Goal: Task Accomplishment & Management: Complete application form

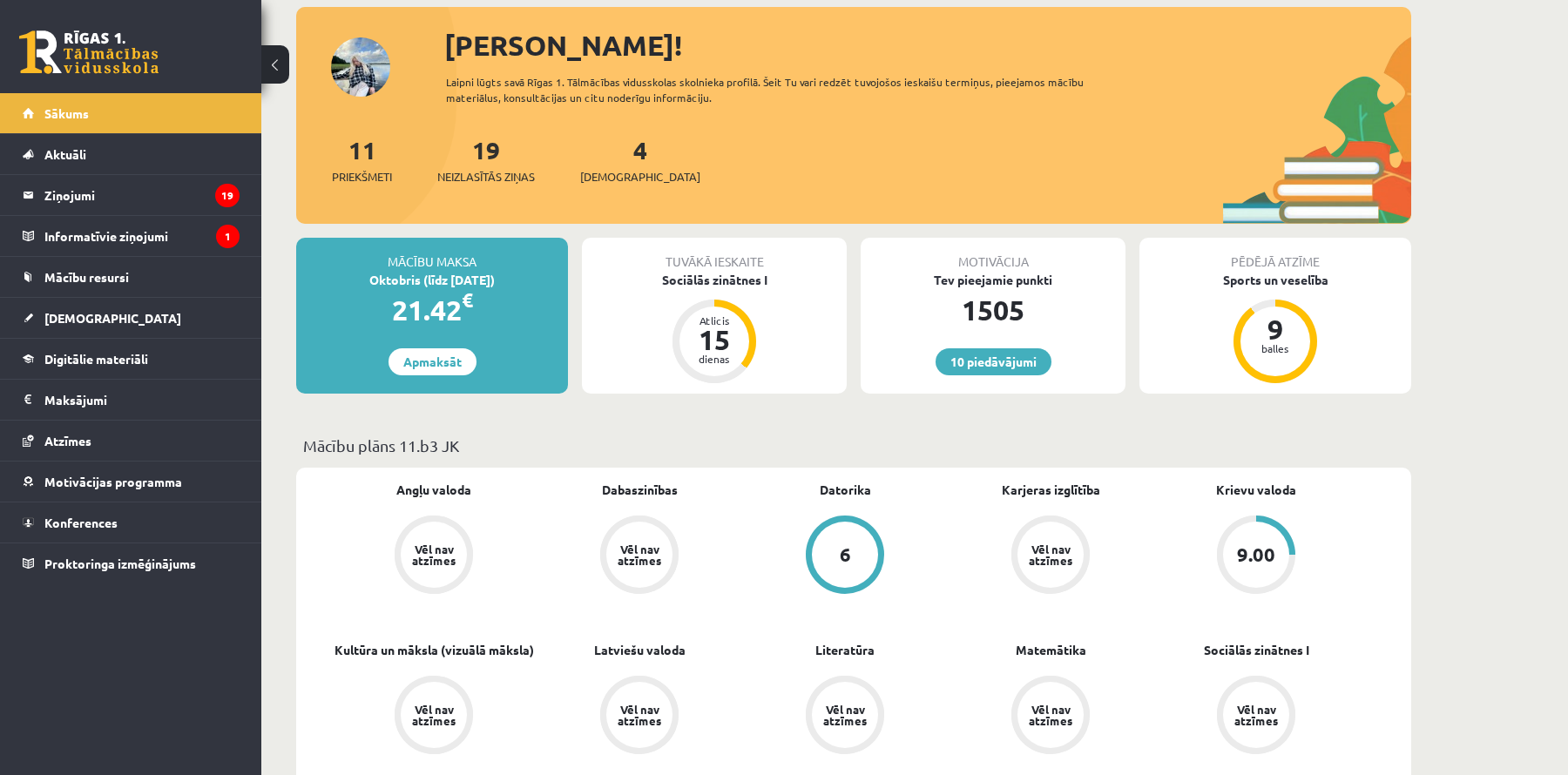
scroll to position [193, 0]
click at [624, 153] on div "4 Ieskaites" at bounding box center [639, 160] width 120 height 55
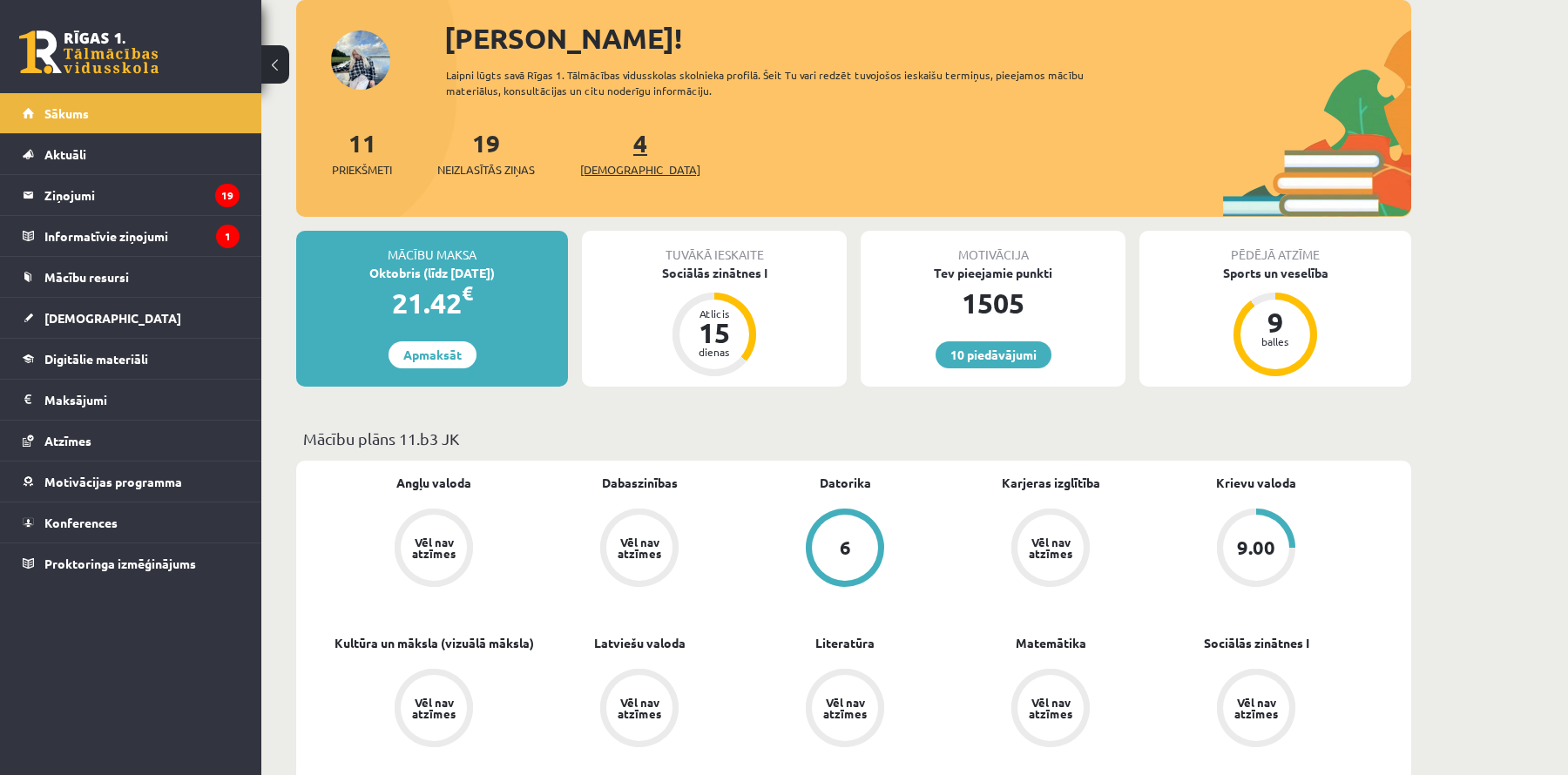
click at [614, 150] on link "4 Ieskaites" at bounding box center [639, 153] width 120 height 52
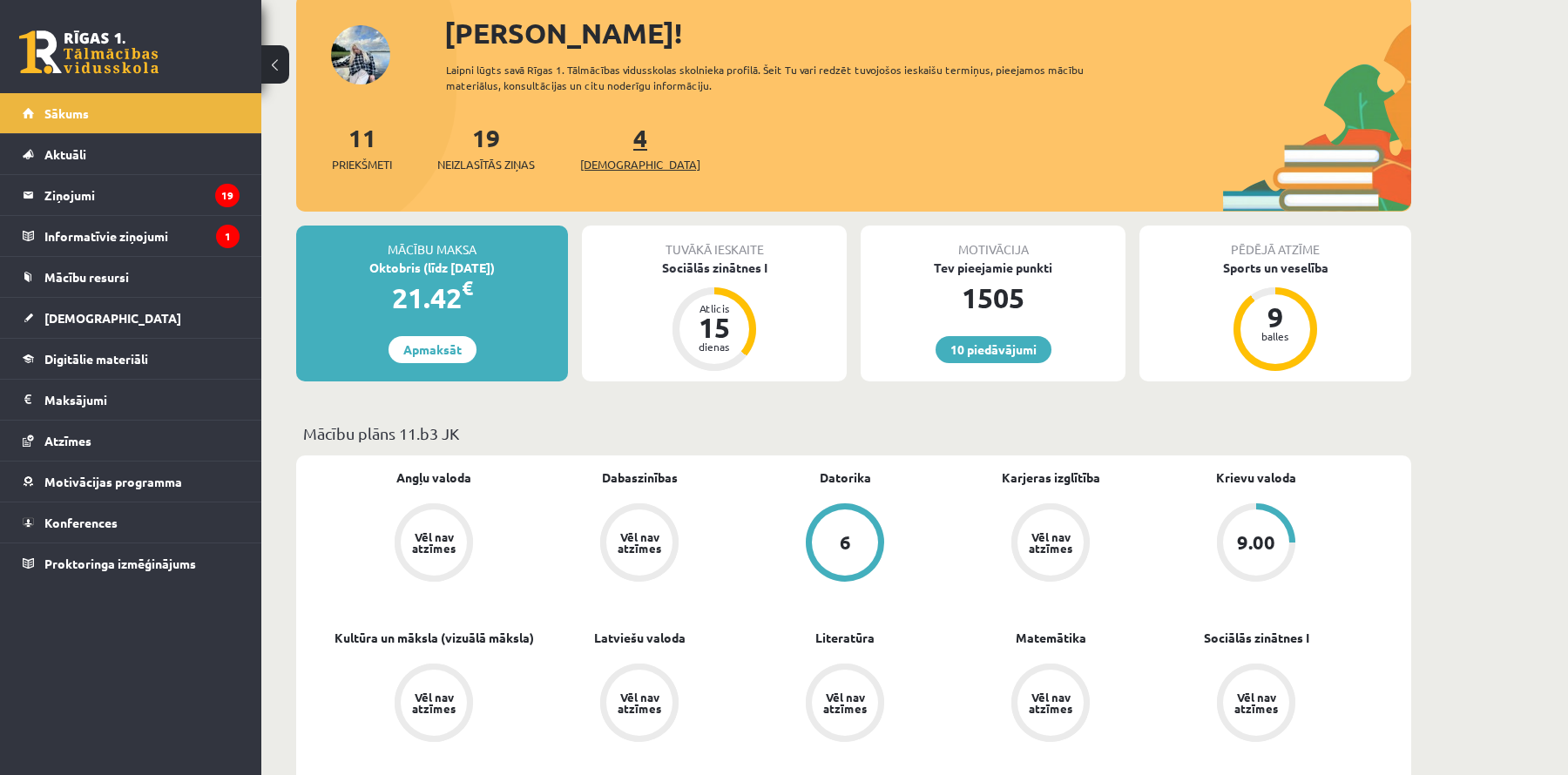
scroll to position [210, 0]
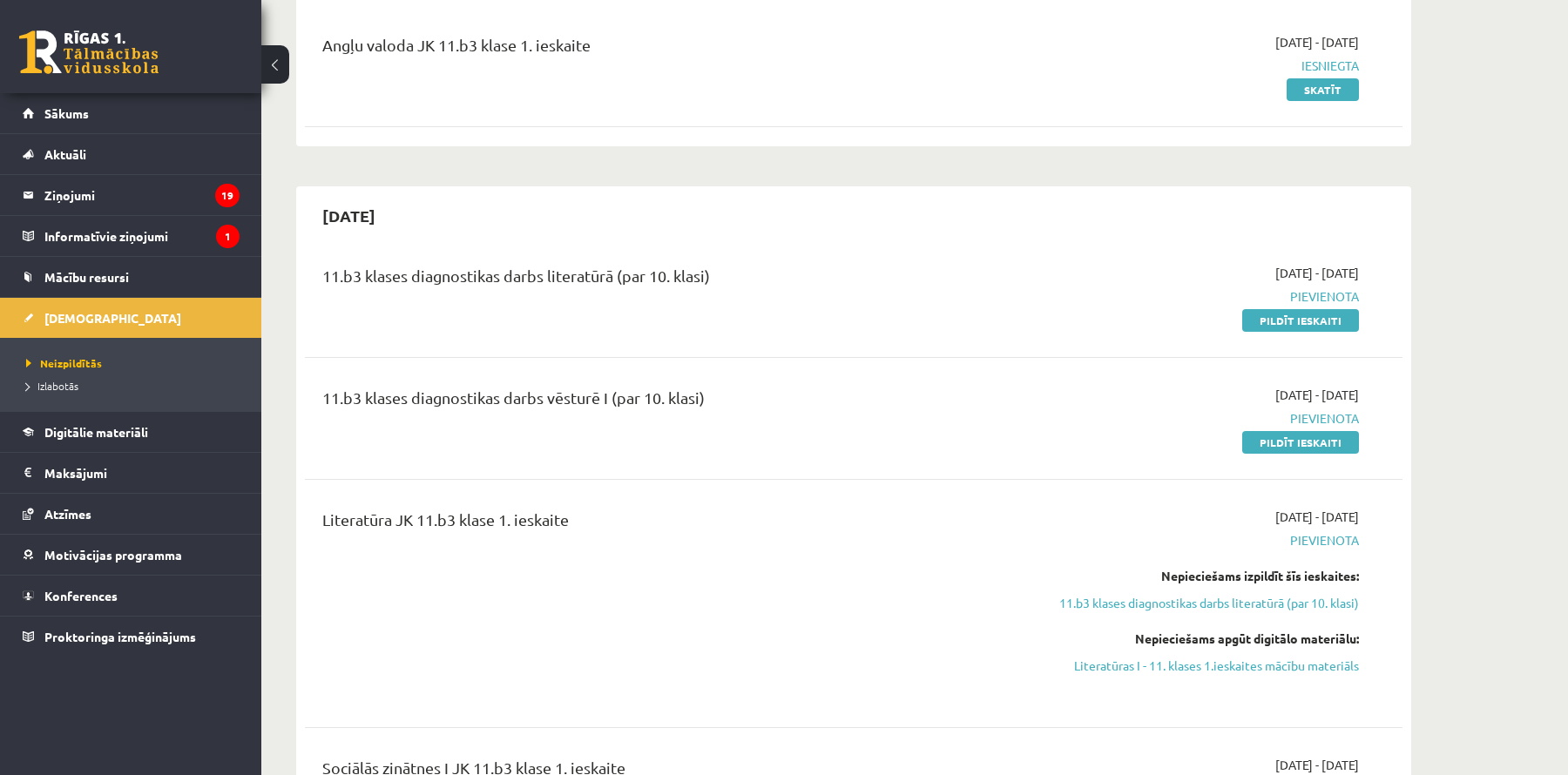
scroll to position [215, 0]
click at [1275, 328] on link "Pildīt ieskaiti" at bounding box center [1301, 321] width 117 height 23
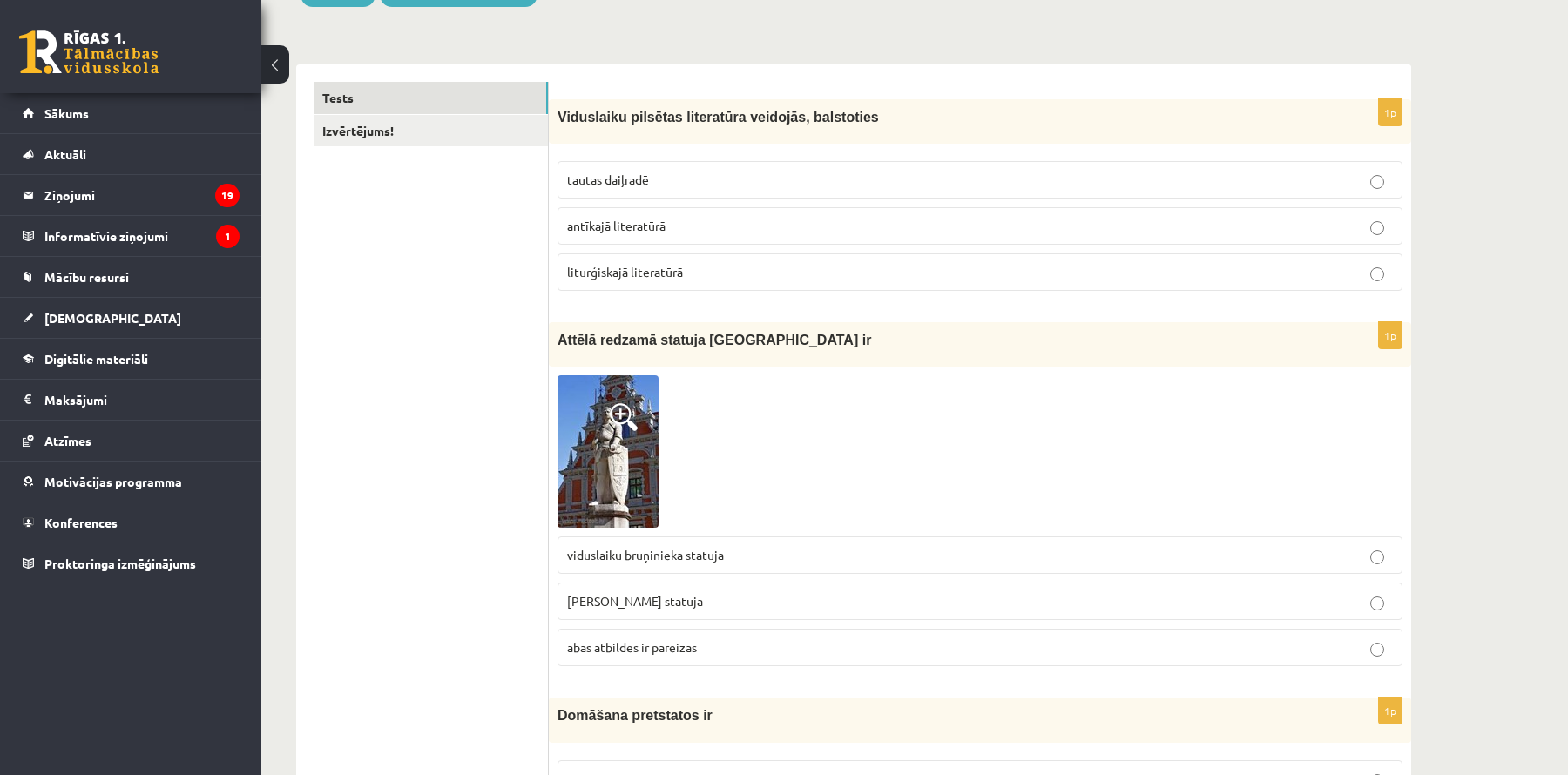
scroll to position [258, 0]
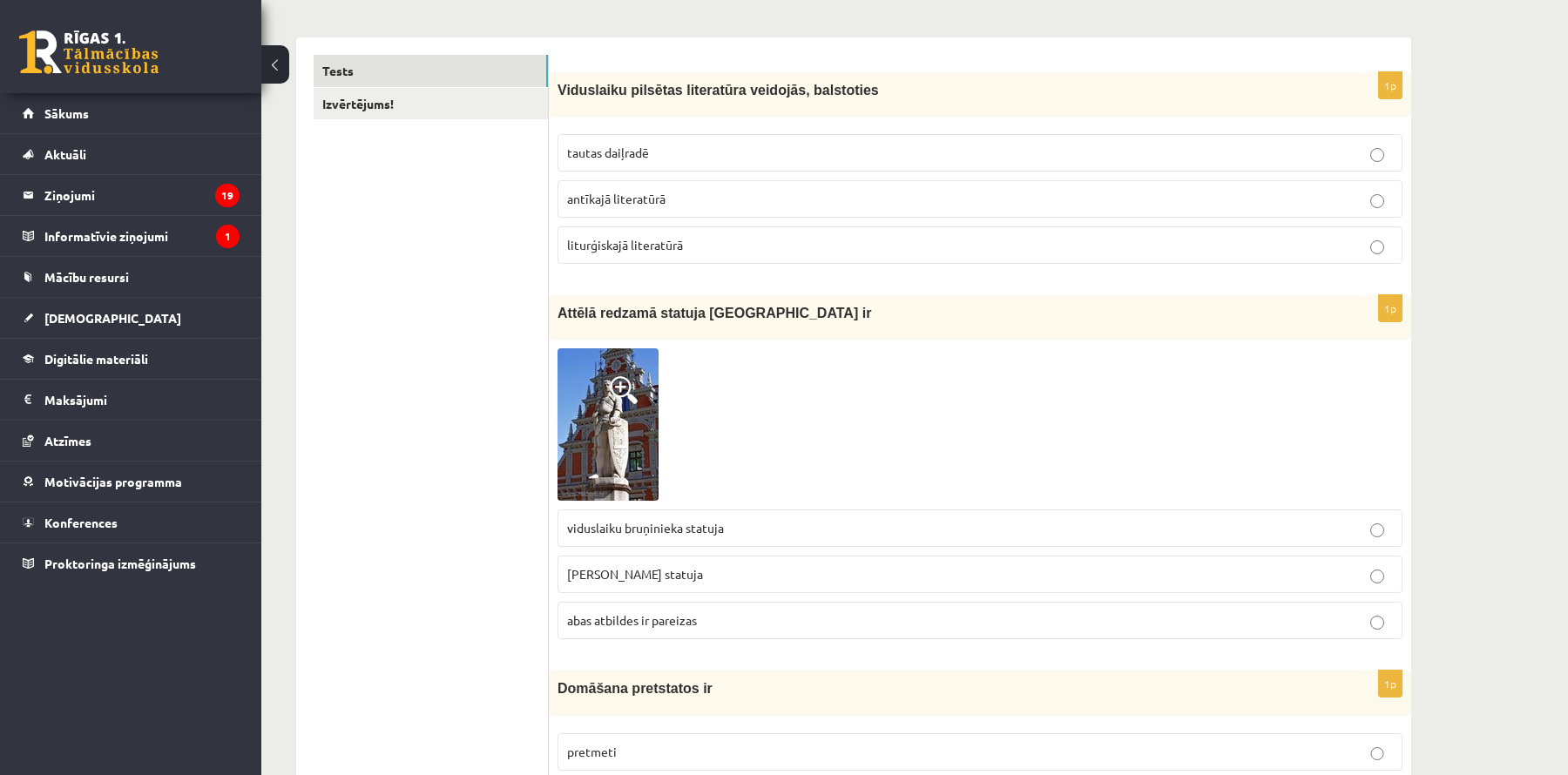
click at [903, 190] on p "antīkajā literatūrā" at bounding box center [979, 199] width 826 height 18
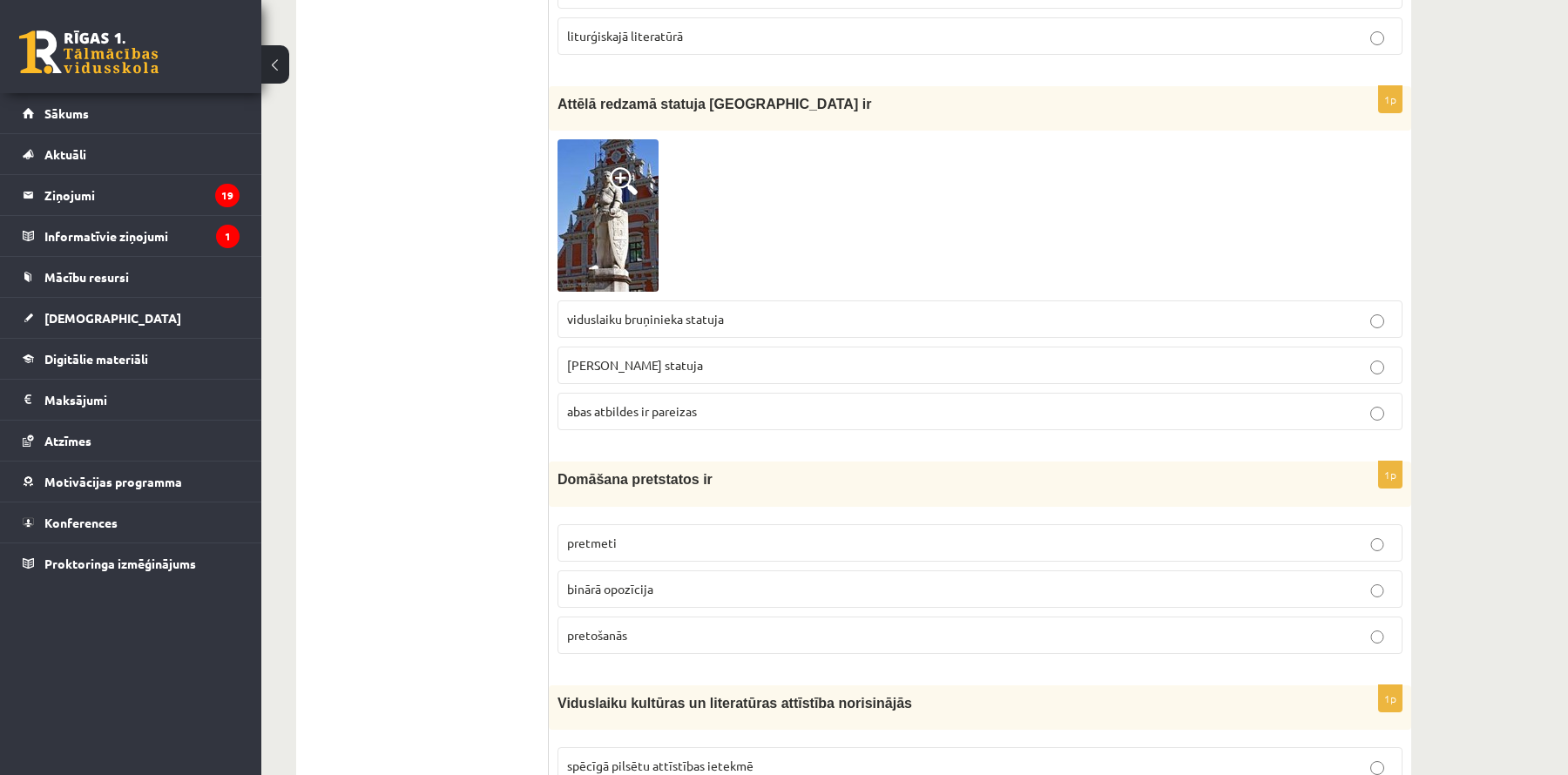
scroll to position [469, 0]
click at [705, 360] on p "Rolanda statuja" at bounding box center [979, 364] width 826 height 18
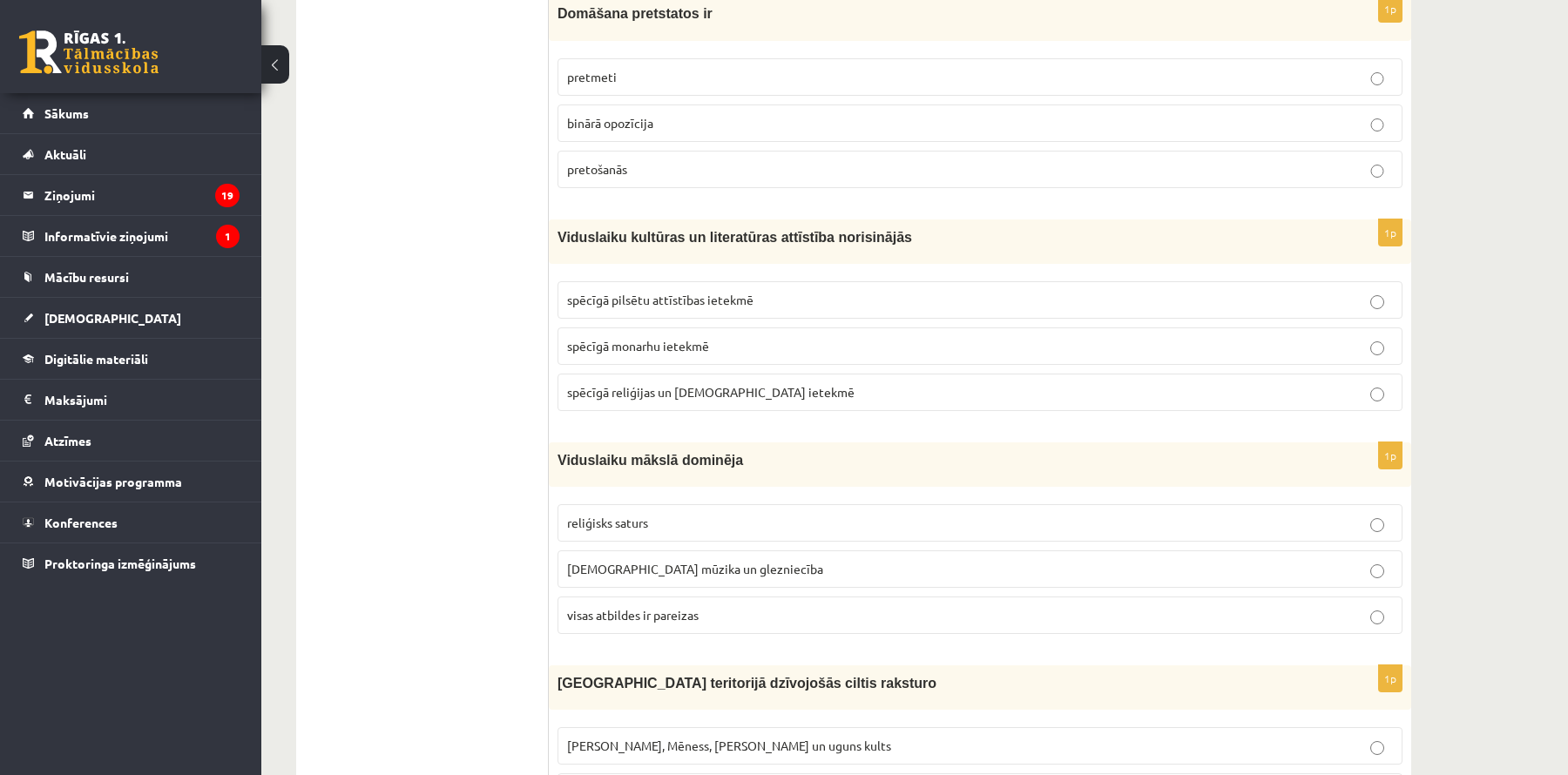
scroll to position [932, 0]
click at [953, 116] on p "binārā opozīcija" at bounding box center [979, 125] width 826 height 18
click at [645, 389] on span "spēcīgā reliģijas un baznīcas ietekmē" at bounding box center [711, 393] width 287 height 16
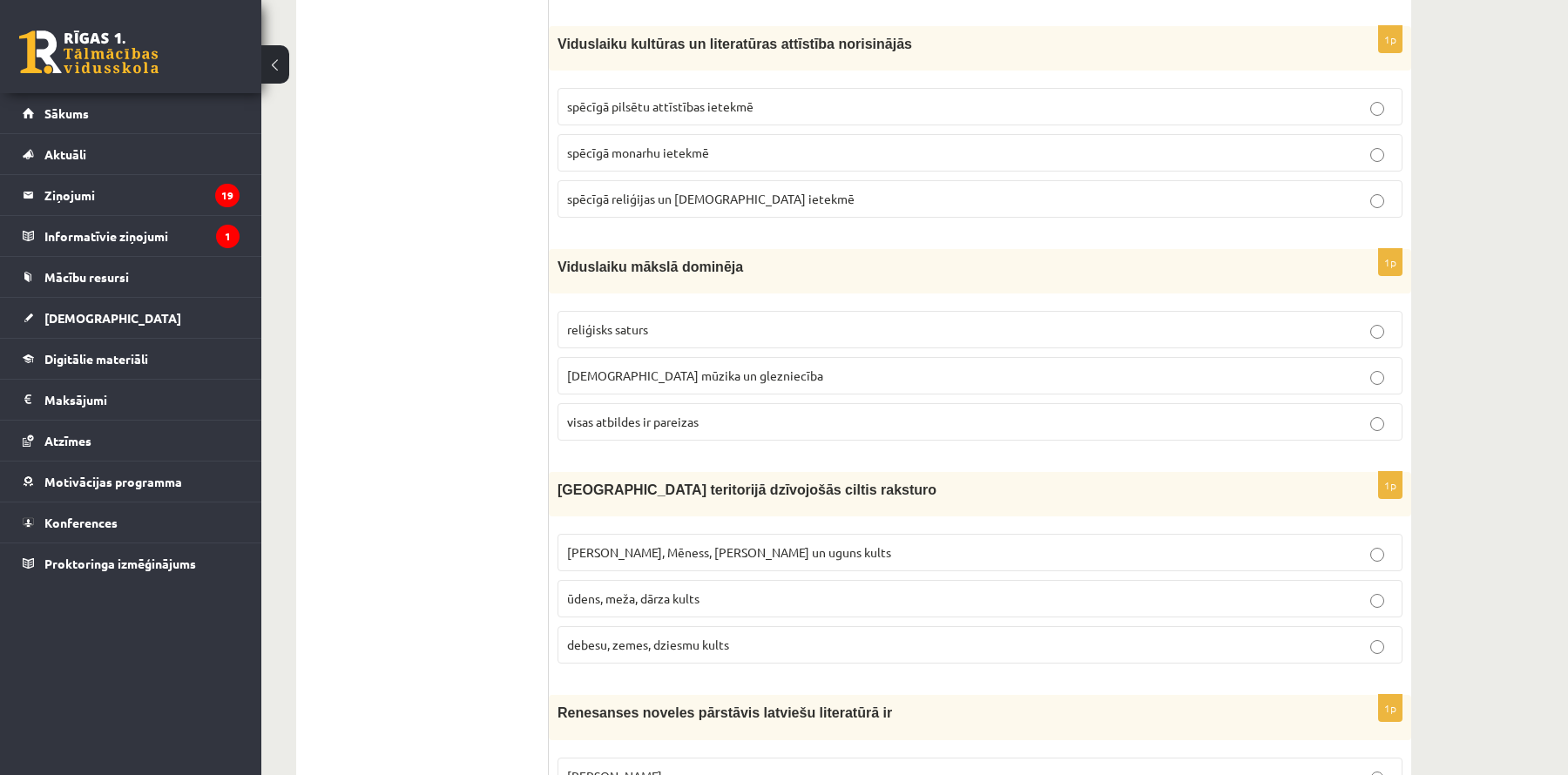
scroll to position [1132, 0]
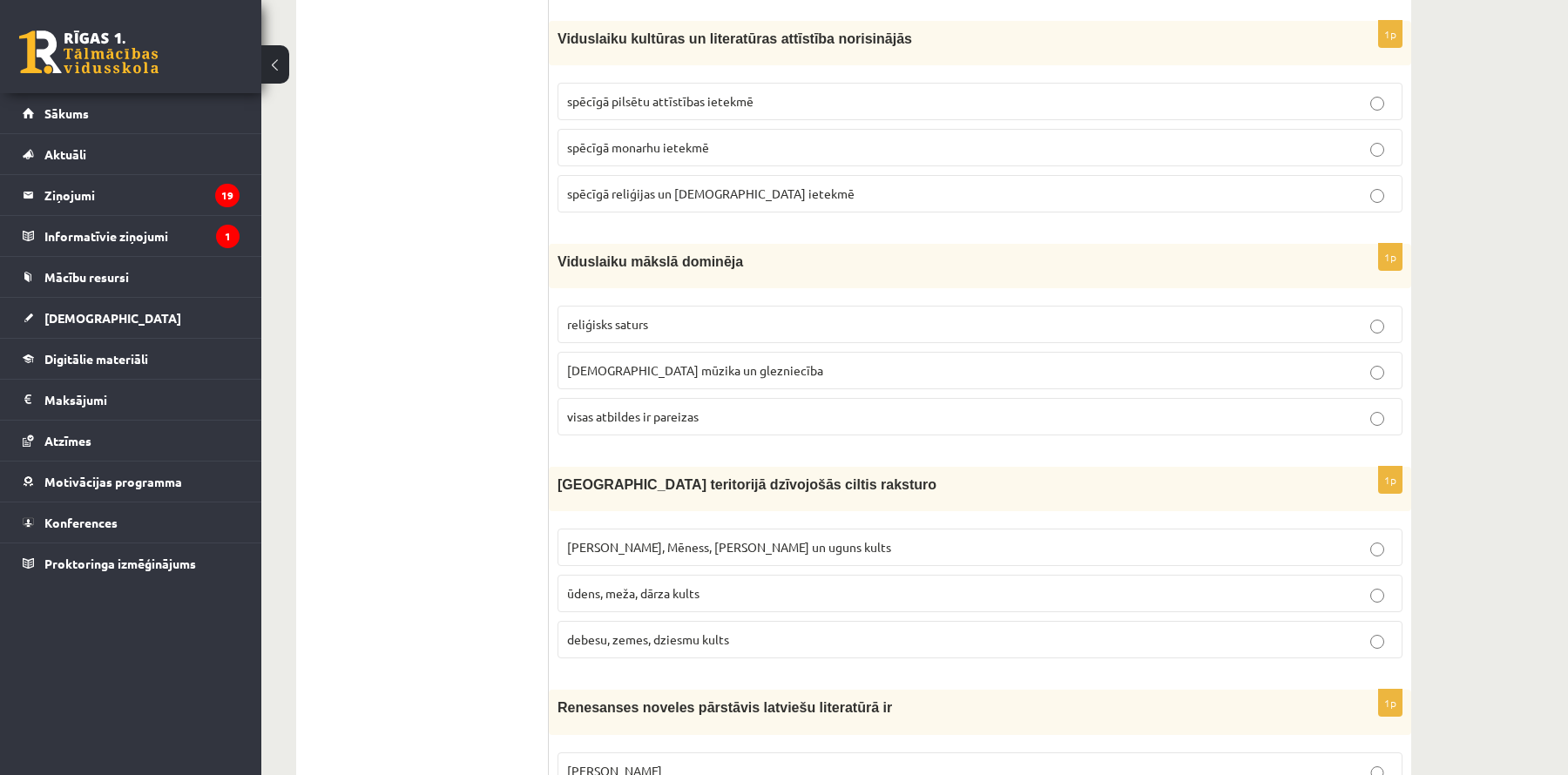
click at [692, 408] on span "visas atbildes ir pareizas" at bounding box center [632, 416] width 132 height 16
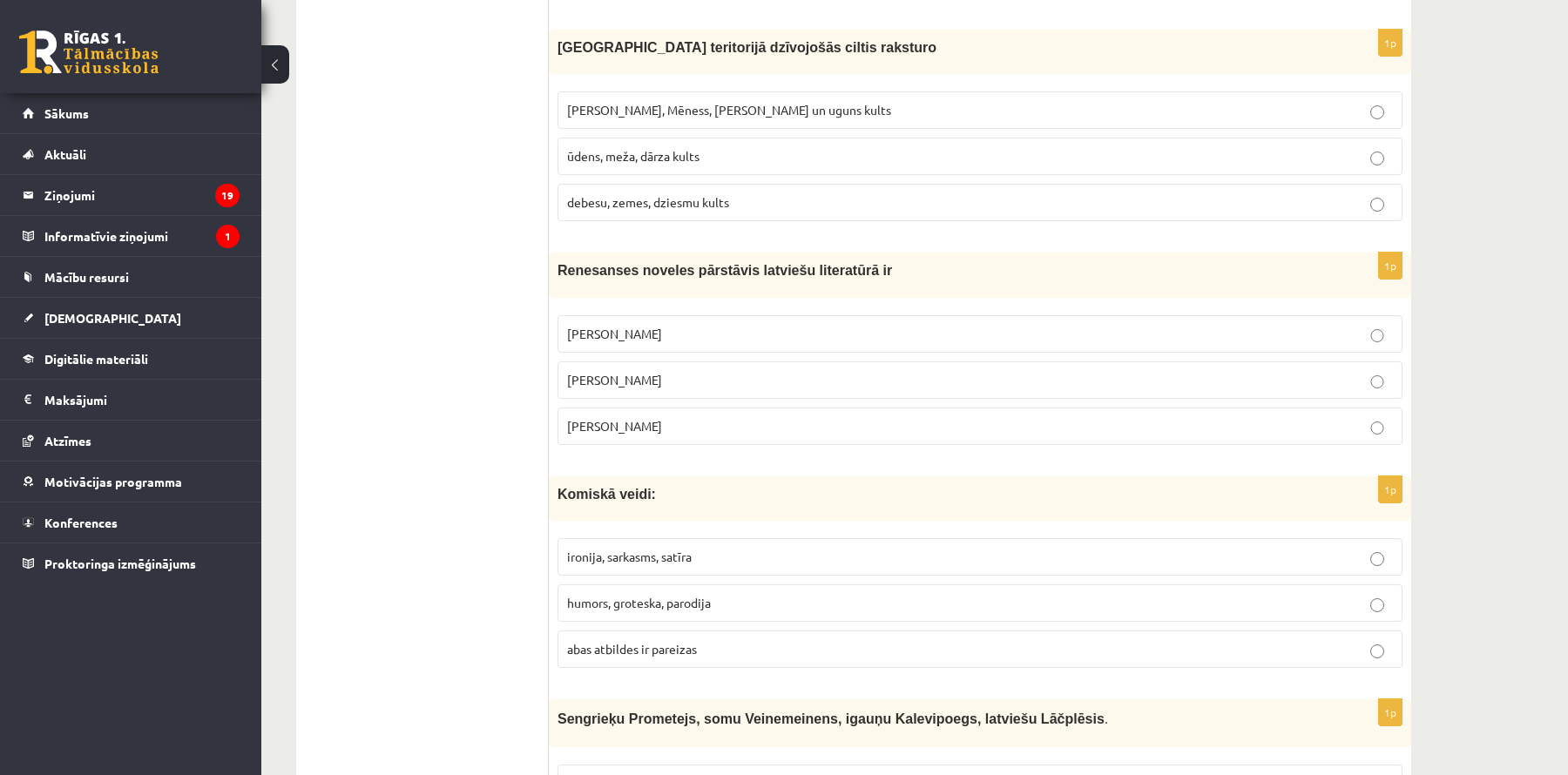
scroll to position [1580, 0]
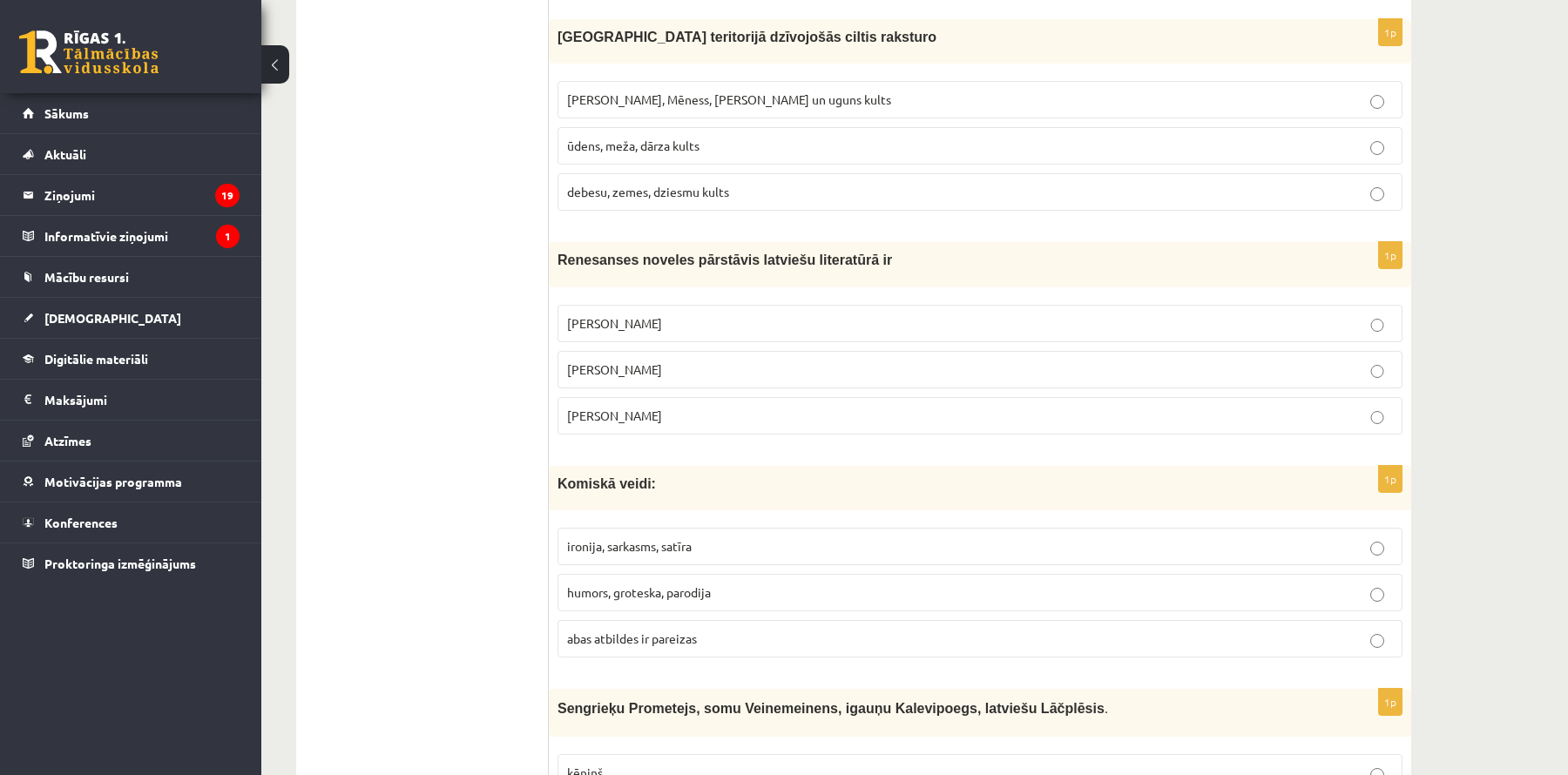
click at [669, 72] on fieldset "Saules, Mēness, Pērkona un uguns kults ūdens, meža, dārza kults debesu, zemes, …" at bounding box center [980, 144] width 845 height 144
click at [669, 81] on label "[PERSON_NAME], Mēness, [PERSON_NAME] un uguns kults" at bounding box center [980, 100] width 845 height 38
click at [687, 314] on p "[PERSON_NAME]" at bounding box center [979, 323] width 826 height 18
click at [690, 630] on span "abas atbildes ir pareizas" at bounding box center [631, 638] width 130 height 16
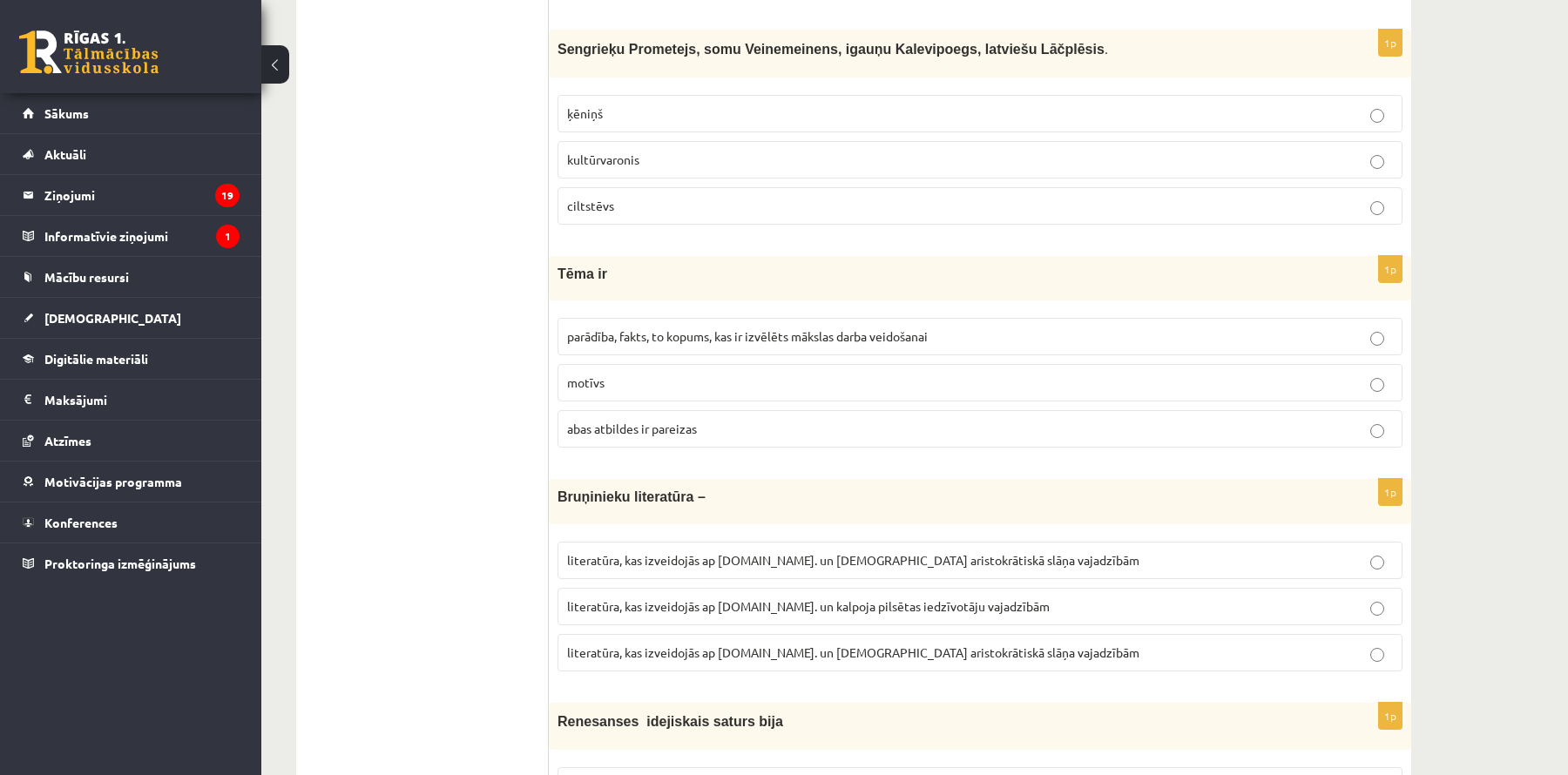
scroll to position [2258, 0]
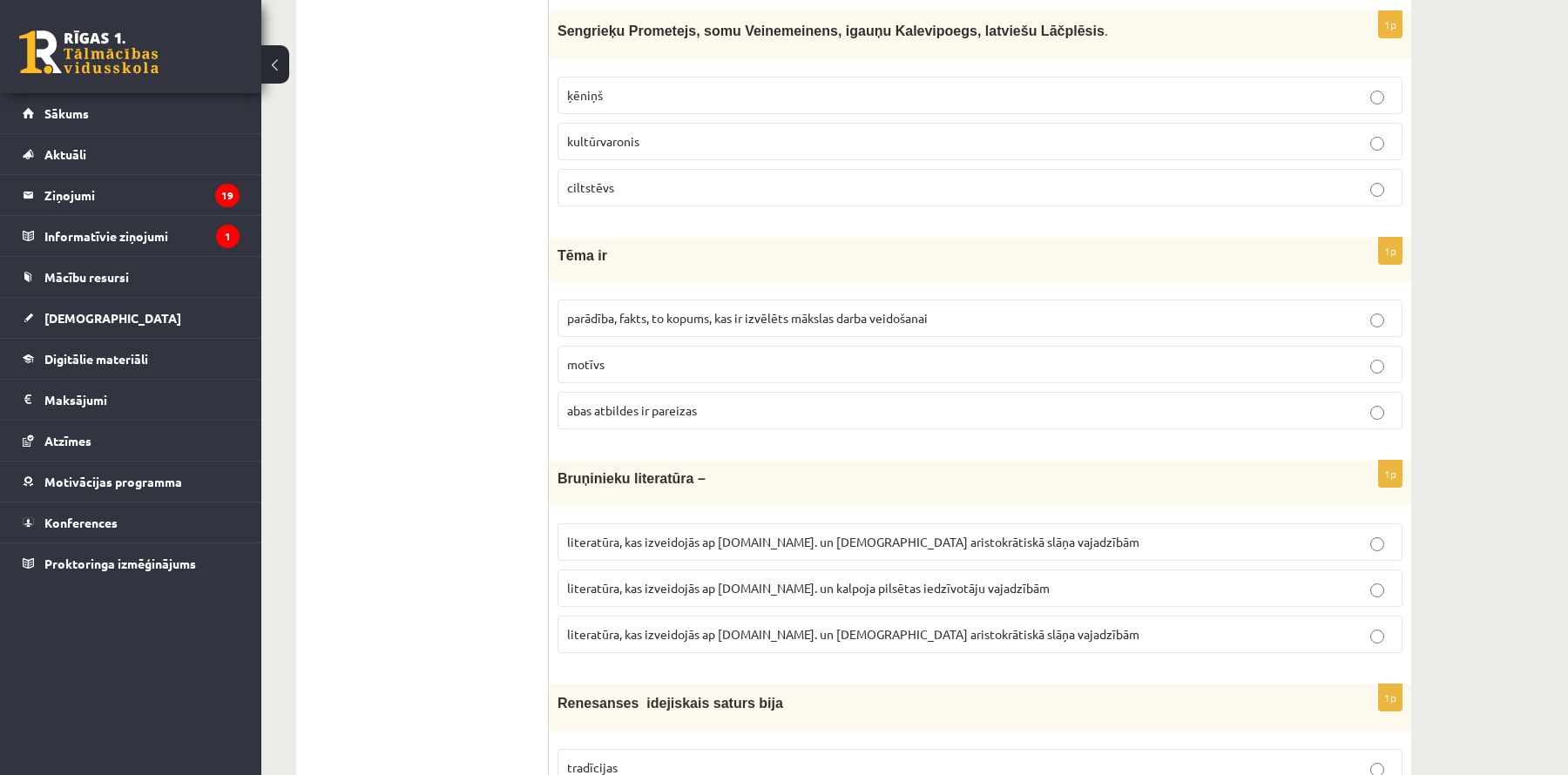
click at [794, 133] on p "kultūrvaronis" at bounding box center [979, 142] width 826 height 18
click at [715, 400] on label "abas atbildes ir pareizas" at bounding box center [980, 411] width 845 height 38
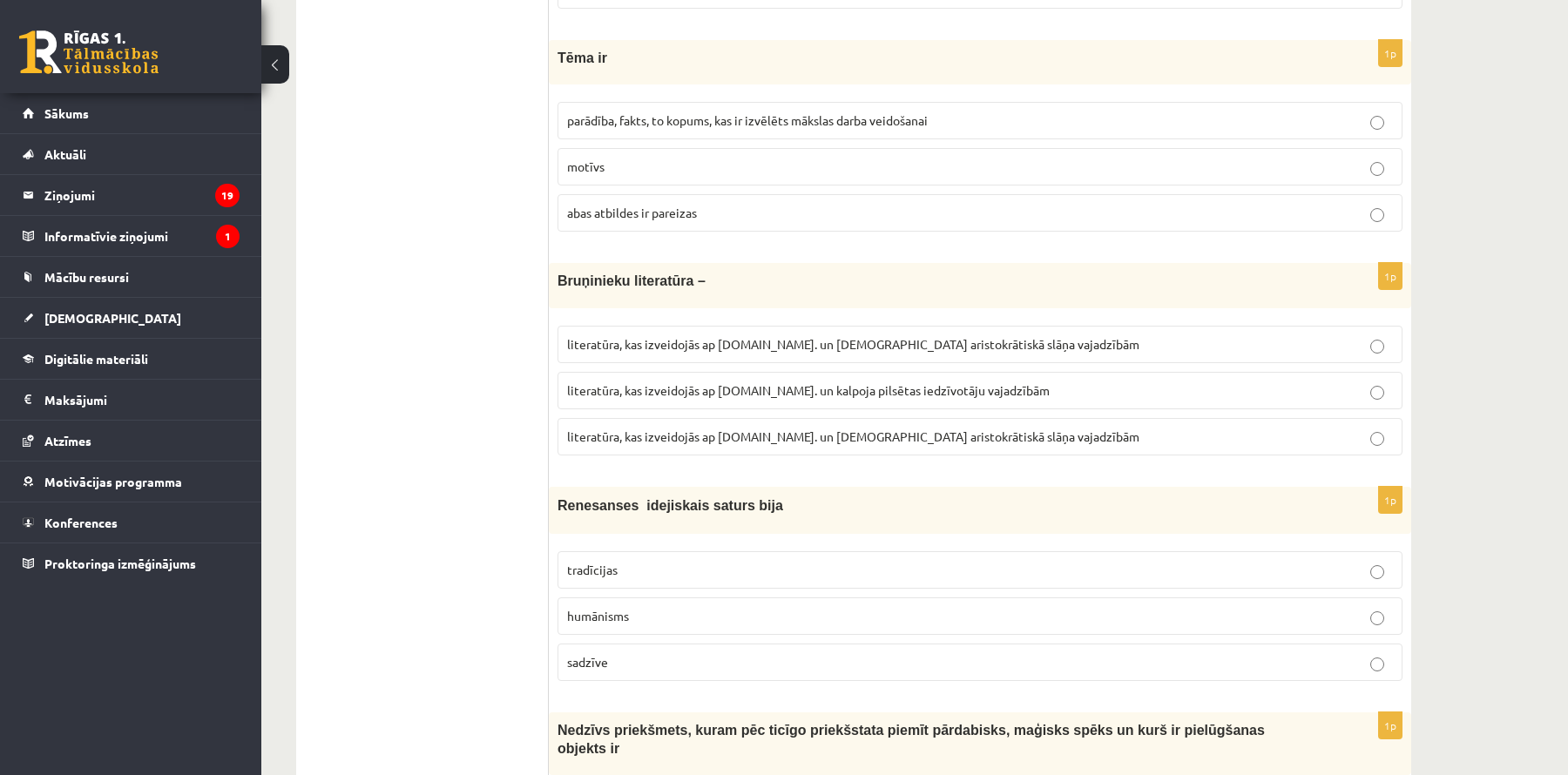
scroll to position [2474, 0]
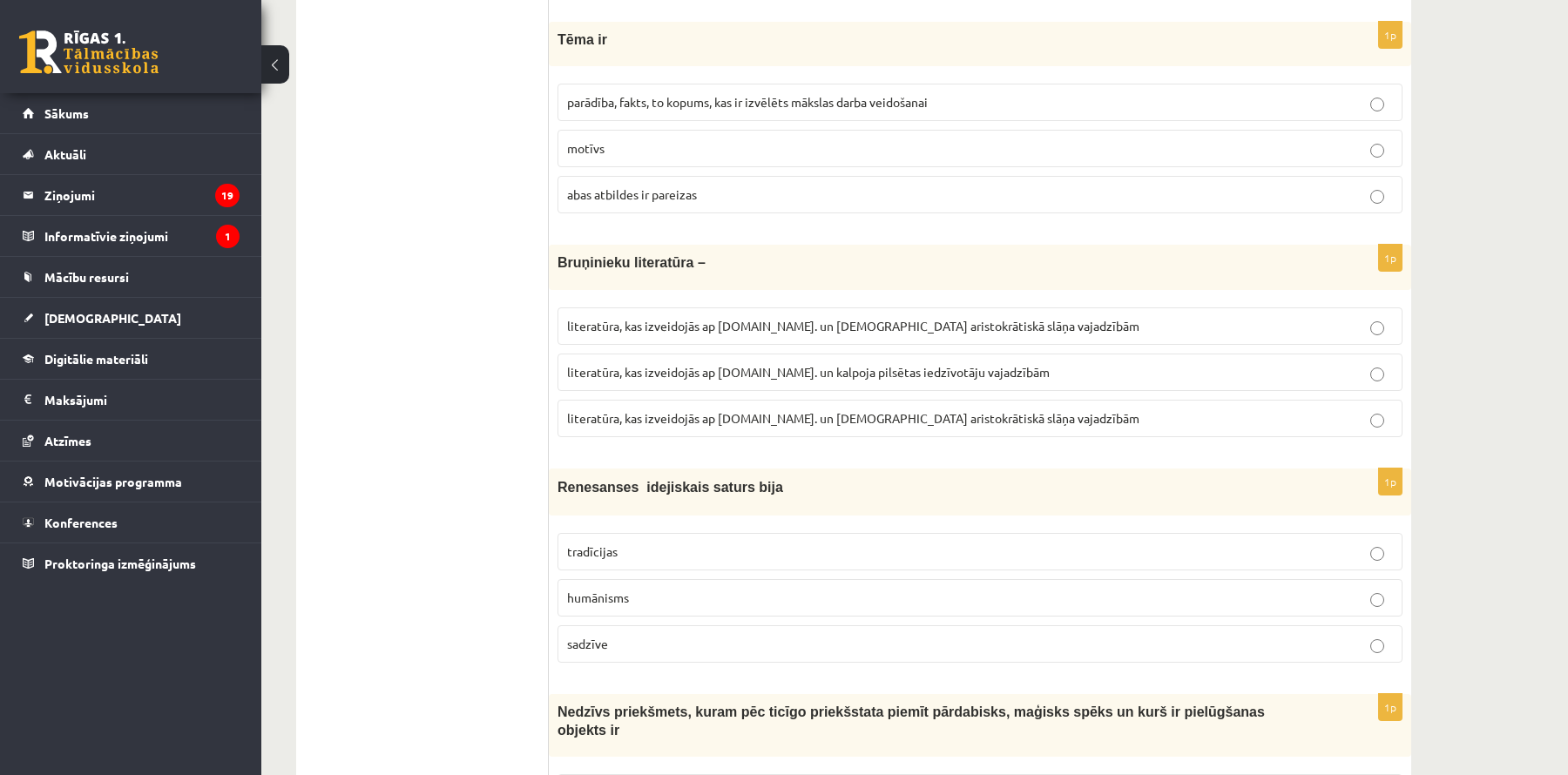
click at [941, 410] on span "literatūra, kas izveidojās ap [DOMAIN_NAME]. un [DEMOGRAPHIC_DATA] aristokrātis…" at bounding box center [853, 418] width 573 height 16
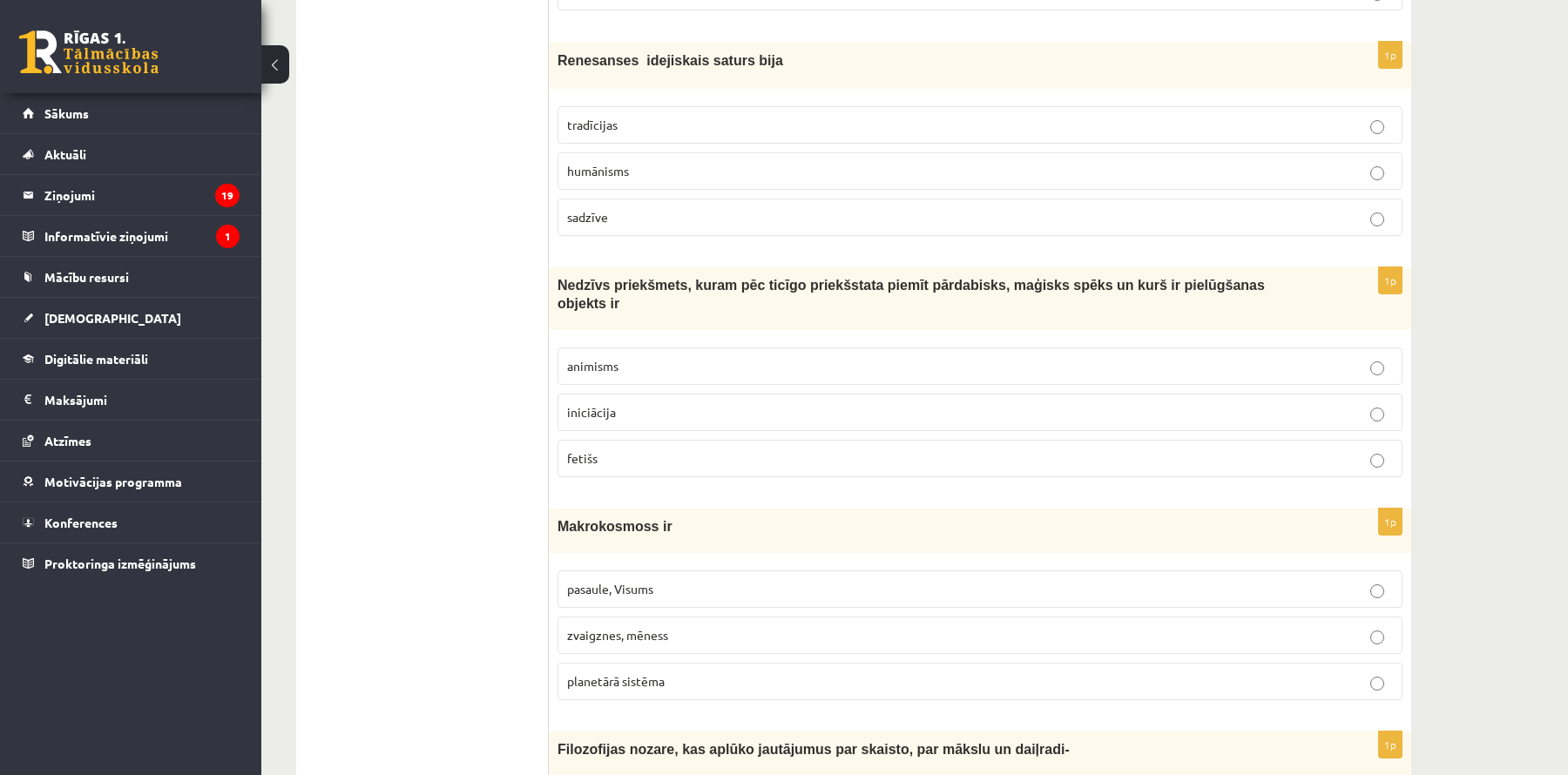
scroll to position [2901, 0]
click at [726, 157] on label "humānisms" at bounding box center [980, 170] width 845 height 38
click at [616, 439] on label "fetišs" at bounding box center [980, 458] width 845 height 38
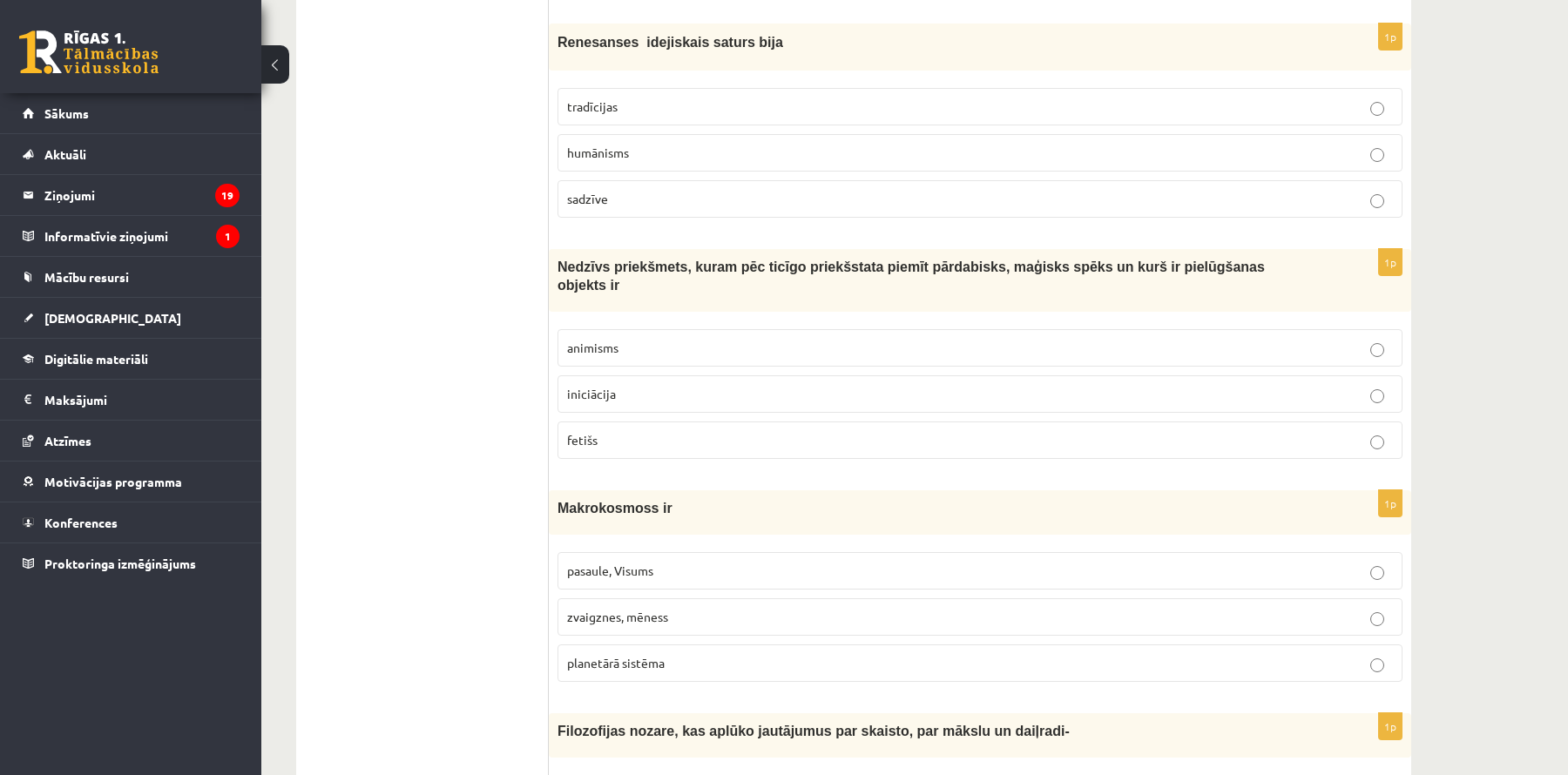
scroll to position [2930, 0]
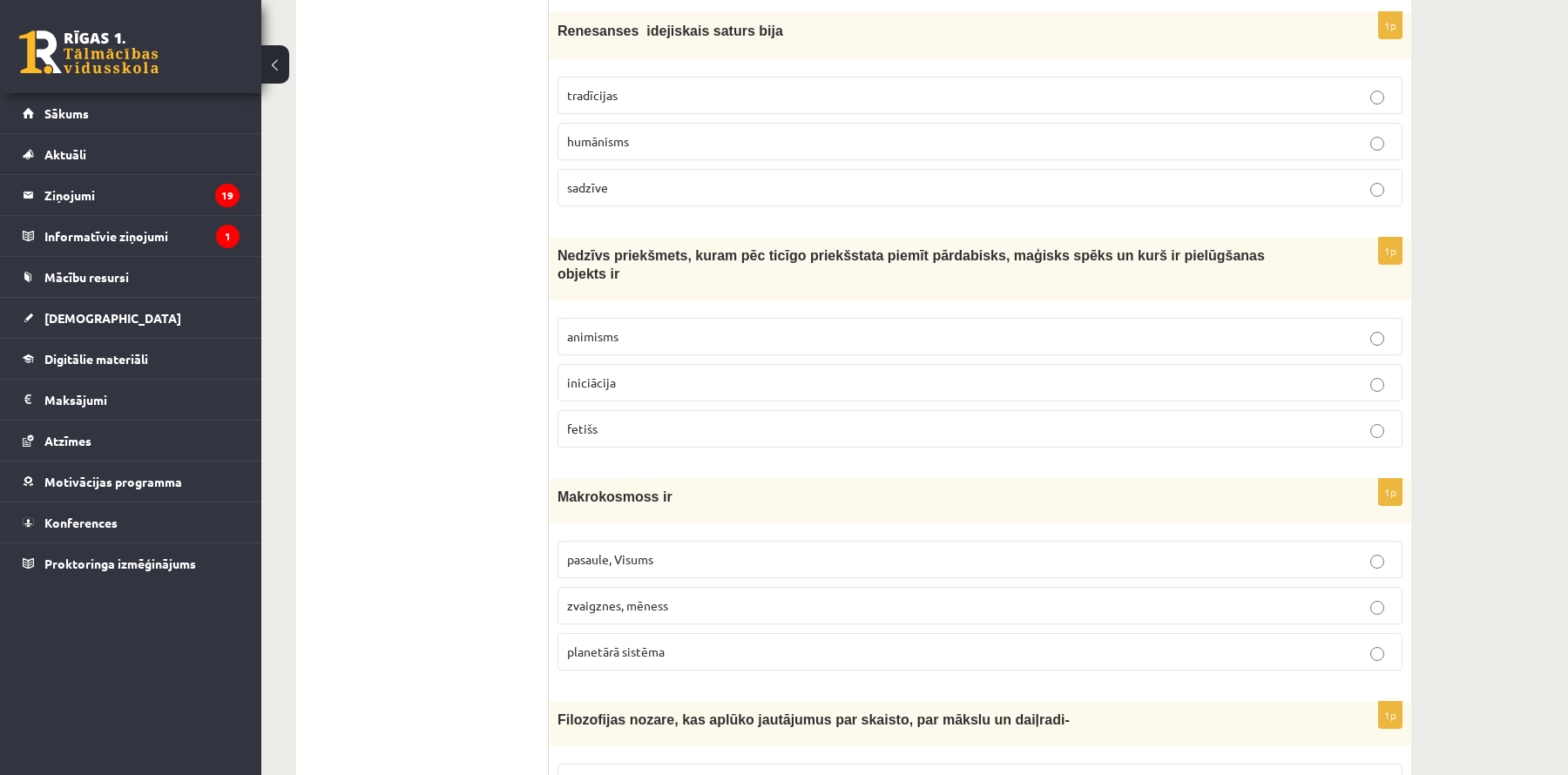
click at [699, 551] on p "pasaule, Visums" at bounding box center [979, 560] width 826 height 18
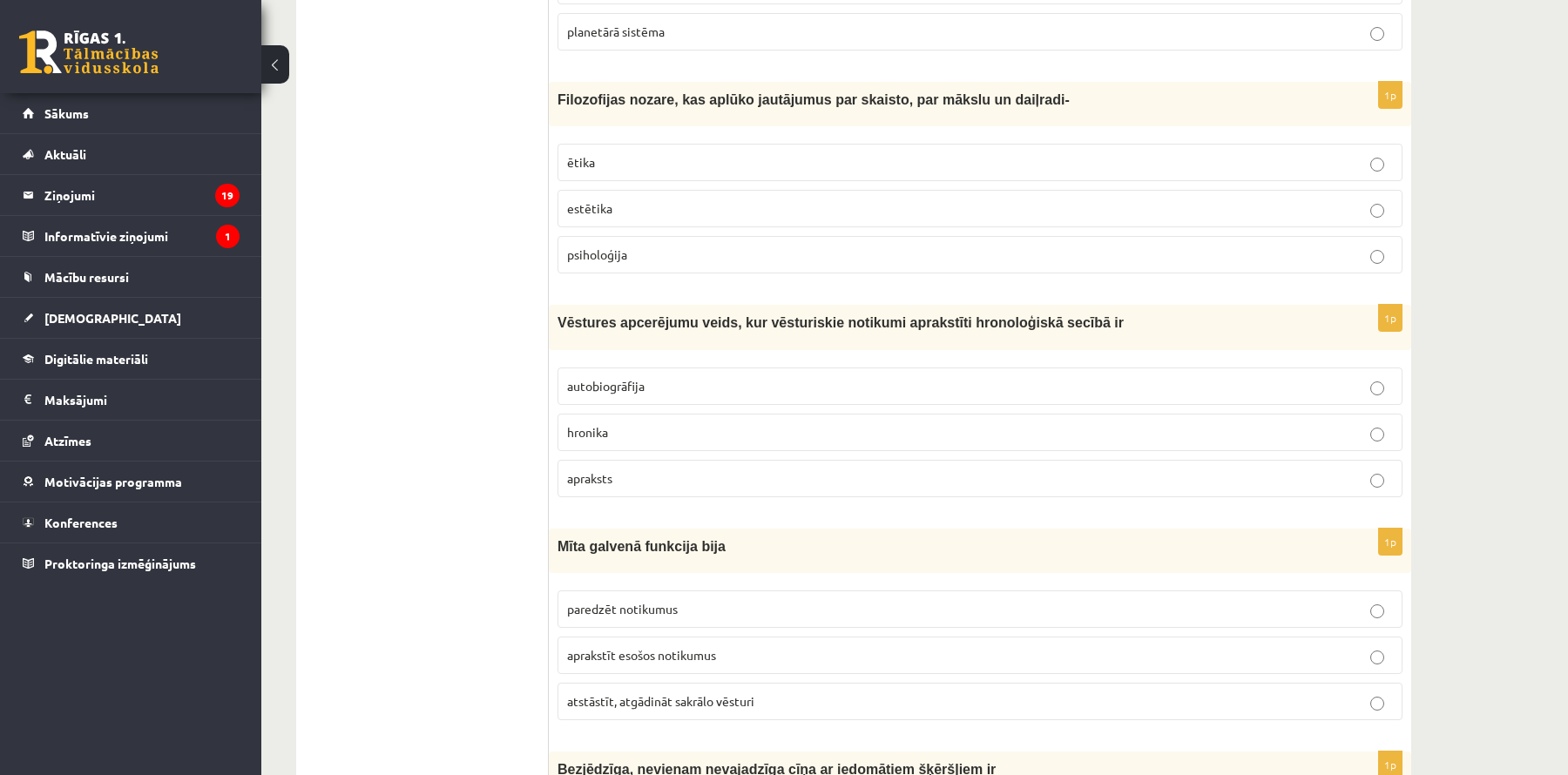
scroll to position [3554, 0]
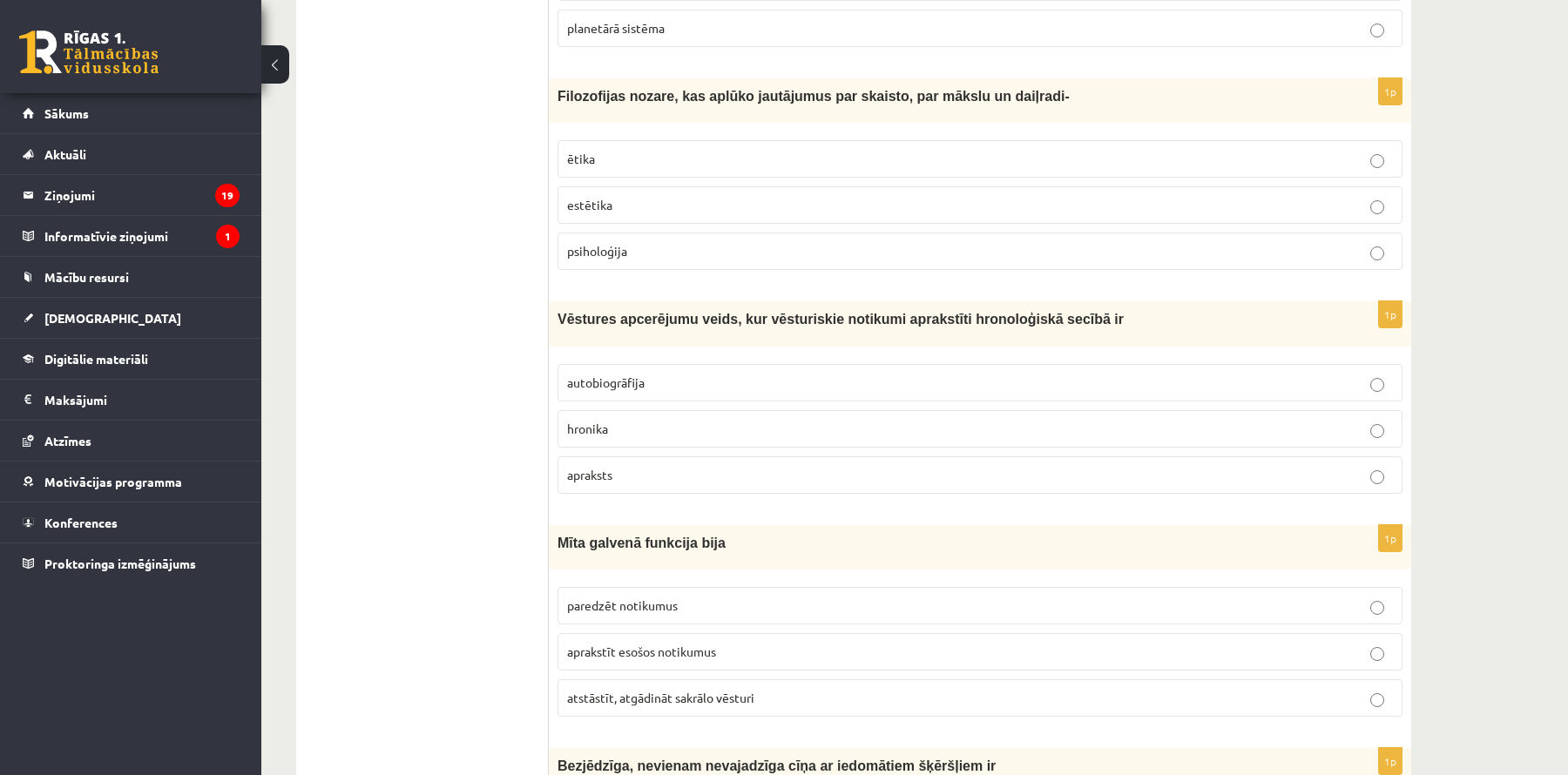
click at [1143, 186] on label "estētika" at bounding box center [980, 205] width 845 height 38
click at [1029, 420] on p "hronika" at bounding box center [979, 429] width 826 height 18
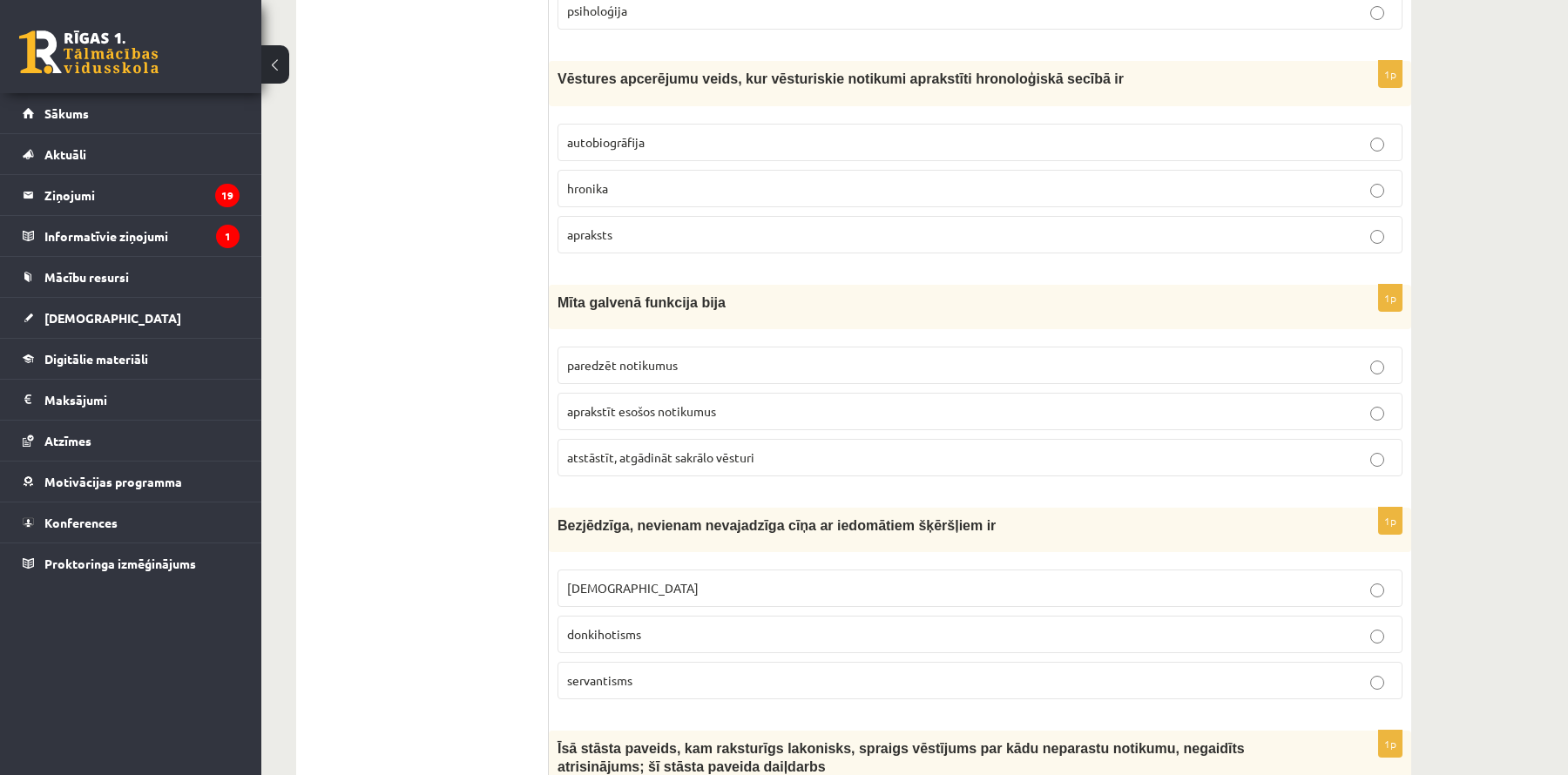
scroll to position [3795, 0]
click at [929, 448] on p "atstāstīt, atgādināt sakrālo vēsturi" at bounding box center [979, 457] width 826 height 18
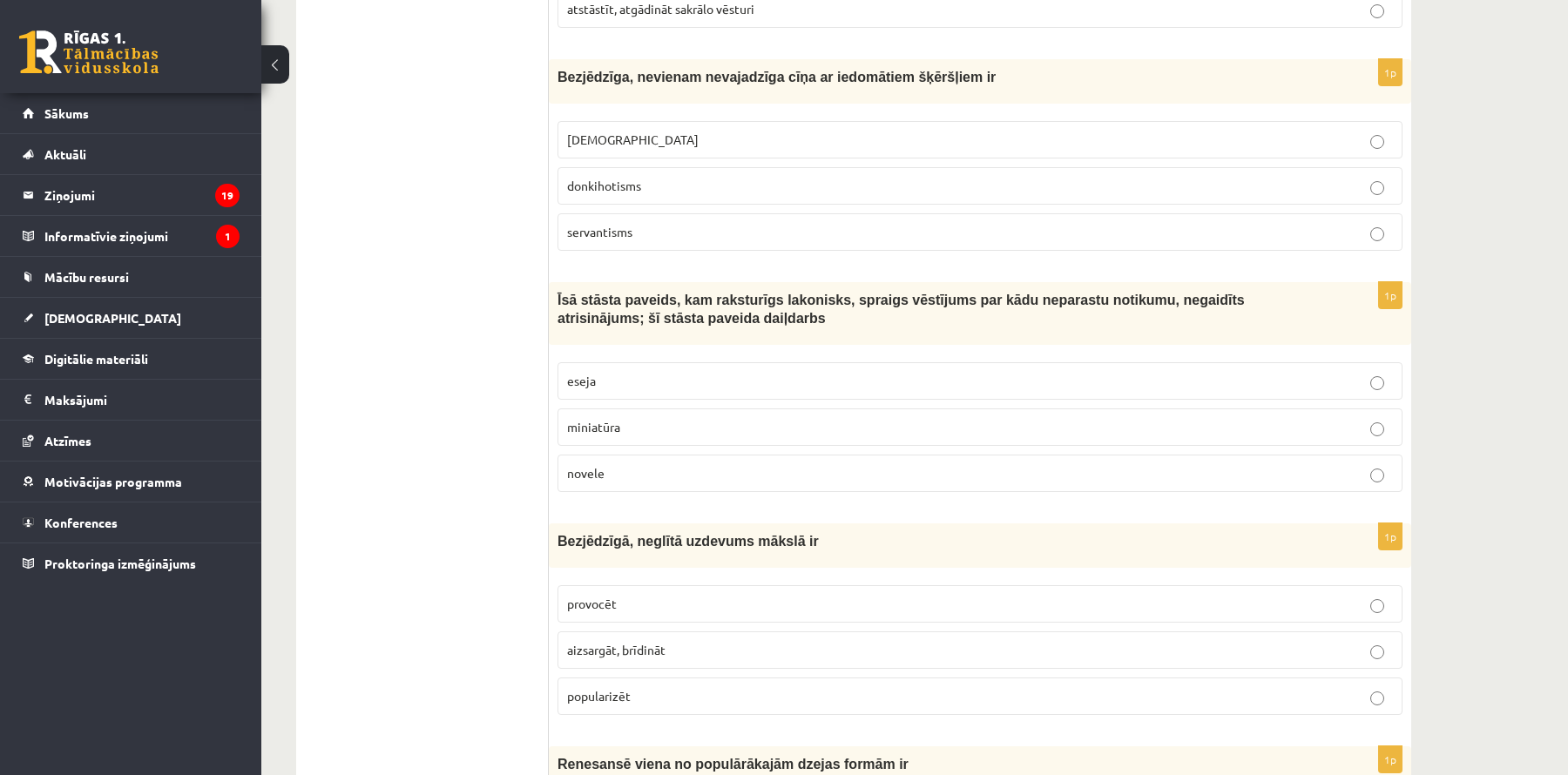
scroll to position [4255, 0]
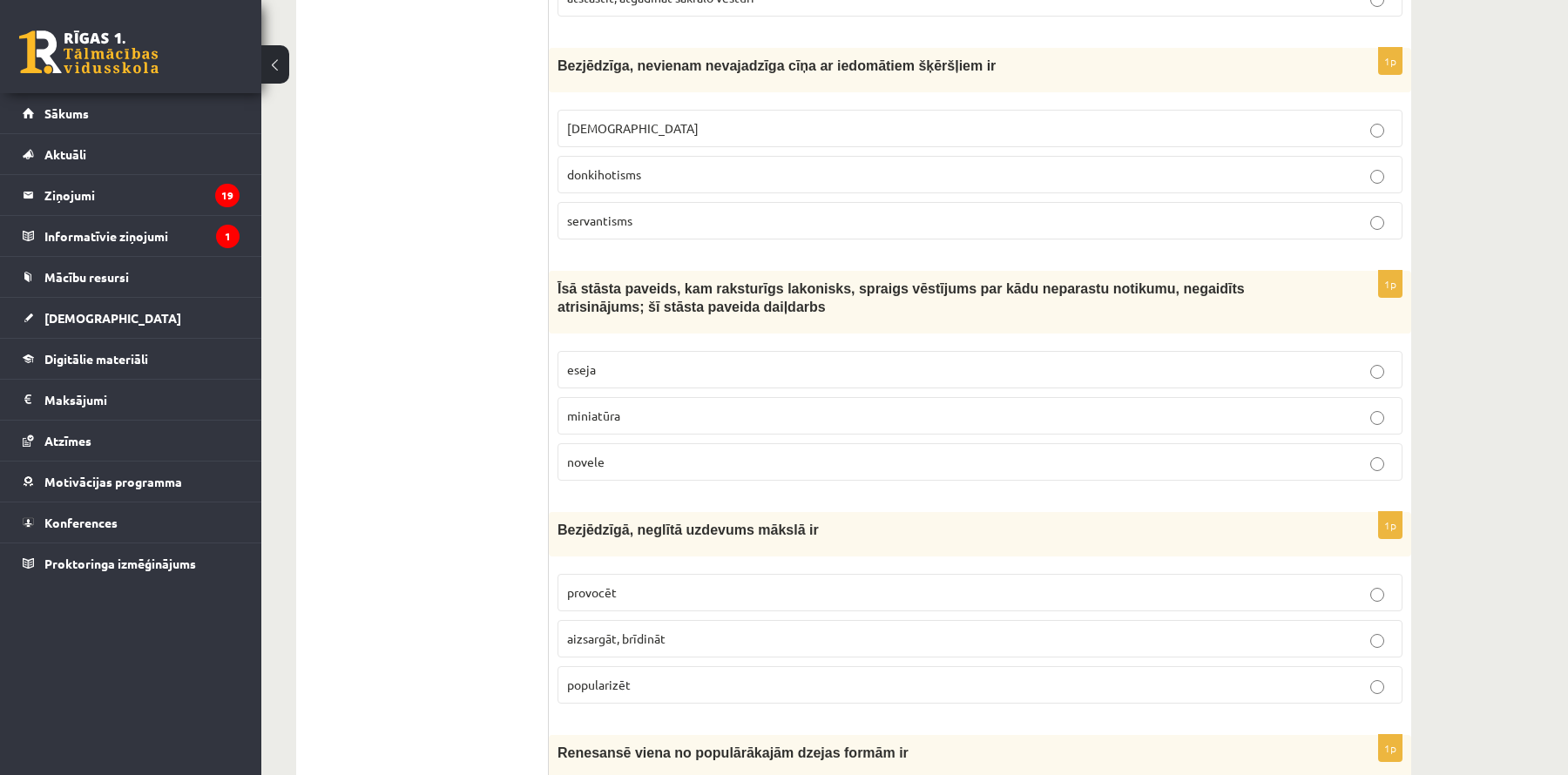
click at [885, 166] on p "donkihotisms" at bounding box center [979, 174] width 826 height 18
click at [809, 452] on p "novele" at bounding box center [979, 461] width 826 height 18
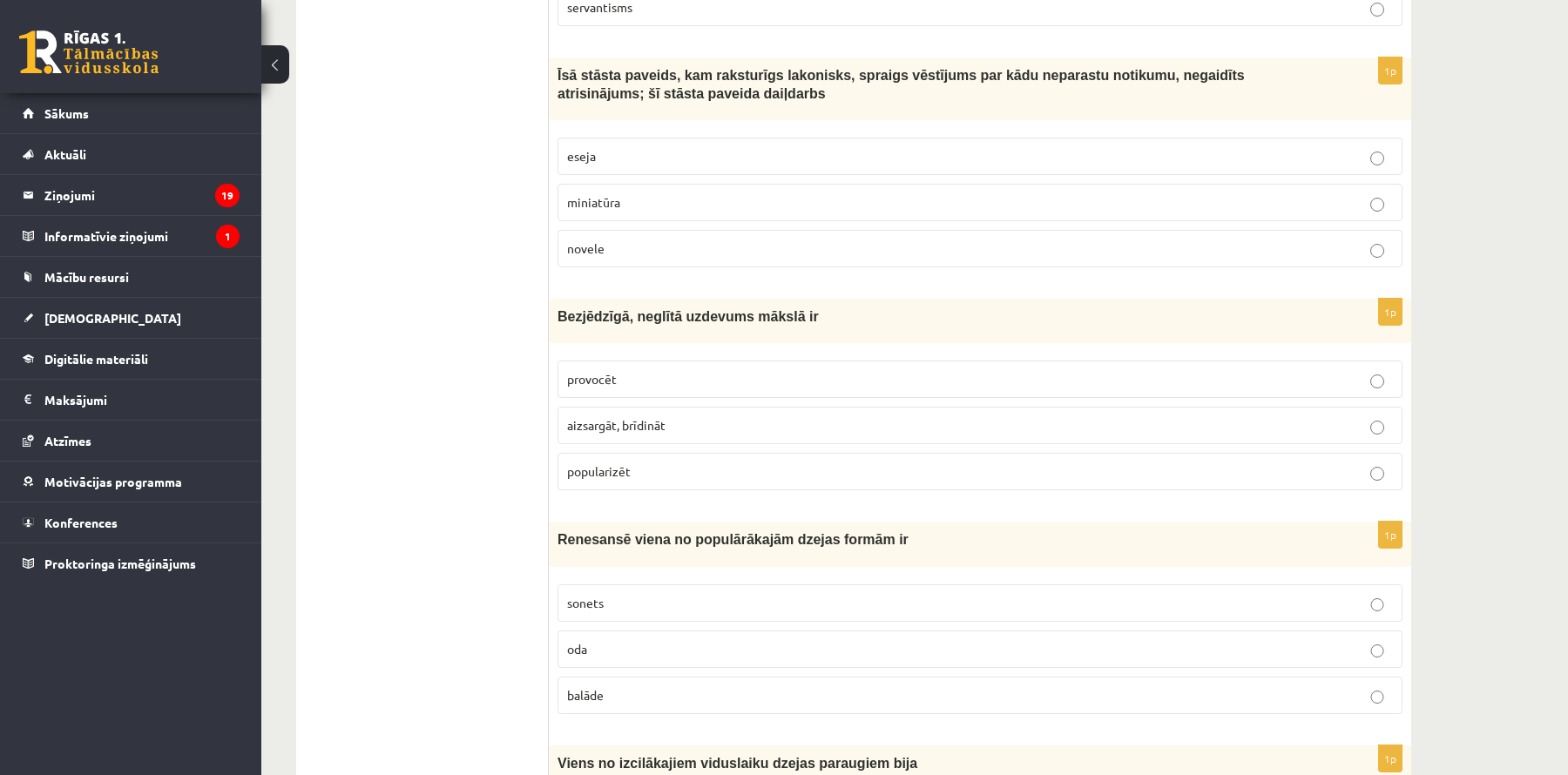
scroll to position [4473, 0]
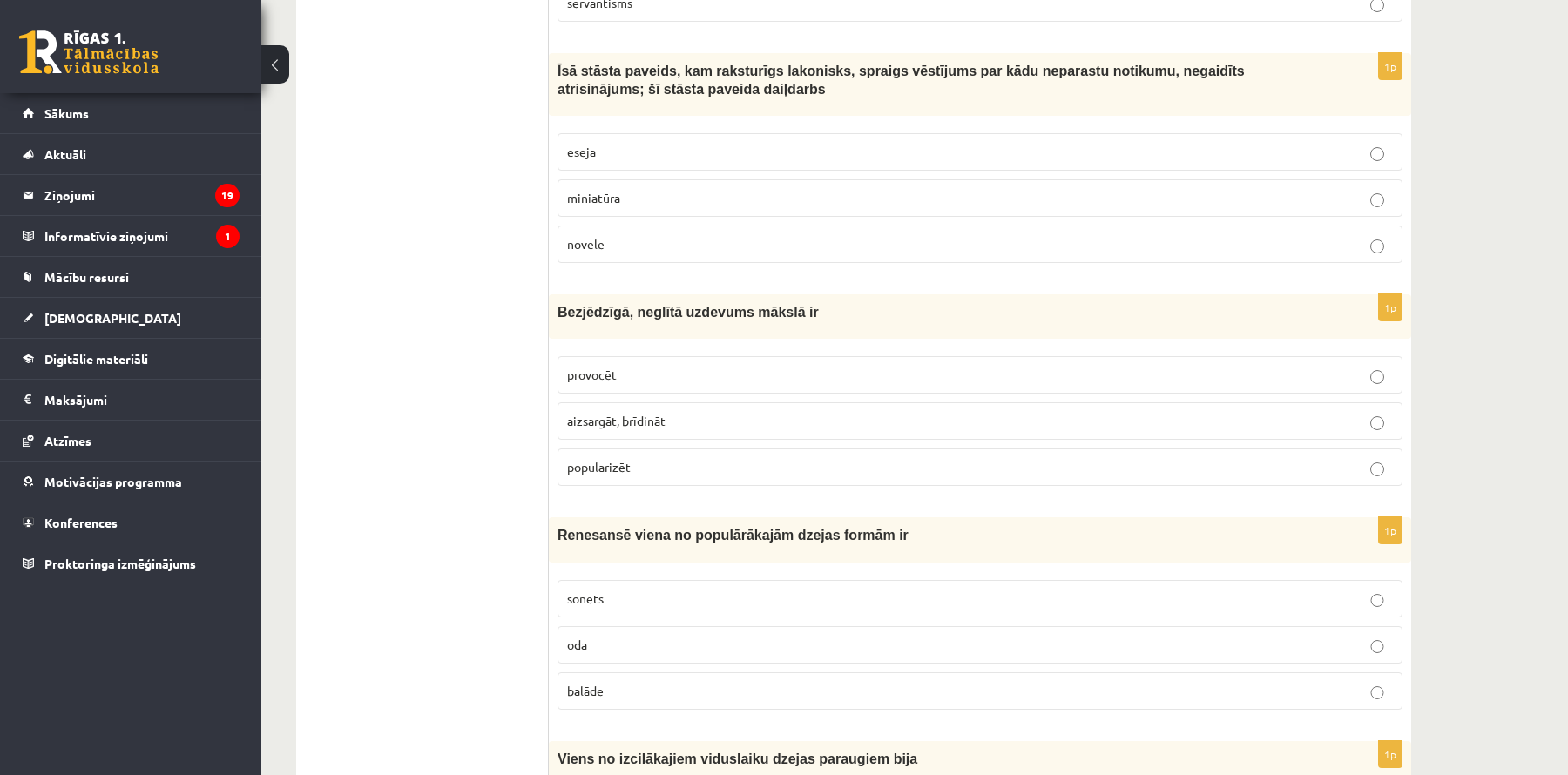
click at [735, 458] on p "popularizēt" at bounding box center [979, 467] width 826 height 18
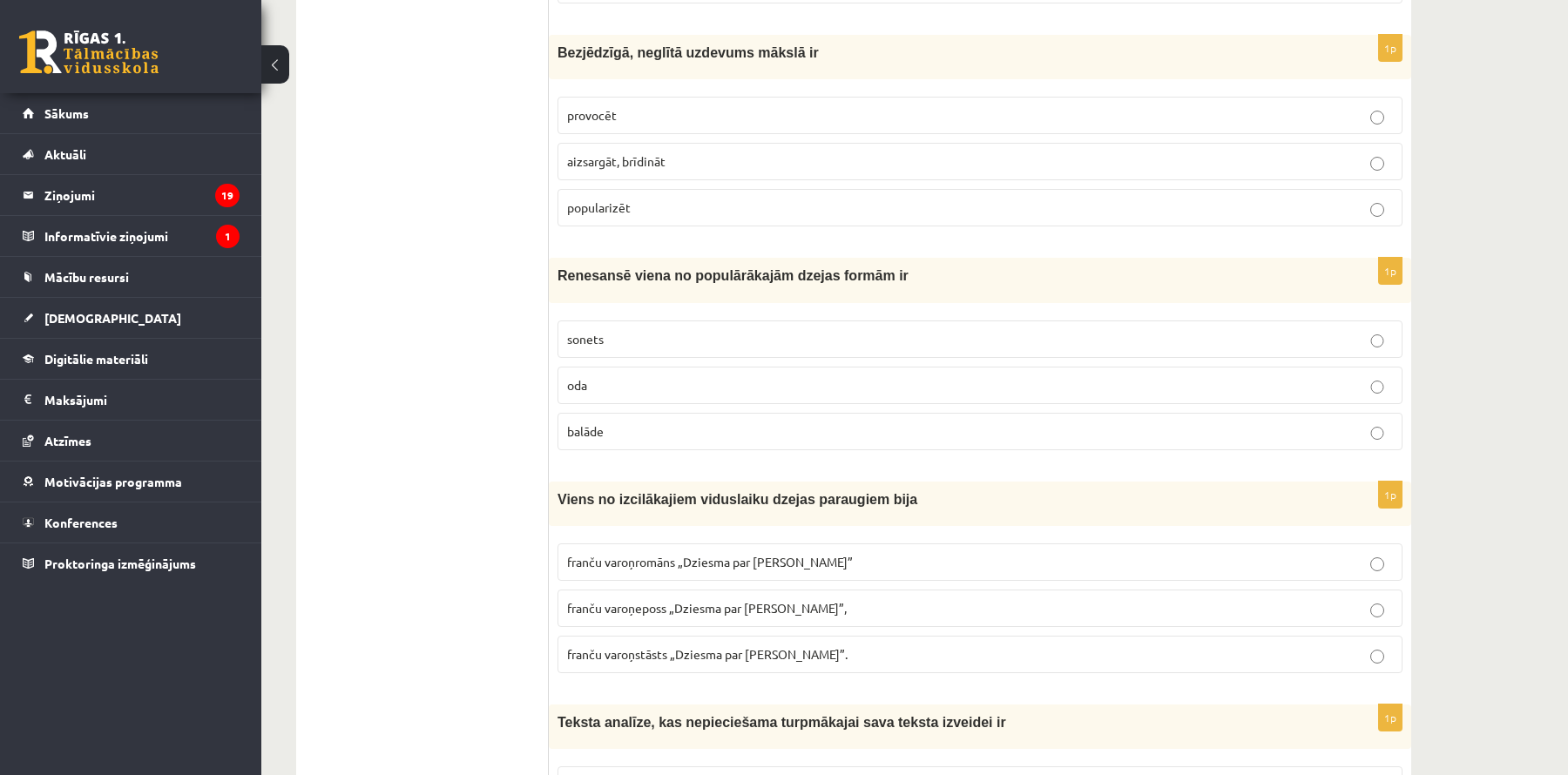
scroll to position [4746, 0]
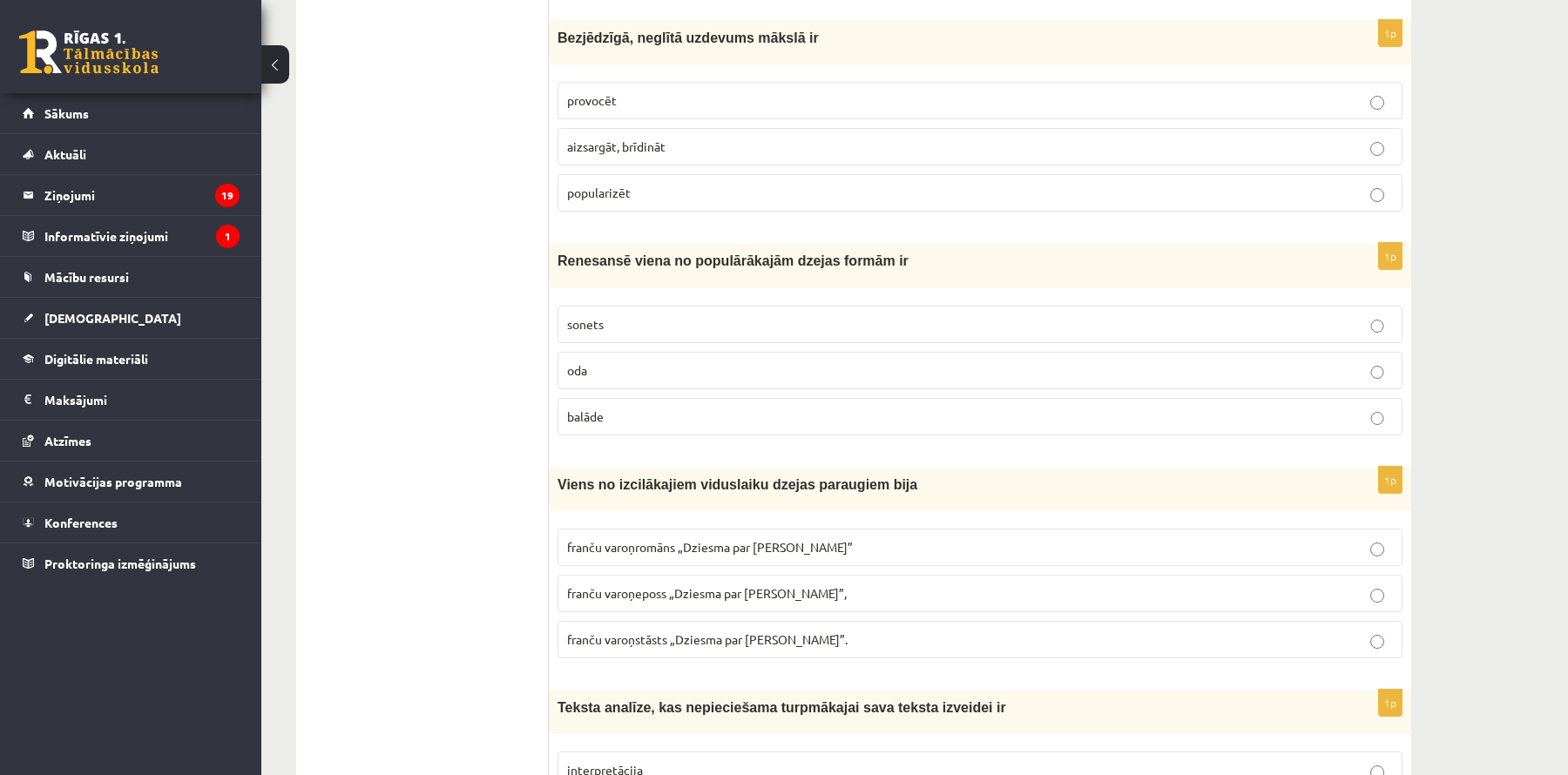
click at [787, 91] on p "provocēt" at bounding box center [979, 100] width 826 height 18
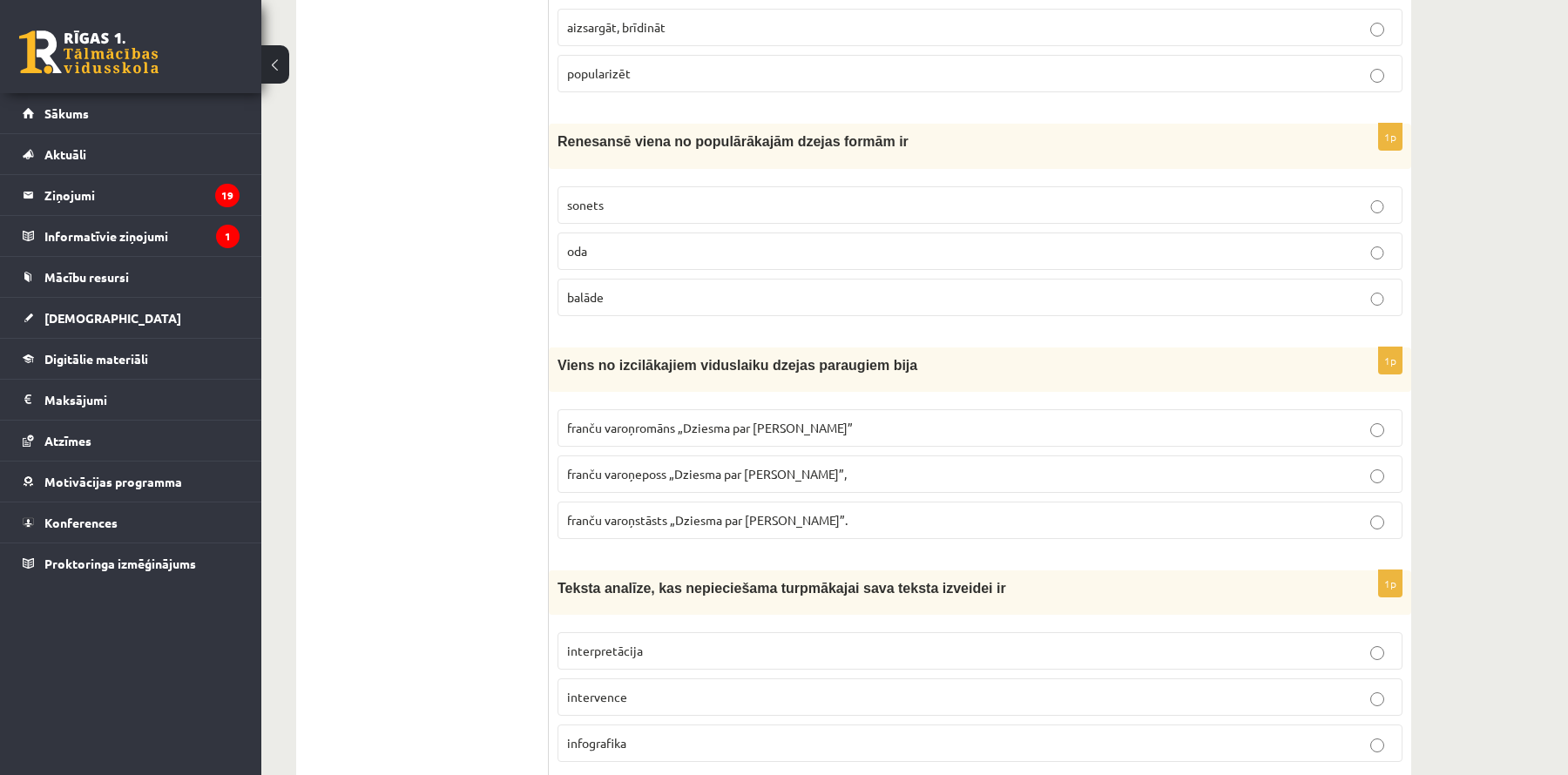
scroll to position [4860, 0]
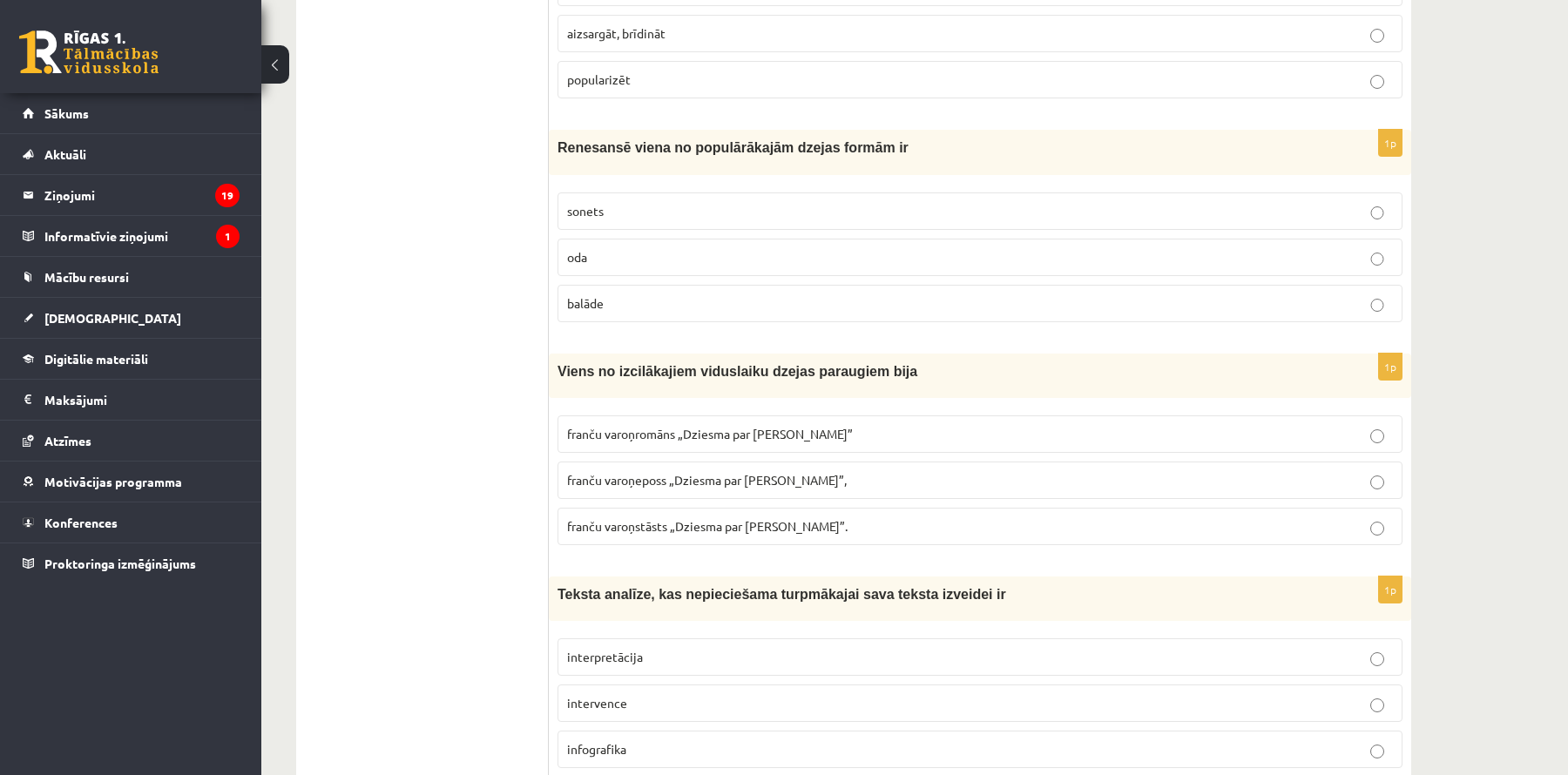
click at [725, 192] on label "sonets" at bounding box center [980, 211] width 845 height 38
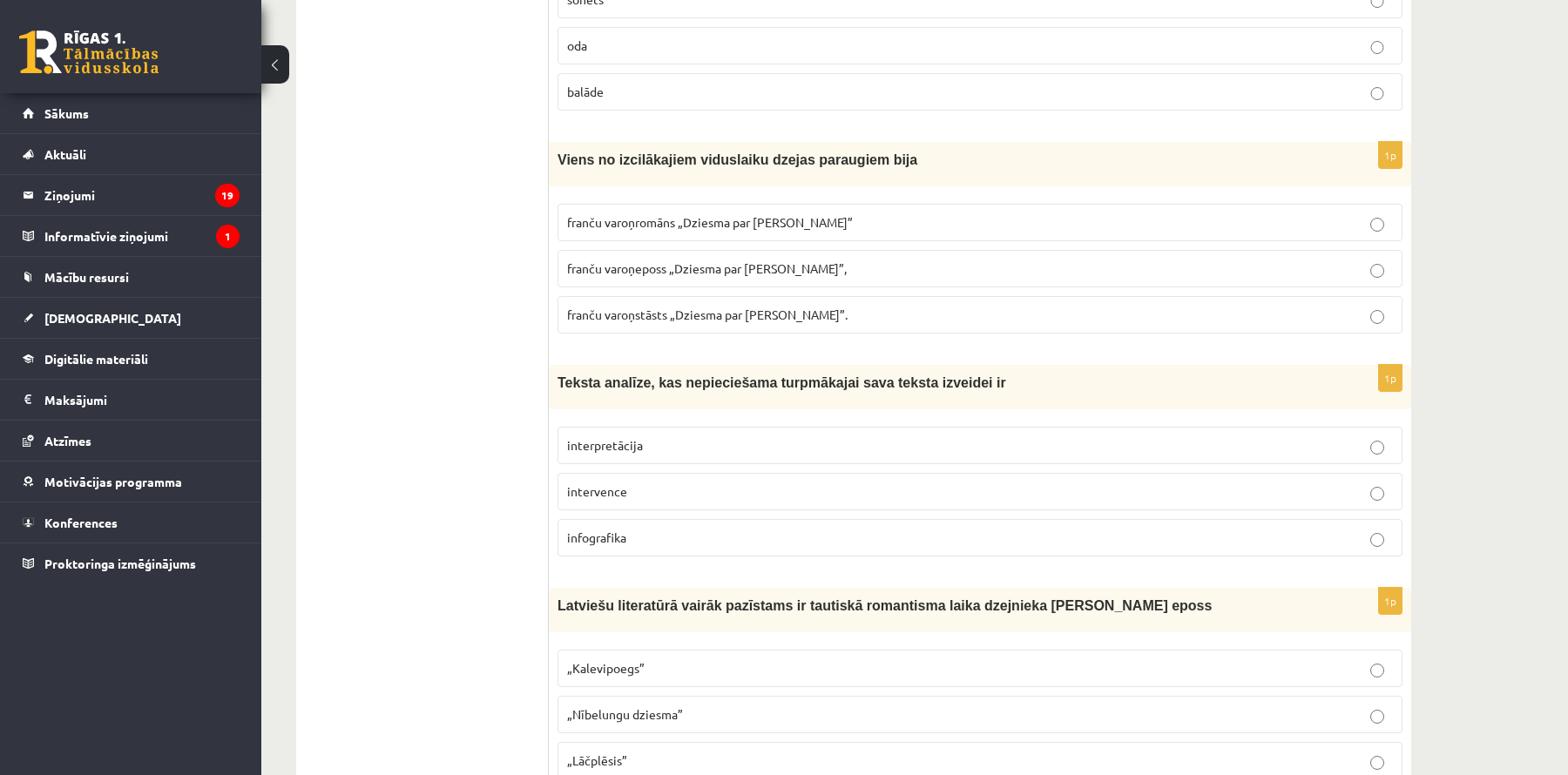
scroll to position [5084, 0]
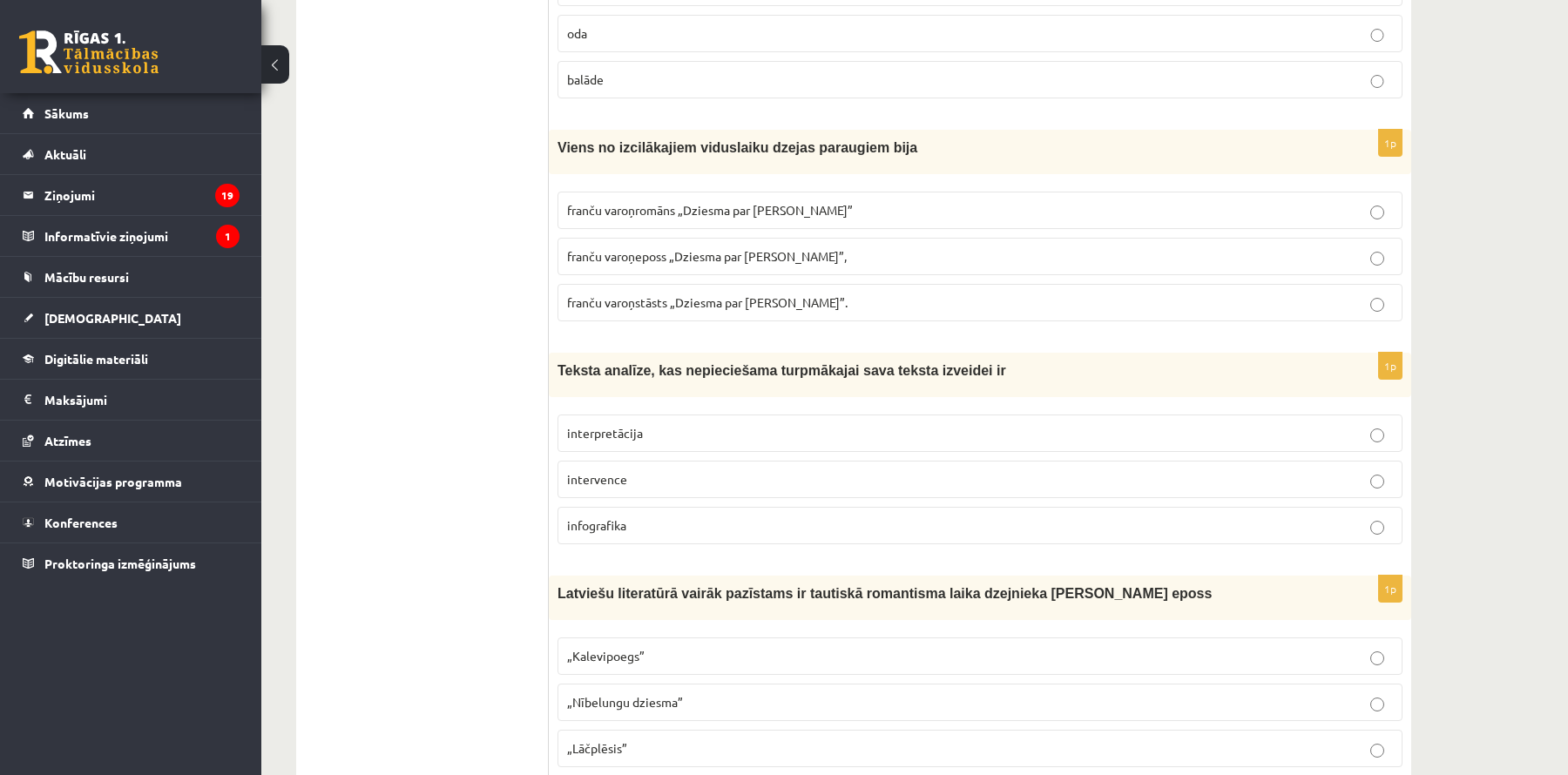
click at [773, 238] on label "franču varoņeposs „Dziesma par Rolandu”," at bounding box center [980, 257] width 845 height 38
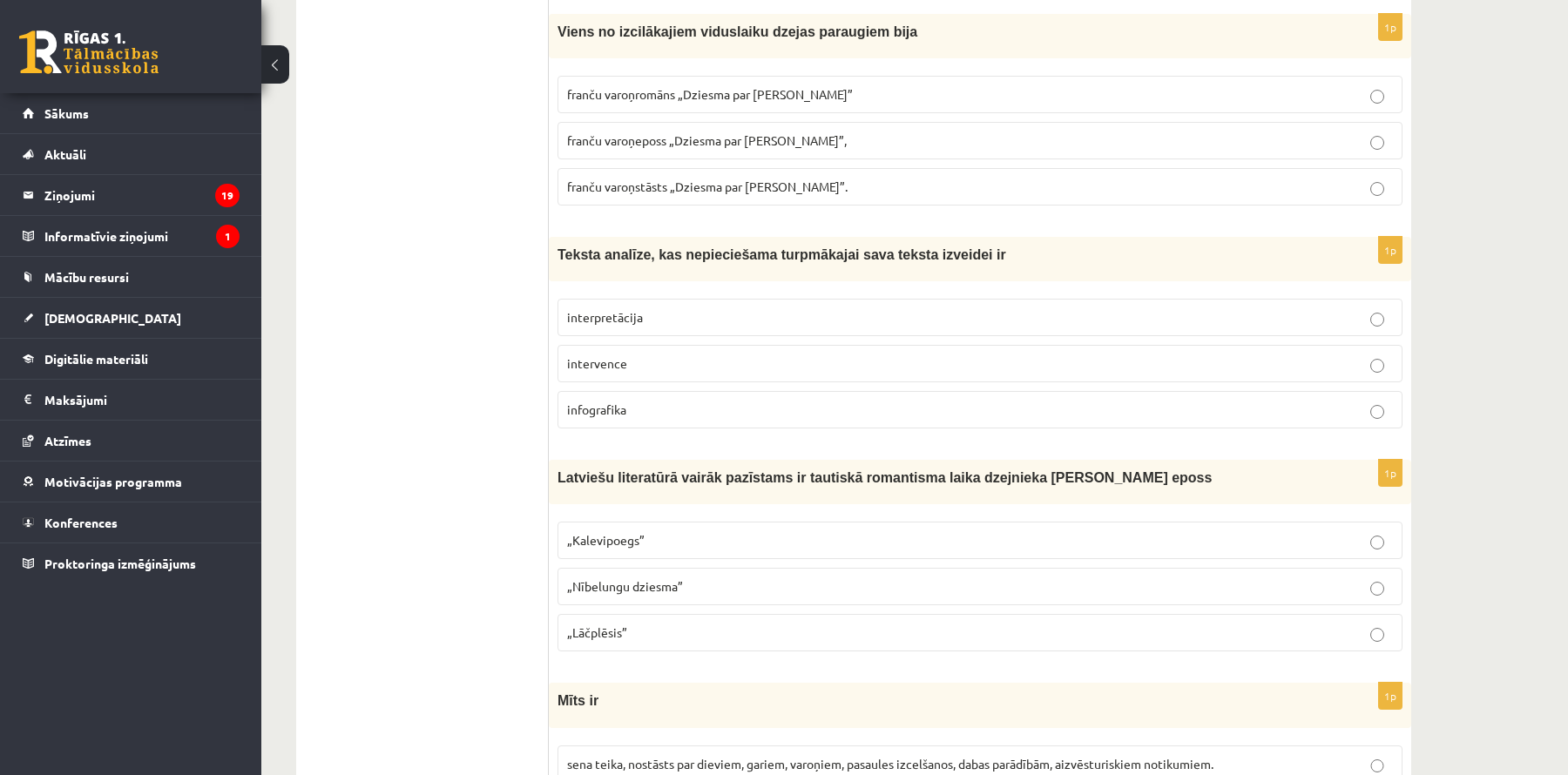
scroll to position [5200, 0]
click at [616, 308] on span "interpretācija" at bounding box center [605, 316] width 75 height 16
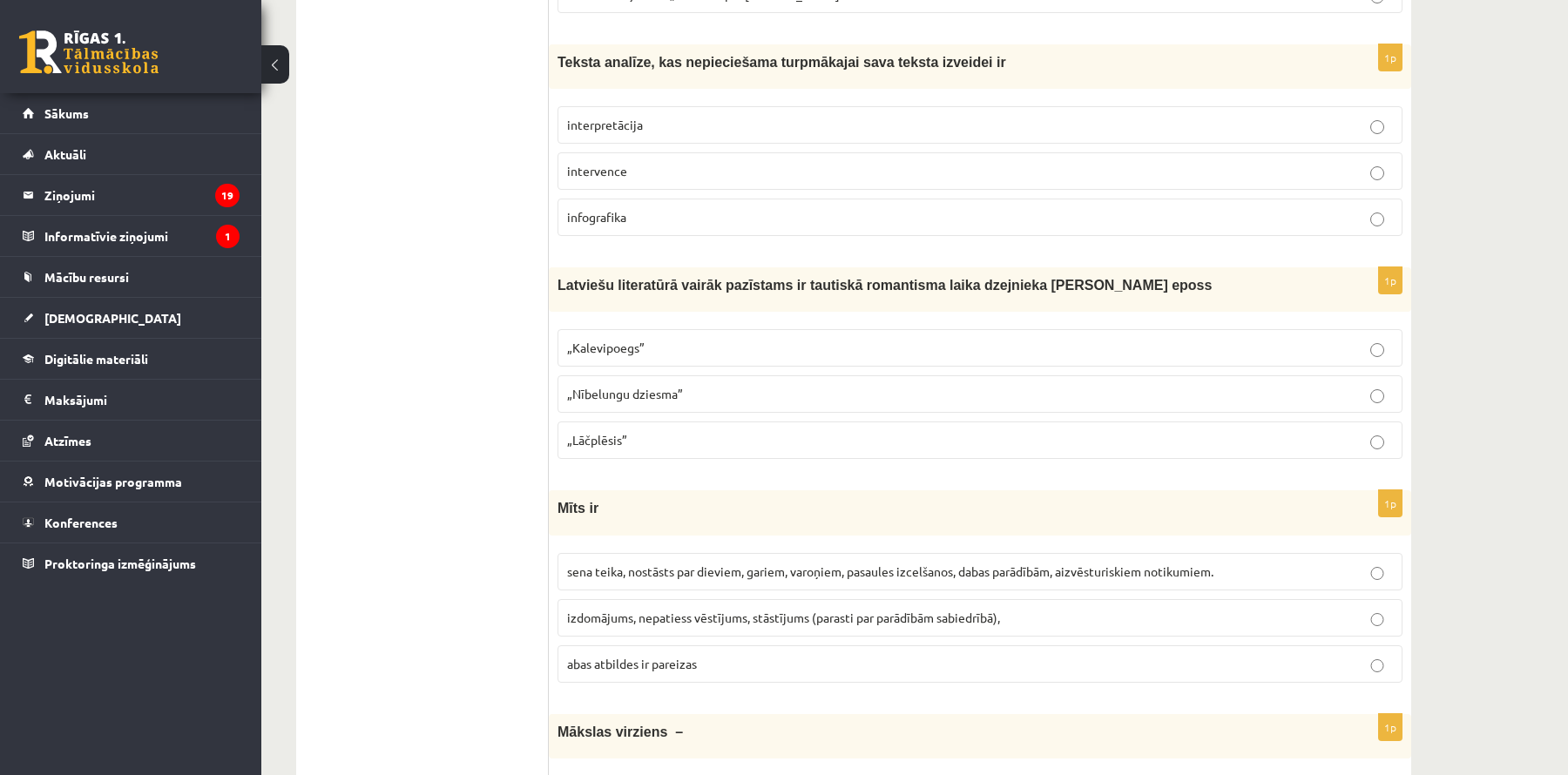
scroll to position [5395, 0]
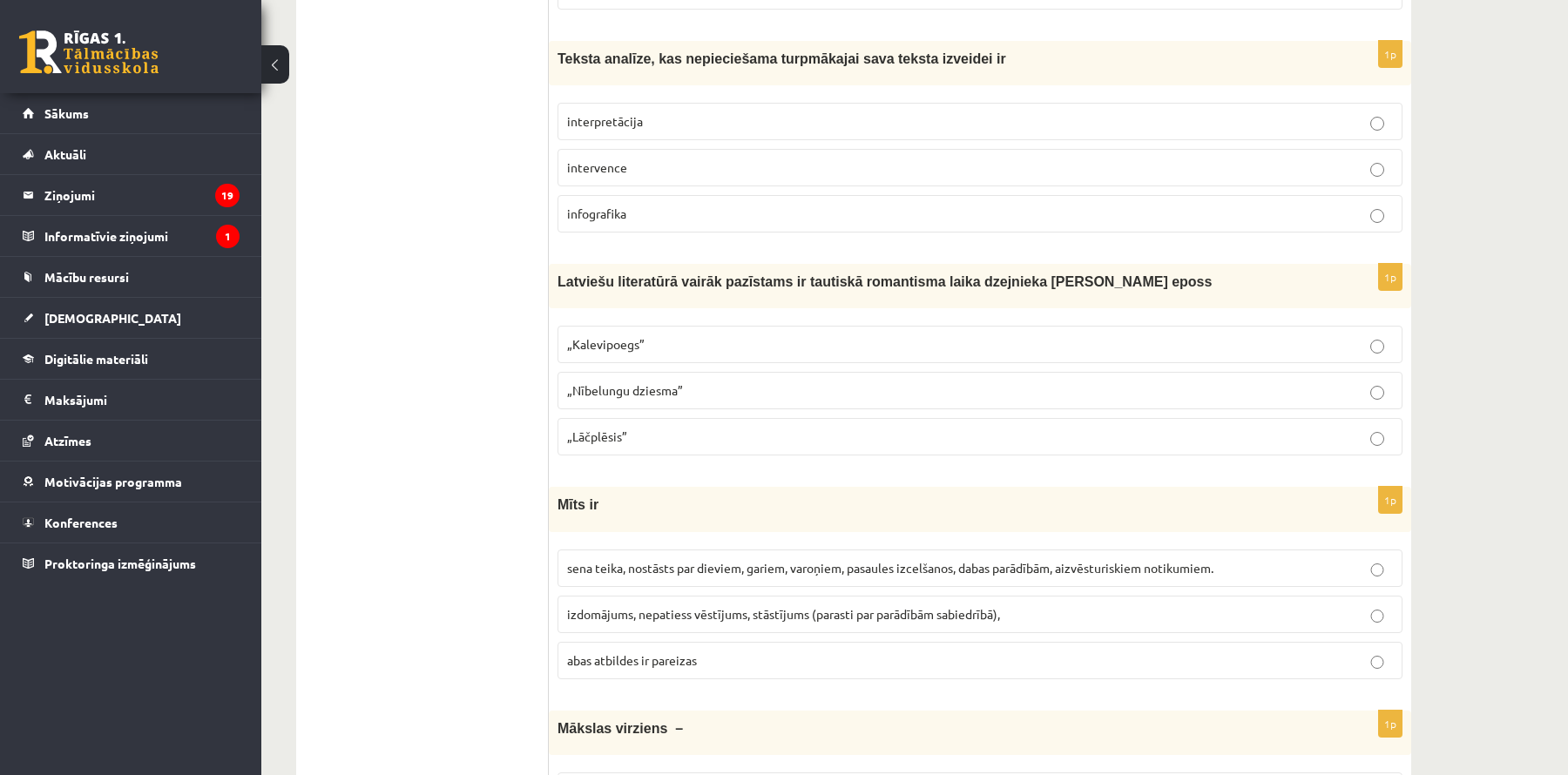
click at [616, 429] on span "„Lāčplēsis”" at bounding box center [597, 437] width 60 height 16
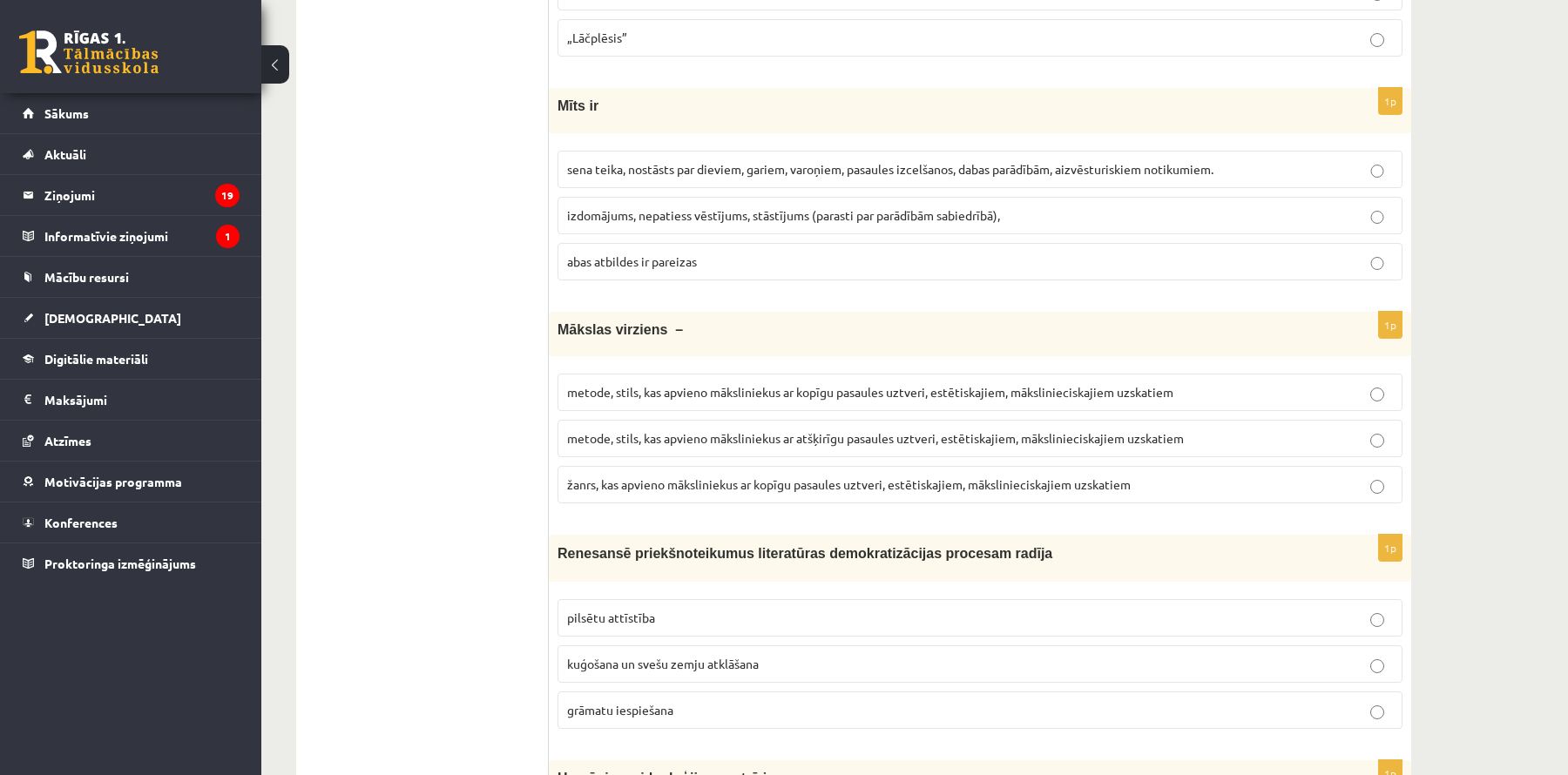
scroll to position [5800, 0]
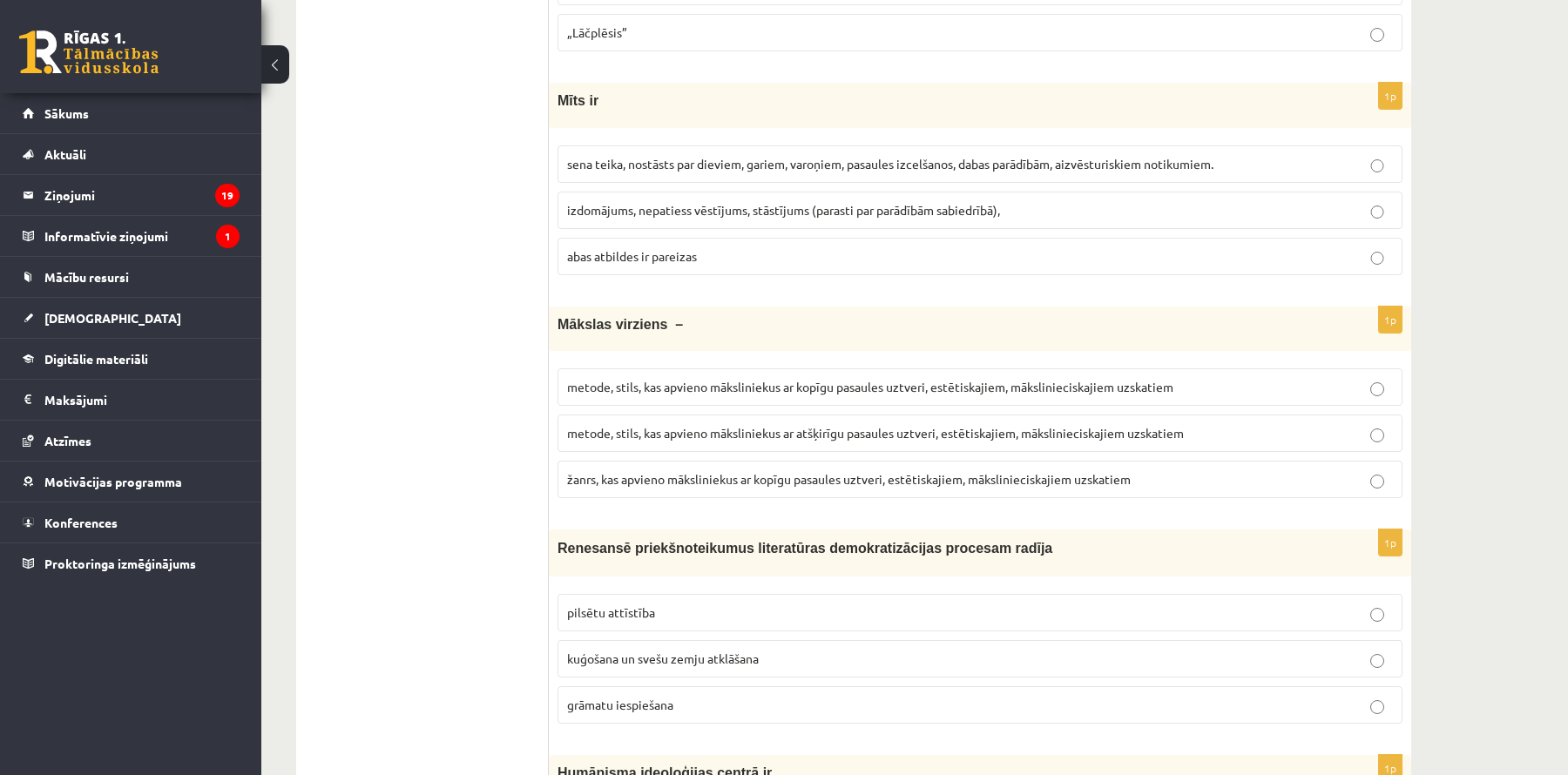
click at [743, 248] on p "abas atbildes ir pareizas" at bounding box center [979, 257] width 826 height 18
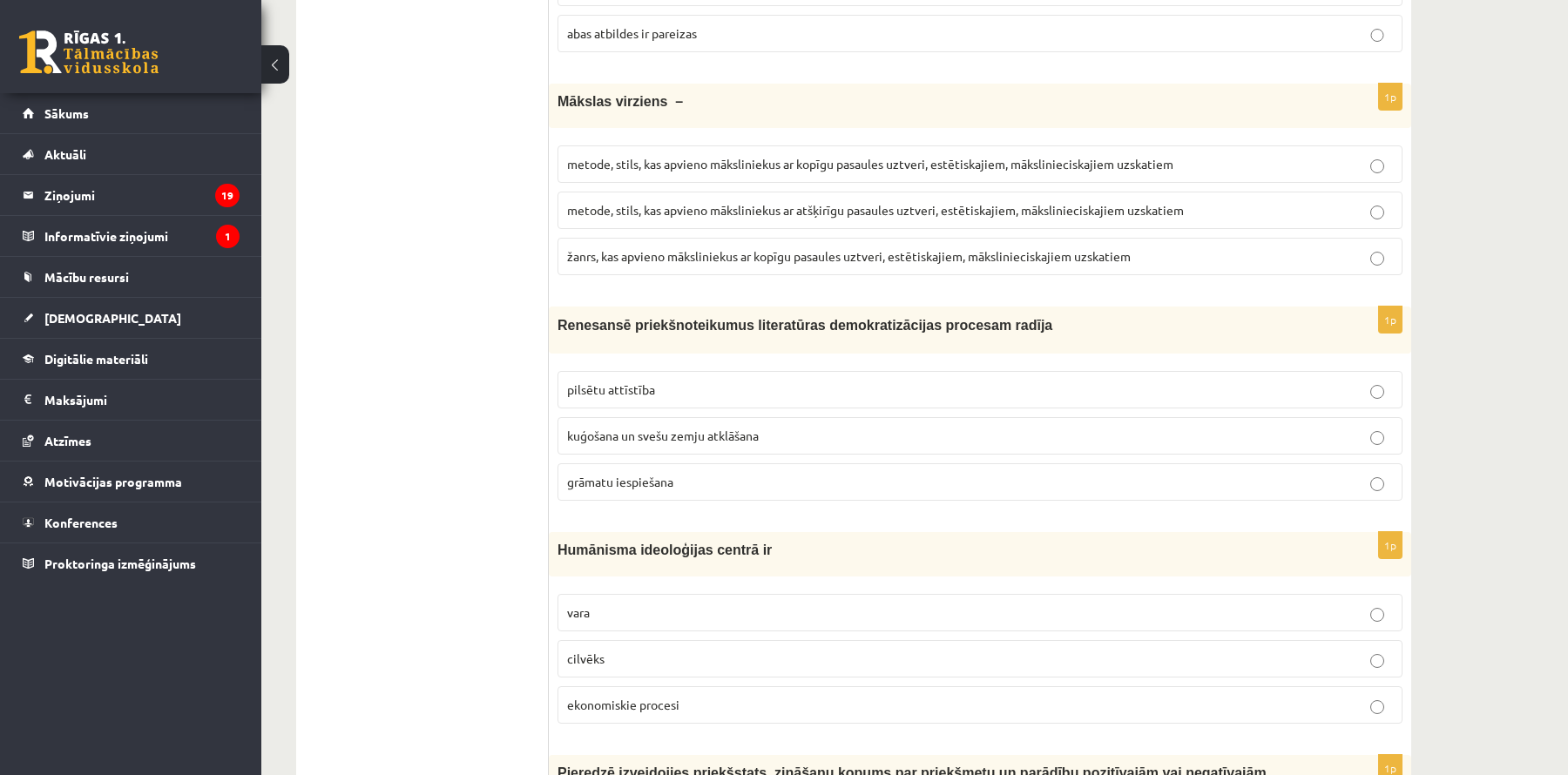
scroll to position [6028, 0]
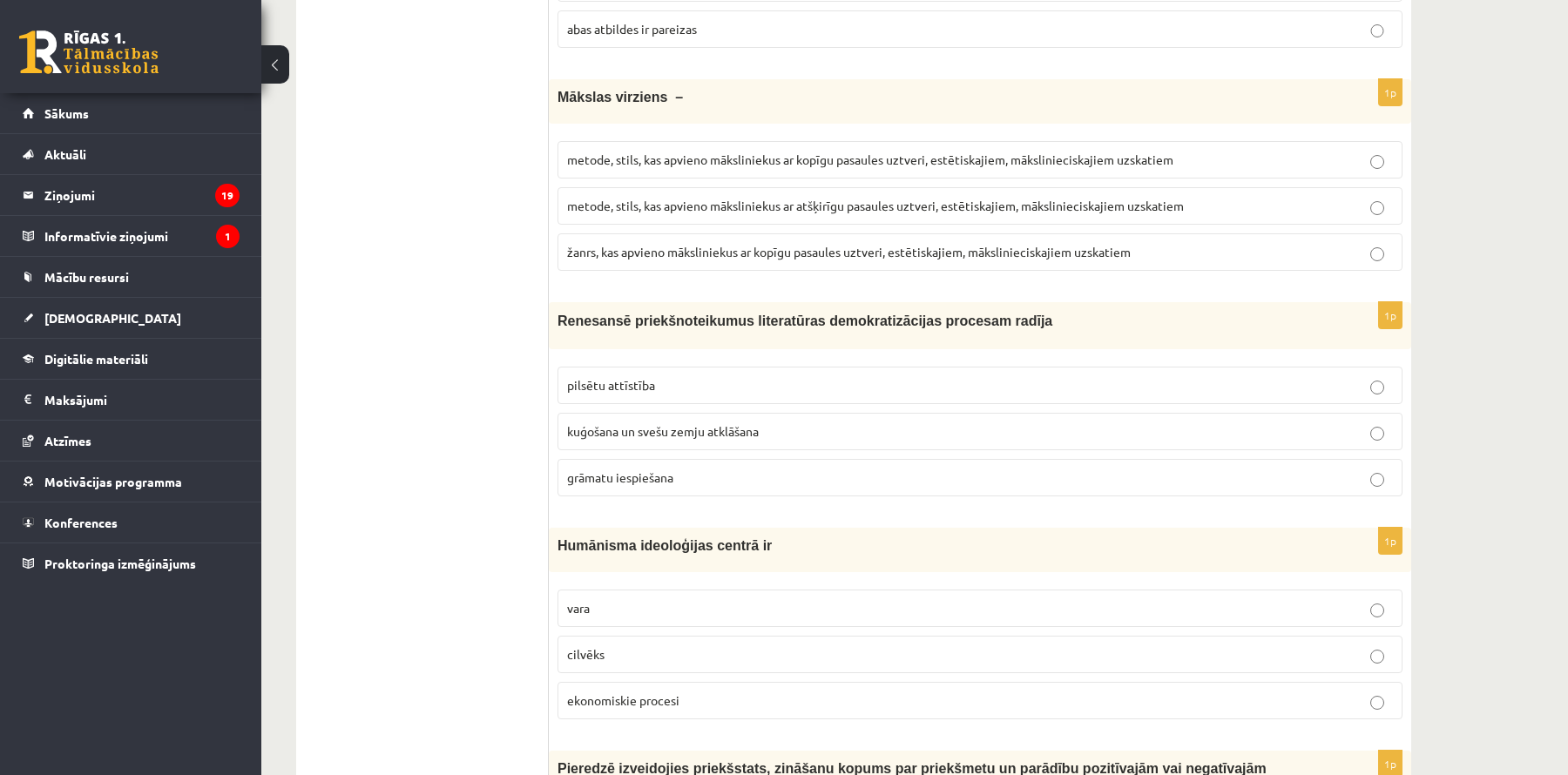
click at [821, 152] on span "metode, stils, kas apvieno māksliniekus ar kopīgu pasaules uztveri, estētiskaji…" at bounding box center [870, 160] width 607 height 16
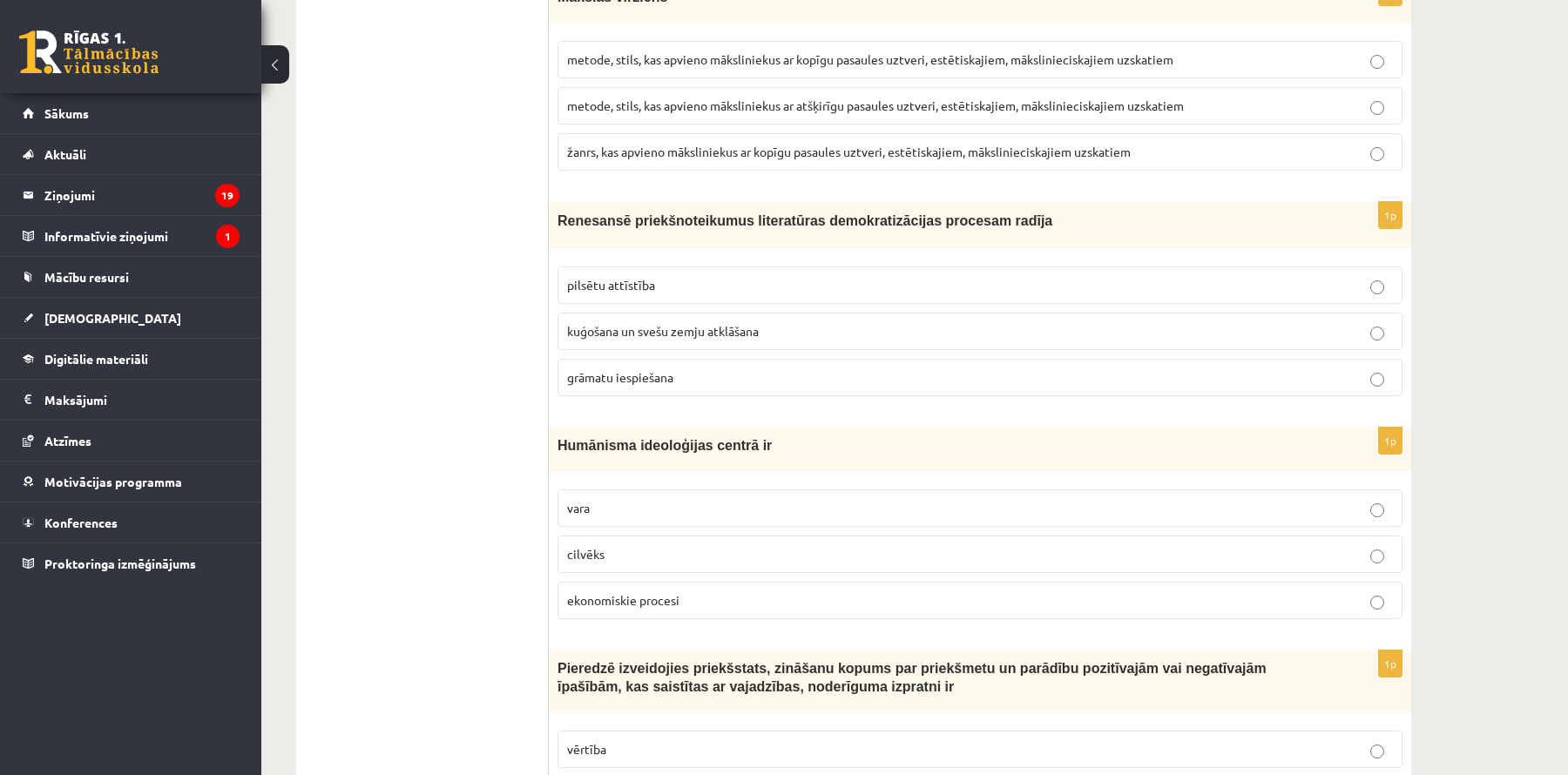
scroll to position [6143, 0]
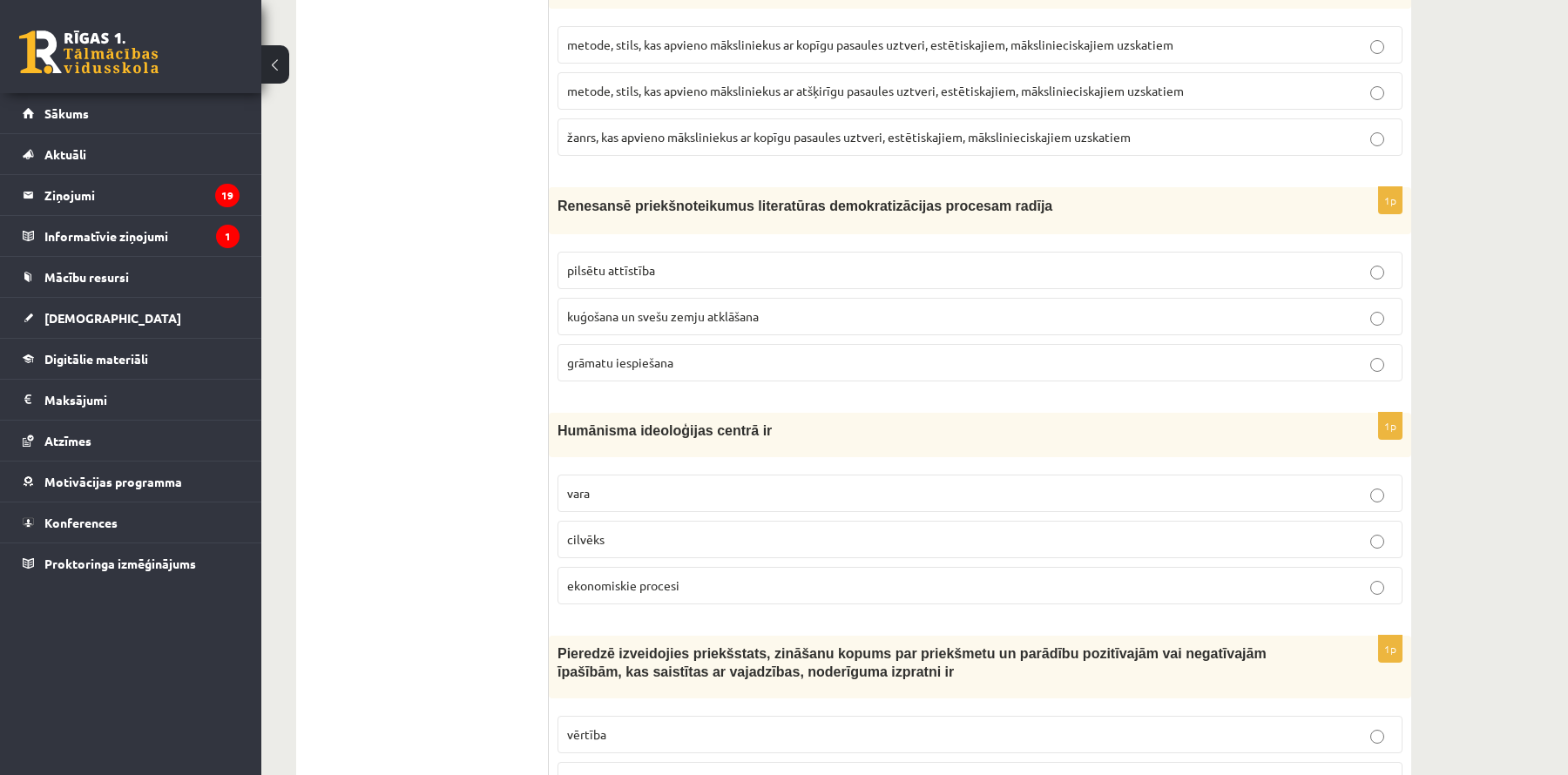
click at [667, 355] on span "grāmatu iespiešana" at bounding box center [619, 363] width 106 height 16
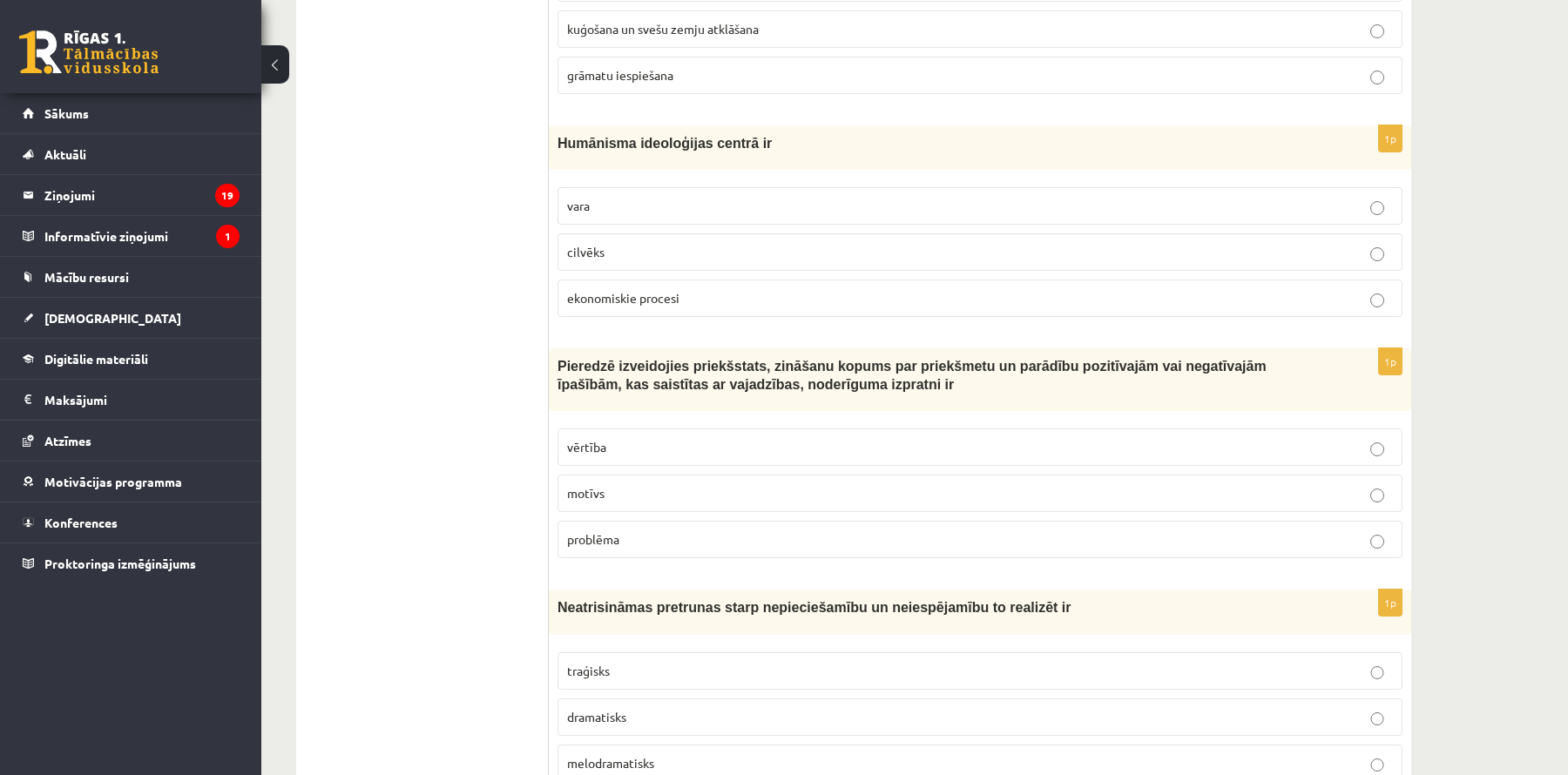
scroll to position [6441, 0]
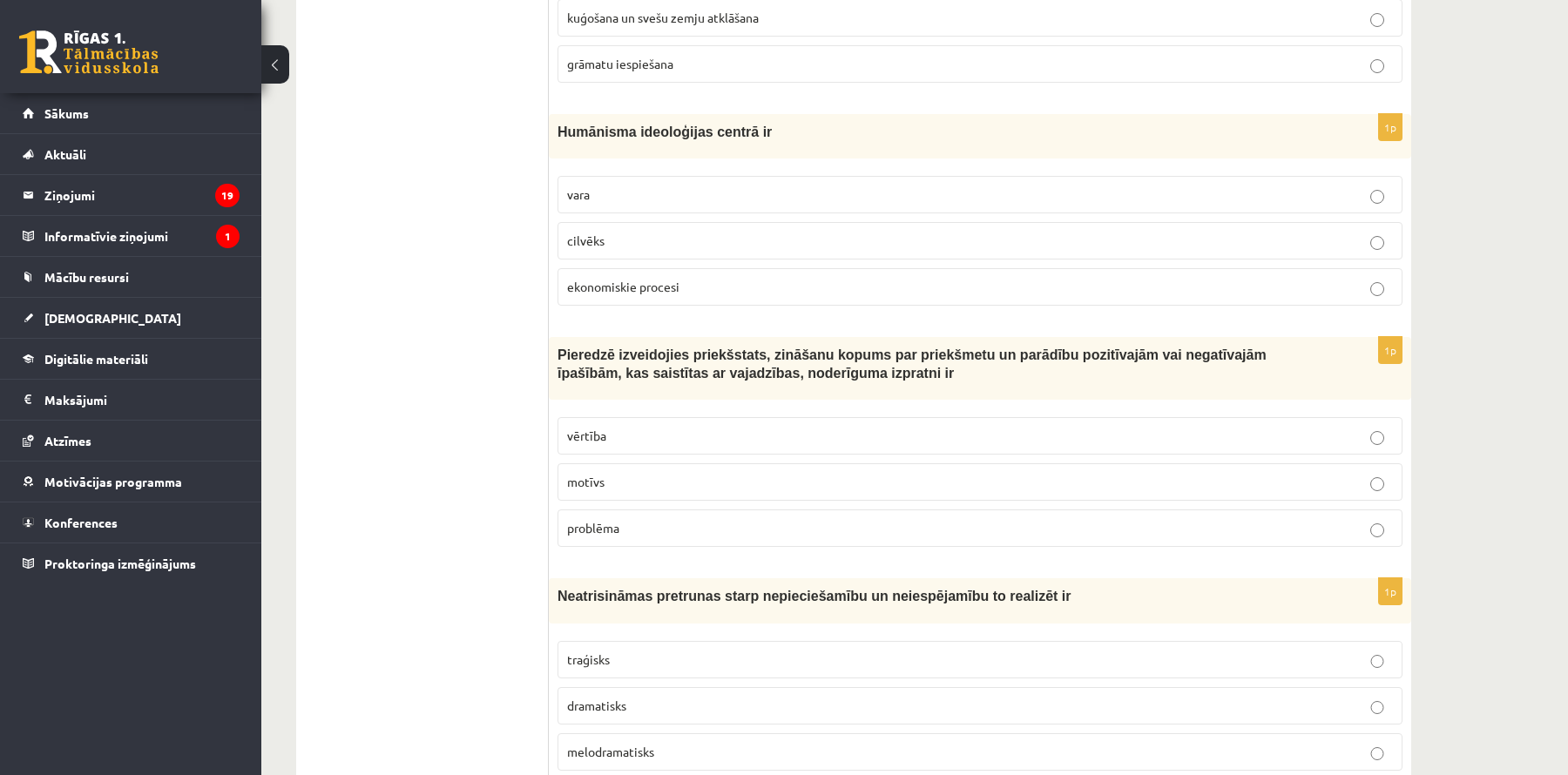
click at [833, 232] on p "cilvēks" at bounding box center [979, 241] width 826 height 18
click at [671, 417] on label "vērtība" at bounding box center [980, 436] width 845 height 38
click at [647, 651] on p "traģisks" at bounding box center [979, 660] width 826 height 18
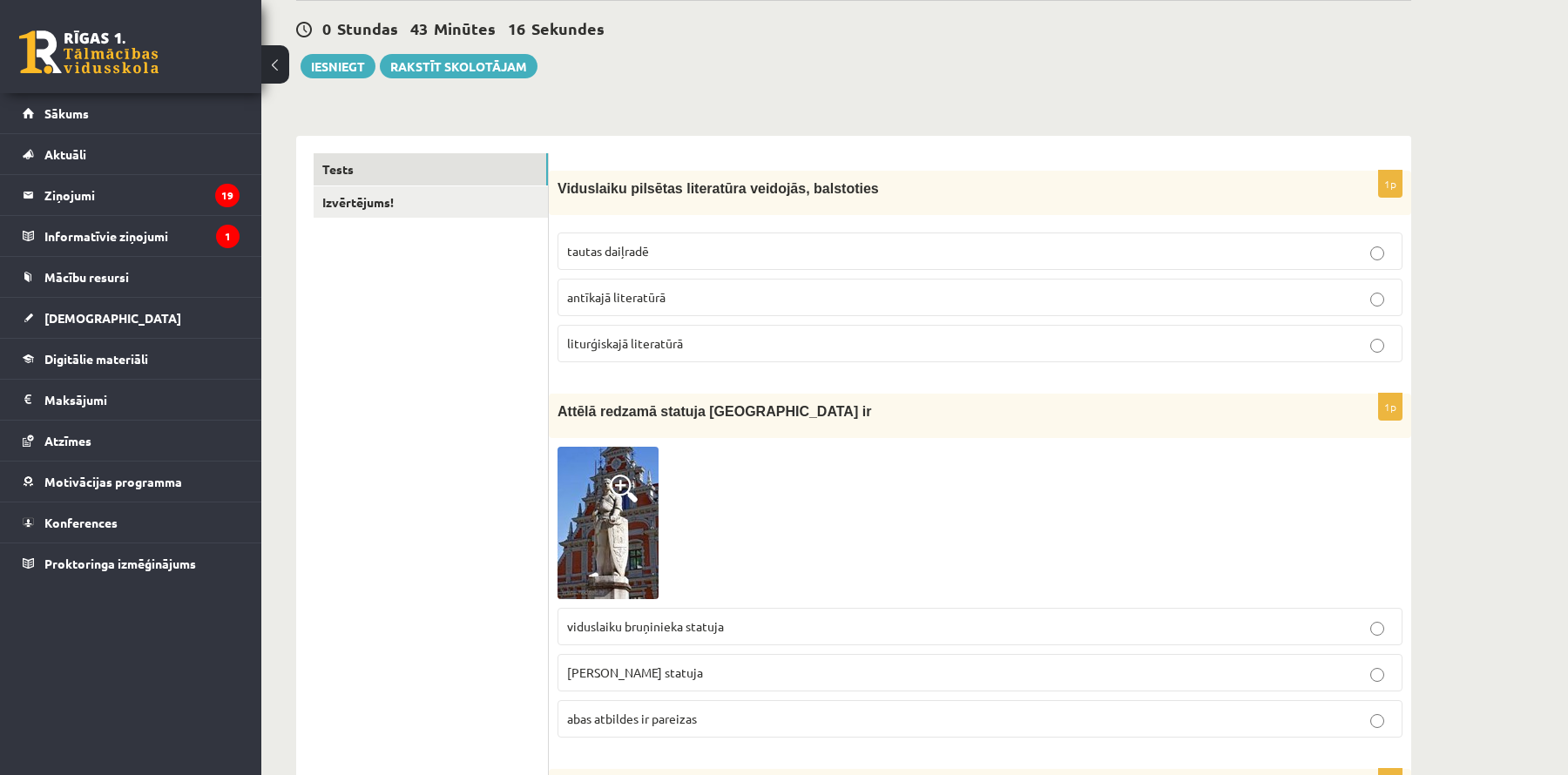
scroll to position [0, 0]
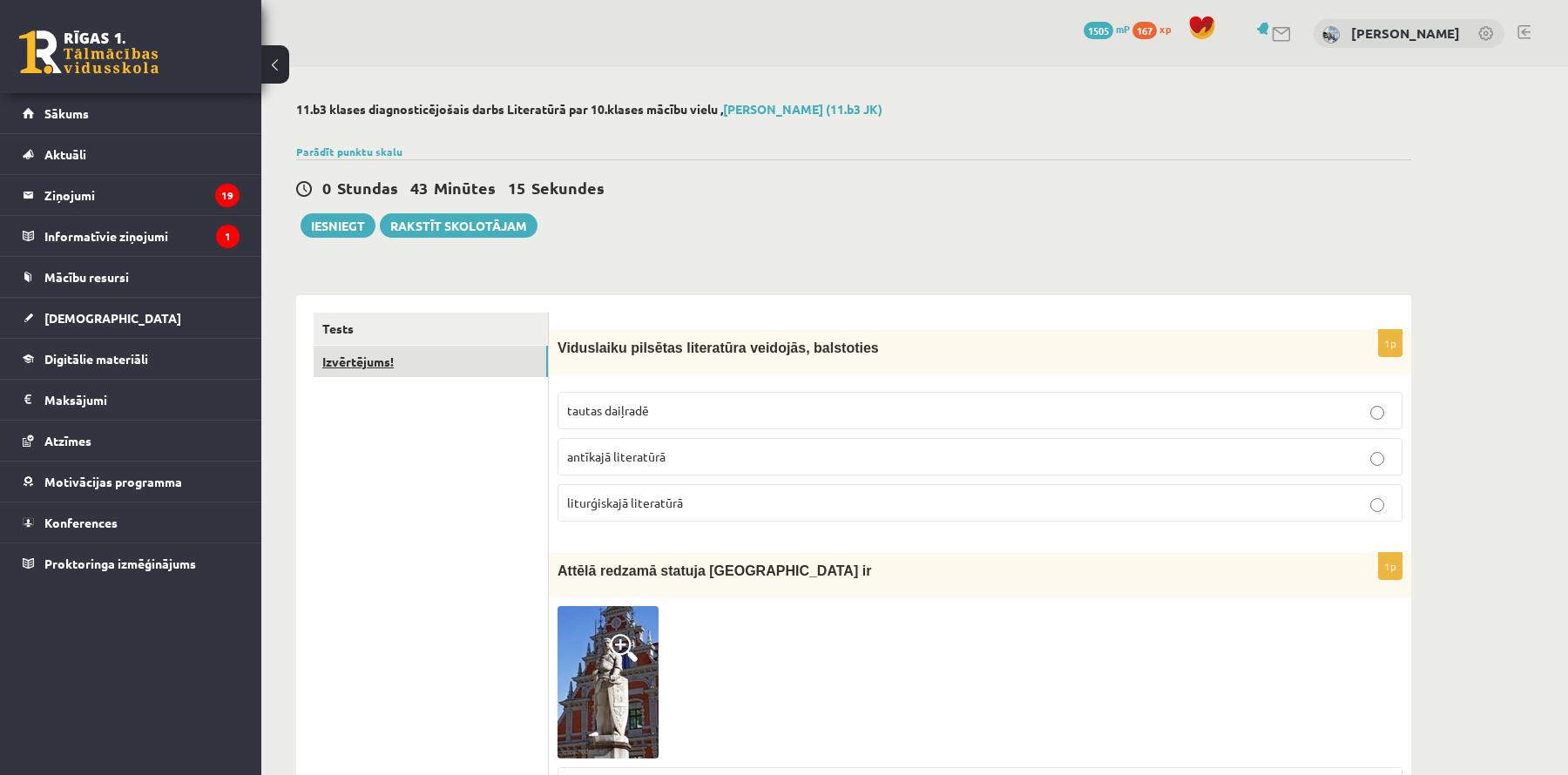
click at [459, 360] on link "Izvērtējums!" at bounding box center [430, 362] width 234 height 33
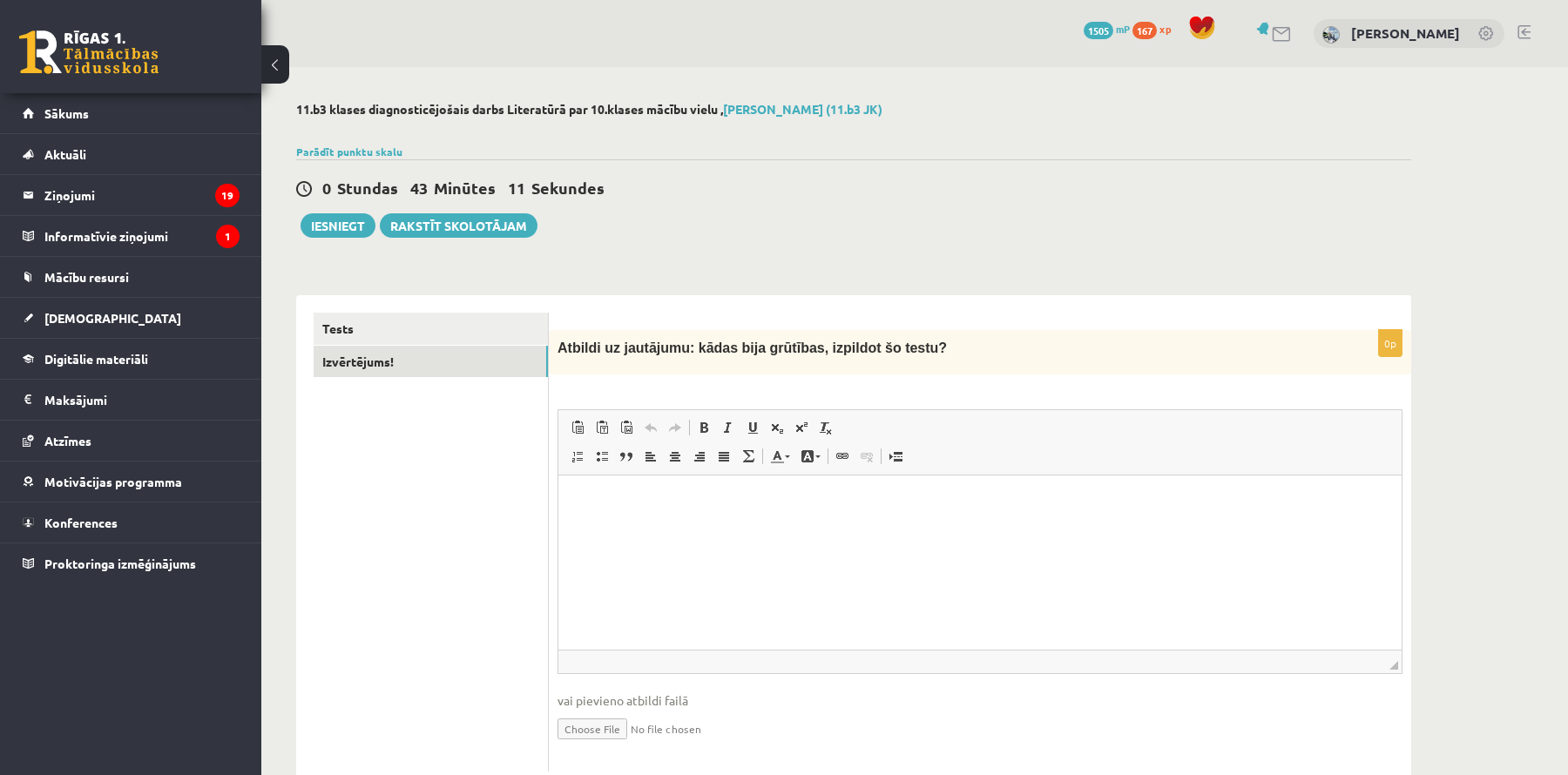
click at [685, 515] on html at bounding box center [980, 502] width 843 height 54
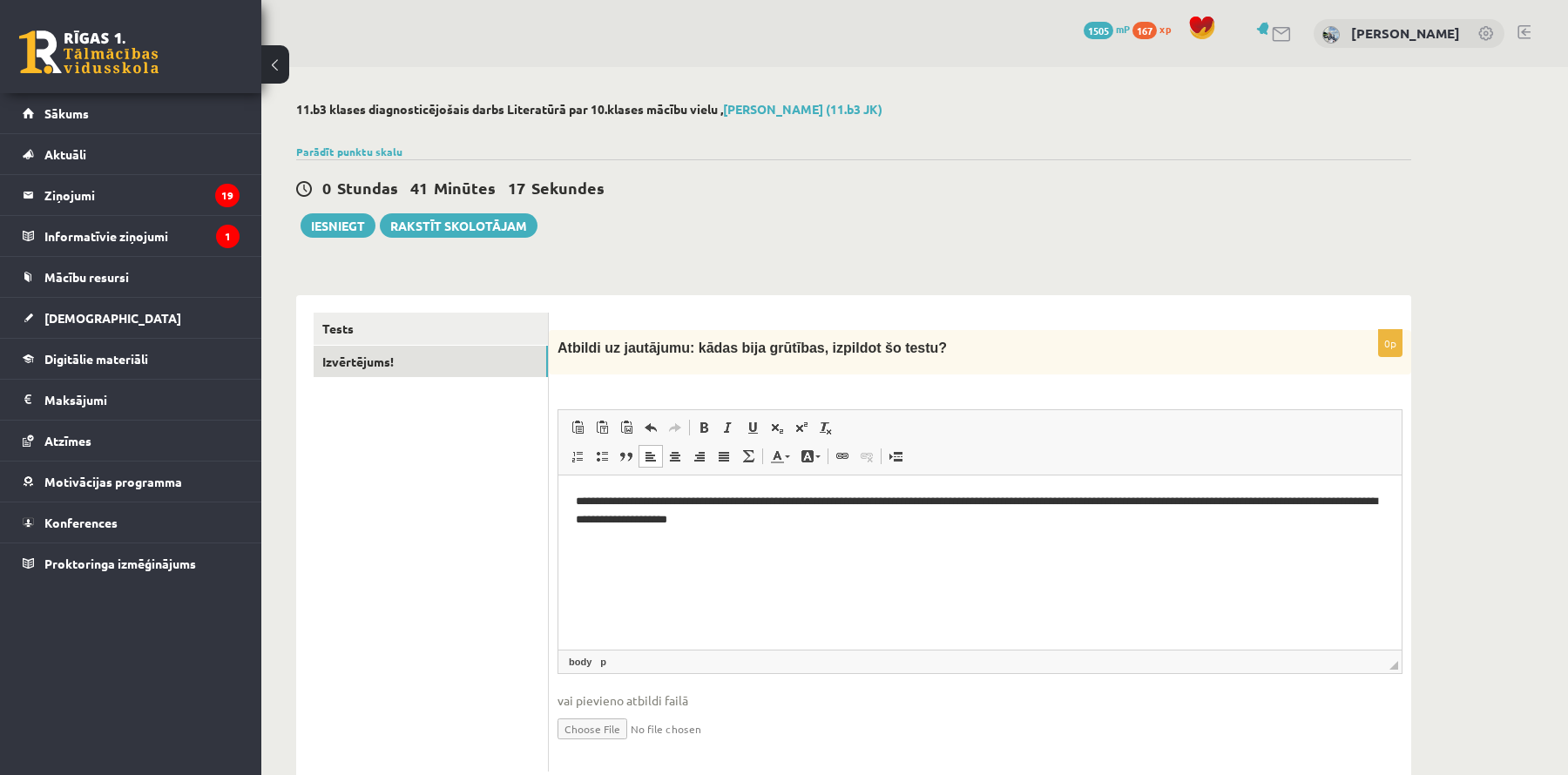
scroll to position [49, 0]
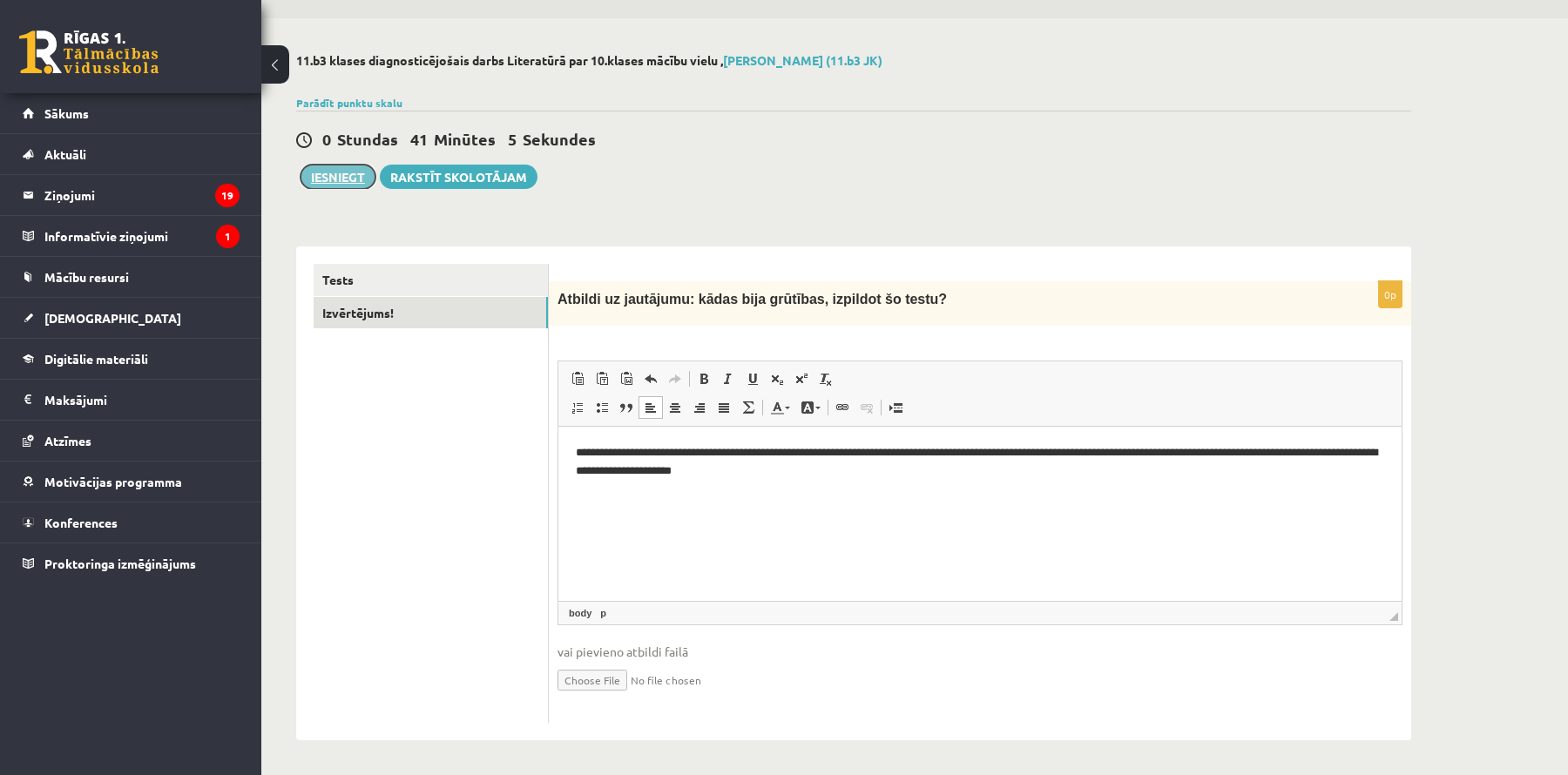
click at [355, 169] on button "Iesniegt" at bounding box center [338, 176] width 75 height 25
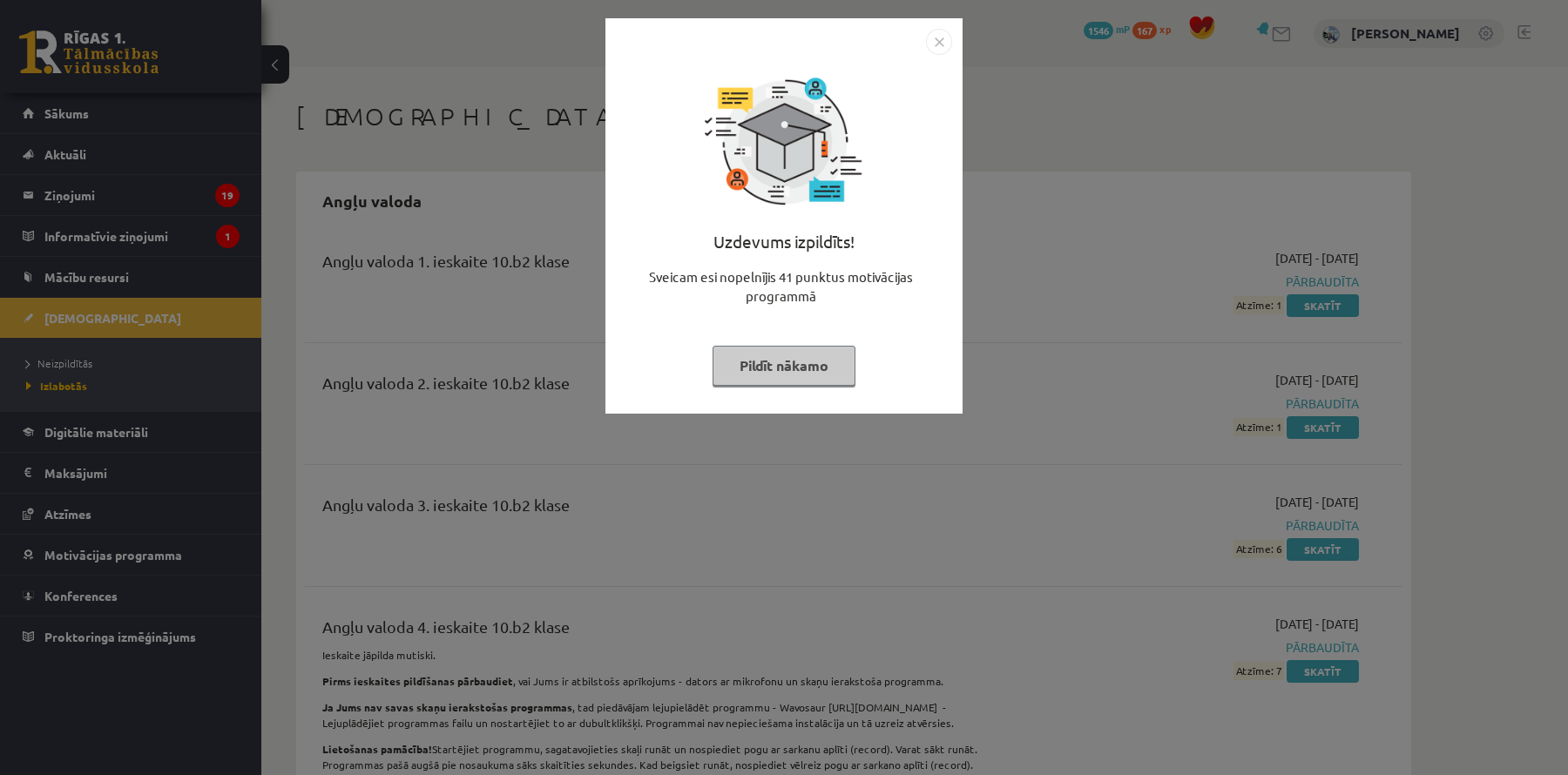
click at [804, 358] on button "Pildīt nākamo" at bounding box center [784, 366] width 143 height 40
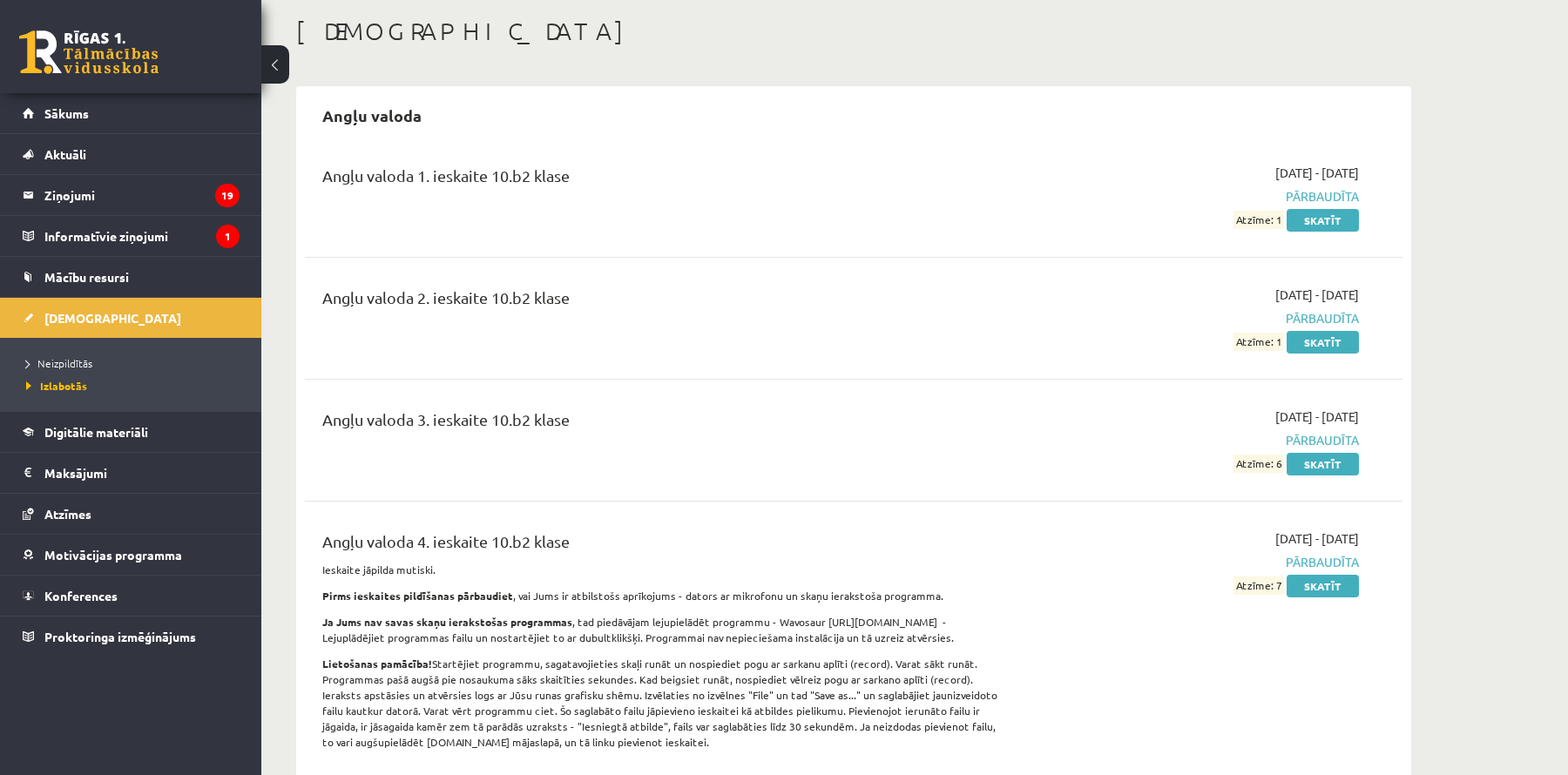
scroll to position [90, 0]
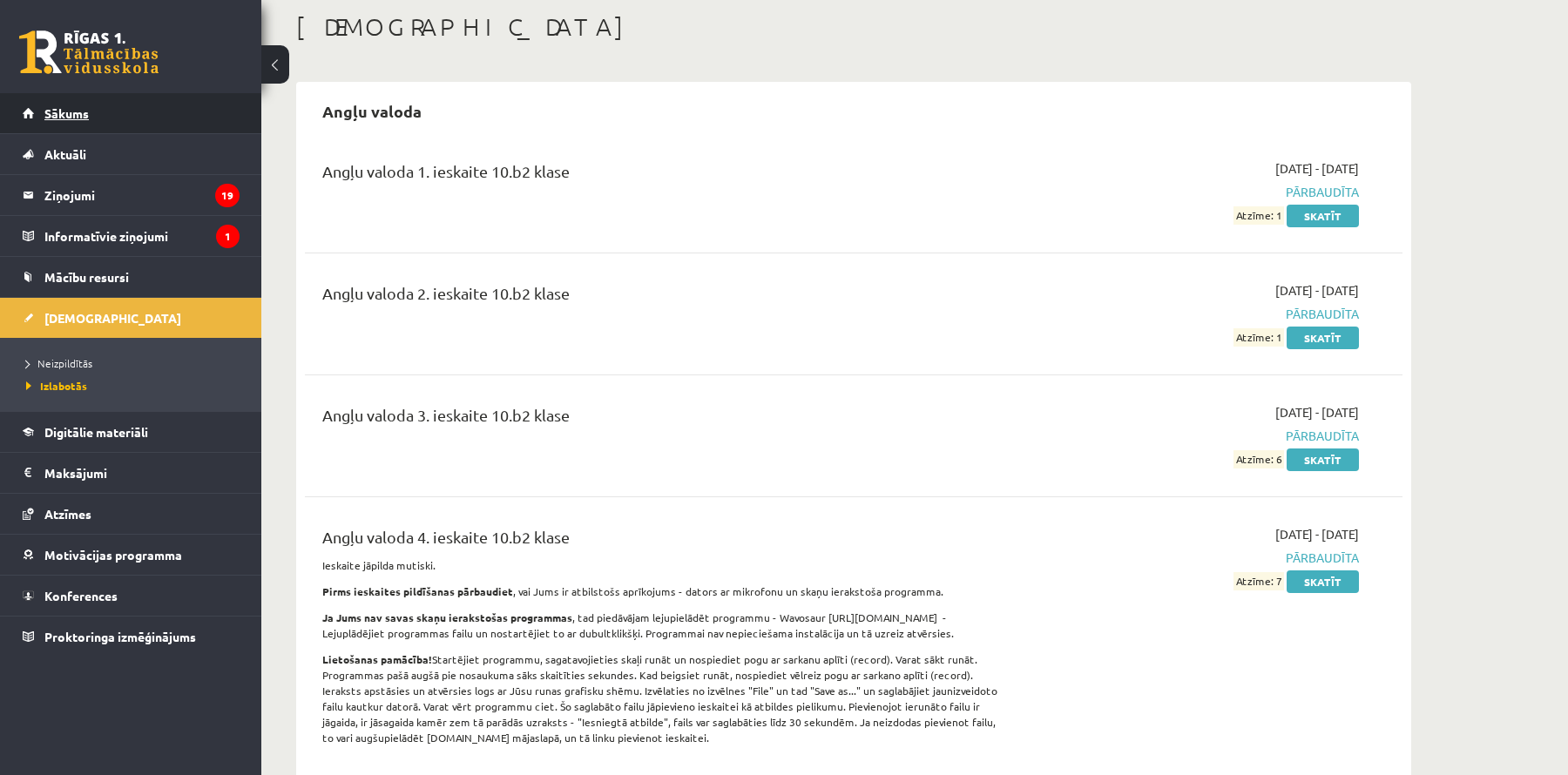
click at [123, 110] on link "Sākums" at bounding box center [131, 113] width 217 height 40
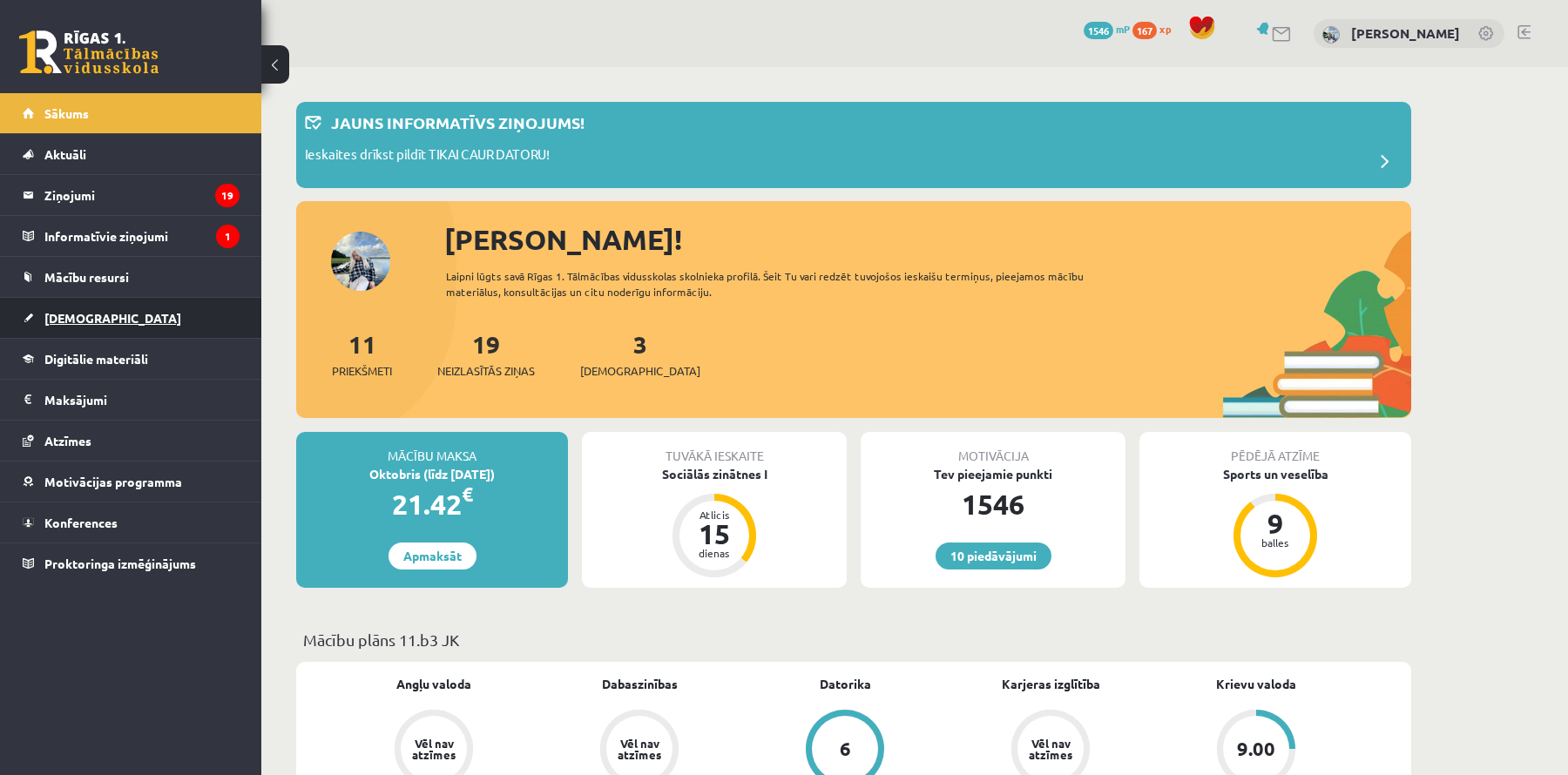
click at [145, 311] on link "[DEMOGRAPHIC_DATA]" at bounding box center [131, 318] width 217 height 40
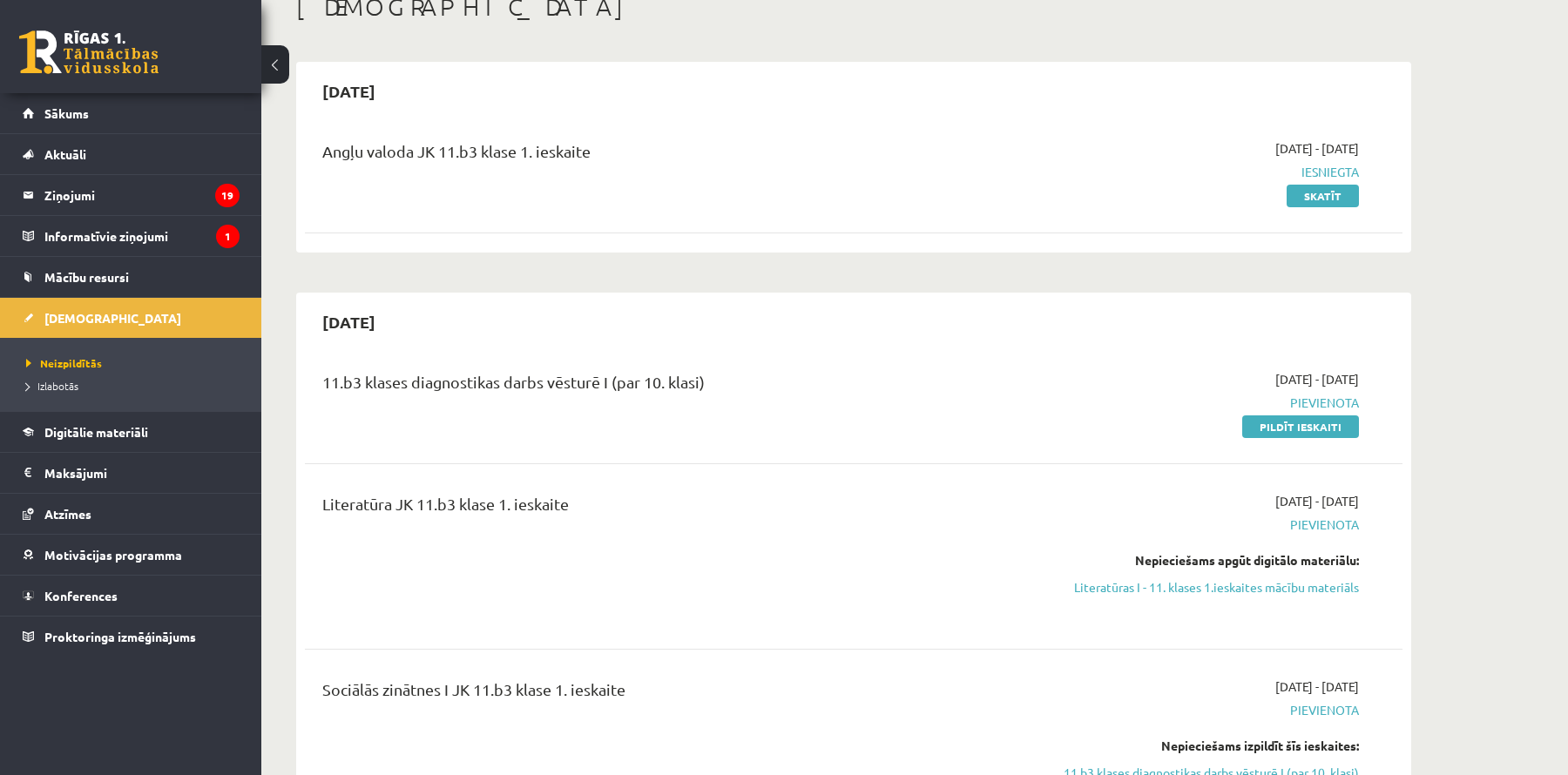
scroll to position [104, 0]
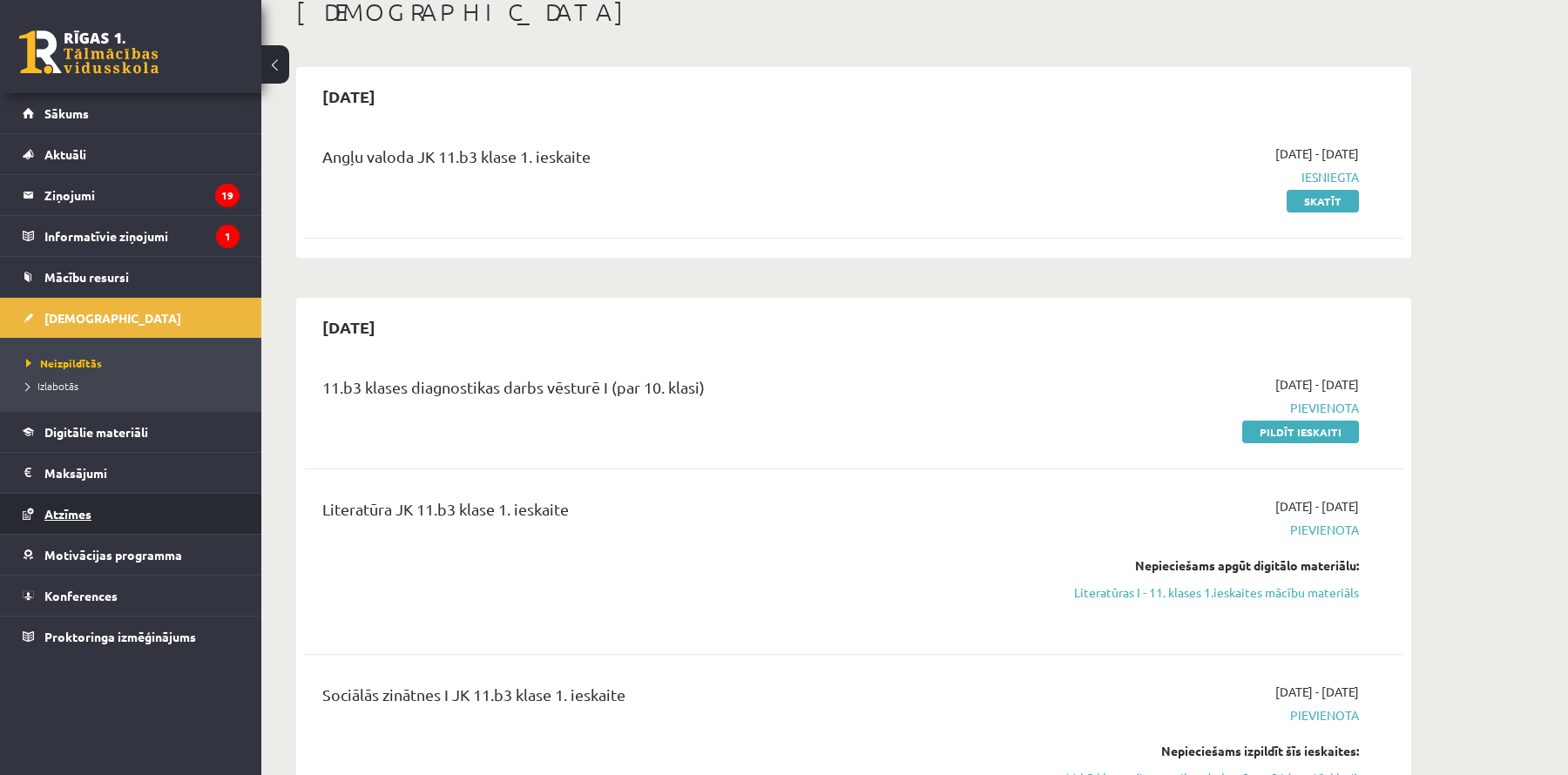
click at [166, 513] on link "Atzīmes" at bounding box center [131, 513] width 217 height 40
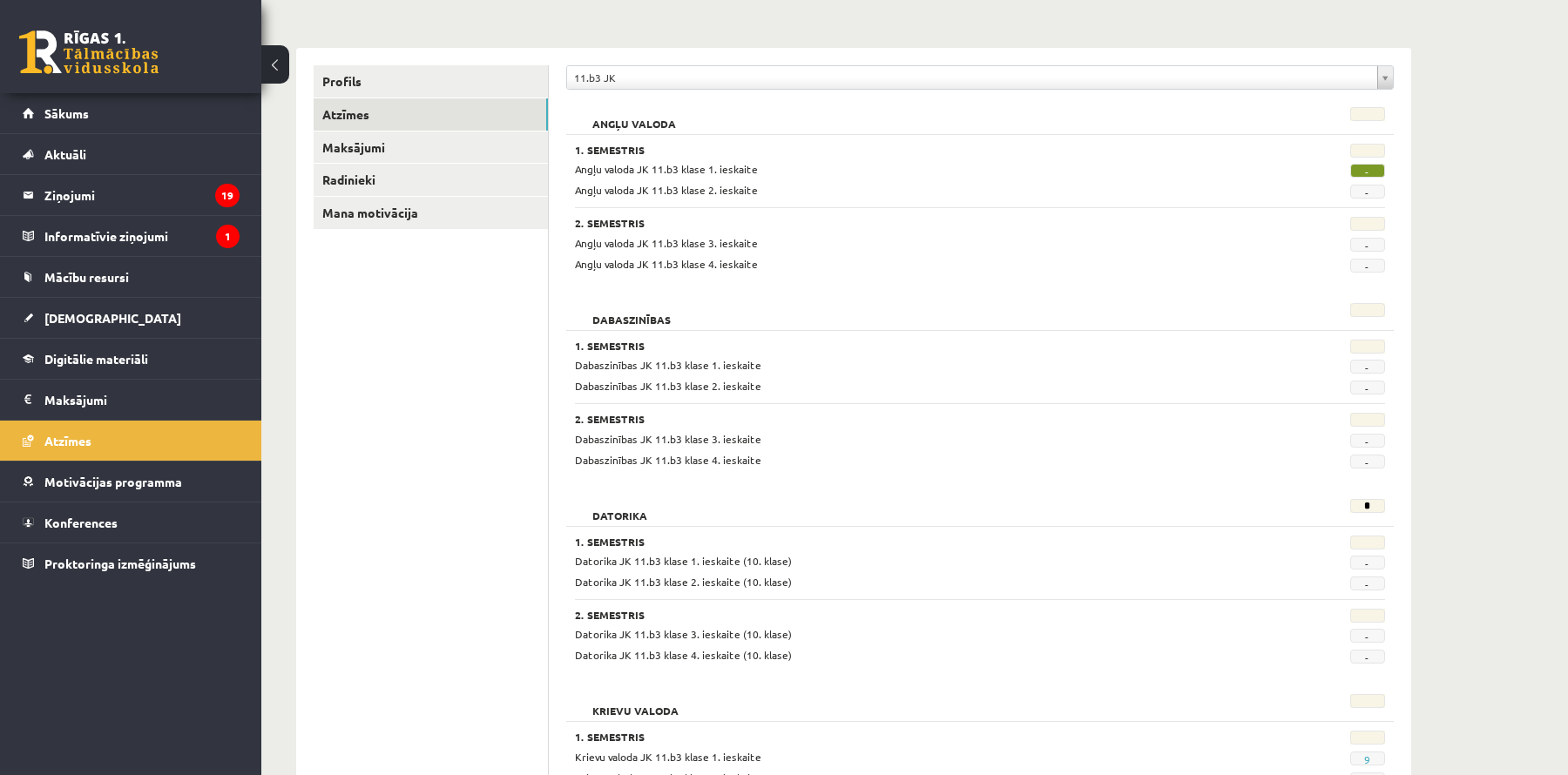
scroll to position [181, 0]
click at [171, 316] on link "[DEMOGRAPHIC_DATA]" at bounding box center [131, 318] width 217 height 40
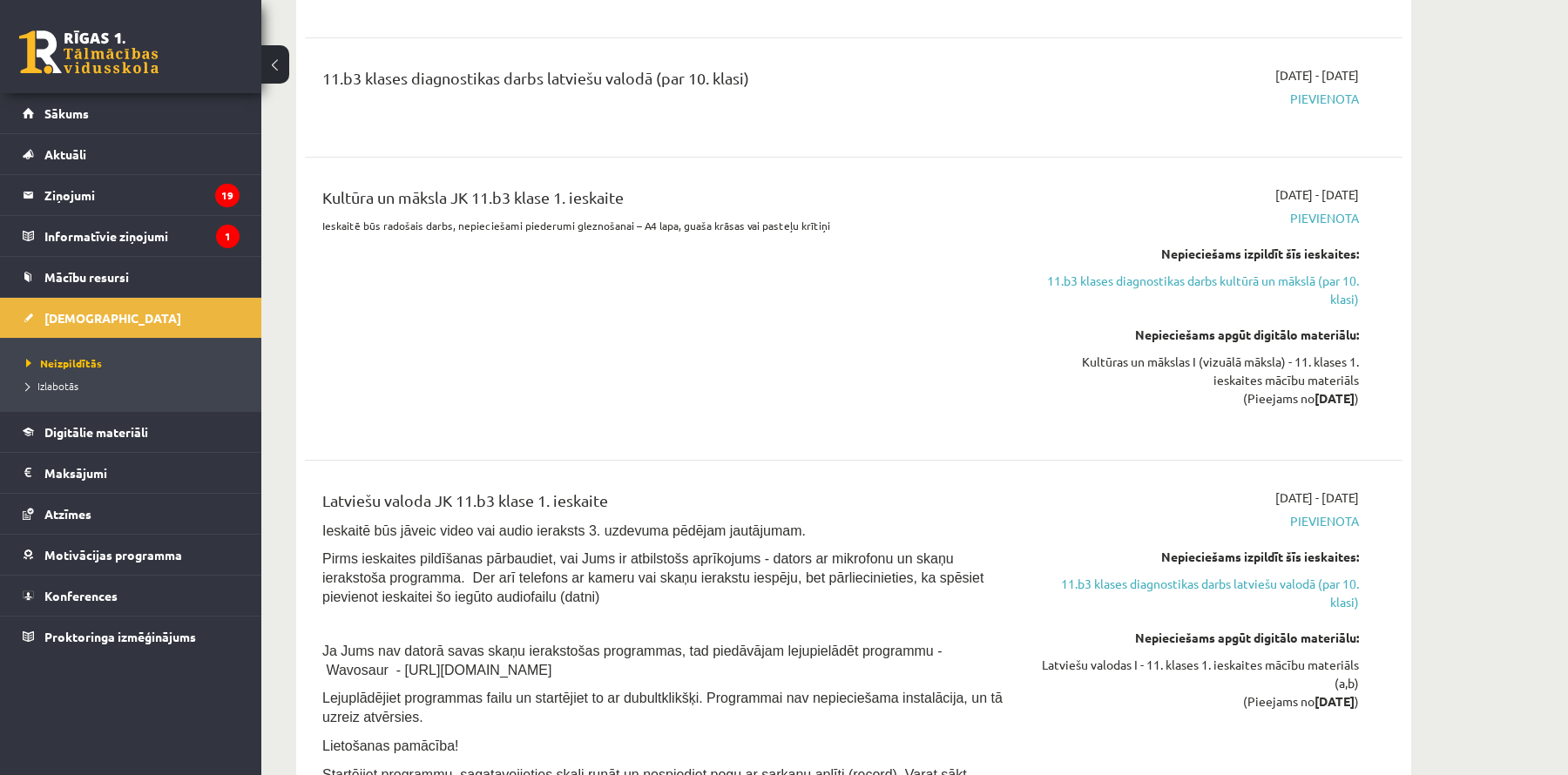
scroll to position [1236, 0]
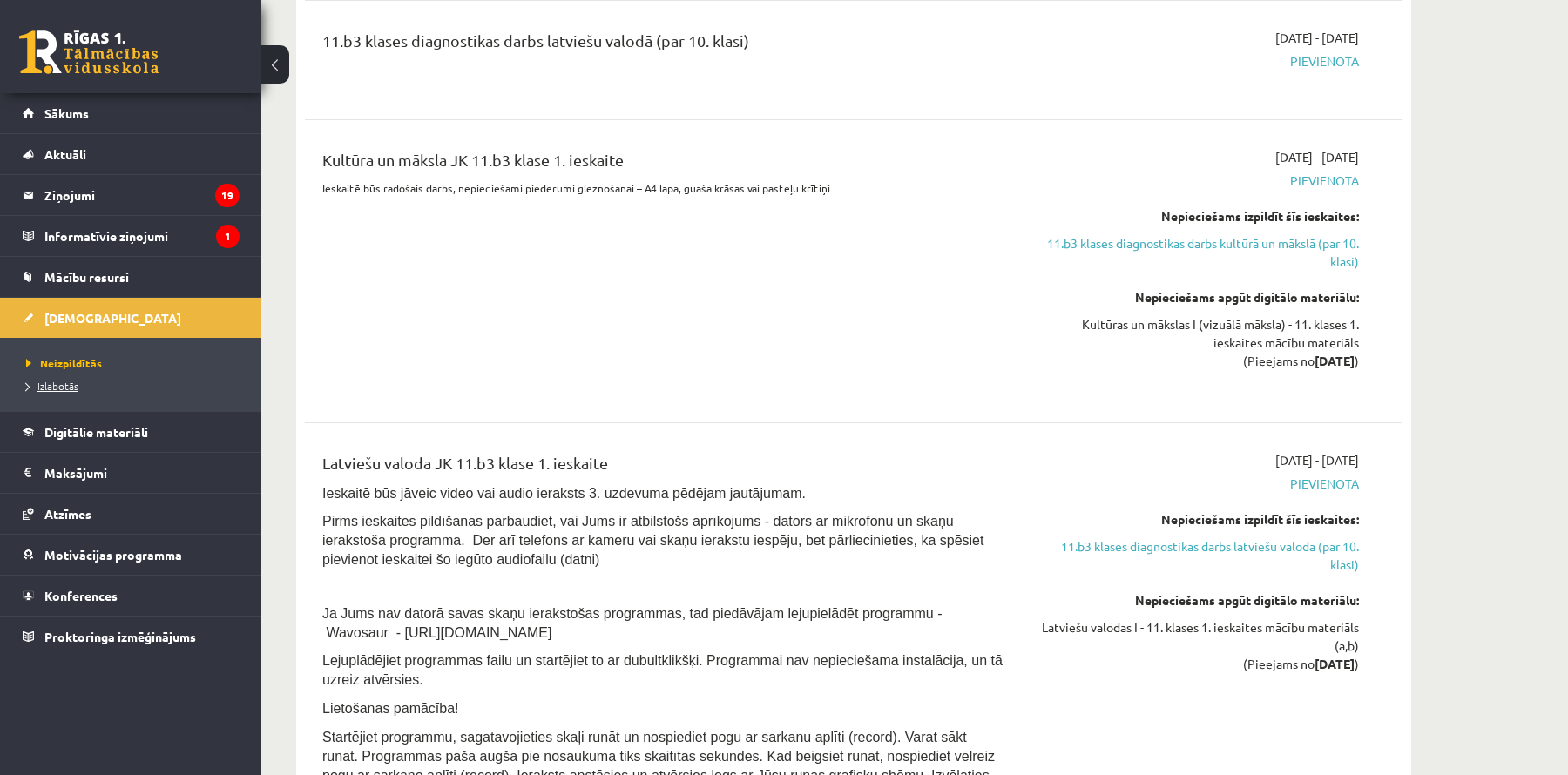
click at [68, 386] on span "Izlabotās" at bounding box center [52, 386] width 53 height 14
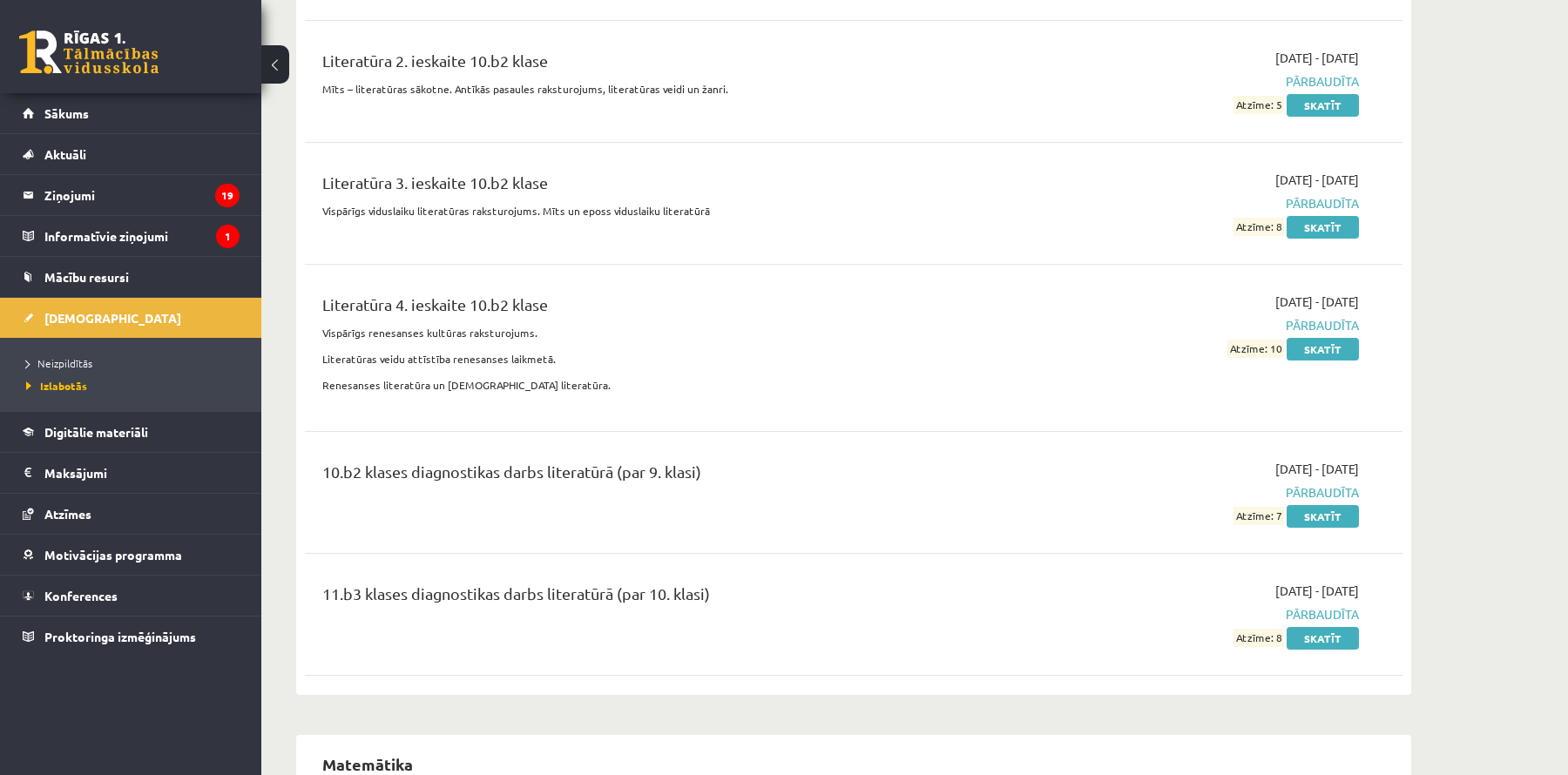
scroll to position [6228, 0]
click at [1316, 629] on link "Skatīt" at bounding box center [1322, 640] width 72 height 23
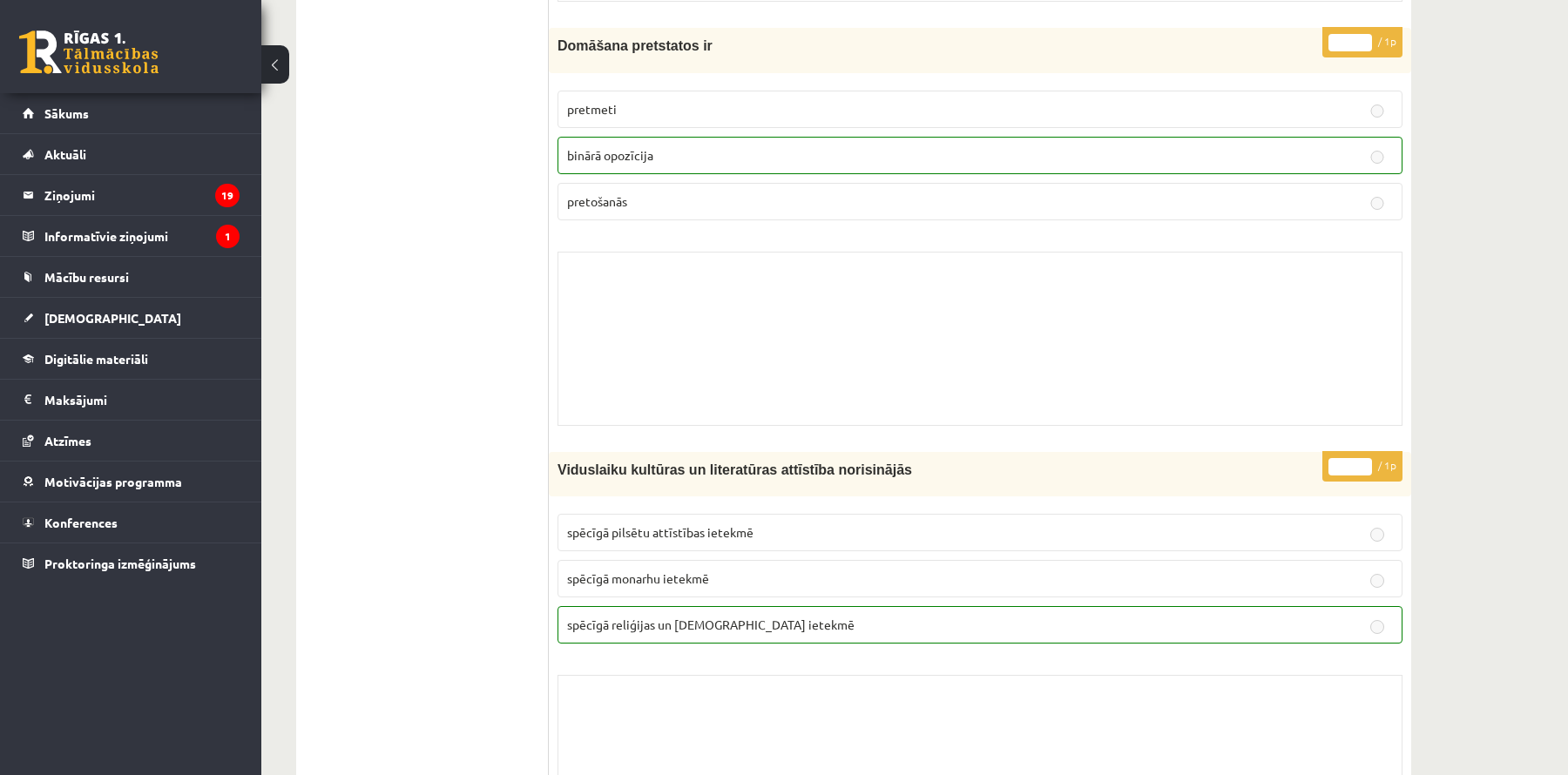
scroll to position [1499, 0]
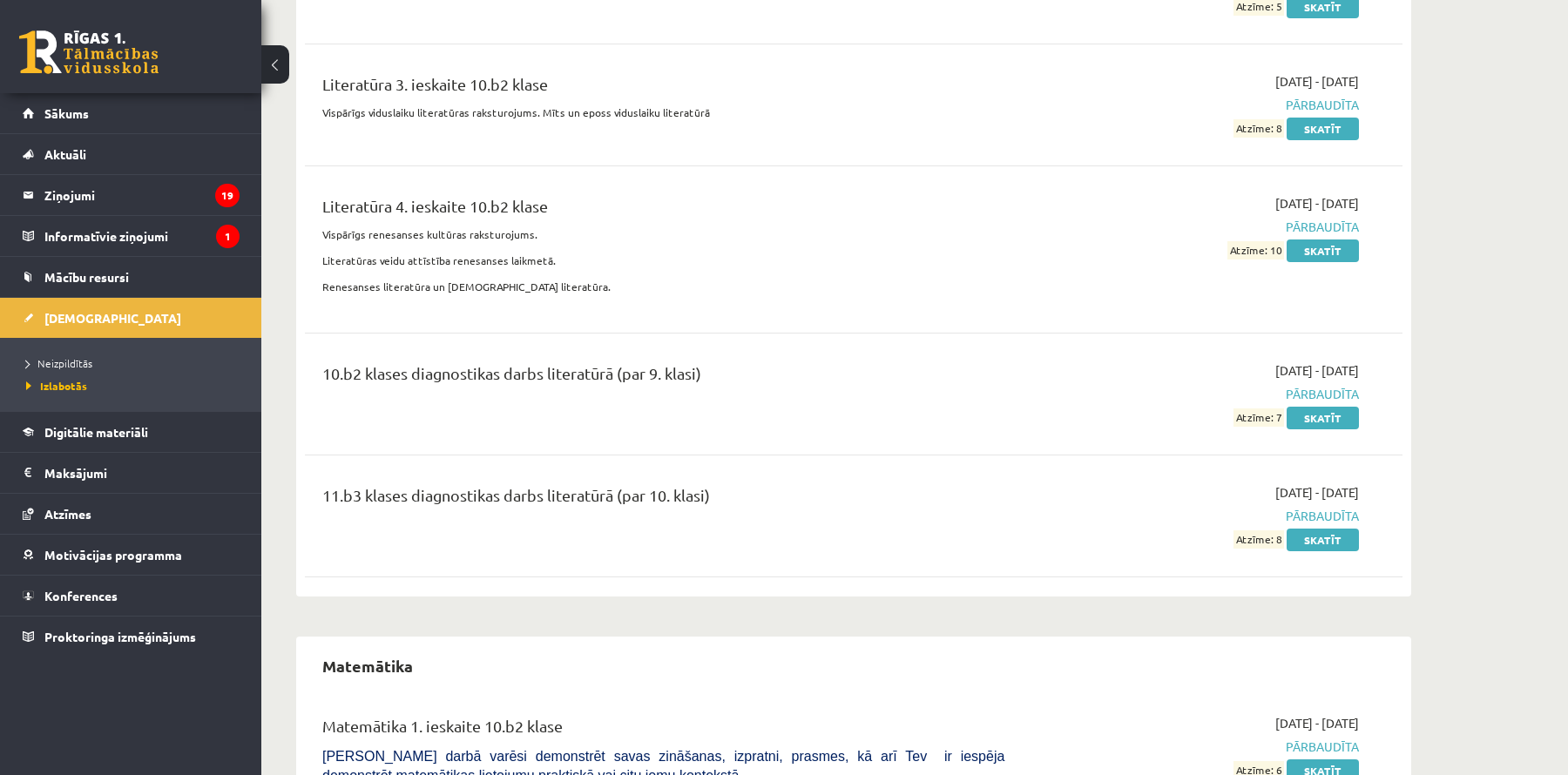
scroll to position [6308, 0]
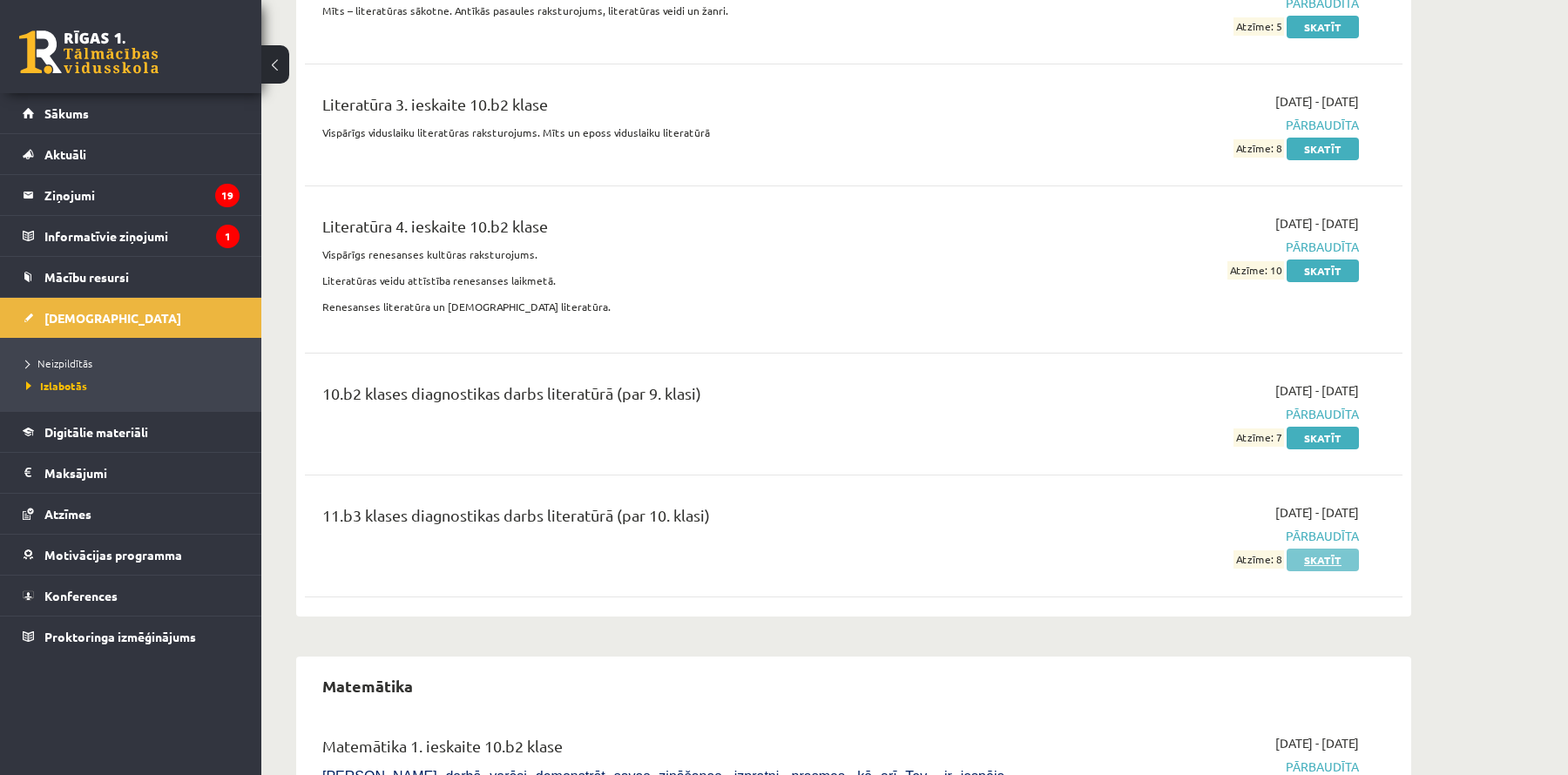
click at [1348, 549] on link "Skatīt" at bounding box center [1322, 560] width 72 height 23
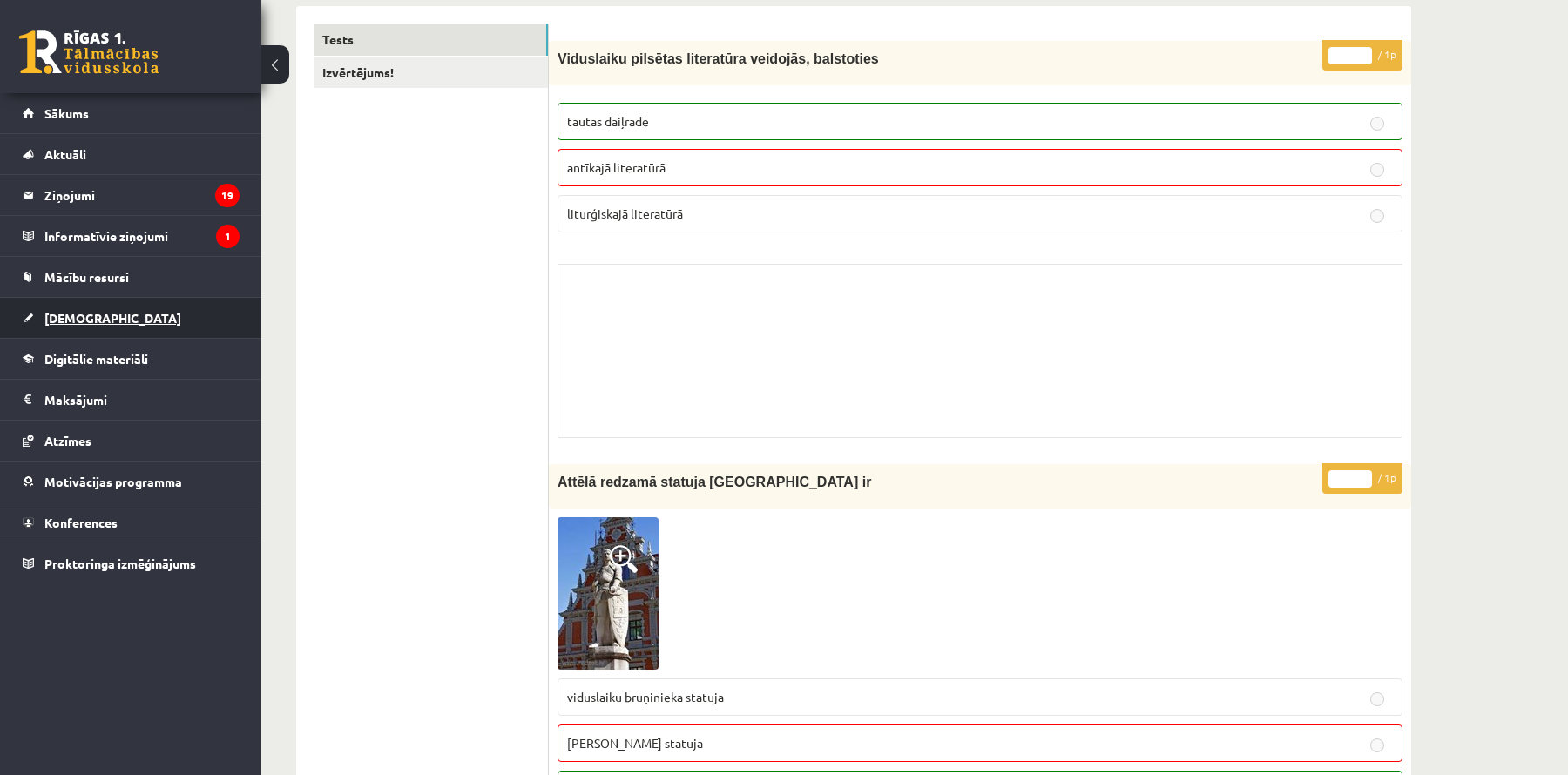
scroll to position [249, 0]
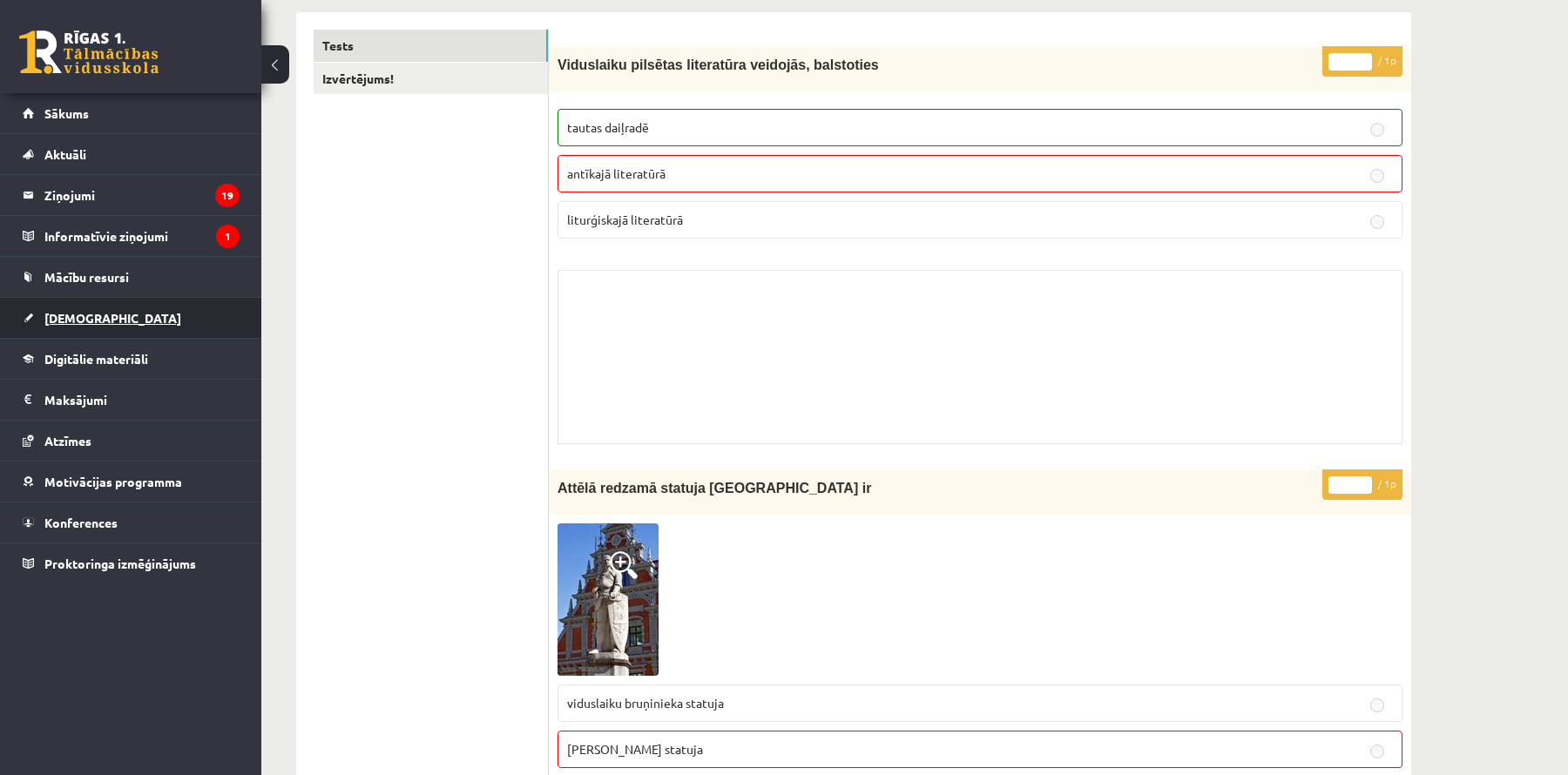
click at [129, 319] on link "[DEMOGRAPHIC_DATA]" at bounding box center [131, 318] width 217 height 40
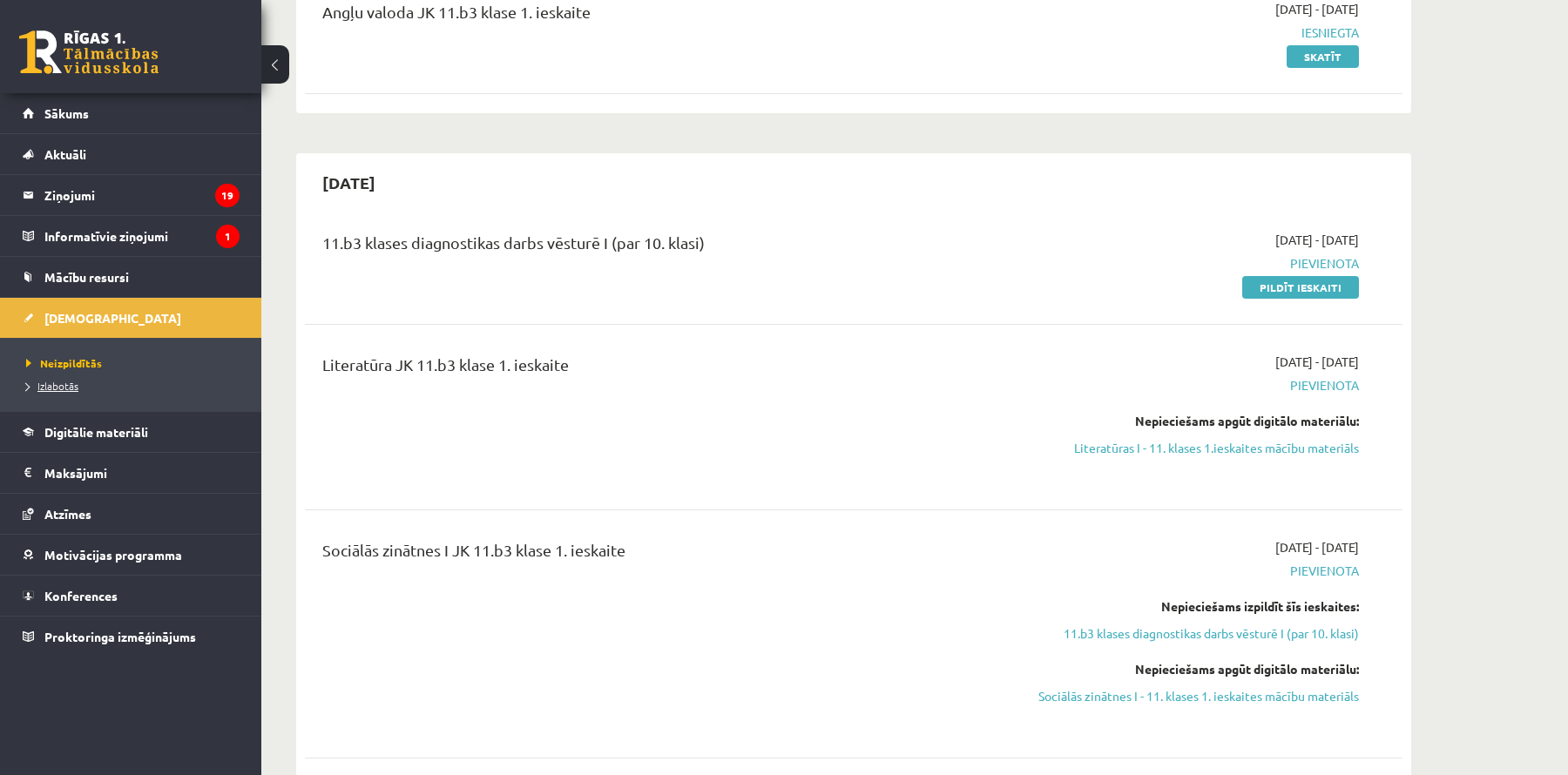
click at [70, 389] on span "Izlabotās" at bounding box center [52, 386] width 53 height 14
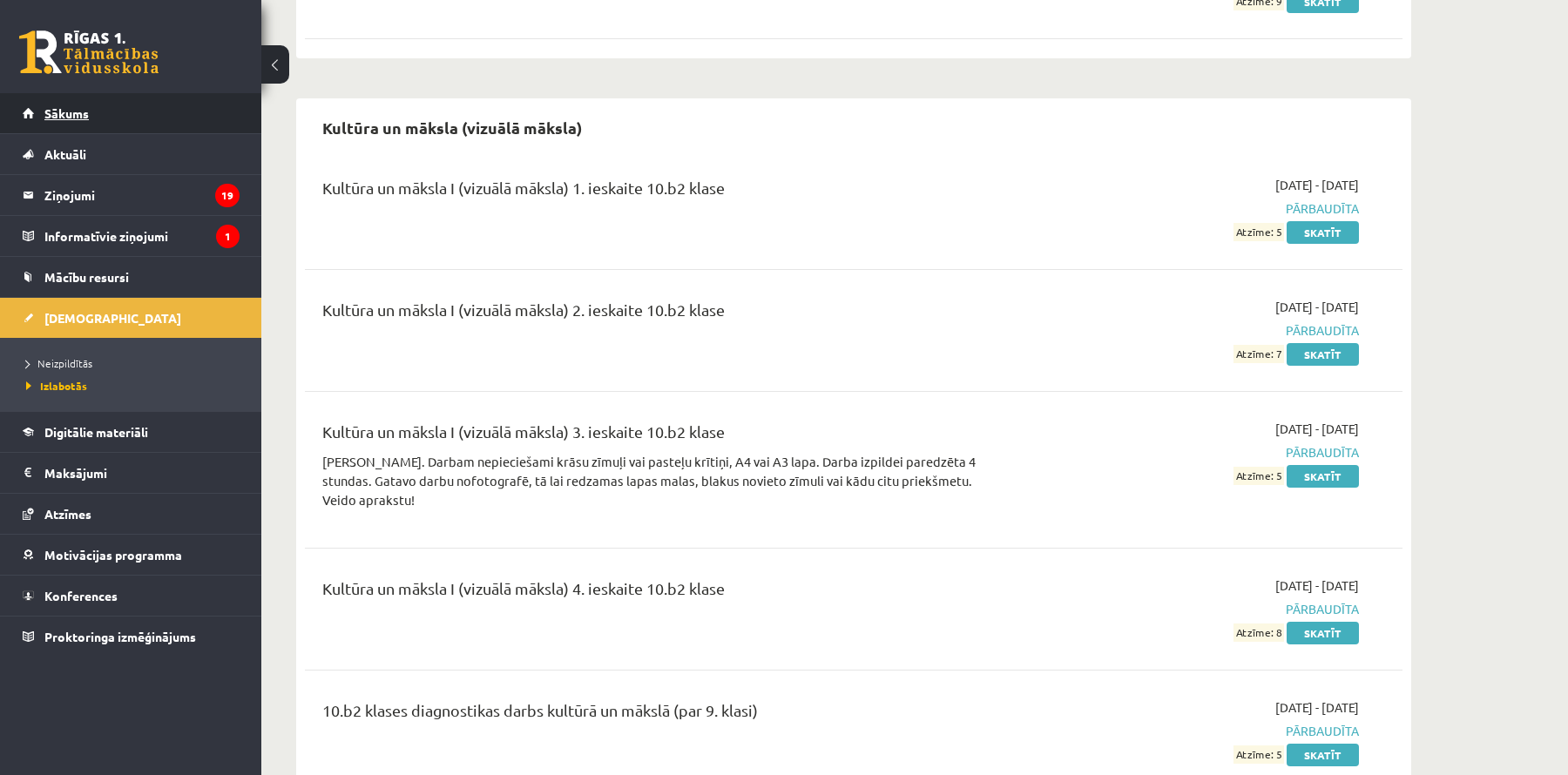
scroll to position [4505, 0]
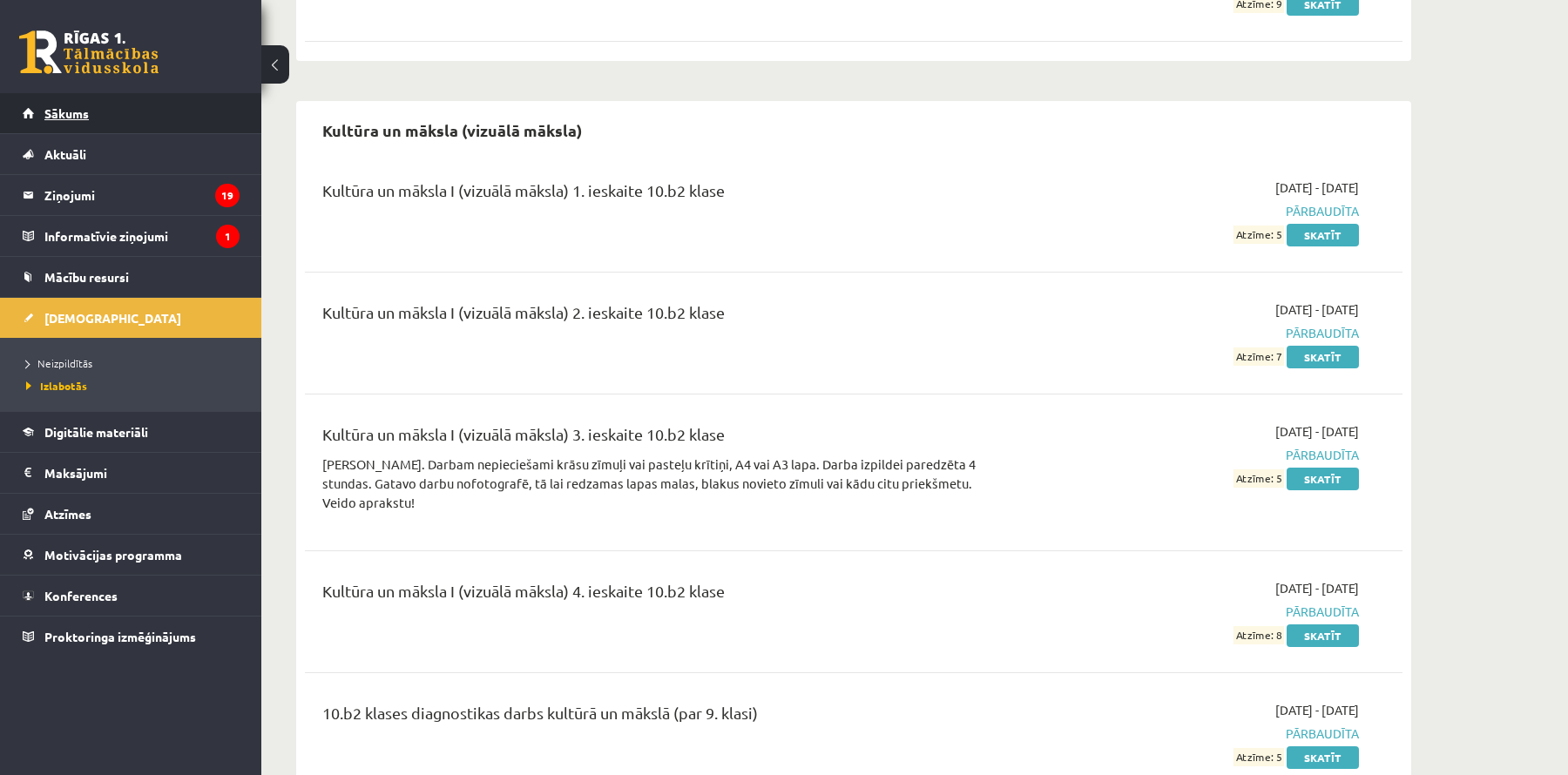
click at [101, 121] on link "Sākums" at bounding box center [131, 113] width 217 height 40
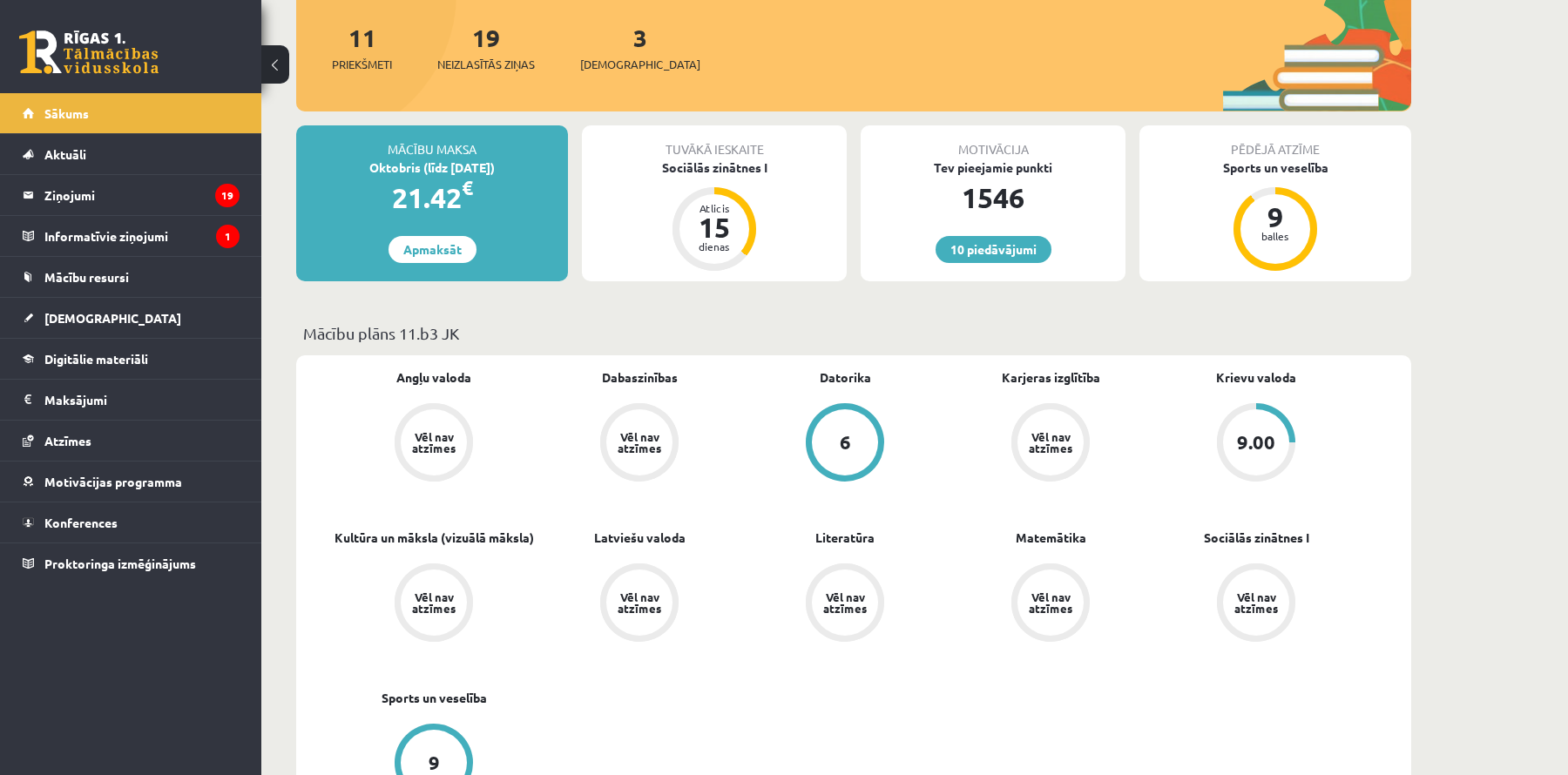
scroll to position [305, 0]
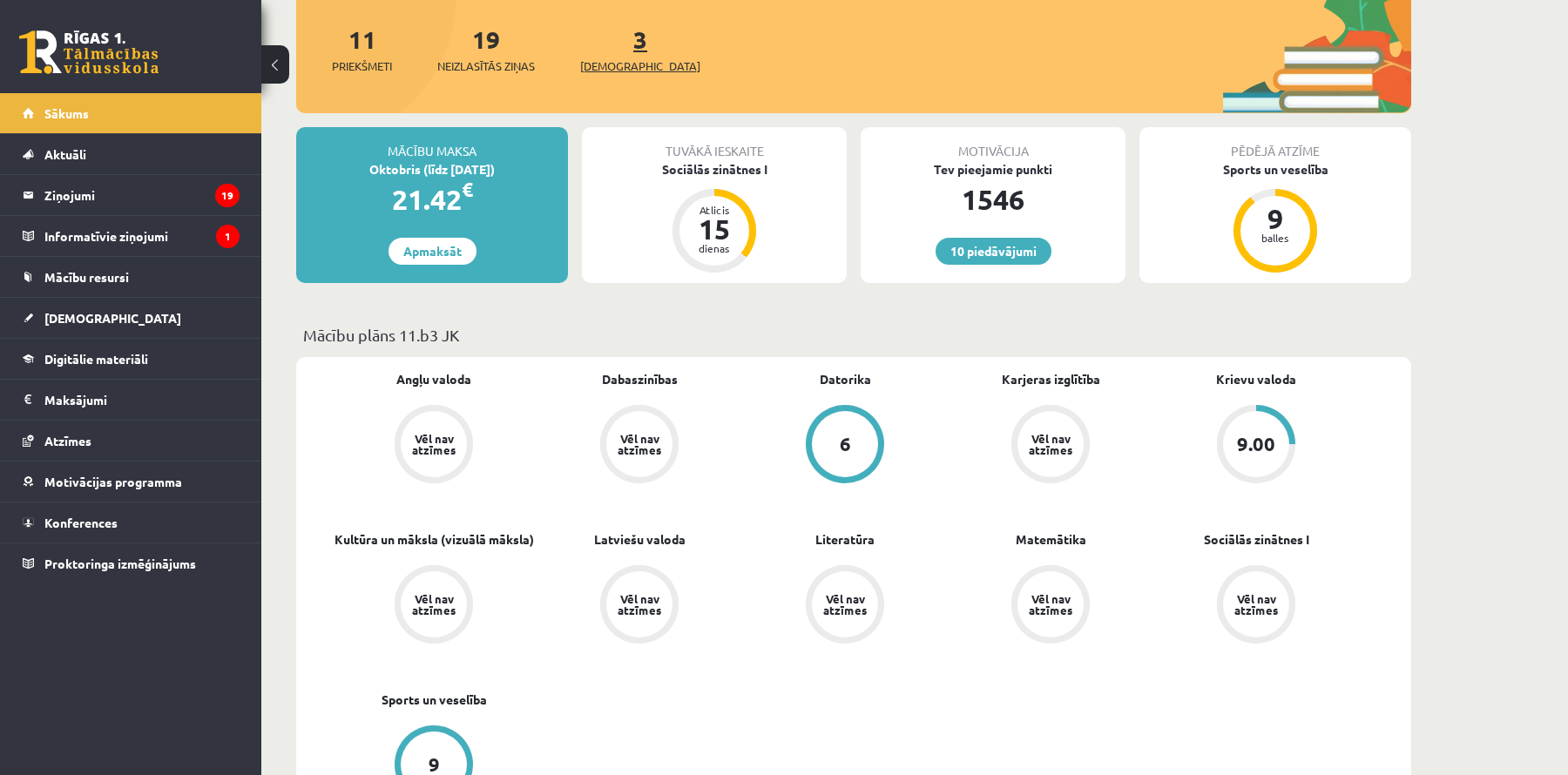
click at [610, 57] on span "[DEMOGRAPHIC_DATA]" at bounding box center [639, 66] width 120 height 18
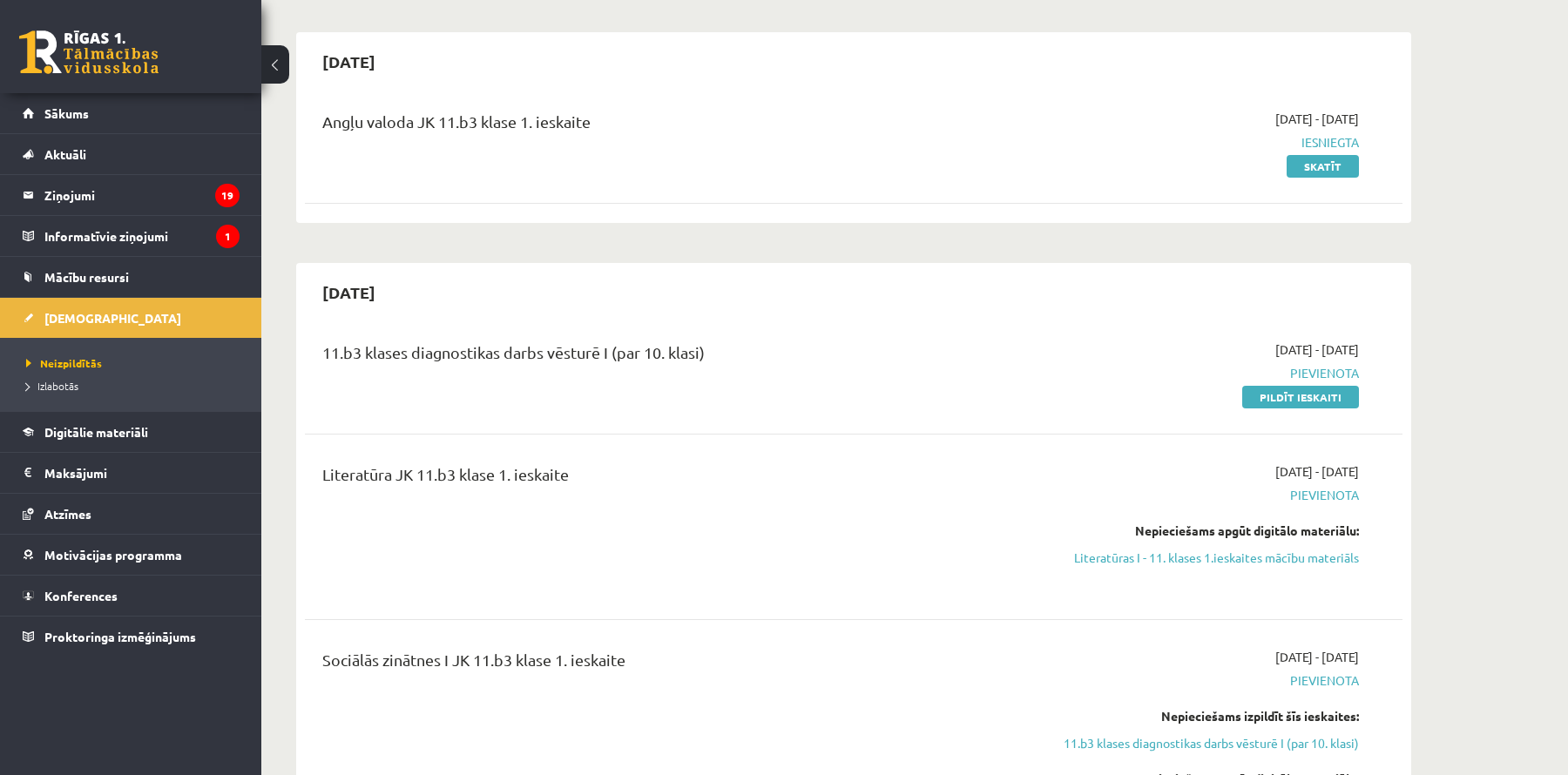
scroll to position [145, 0]
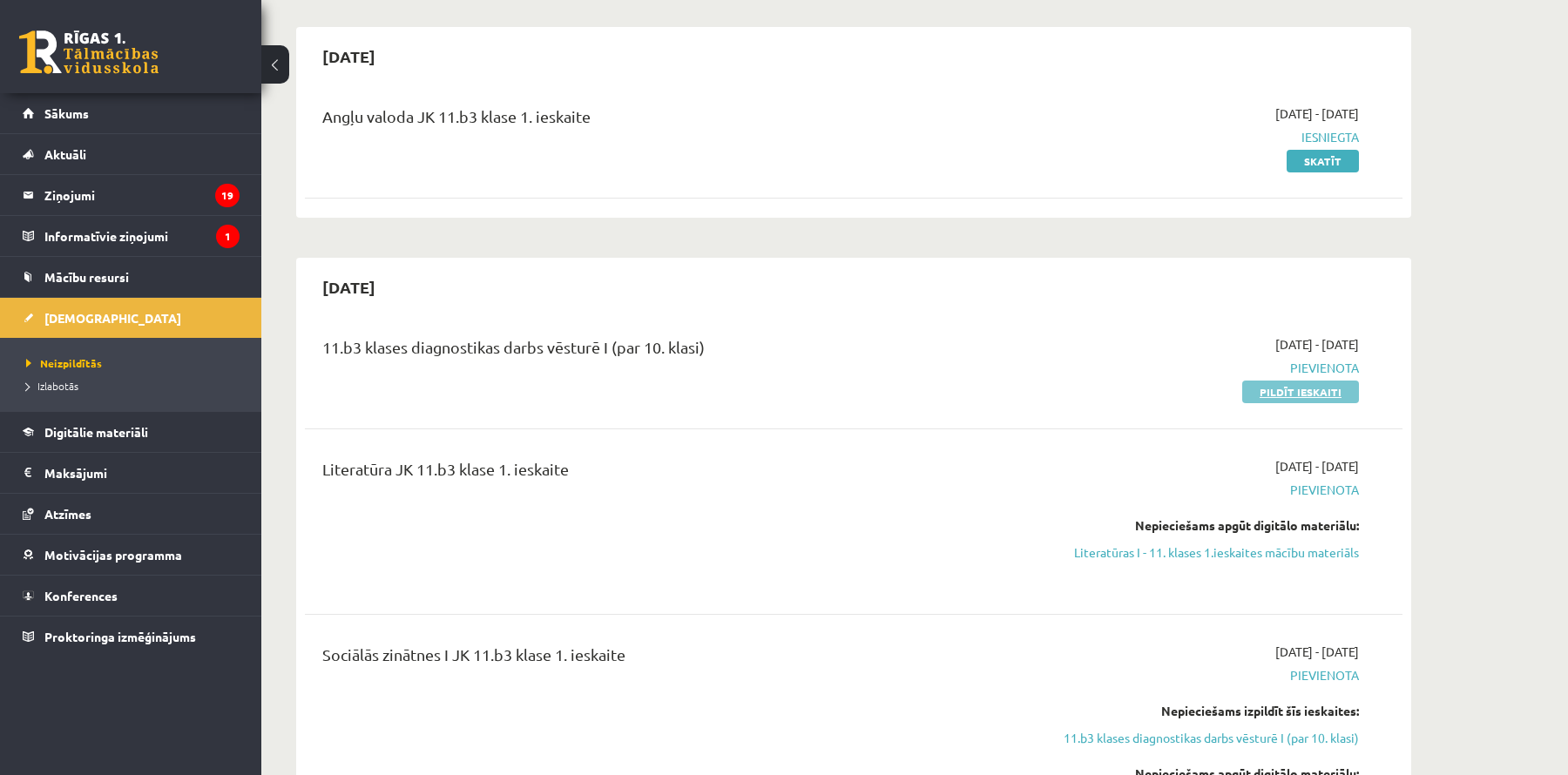
click at [1274, 388] on link "Pildīt ieskaiti" at bounding box center [1301, 391] width 117 height 23
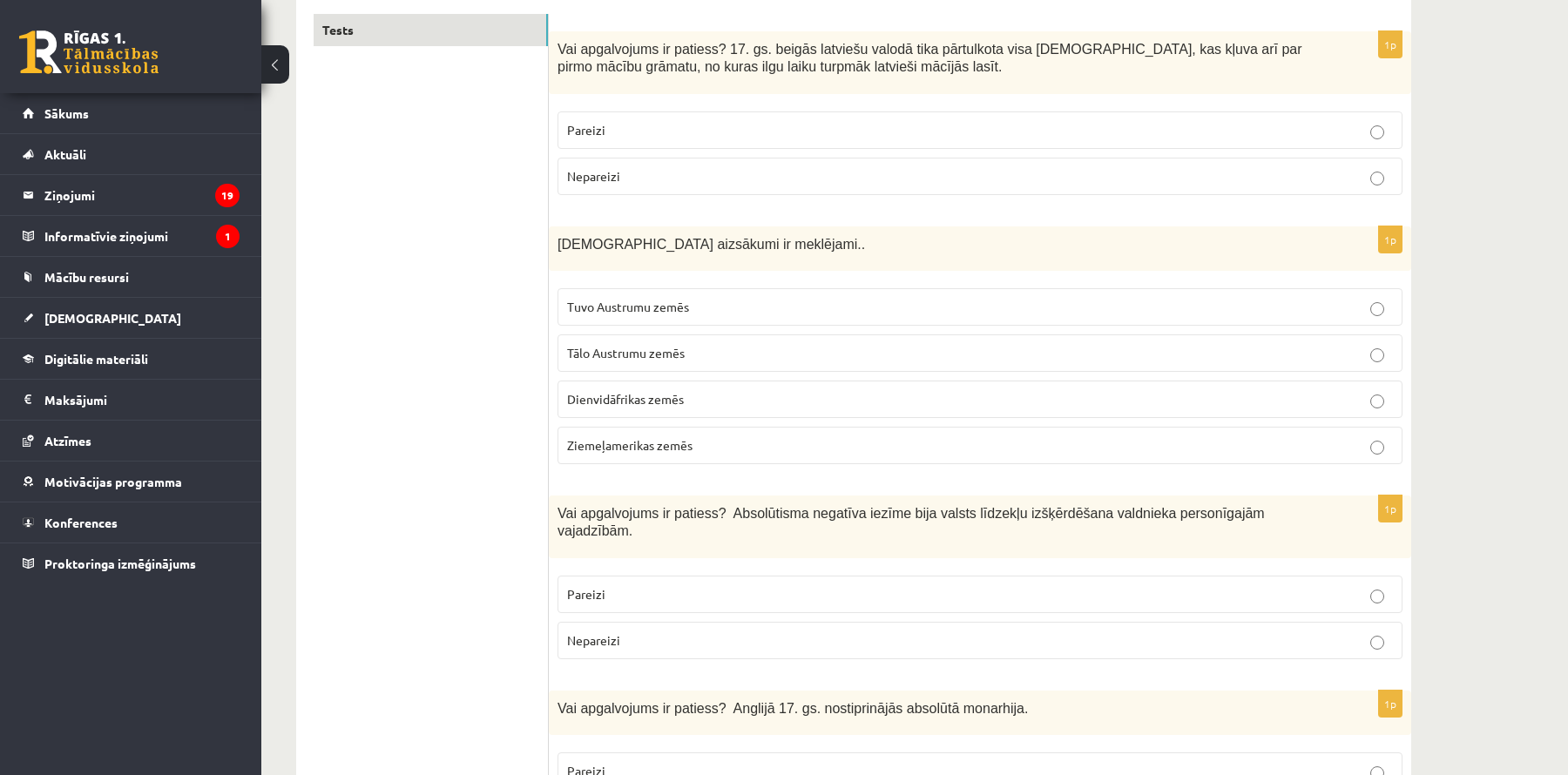
scroll to position [298, 0]
click at [948, 123] on p "Pareizi" at bounding box center [979, 131] width 826 height 18
click at [685, 312] on p "Tuvo Austrumu zemēs" at bounding box center [979, 308] width 826 height 18
click at [633, 590] on p "Pareizi" at bounding box center [979, 596] width 826 height 18
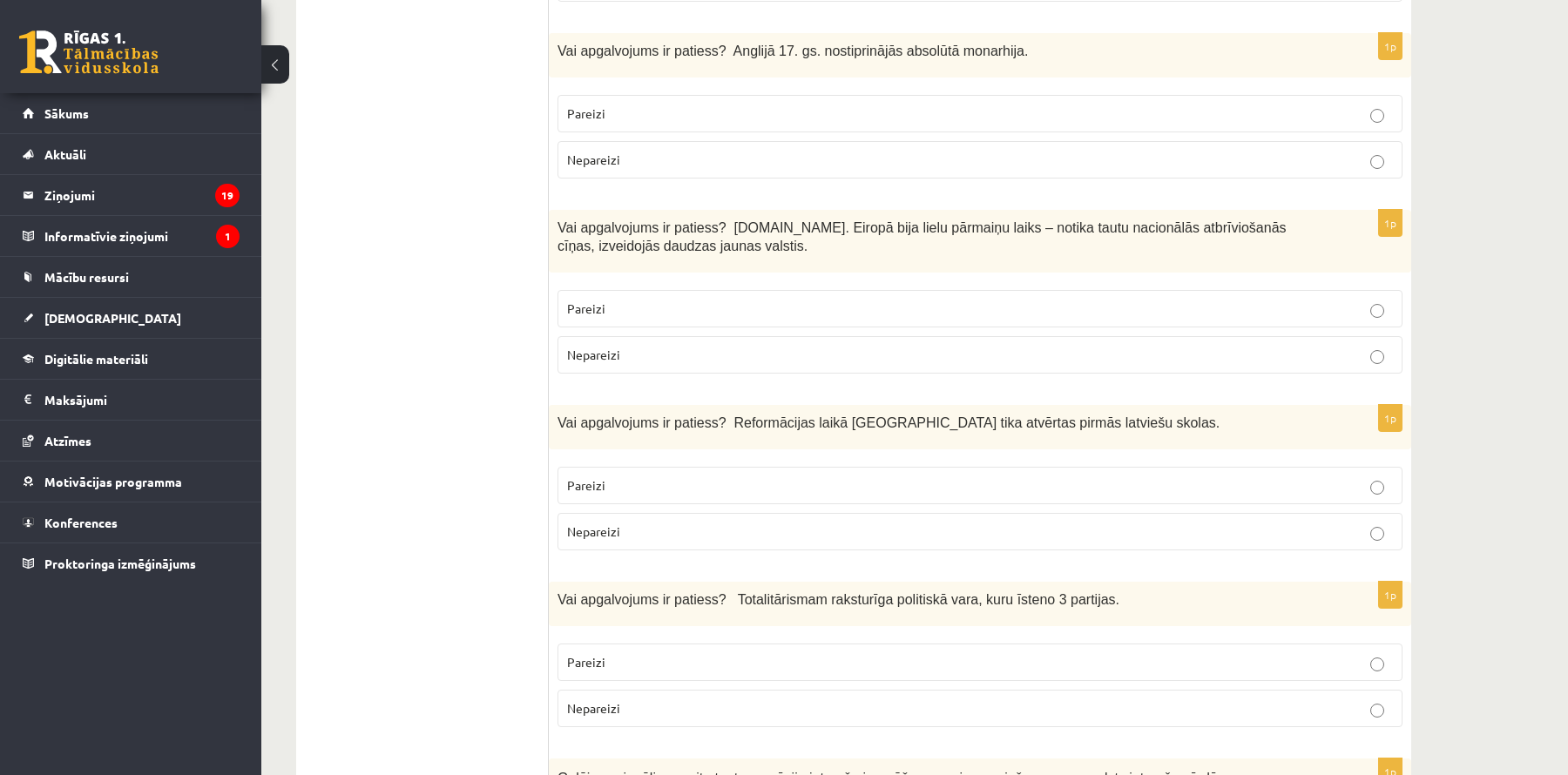
scroll to position [954, 0]
click at [1105, 163] on p "Nepareizi" at bounding box center [979, 163] width 826 height 18
click at [882, 302] on p "Pareizi" at bounding box center [979, 311] width 826 height 18
click at [860, 484] on p "Pareizi" at bounding box center [979, 489] width 826 height 18
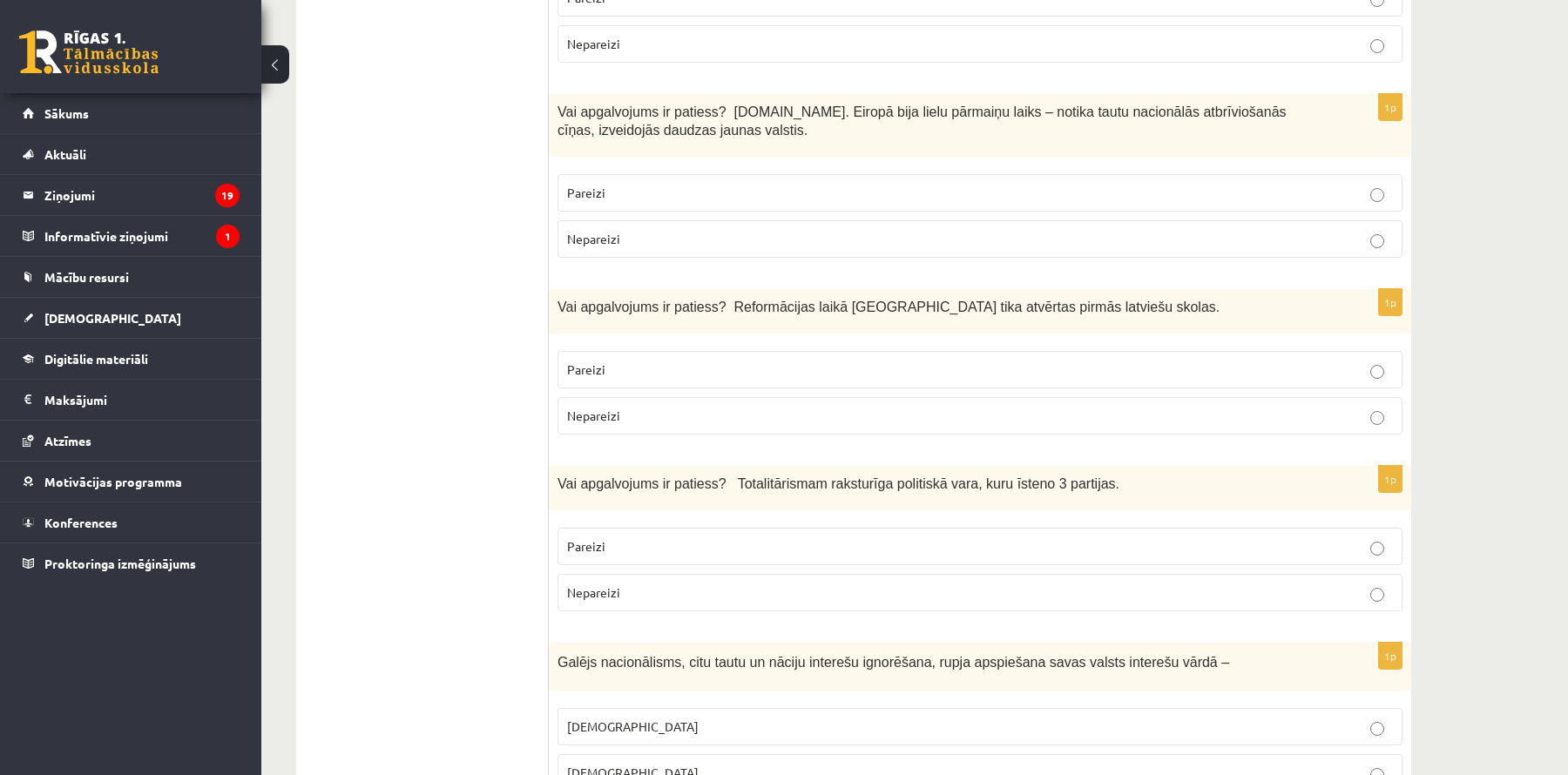
scroll to position [1156, 0]
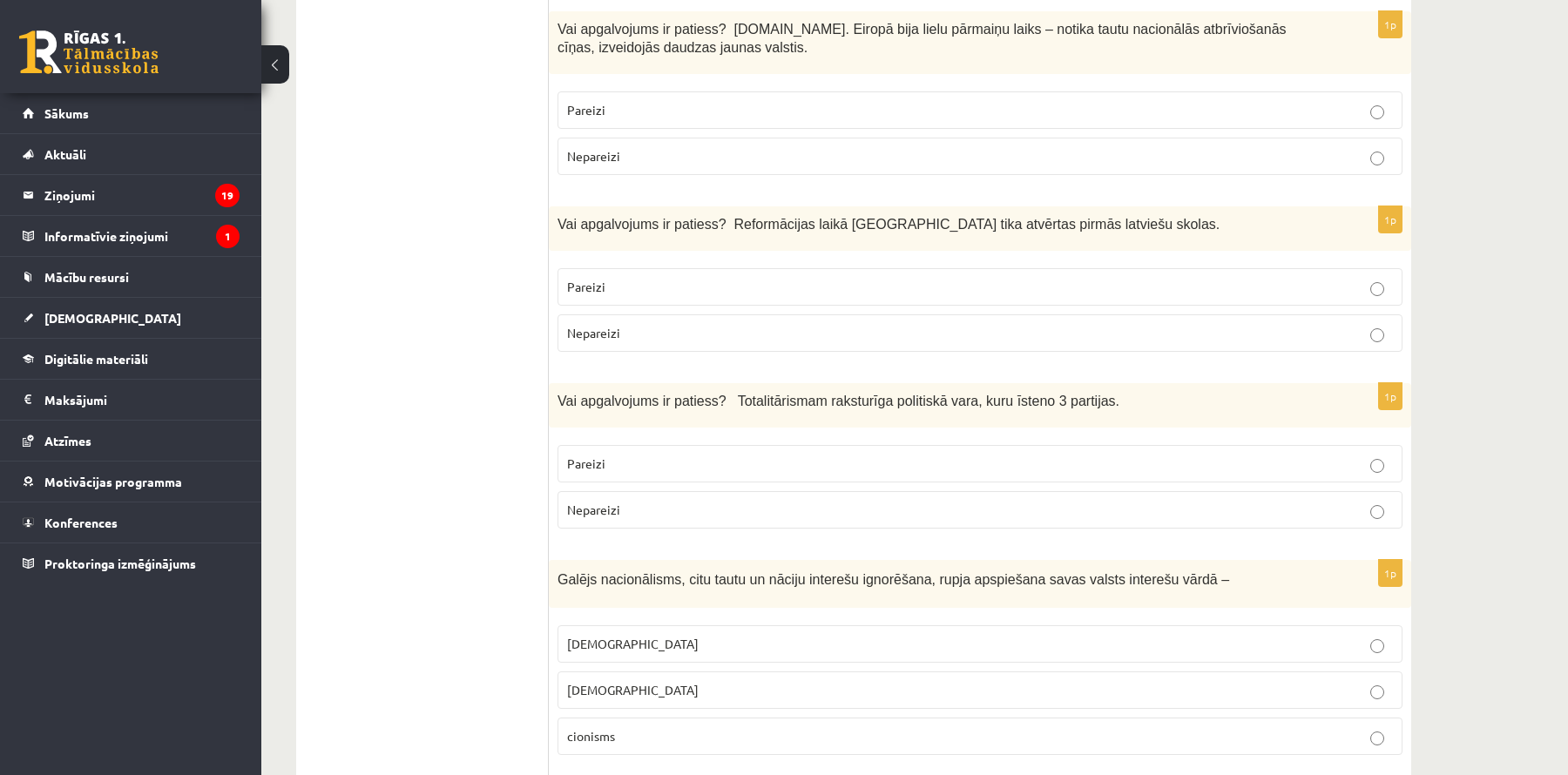
click at [855, 492] on label "Nepareizi" at bounding box center [980, 510] width 845 height 38
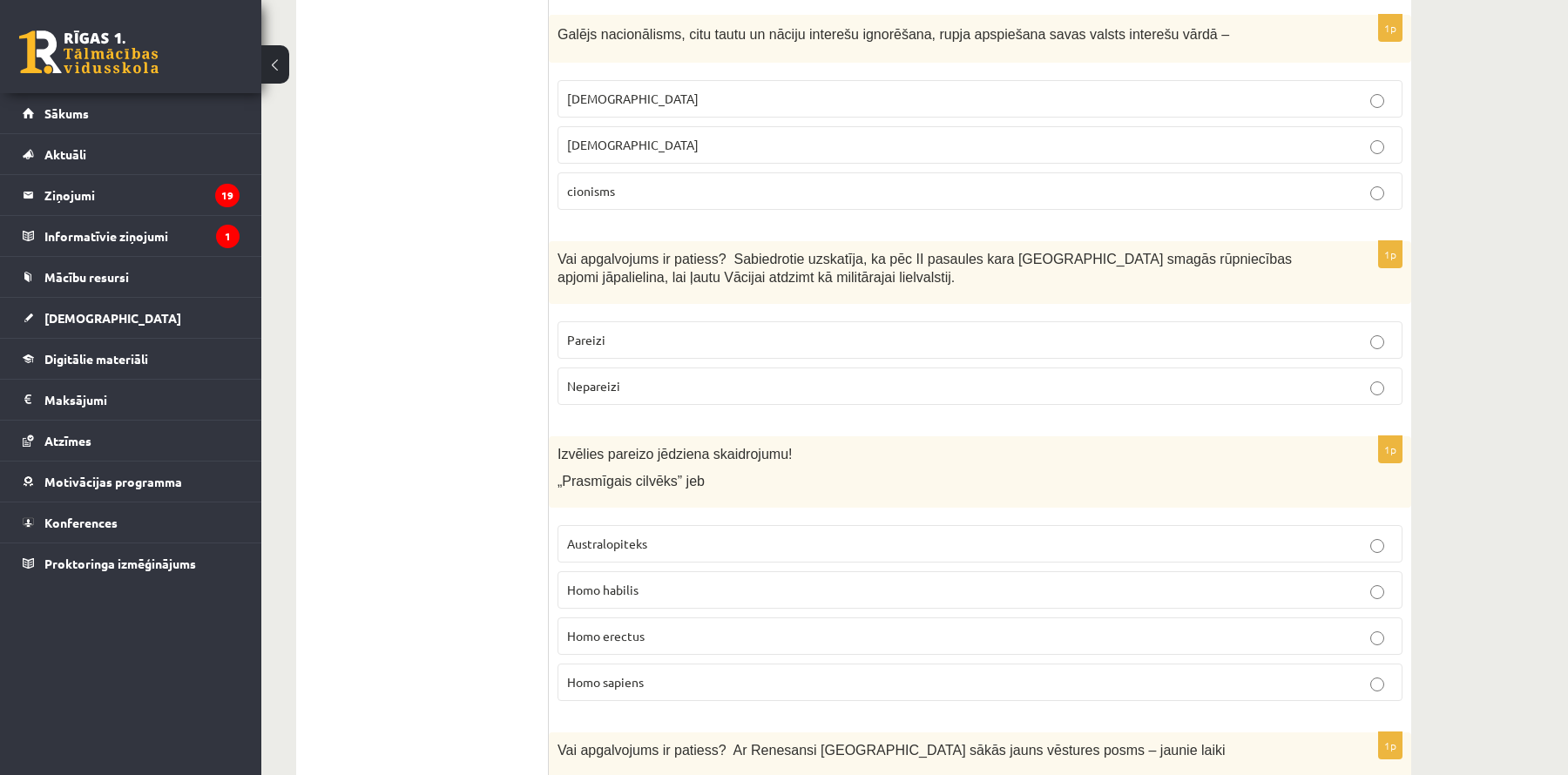
scroll to position [1693, 0]
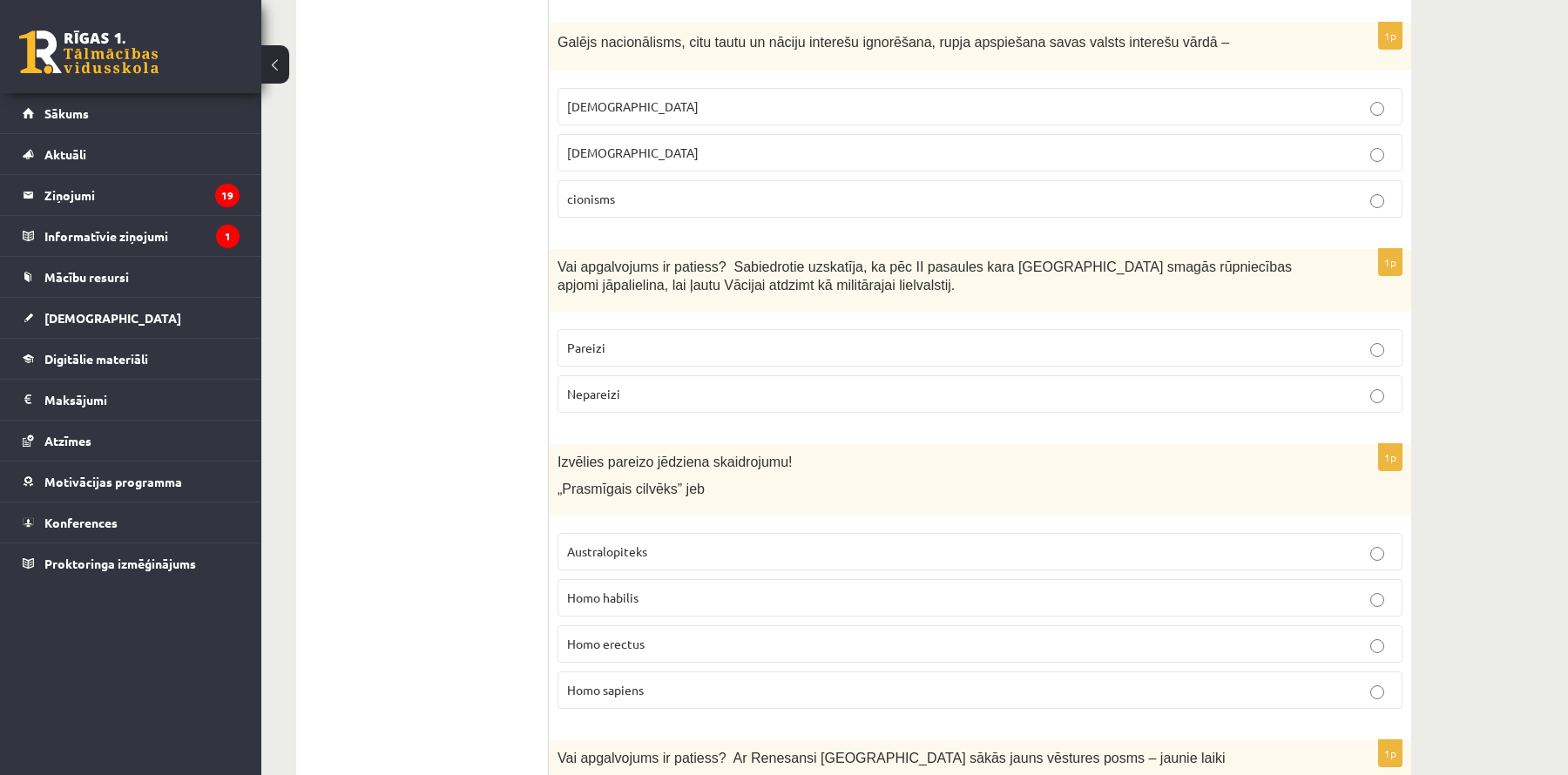
click at [868, 112] on label "[DEMOGRAPHIC_DATA]" at bounding box center [980, 107] width 845 height 38
click at [645, 386] on p "Nepareizi" at bounding box center [979, 394] width 826 height 18
click at [628, 590] on span "Homo habilis" at bounding box center [603, 598] width 71 height 16
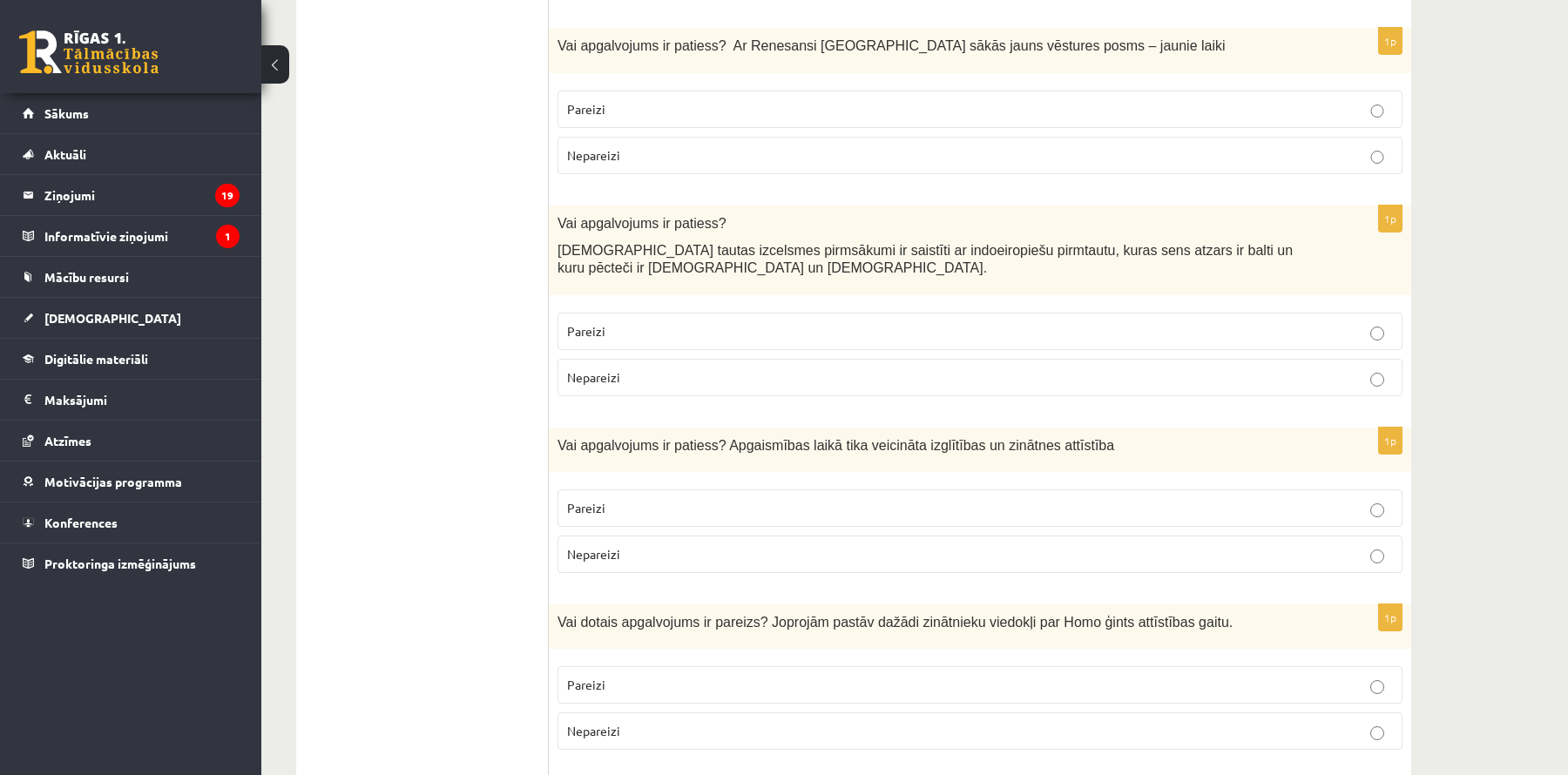
scroll to position [2406, 0]
click at [1259, 99] on p "Pareizi" at bounding box center [979, 108] width 826 height 18
click at [1026, 321] on p "Pareizi" at bounding box center [979, 330] width 826 height 18
click at [777, 498] on p "Pareizi" at bounding box center [979, 507] width 826 height 18
click at [644, 675] on label "Pareizi" at bounding box center [980, 685] width 845 height 38
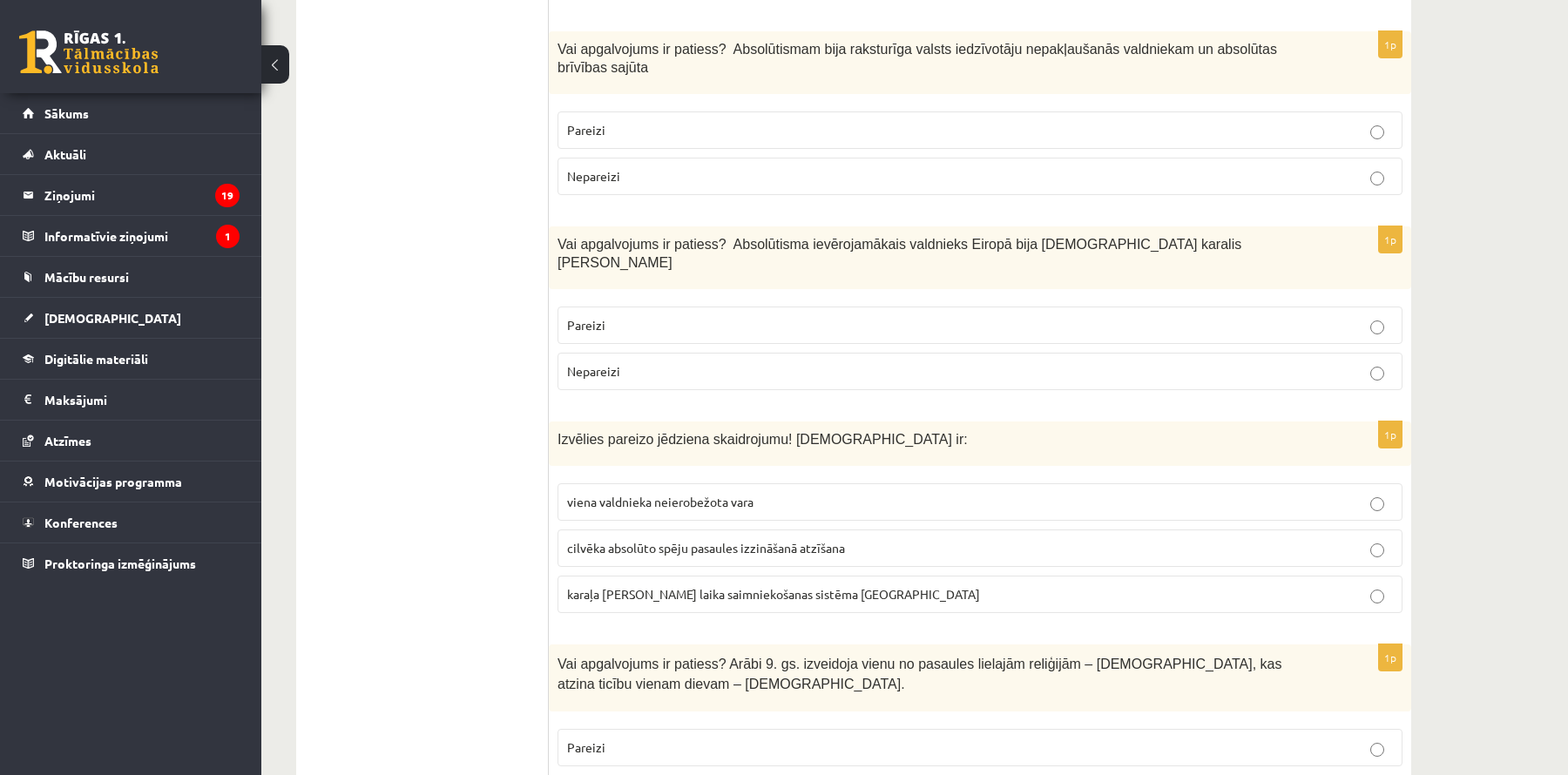
scroll to position [3159, 0]
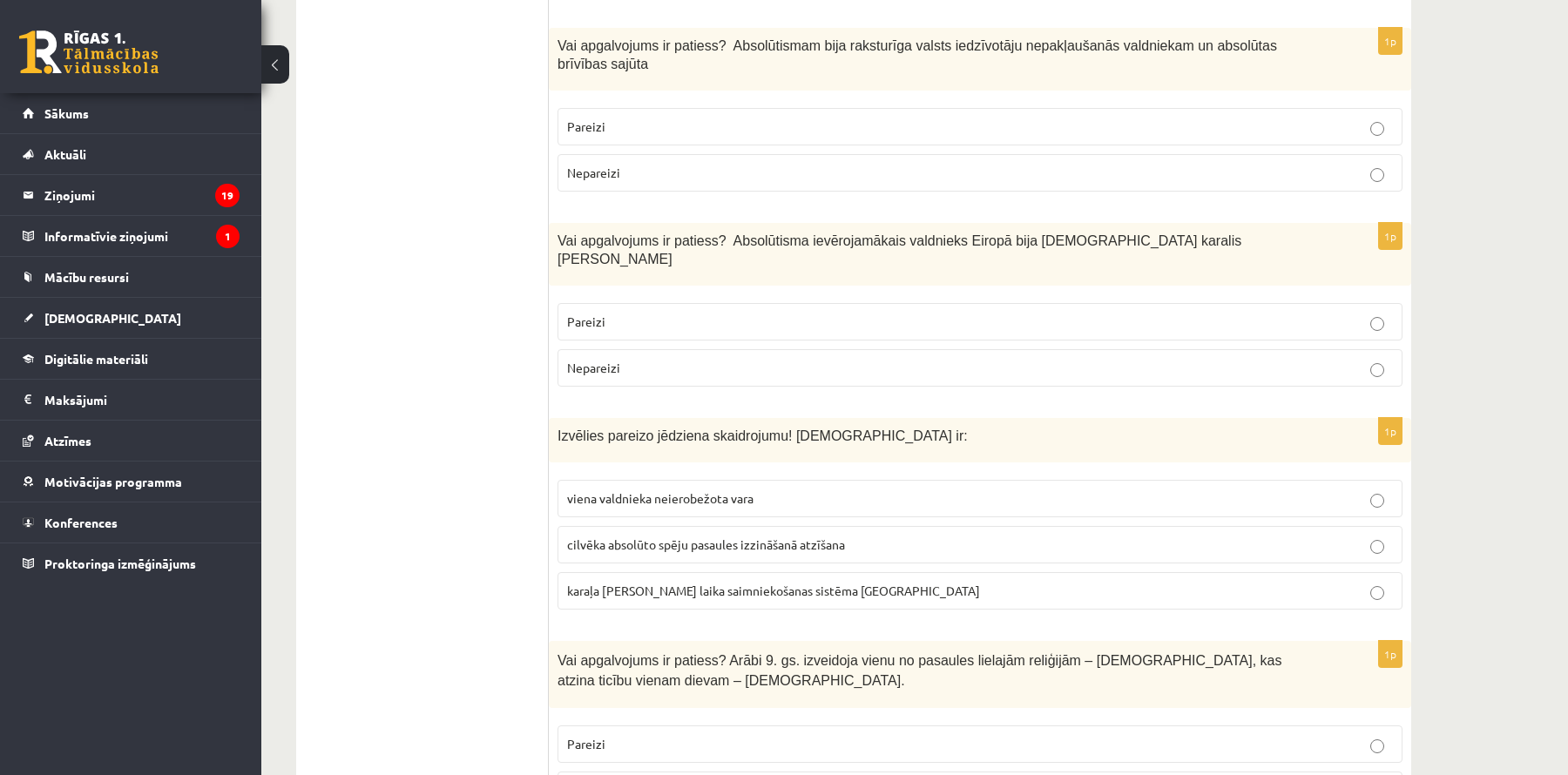
click at [1008, 164] on p "Nepareizi" at bounding box center [979, 172] width 826 height 18
click at [996, 313] on p "Pareizi" at bounding box center [979, 322] width 826 height 18
click at [808, 490] on p "viena valdnieka neierobežota vara" at bounding box center [979, 498] width 826 height 18
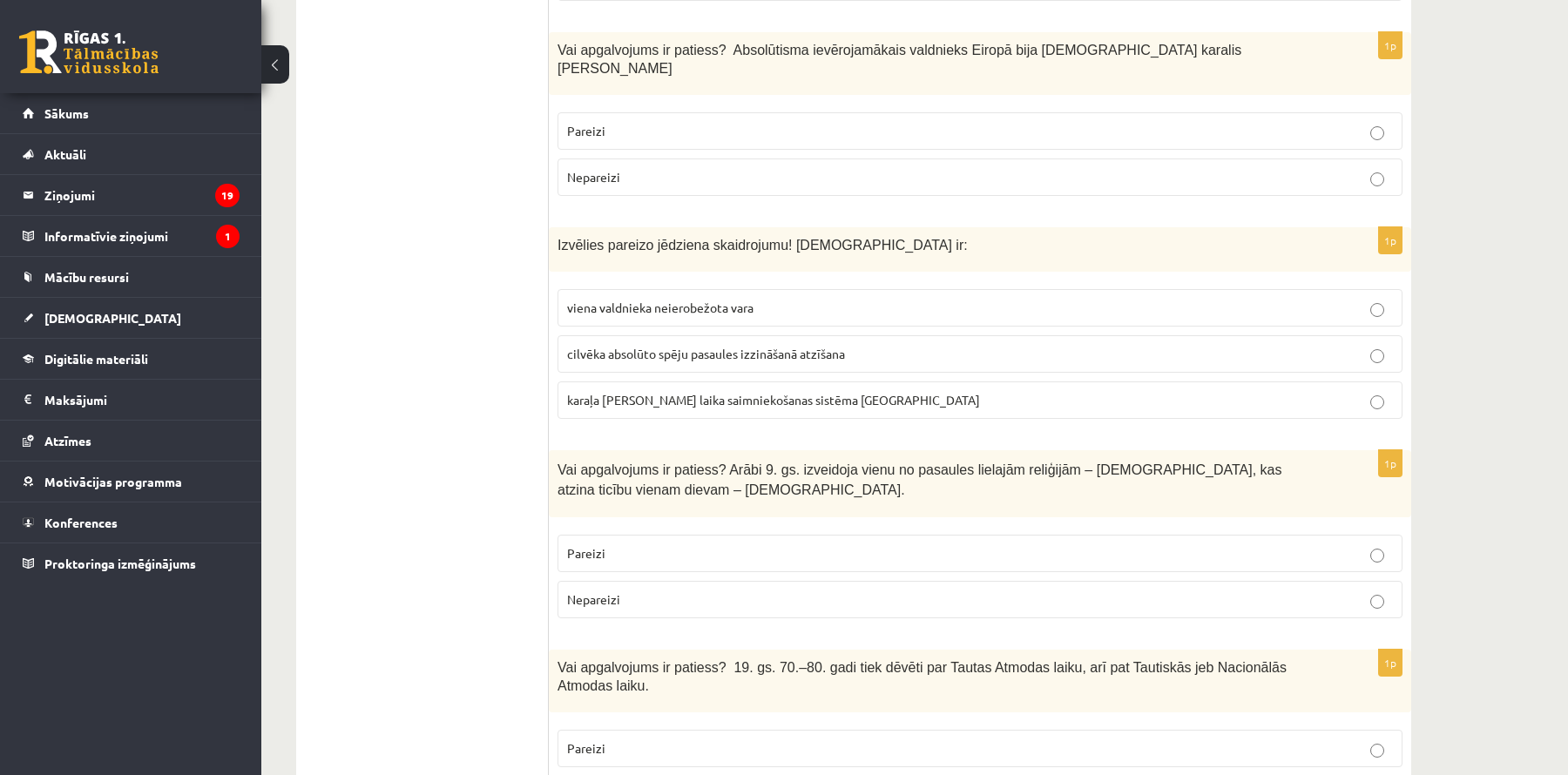
scroll to position [3352, 0]
click at [752, 589] on p "Nepareizi" at bounding box center [979, 598] width 826 height 18
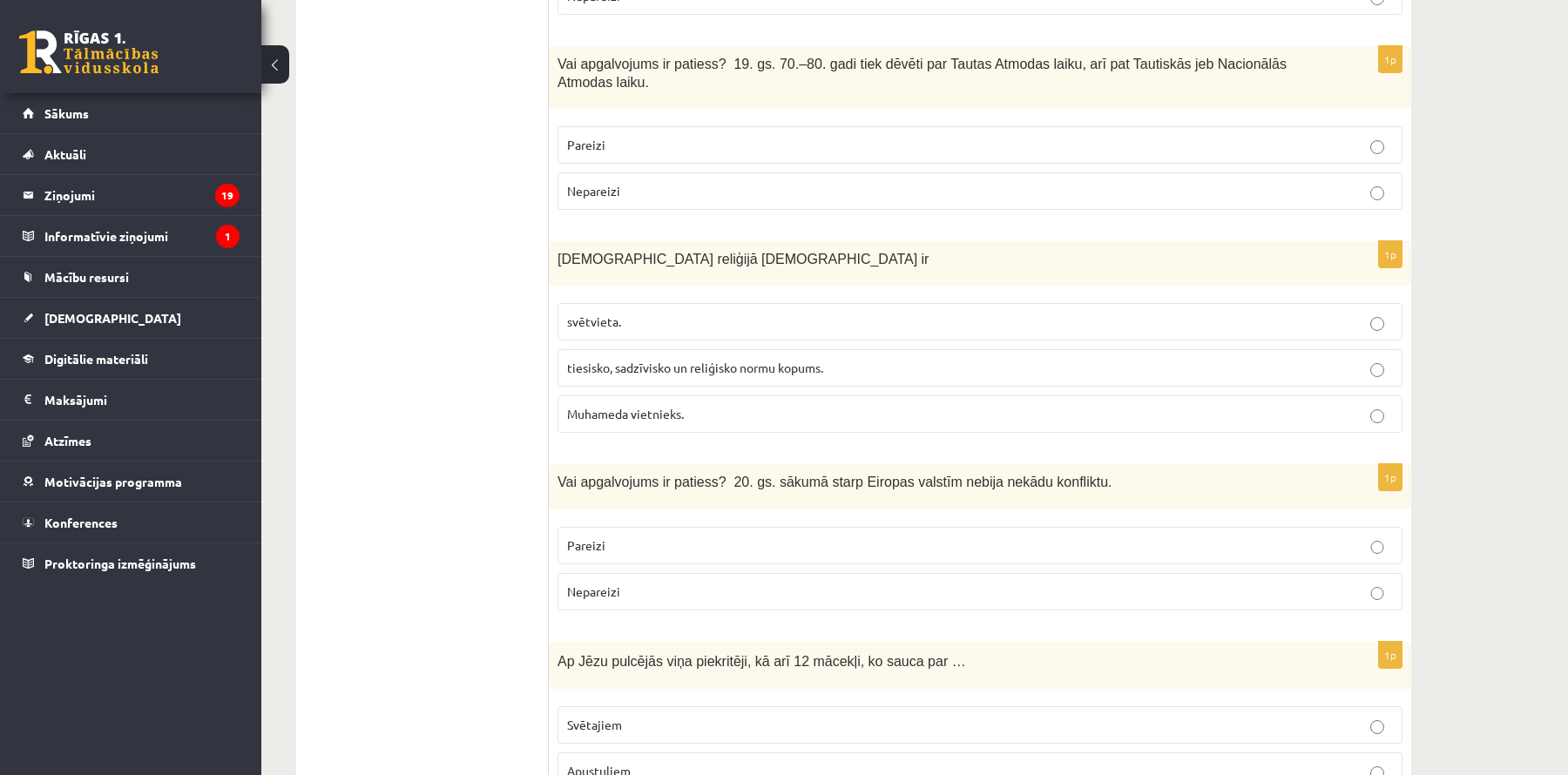
scroll to position [3957, 0]
click at [813, 133] on p "Pareizi" at bounding box center [979, 142] width 826 height 18
click at [797, 357] on span "tiesisko, sadzīvisko un reliģisko normu kopums." at bounding box center [695, 365] width 256 height 16
click at [703, 580] on p "Nepareizi" at bounding box center [979, 589] width 826 height 18
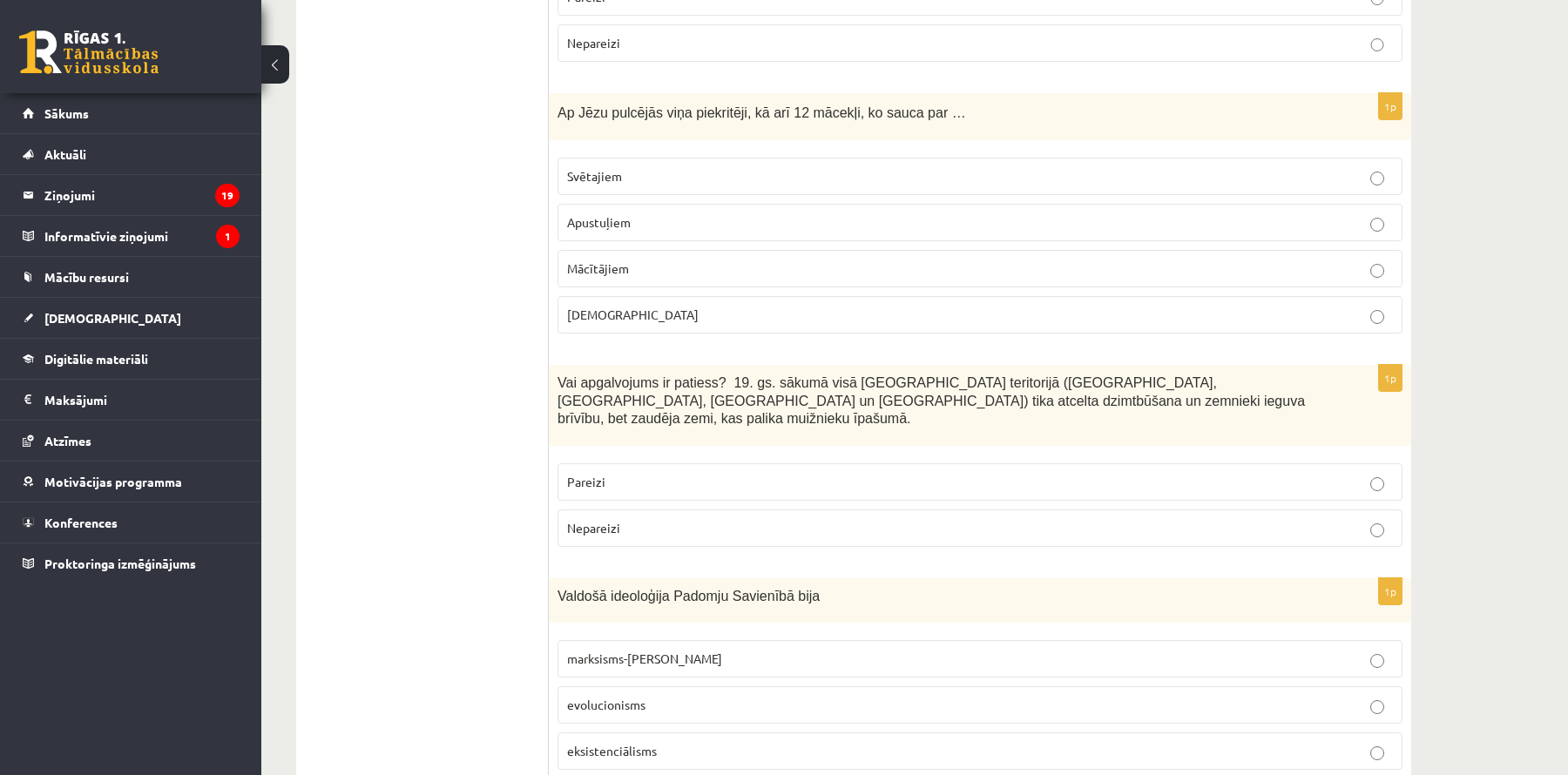
scroll to position [4506, 0]
click at [704, 200] on label "Apustuļiem" at bounding box center [980, 219] width 845 height 38
click at [714, 470] on p "Pareizi" at bounding box center [979, 479] width 826 height 18
click at [703, 646] on p "marksisms-ļeņinisms" at bounding box center [979, 655] width 826 height 18
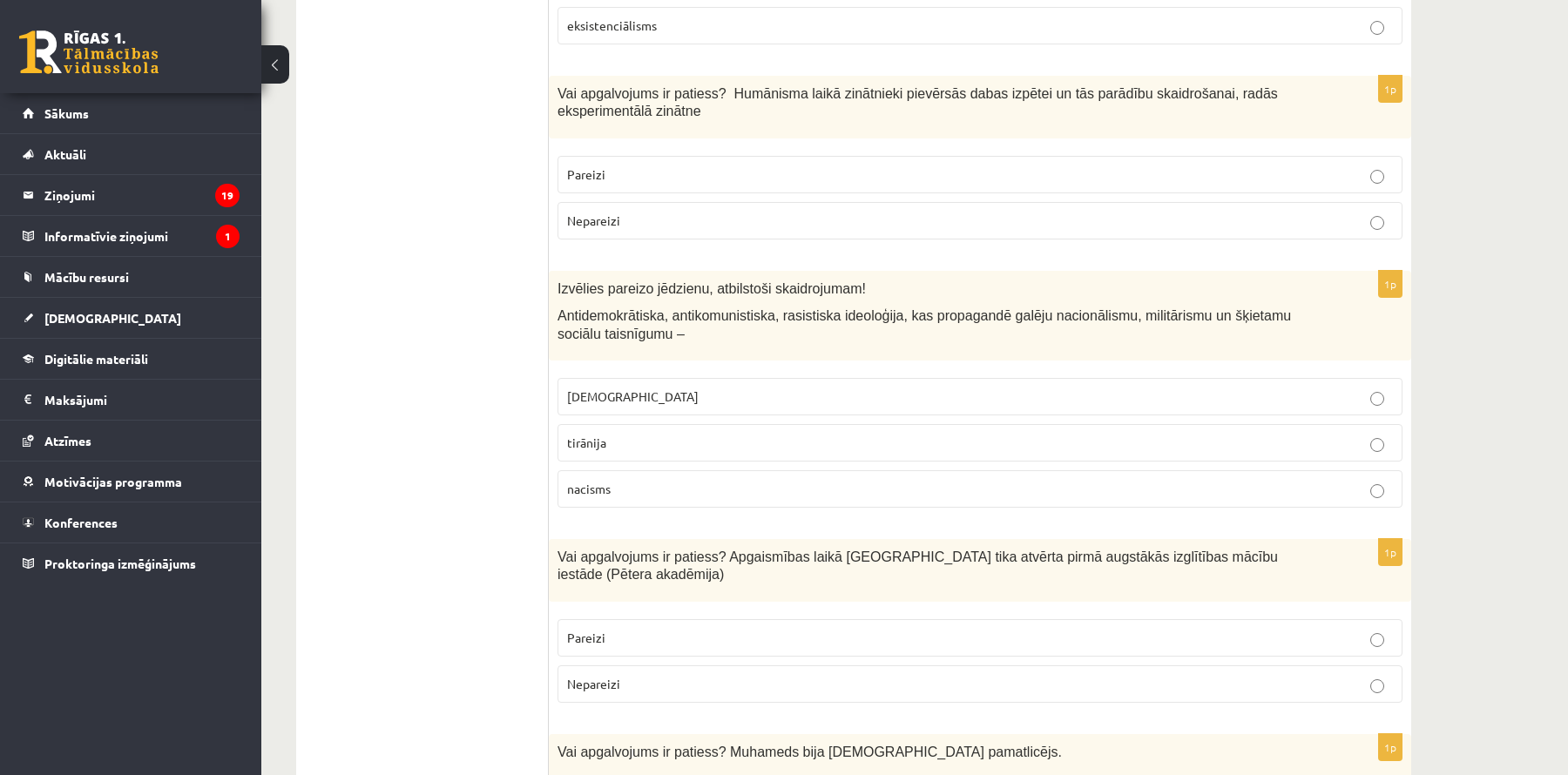
scroll to position [5232, 0]
click at [1110, 163] on p "Pareizi" at bounding box center [979, 171] width 826 height 18
click at [917, 375] on label "fašisms" at bounding box center [980, 393] width 845 height 38
click at [707, 625] on p "Pareizi" at bounding box center [979, 634] width 826 height 18
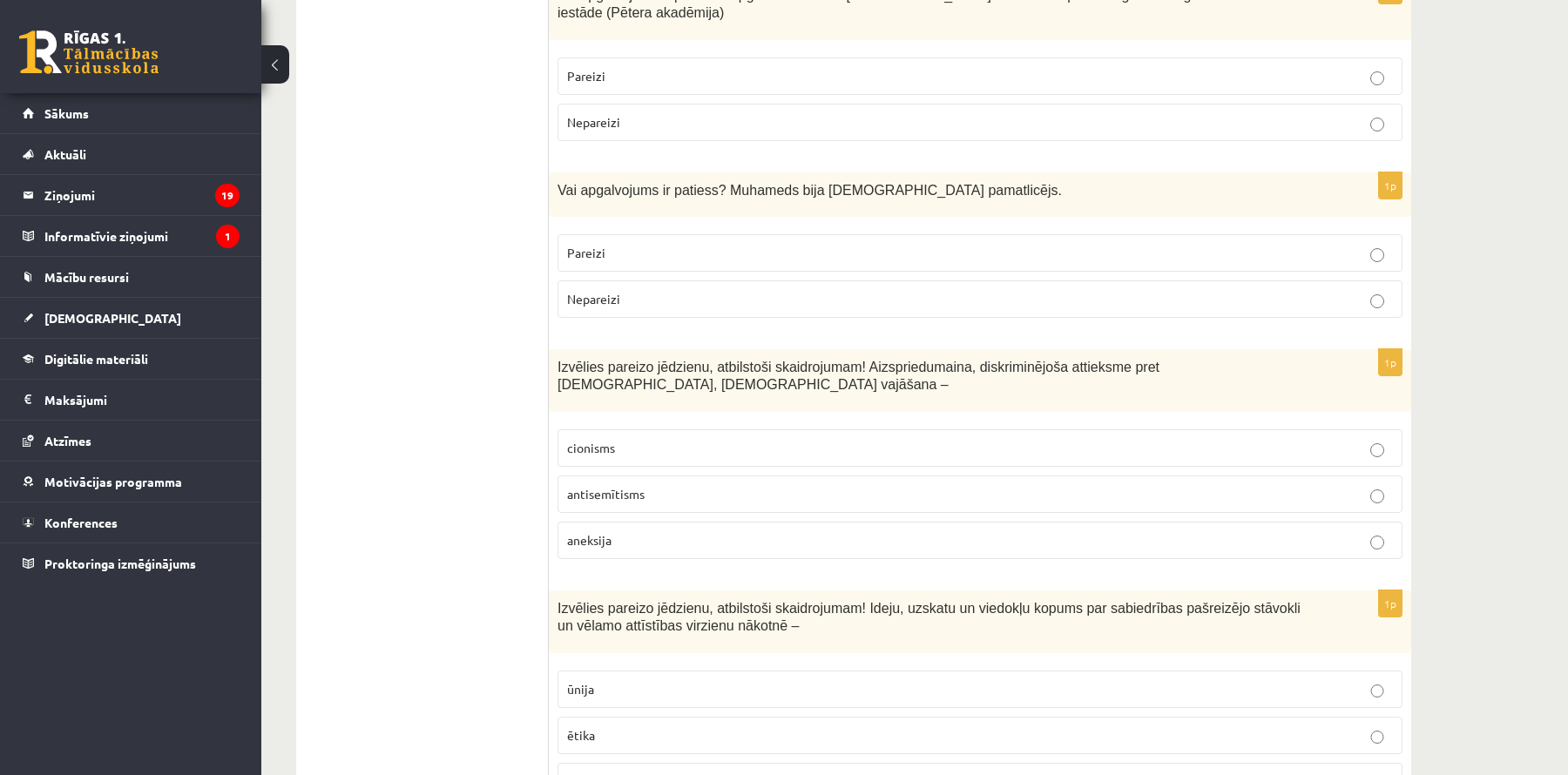
scroll to position [5795, 0]
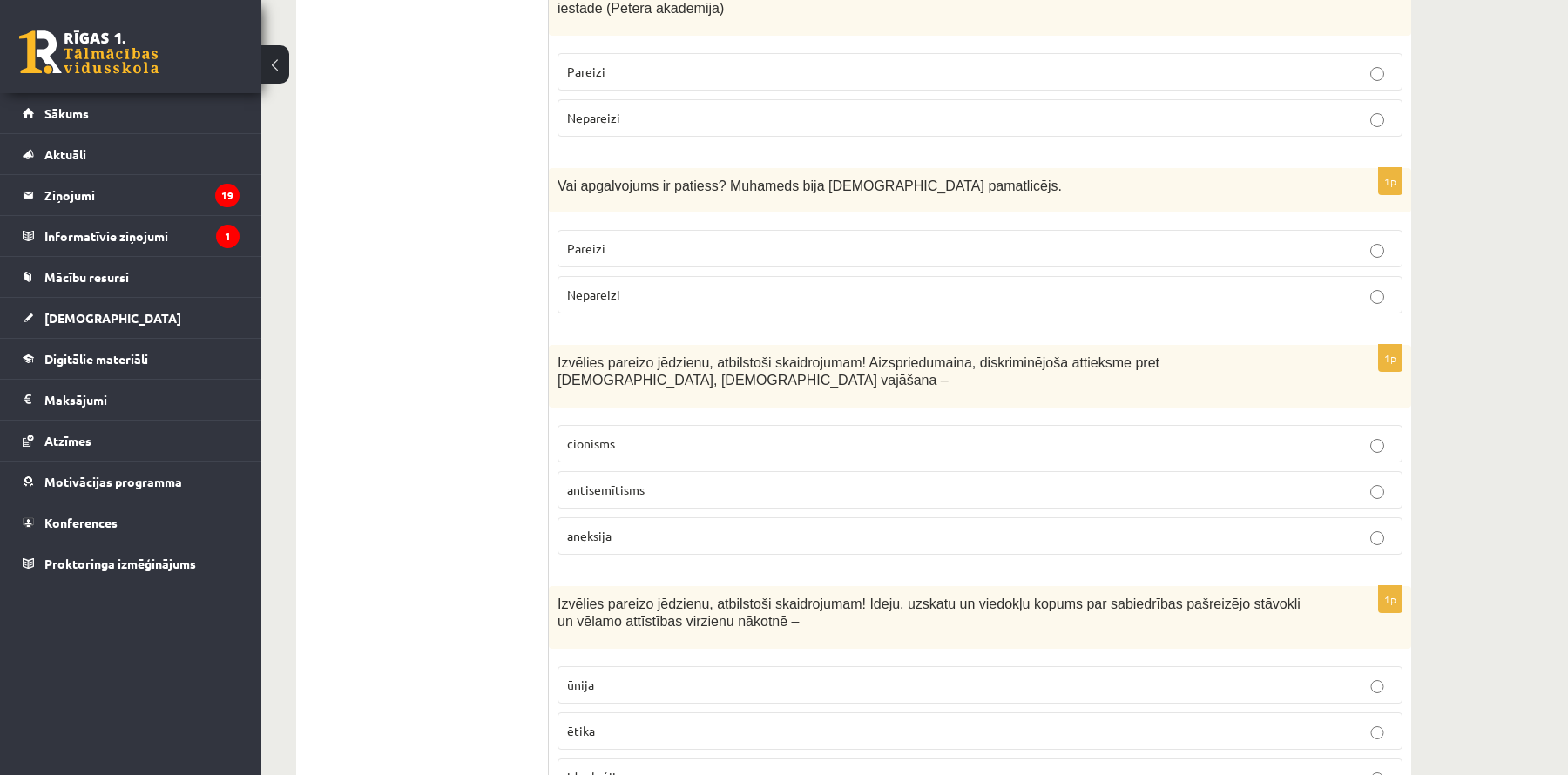
click at [1106, 240] on p "Pareizi" at bounding box center [979, 249] width 826 height 18
click at [791, 481] on p "antisemītisms" at bounding box center [979, 490] width 826 height 18
drag, startPoint x: 623, startPoint y: 687, endPoint x: 617, endPoint y: 667, distance: 20.9
click at [623, 768] on p "ideoloģija" at bounding box center [979, 777] width 826 height 18
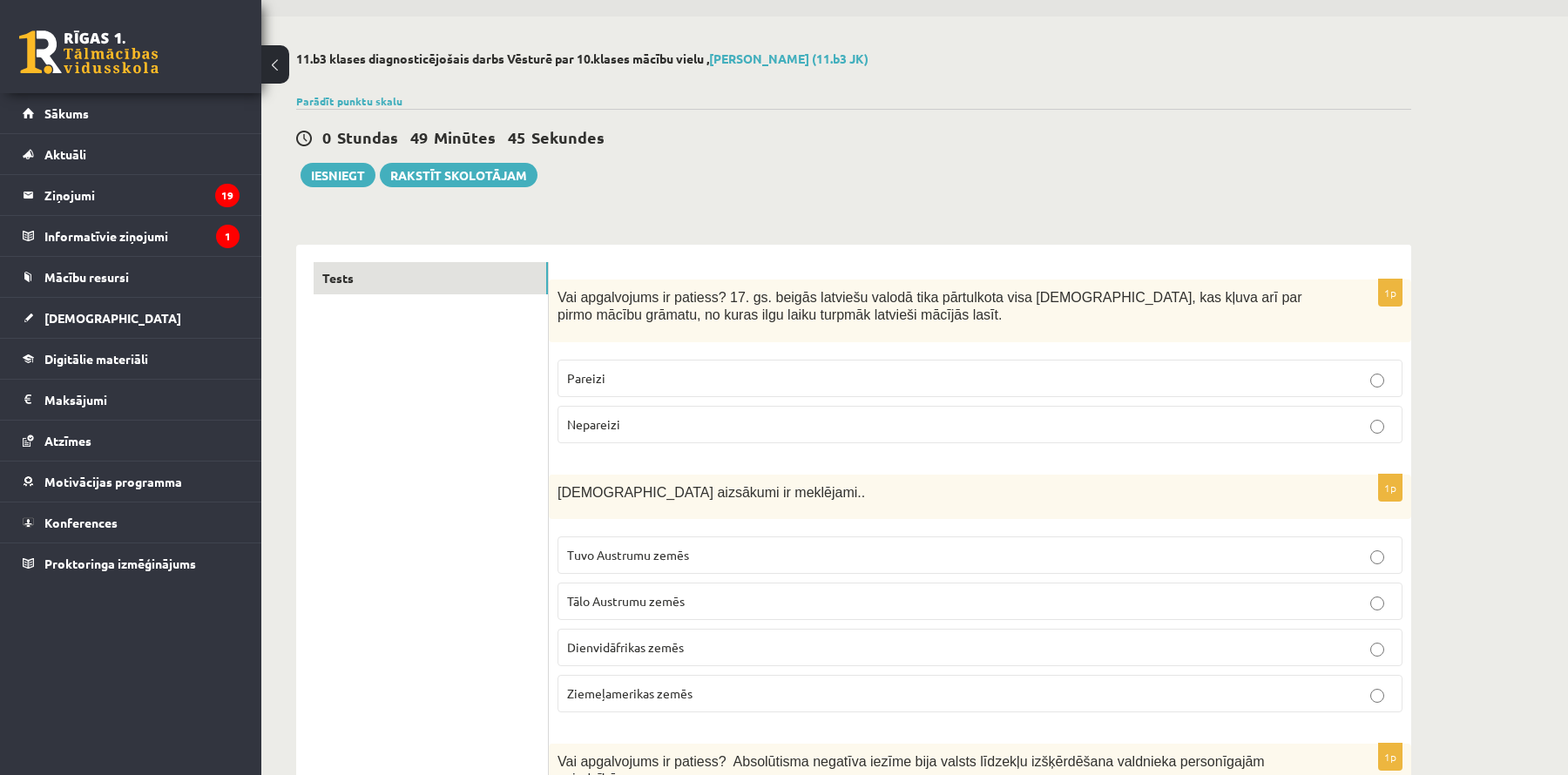
scroll to position [0, 0]
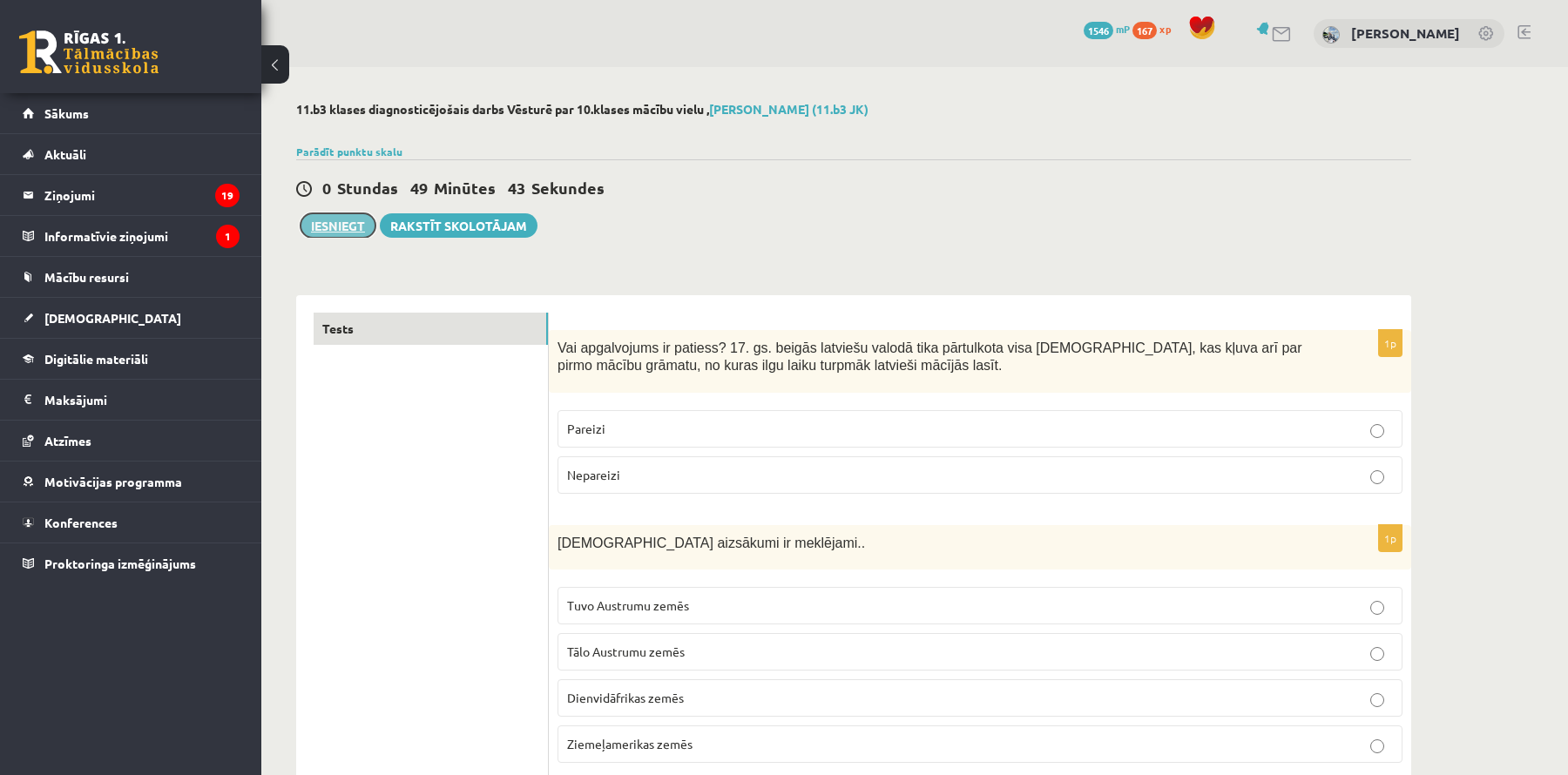
click at [327, 232] on button "Iesniegt" at bounding box center [338, 225] width 75 height 25
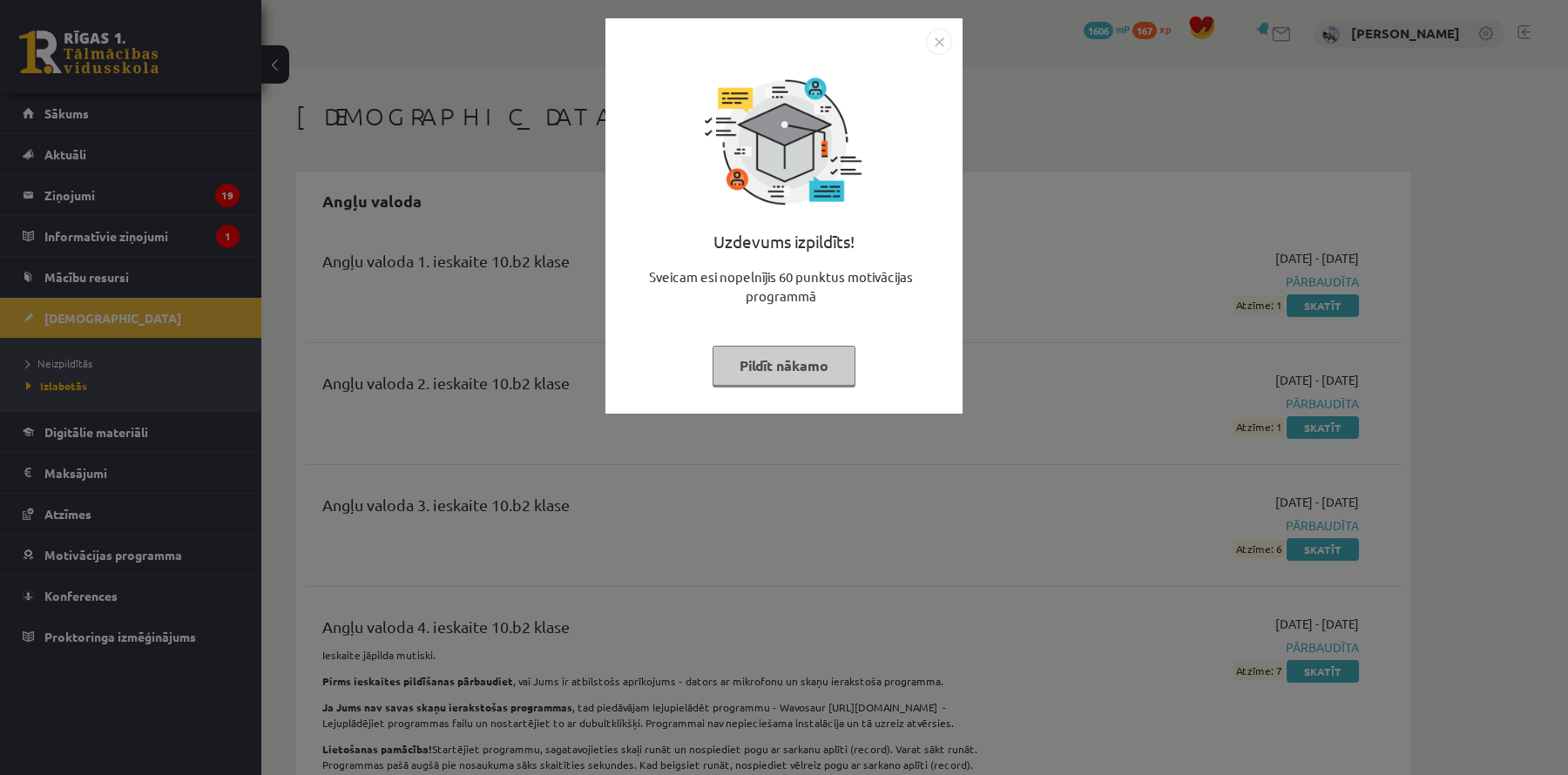
drag, startPoint x: 786, startPoint y: 373, endPoint x: 791, endPoint y: 358, distance: 15.8
click at [786, 373] on button "Pildīt nākamo" at bounding box center [784, 366] width 143 height 40
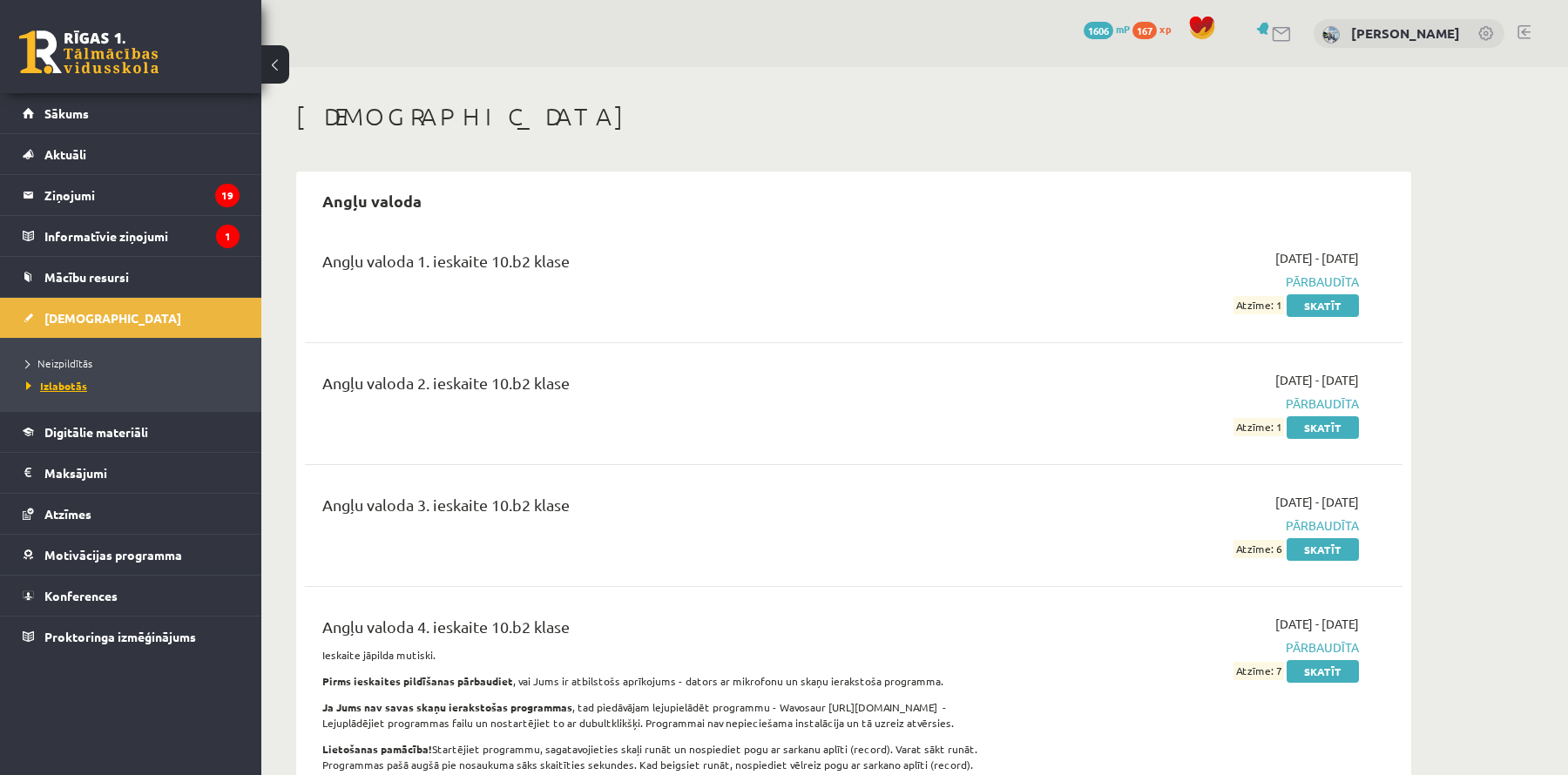
click at [83, 386] on span "Izlabotās" at bounding box center [56, 386] width 61 height 14
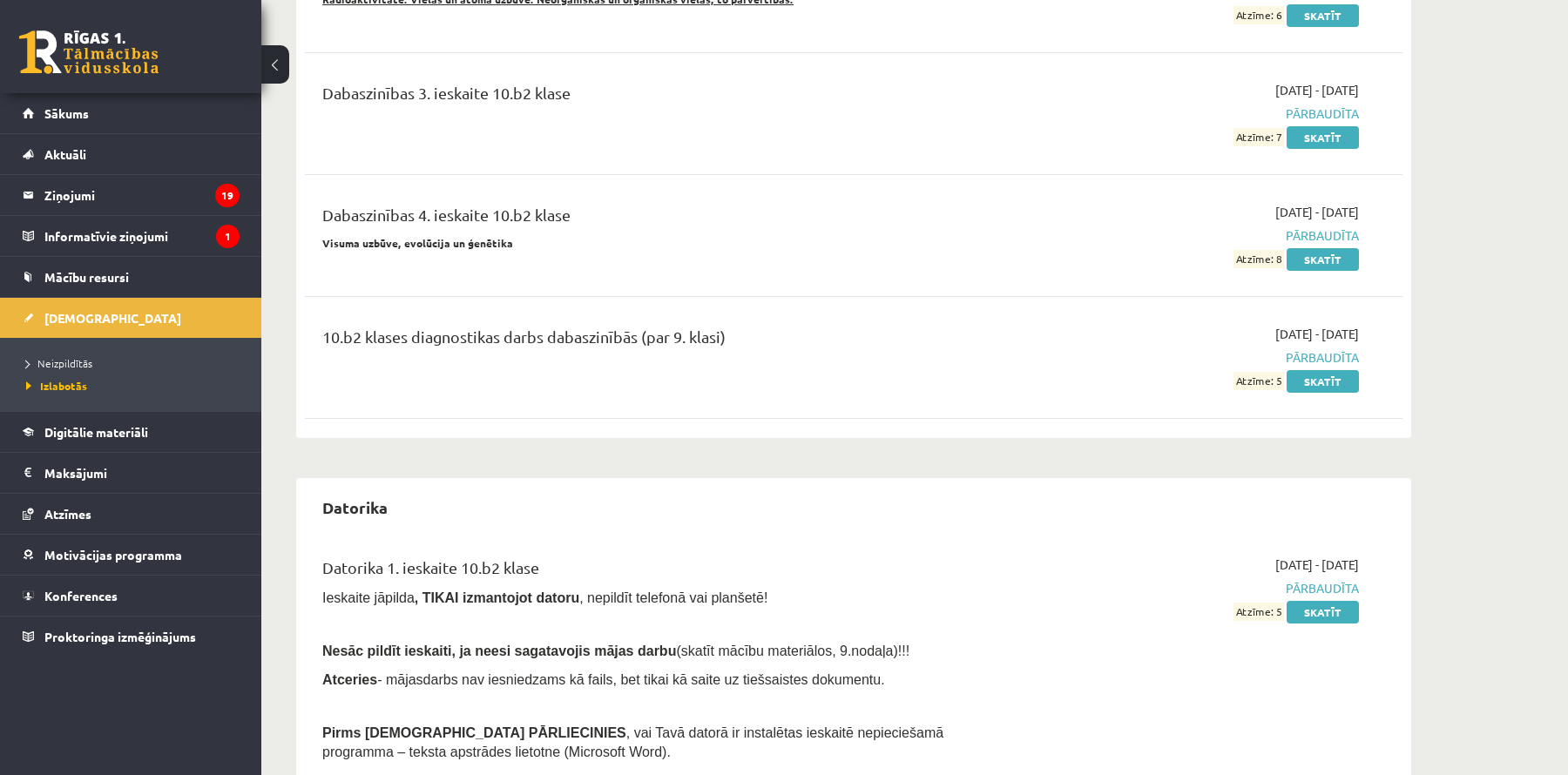
scroll to position [1564, 0]
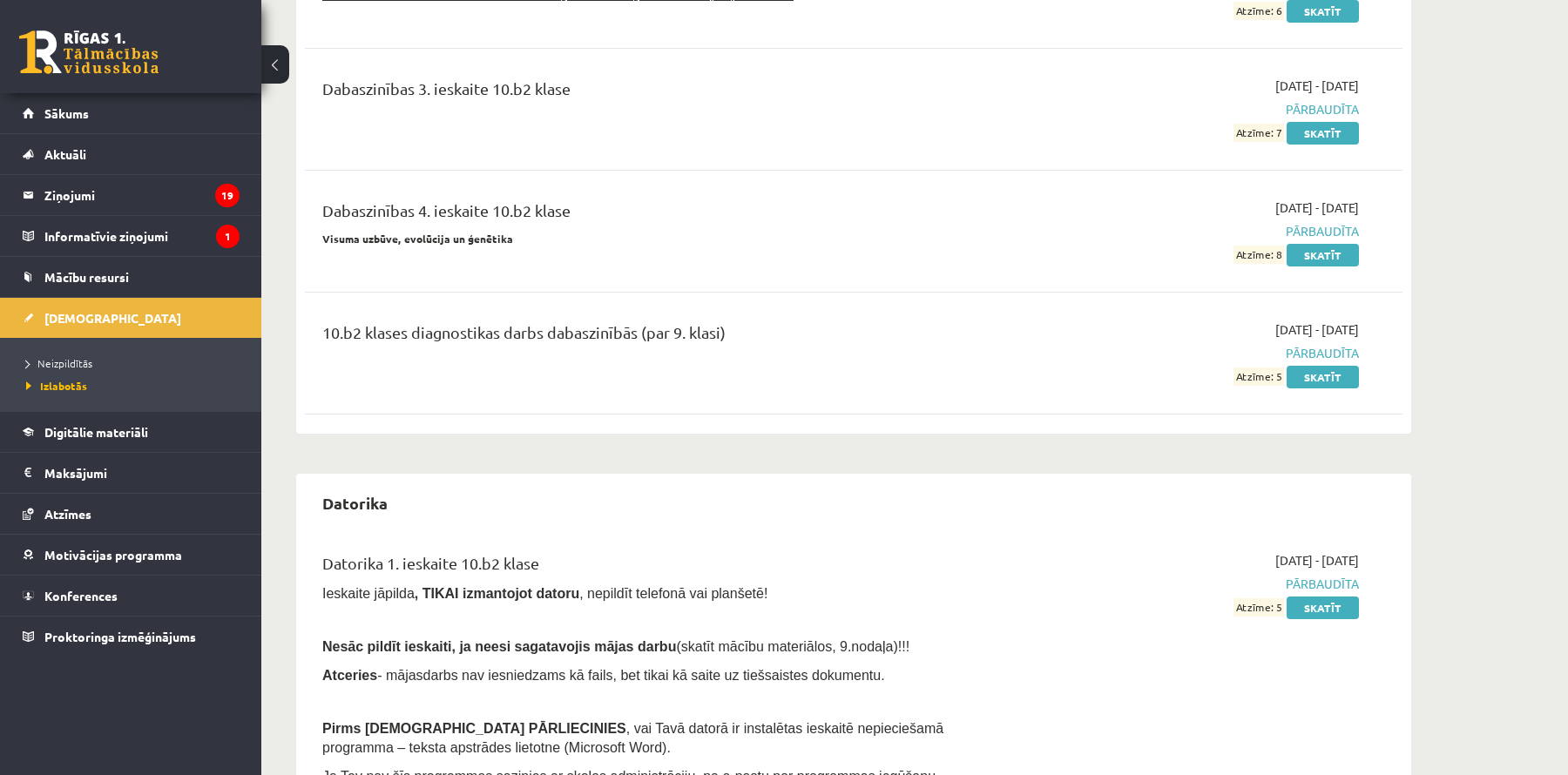
click at [148, 375] on li "Izlabotās" at bounding box center [135, 386] width 218 height 23
click at [97, 367] on link "Neizpildītās" at bounding box center [135, 364] width 218 height 16
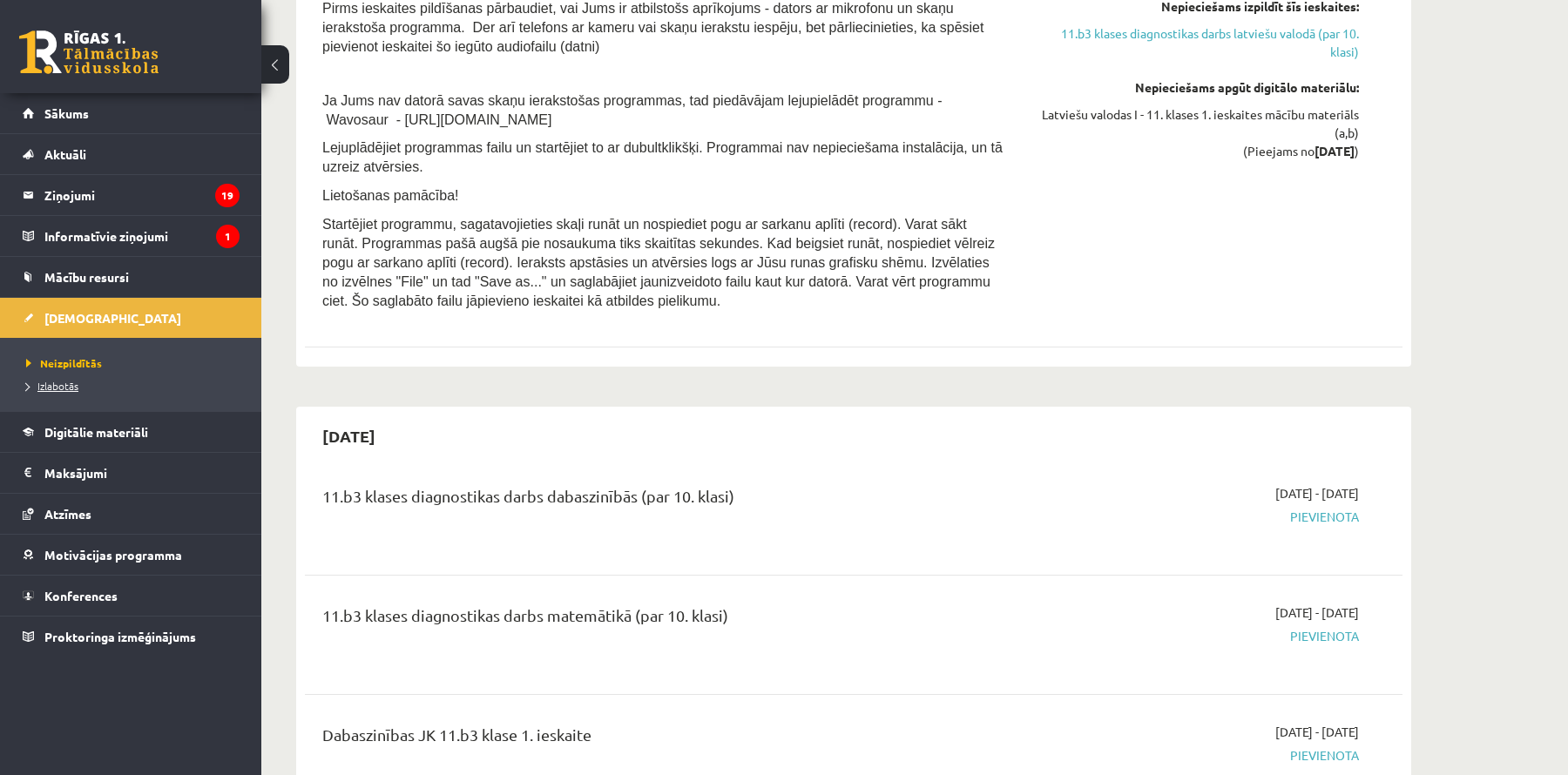
click at [82, 388] on link "Izlabotās" at bounding box center [135, 387] width 218 height 16
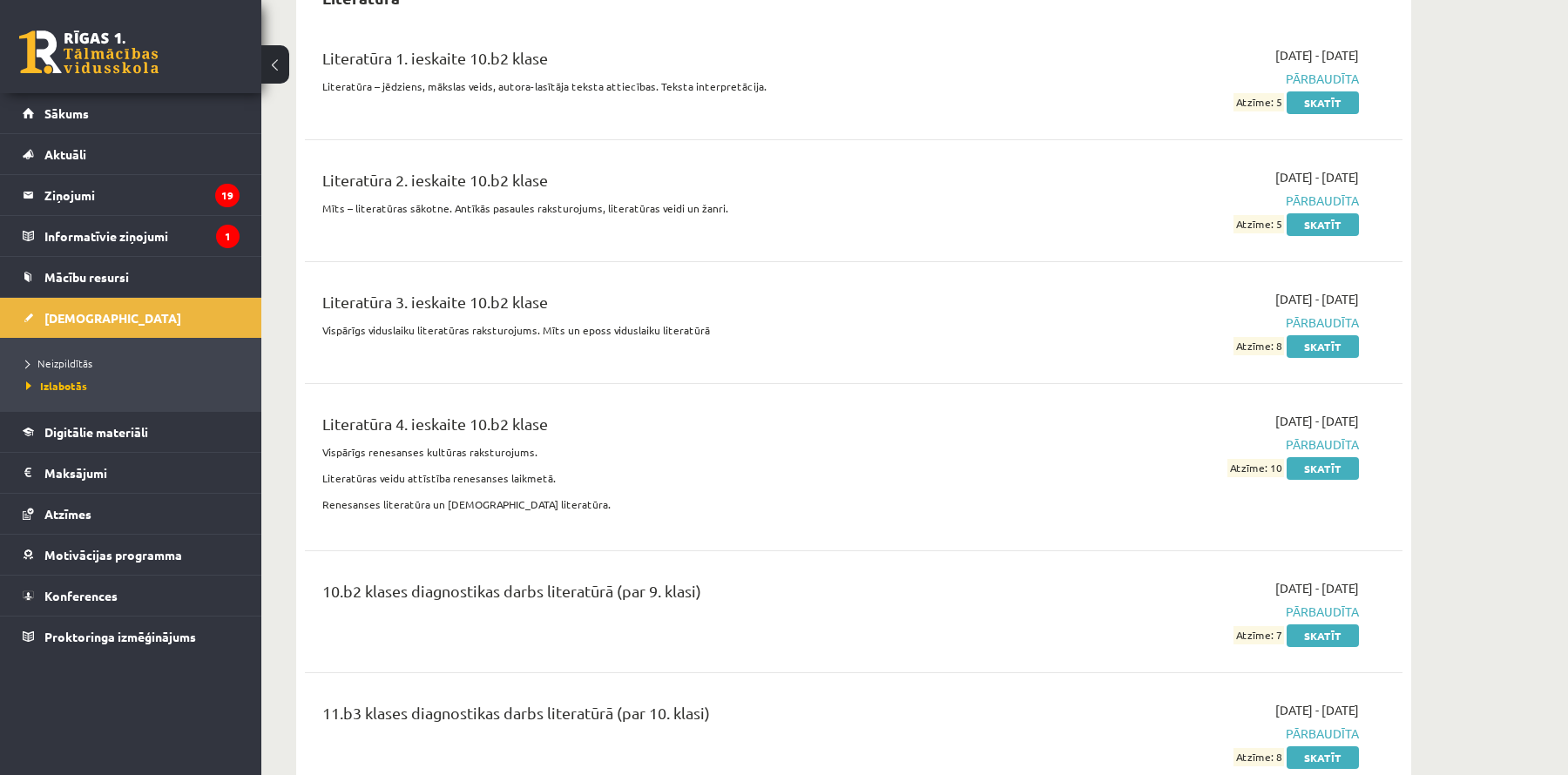
scroll to position [6148, 0]
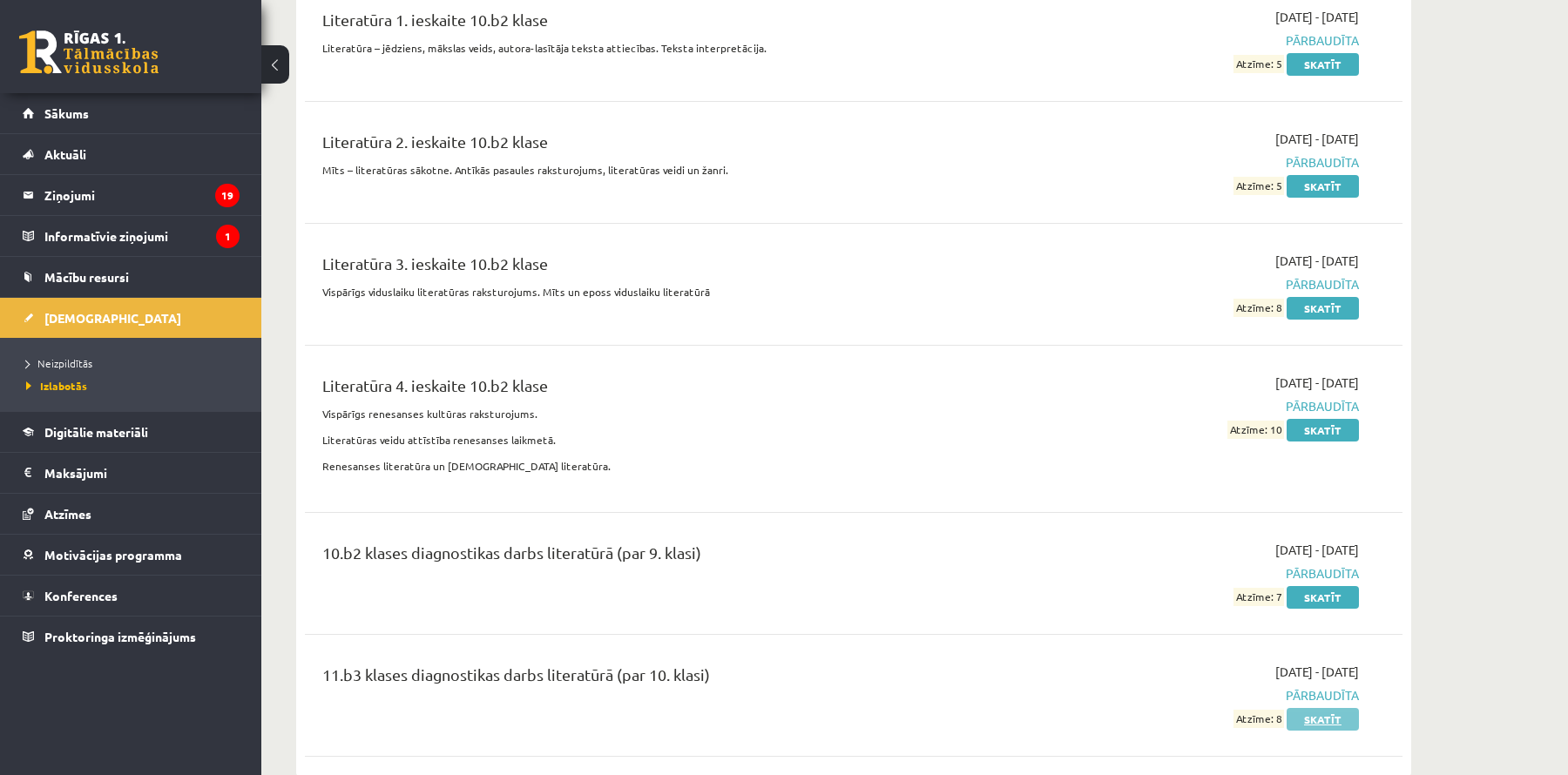
click at [1299, 709] on link "Skatīt" at bounding box center [1322, 720] width 72 height 23
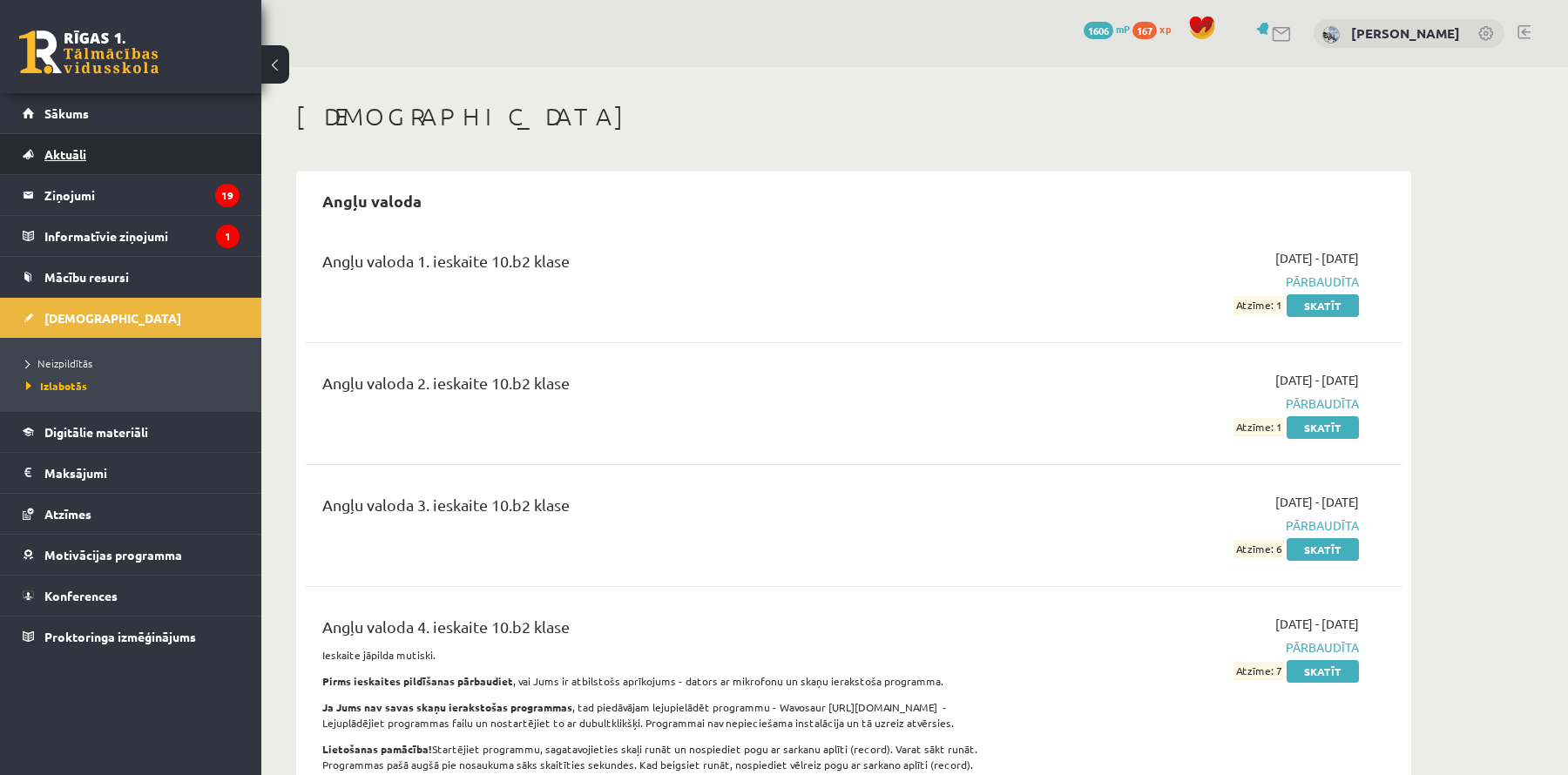
click at [149, 134] on link "Aktuāli" at bounding box center [131, 154] width 217 height 40
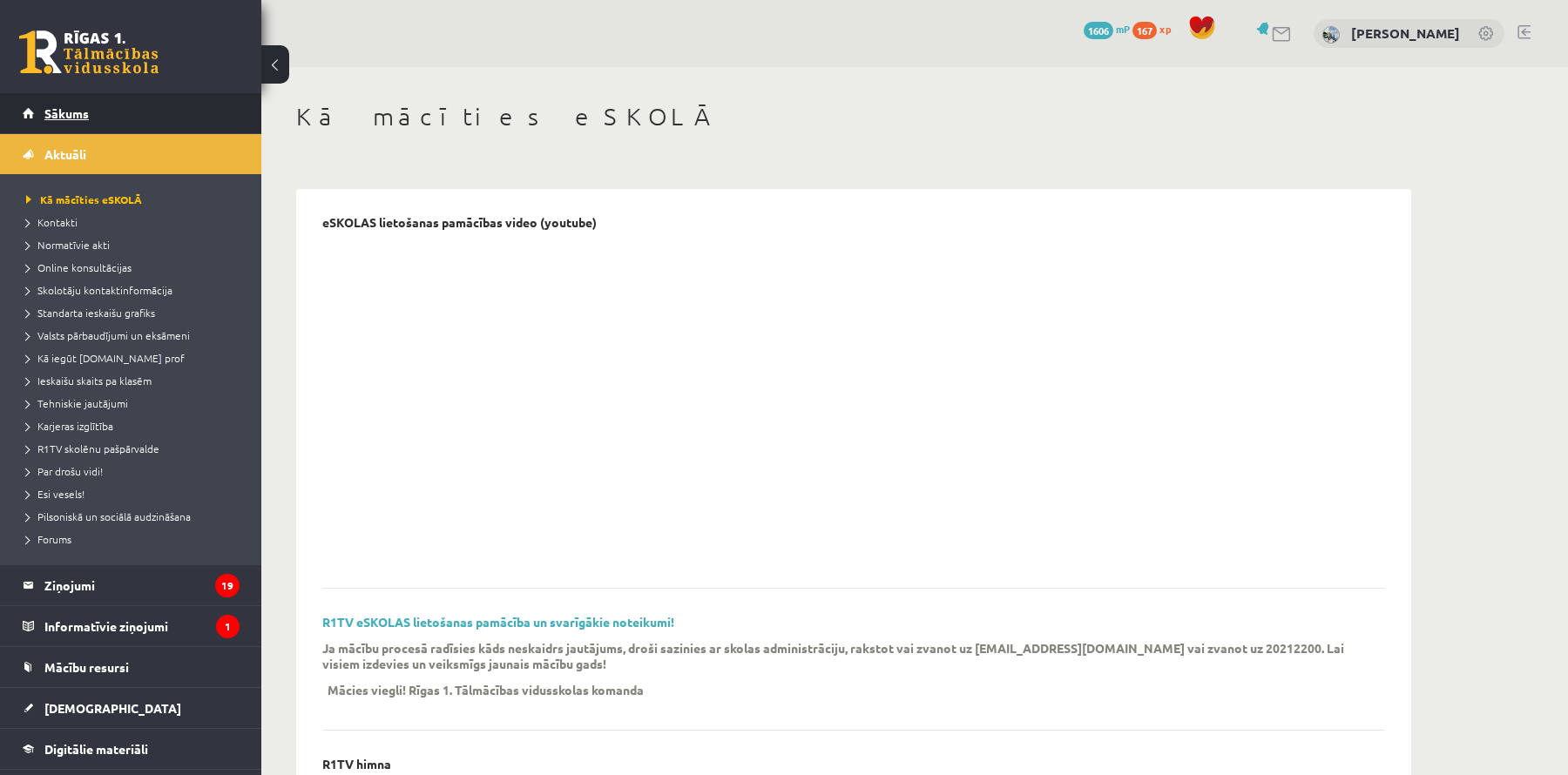
click at [148, 112] on link "Sākums" at bounding box center [131, 113] width 217 height 40
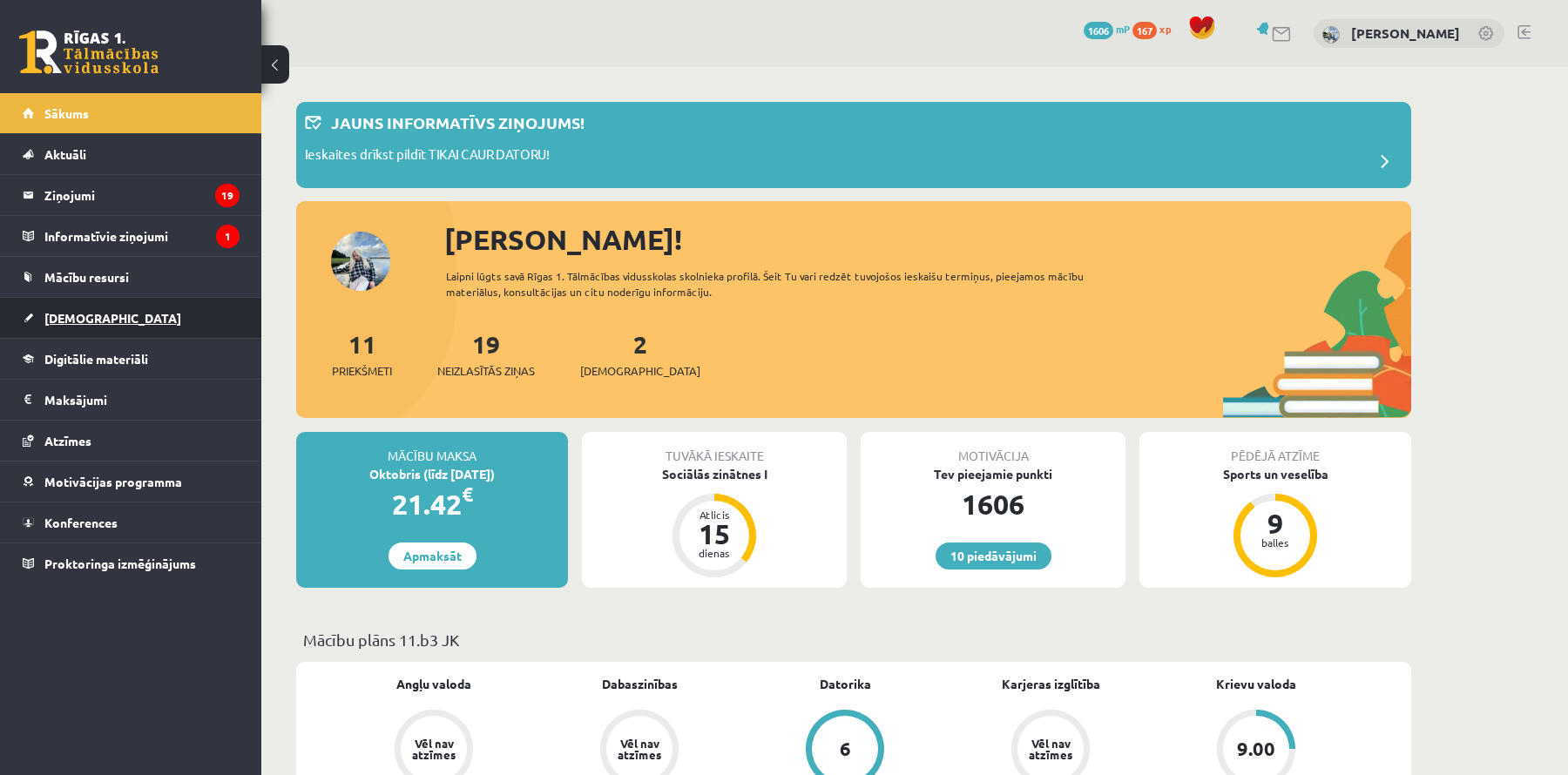
click at [159, 305] on link "[DEMOGRAPHIC_DATA]" at bounding box center [131, 318] width 217 height 40
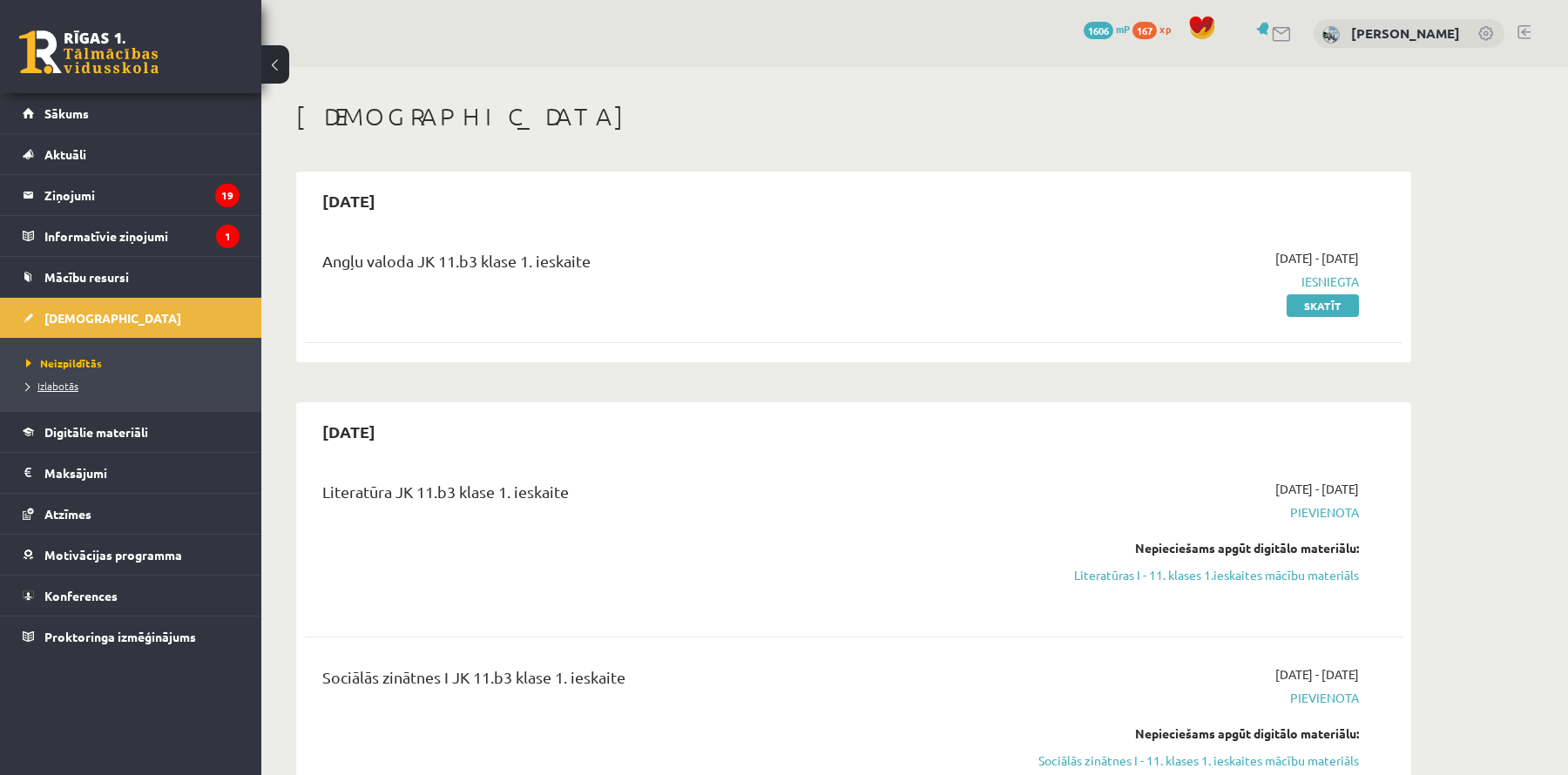
click at [74, 383] on span "Izlabotās" at bounding box center [52, 386] width 53 height 14
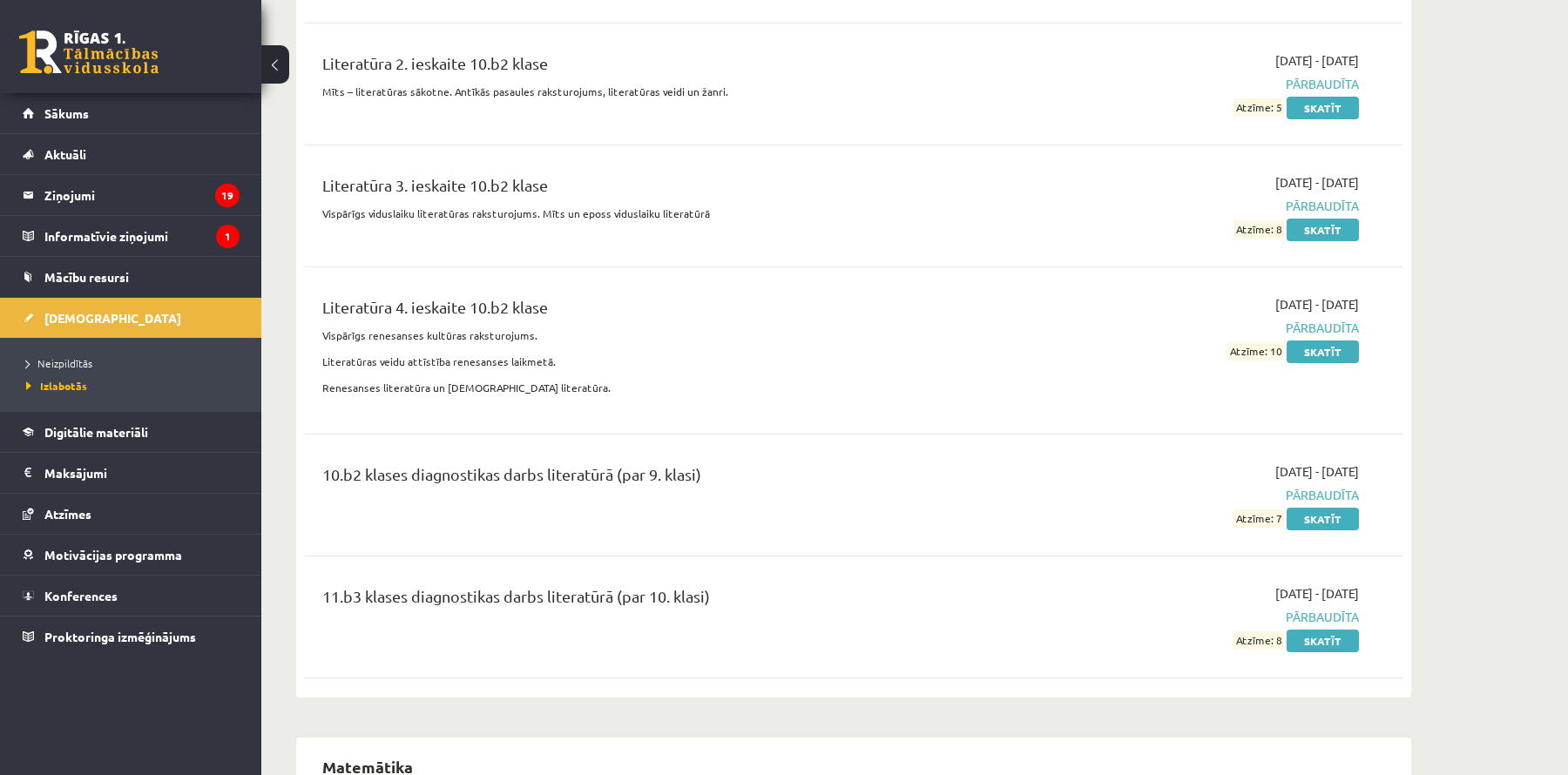
scroll to position [6274, 0]
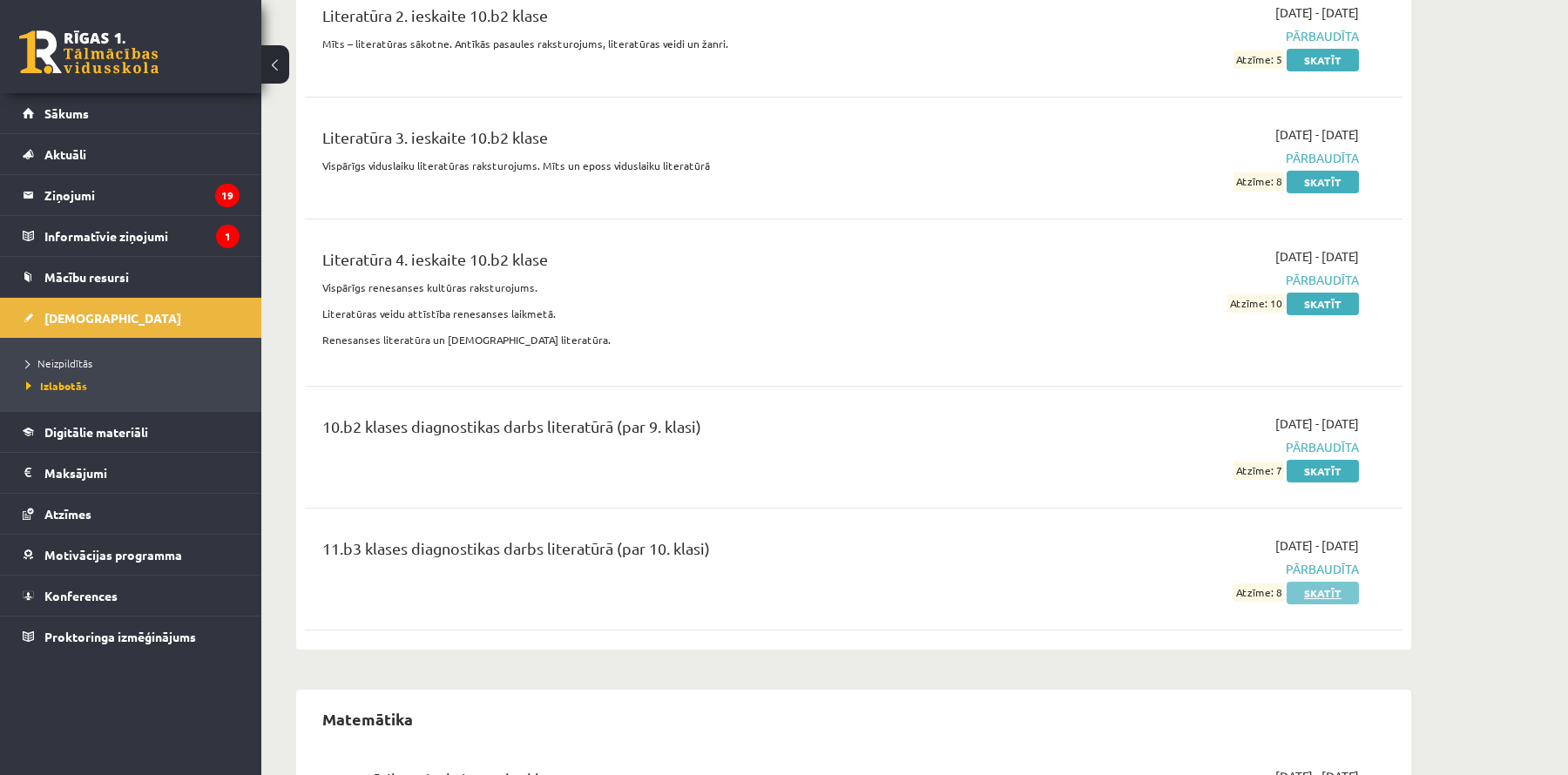
click at [1323, 582] on link "Skatīt" at bounding box center [1322, 593] width 72 height 23
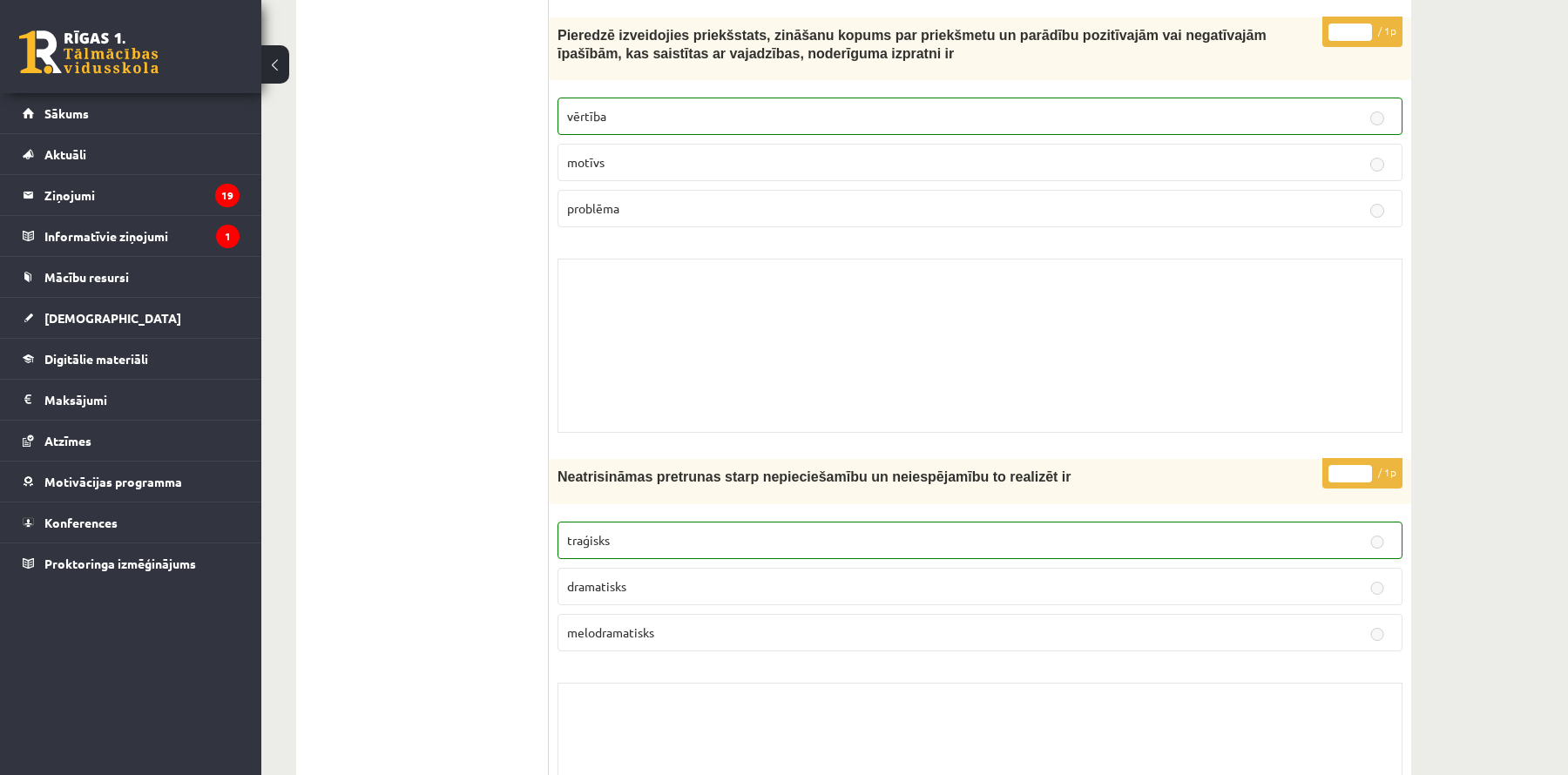
scroll to position [12419, 0]
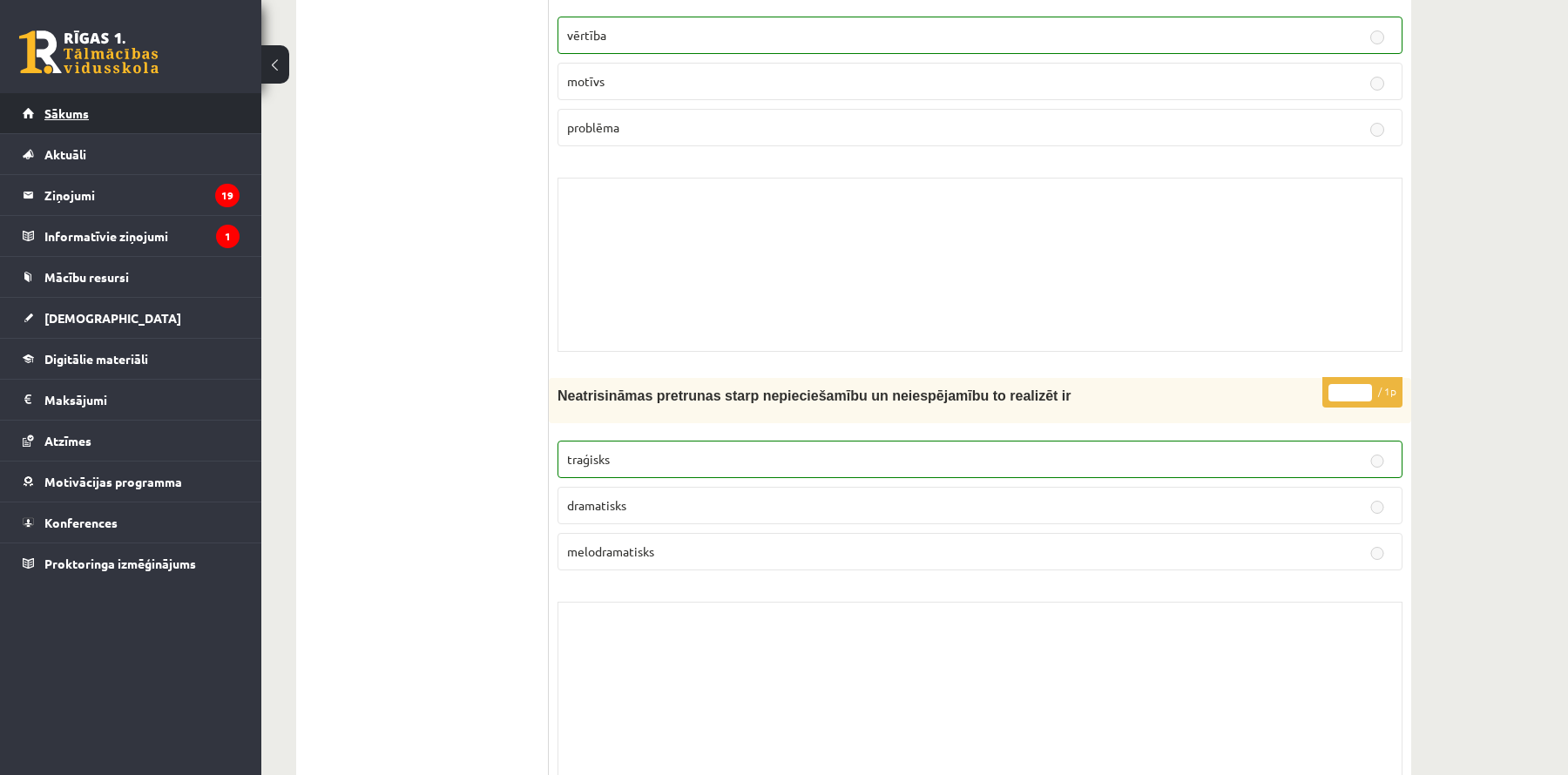
click at [204, 126] on link "Sākums" at bounding box center [131, 113] width 217 height 40
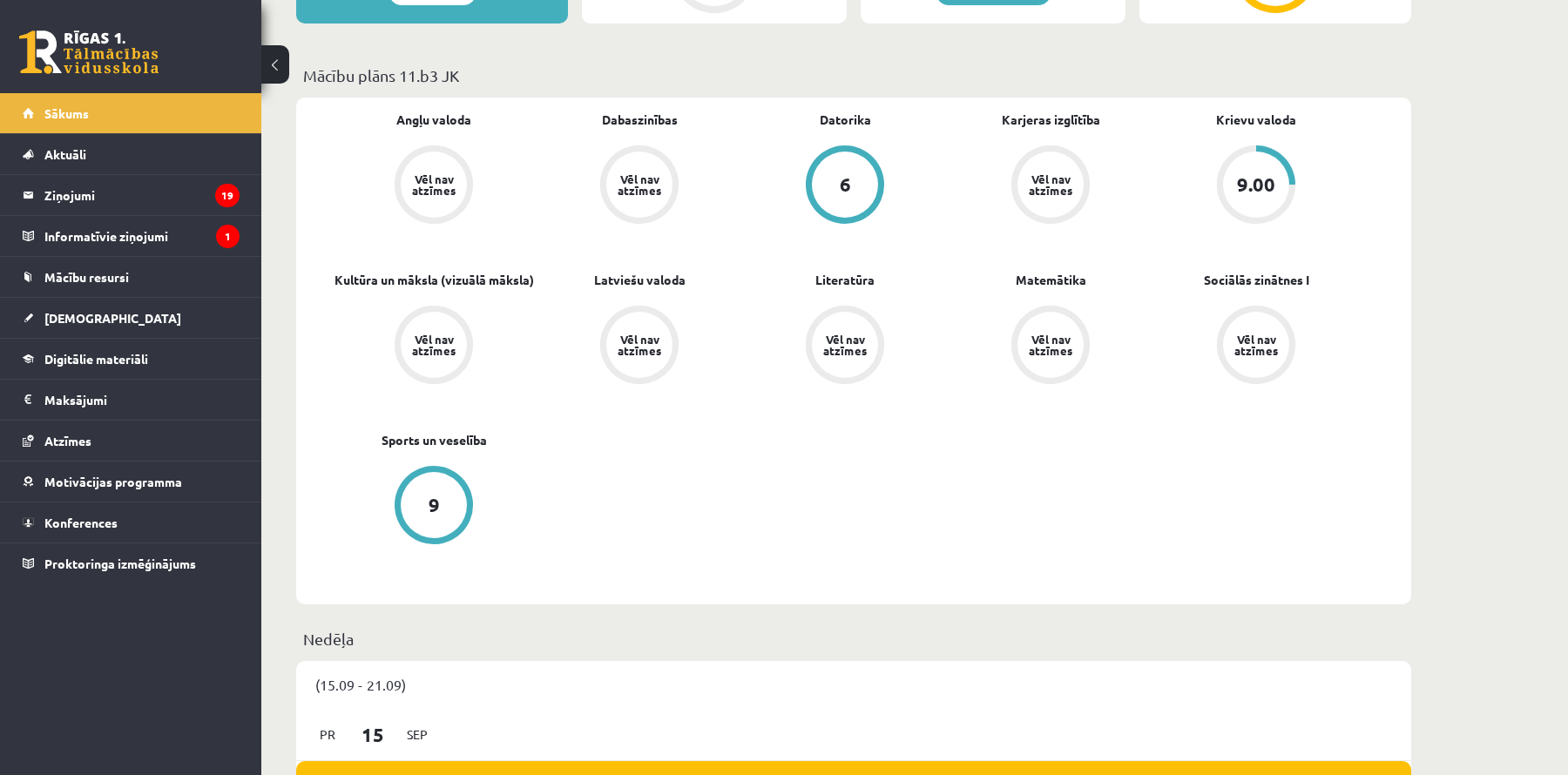
scroll to position [562, 0]
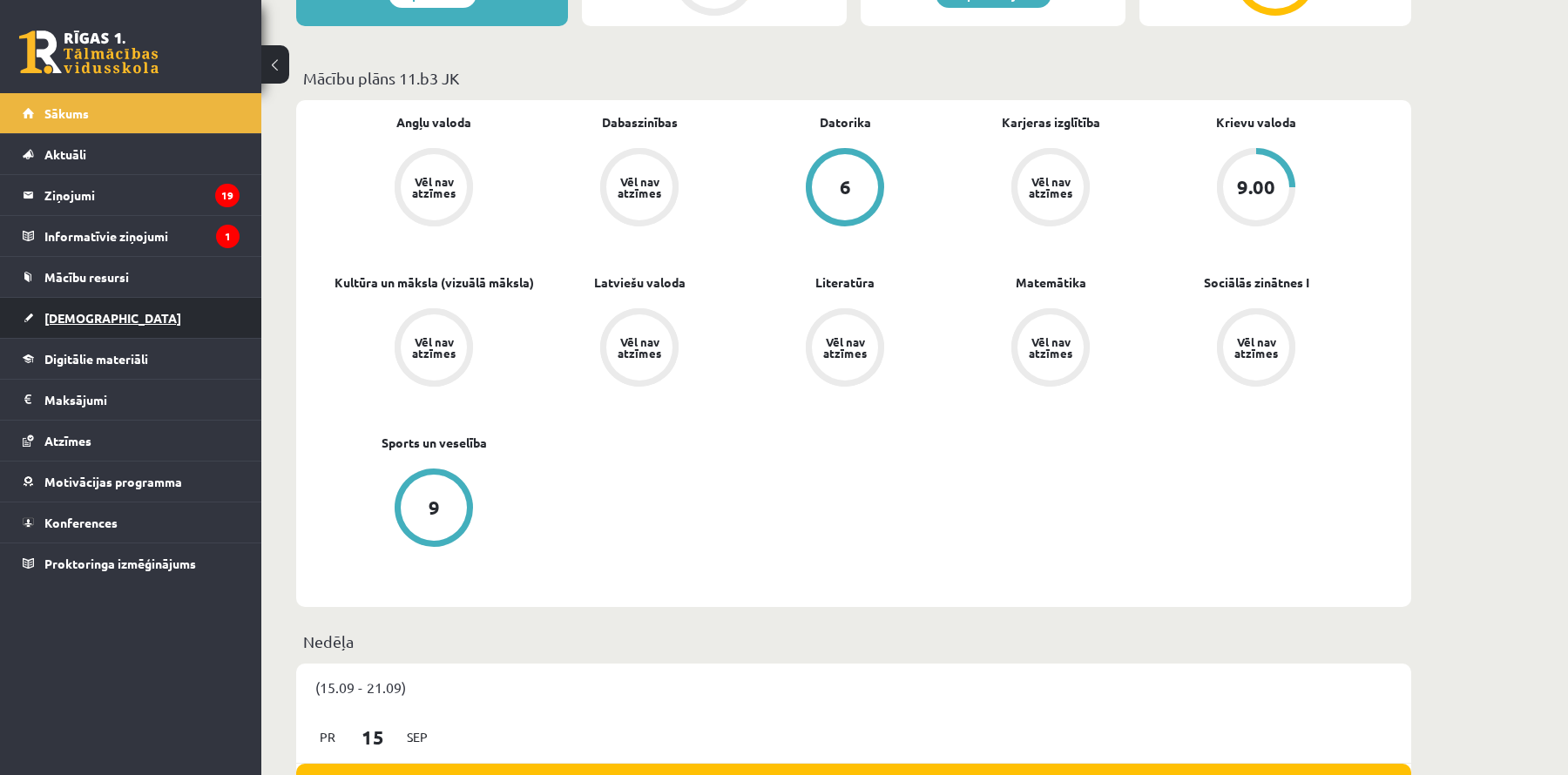
click at [75, 315] on span "[DEMOGRAPHIC_DATA]" at bounding box center [113, 318] width 137 height 16
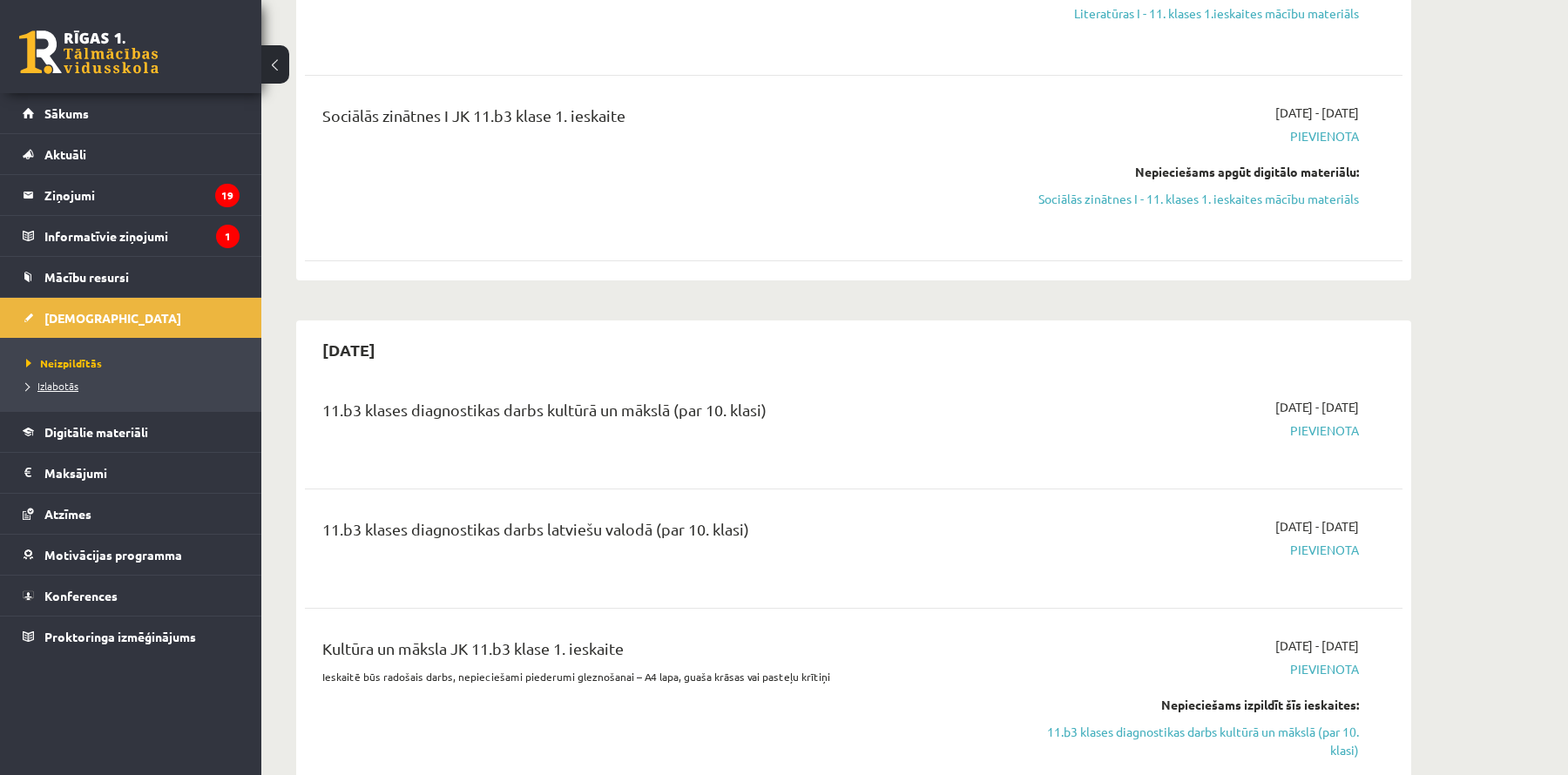
click at [70, 387] on span "Izlabotās" at bounding box center [52, 386] width 53 height 14
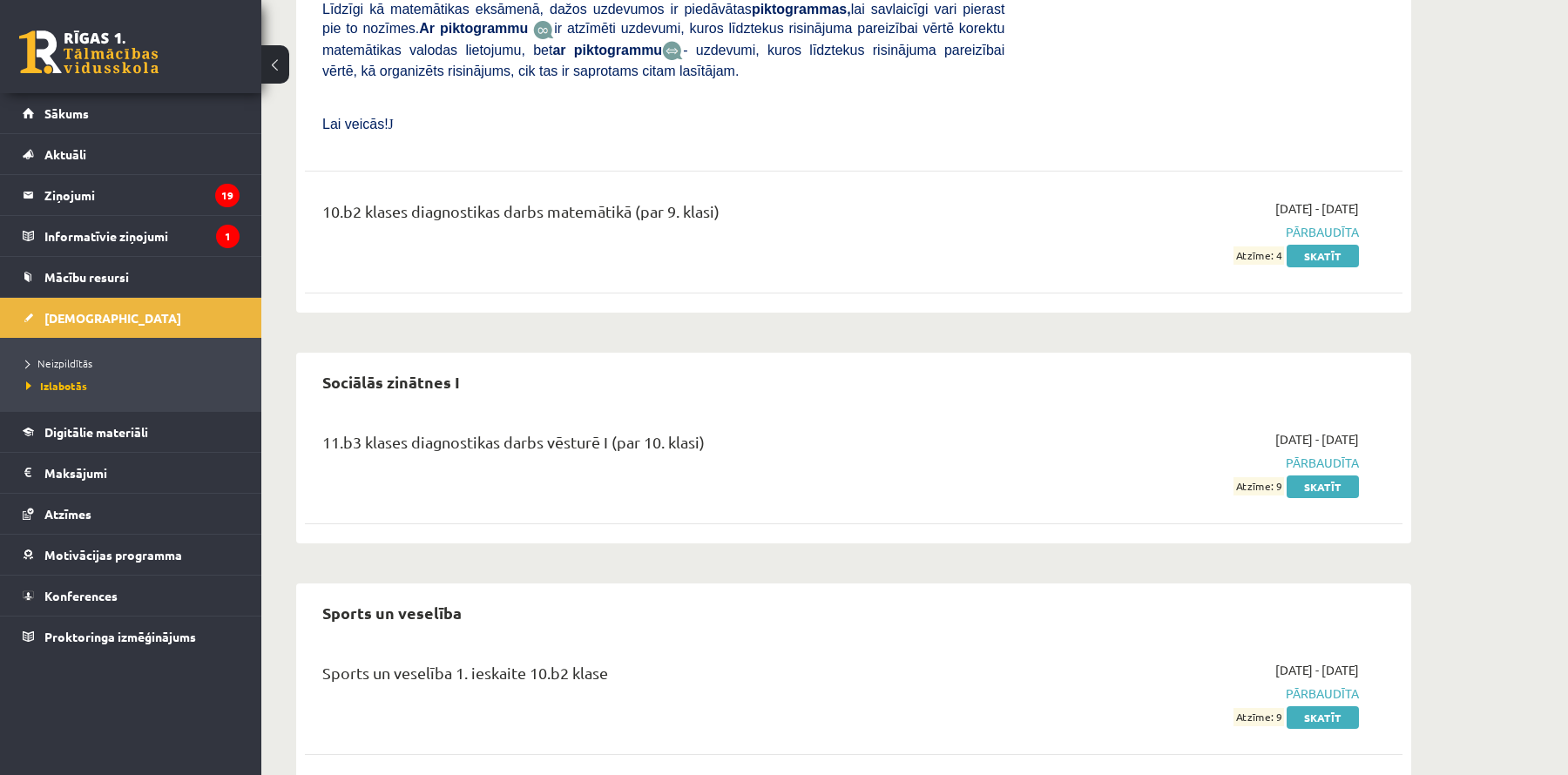
scroll to position [9399, 0]
click at [1317, 475] on link "Skatīt" at bounding box center [1322, 486] width 72 height 23
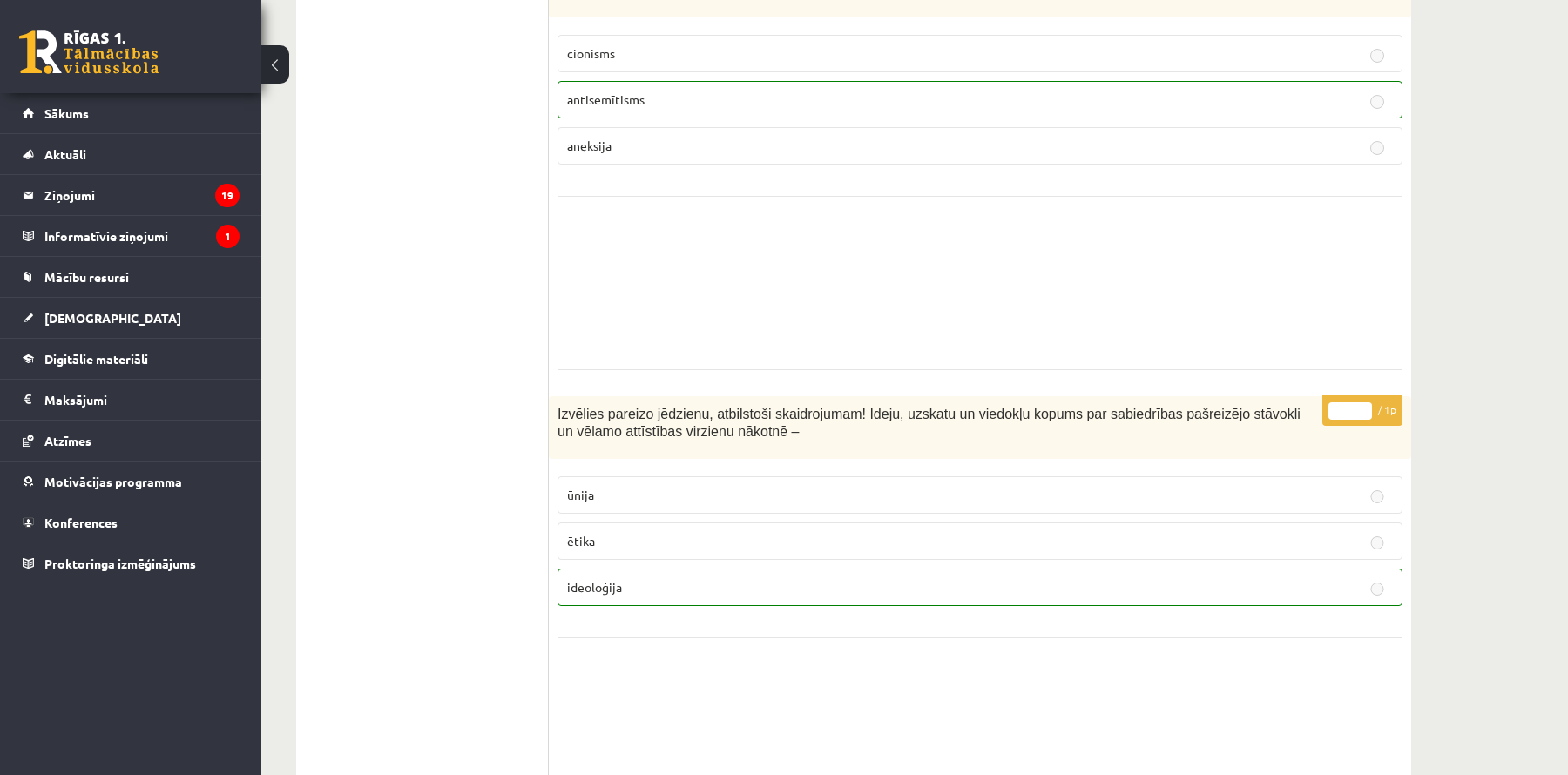
scroll to position [11772, 0]
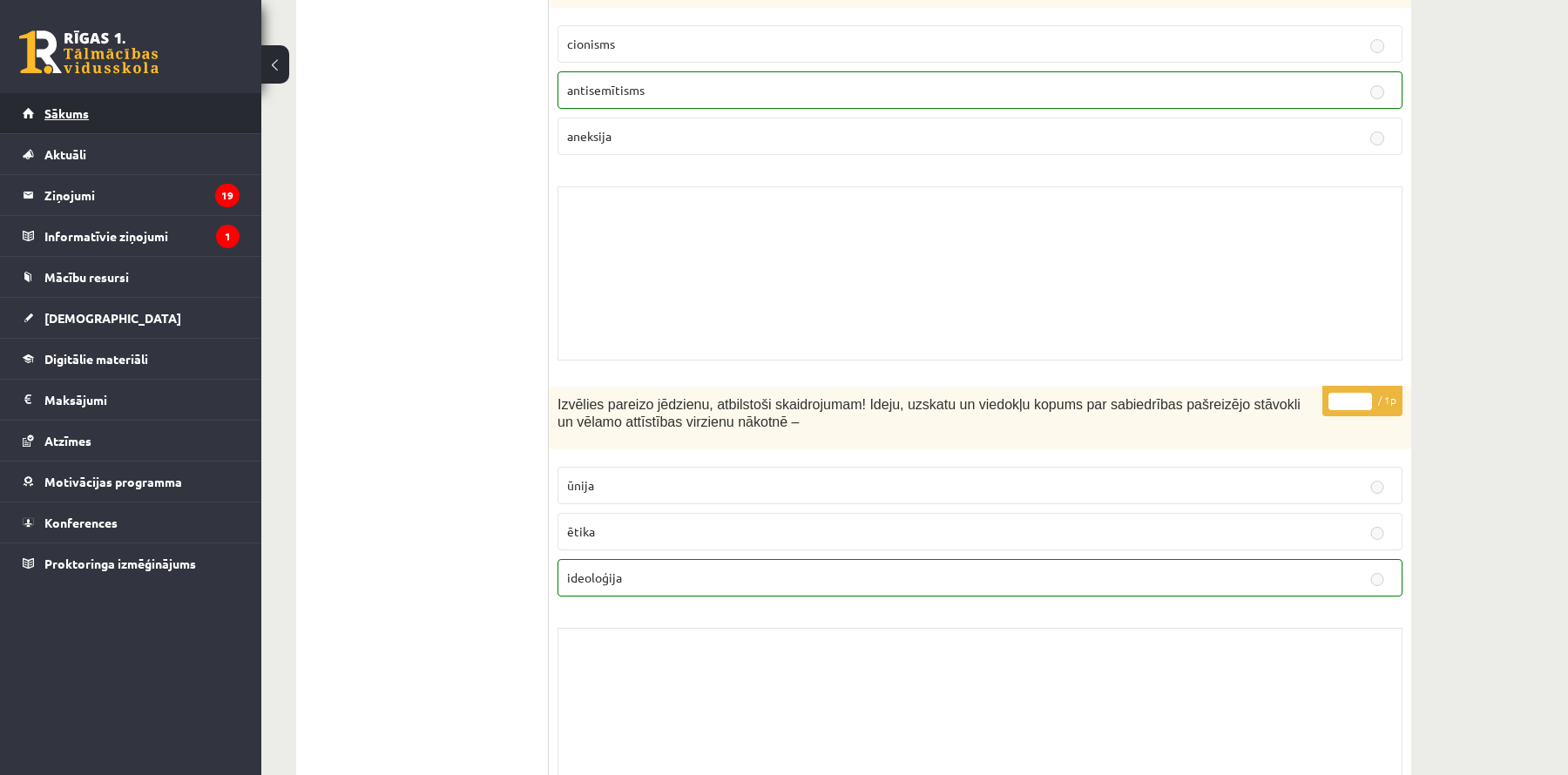
click at [112, 113] on link "Sākums" at bounding box center [131, 113] width 217 height 40
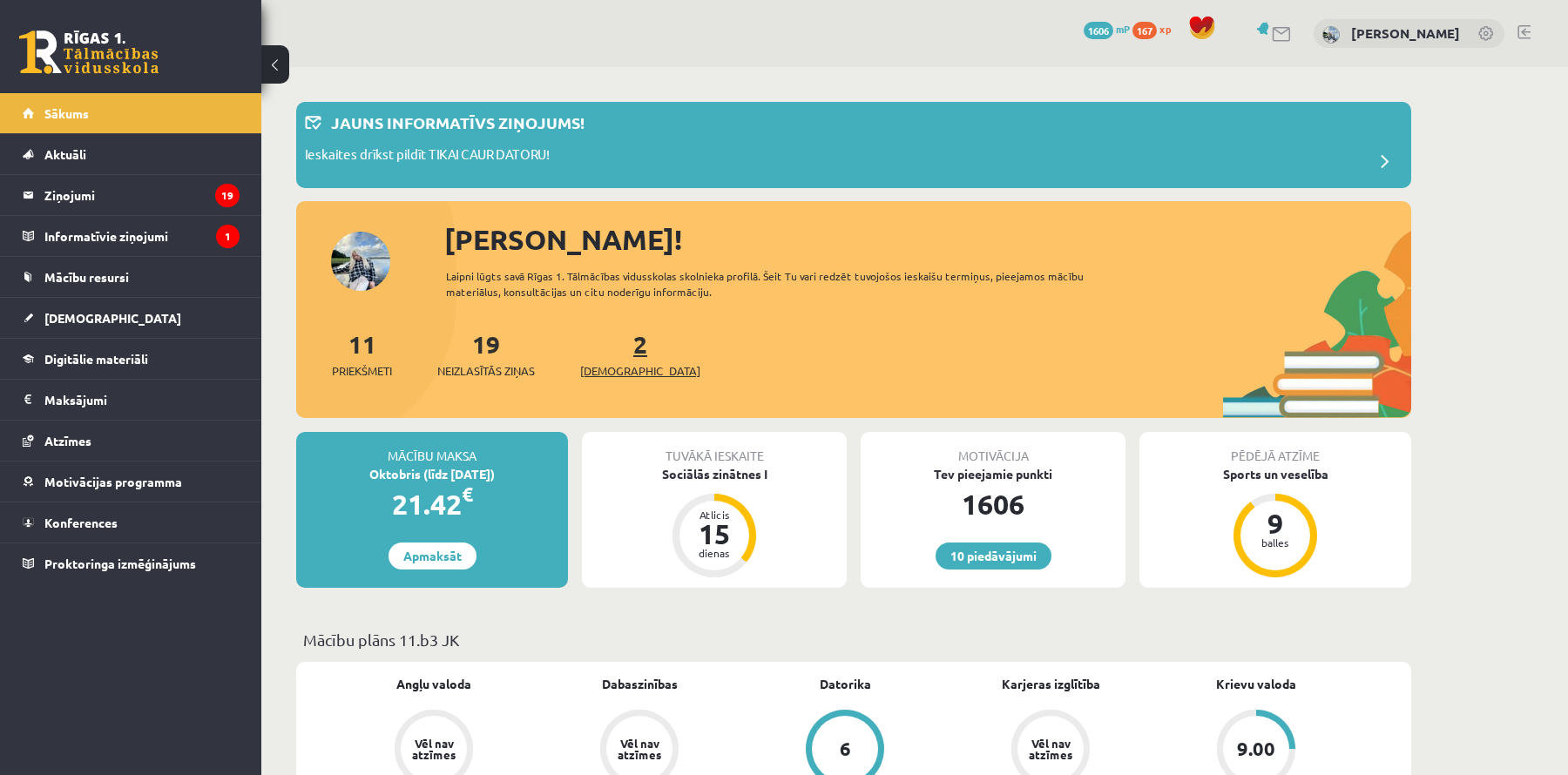
click at [609, 364] on span "[DEMOGRAPHIC_DATA]" at bounding box center [639, 372] width 120 height 18
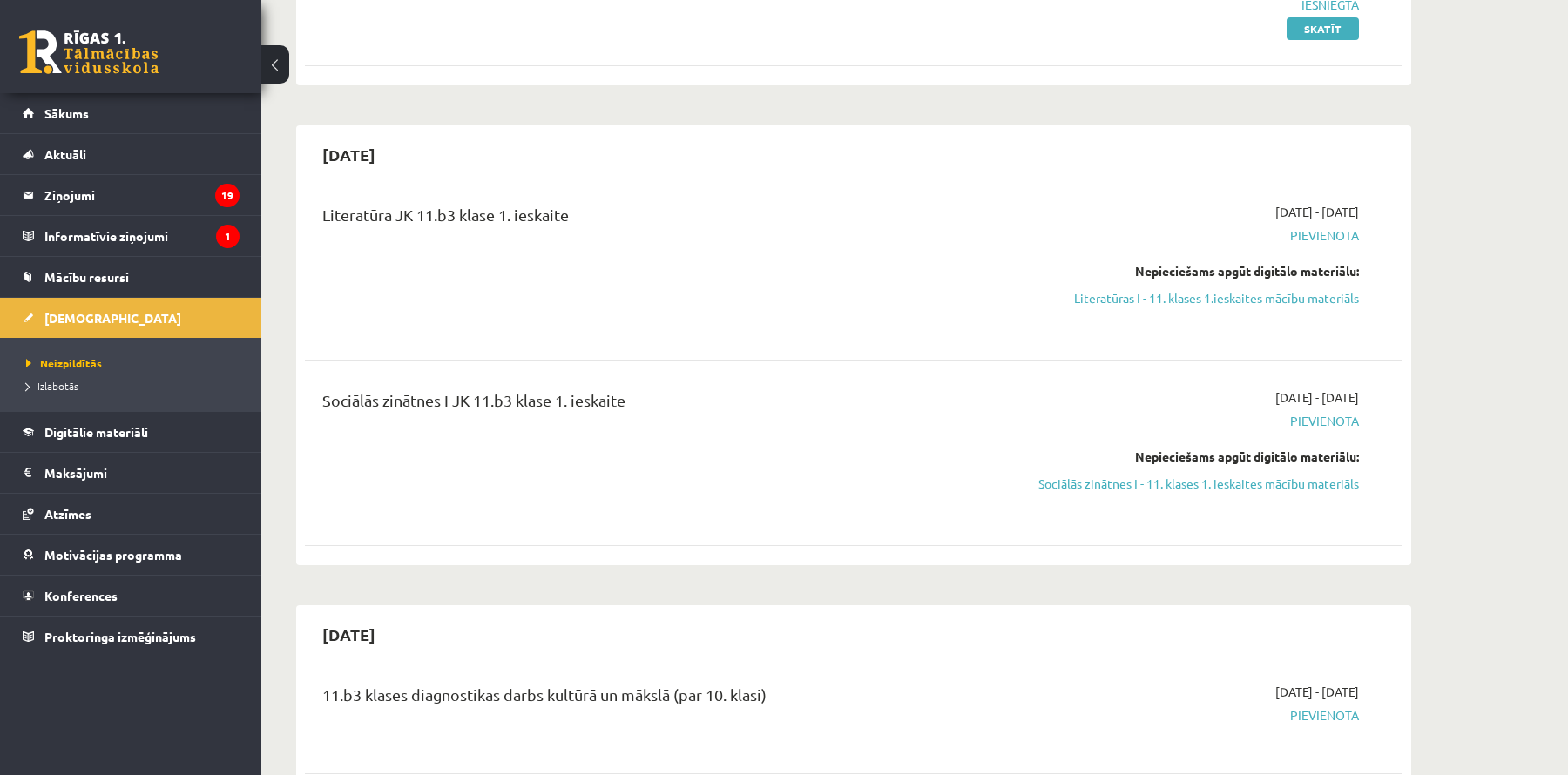
scroll to position [298, 0]
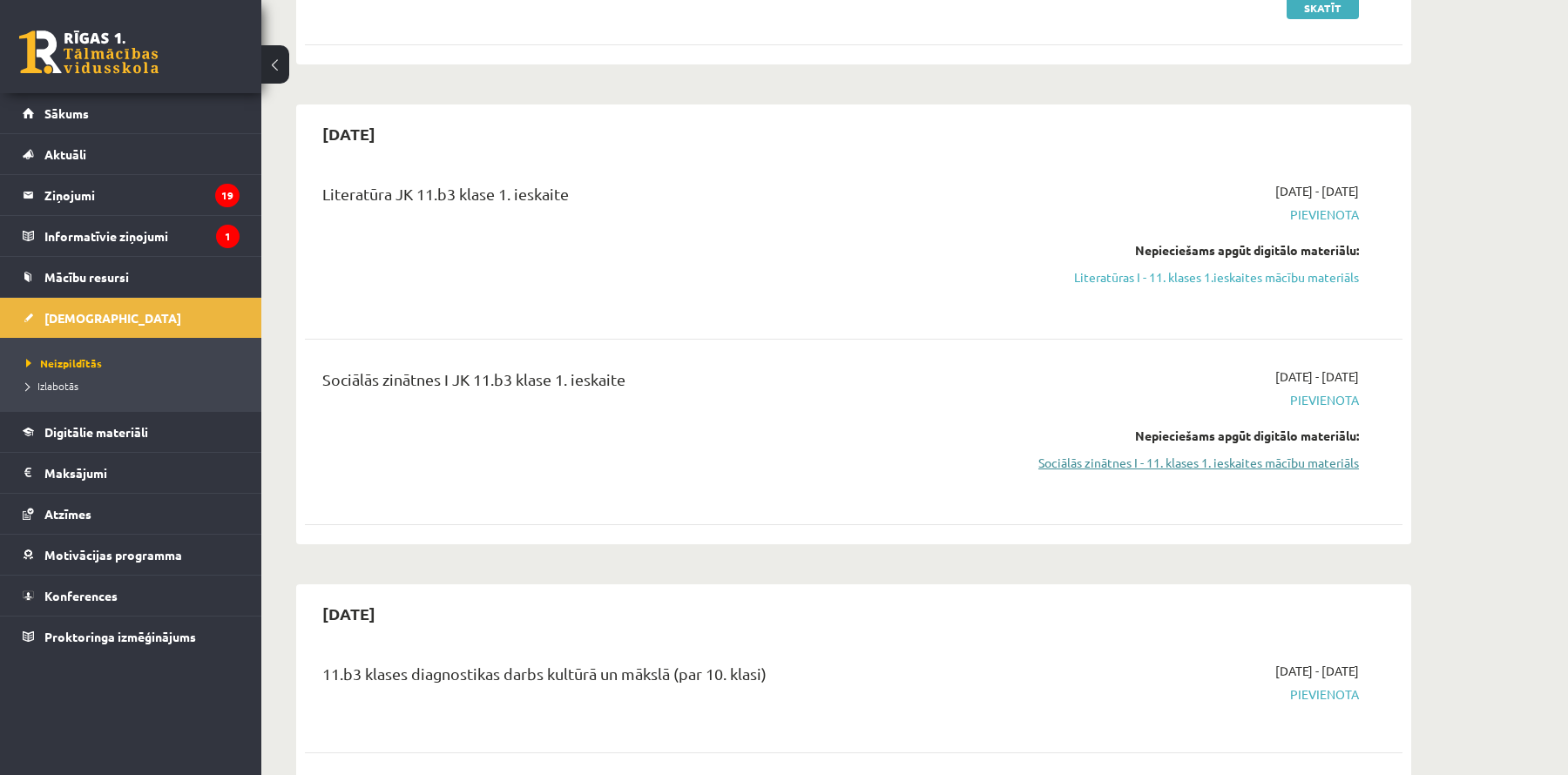
click at [1198, 464] on link "Sociālās zinātnes I - 11. klases 1. ieskaites mācību materiāls" at bounding box center [1194, 463] width 328 height 18
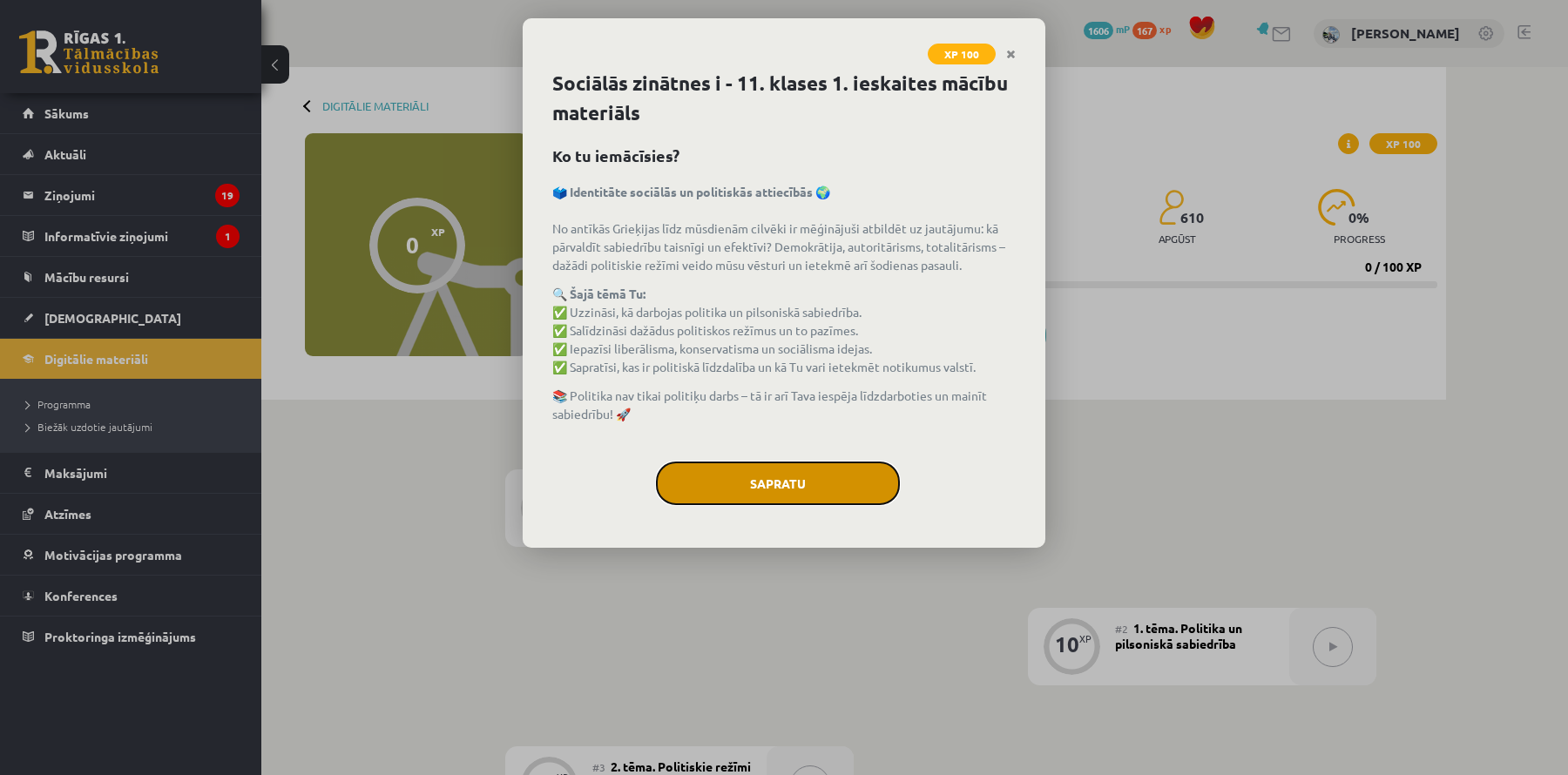
click at [723, 482] on button "Sapratu" at bounding box center [778, 484] width 244 height 44
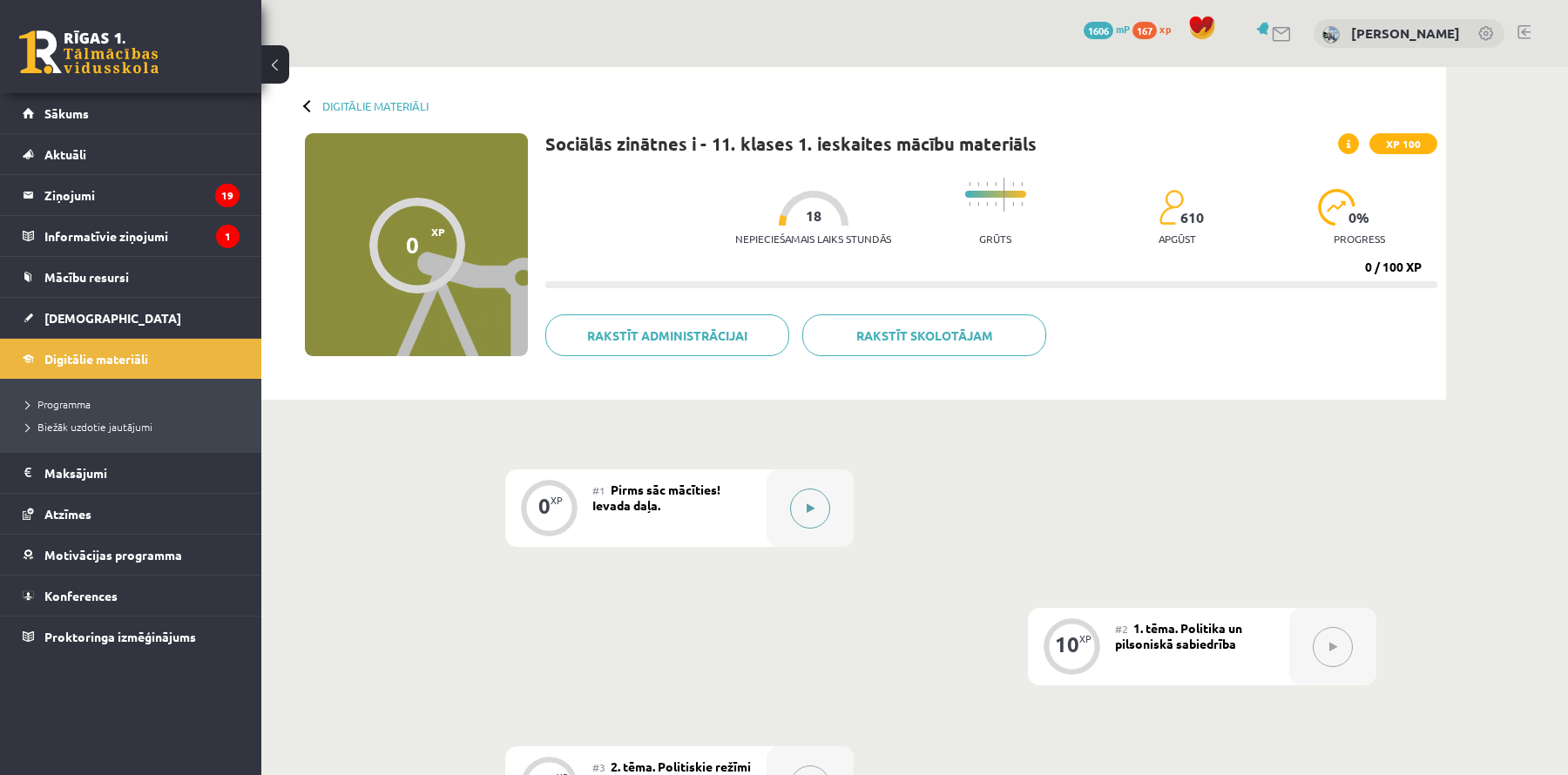
click at [800, 503] on button at bounding box center [810, 508] width 40 height 40
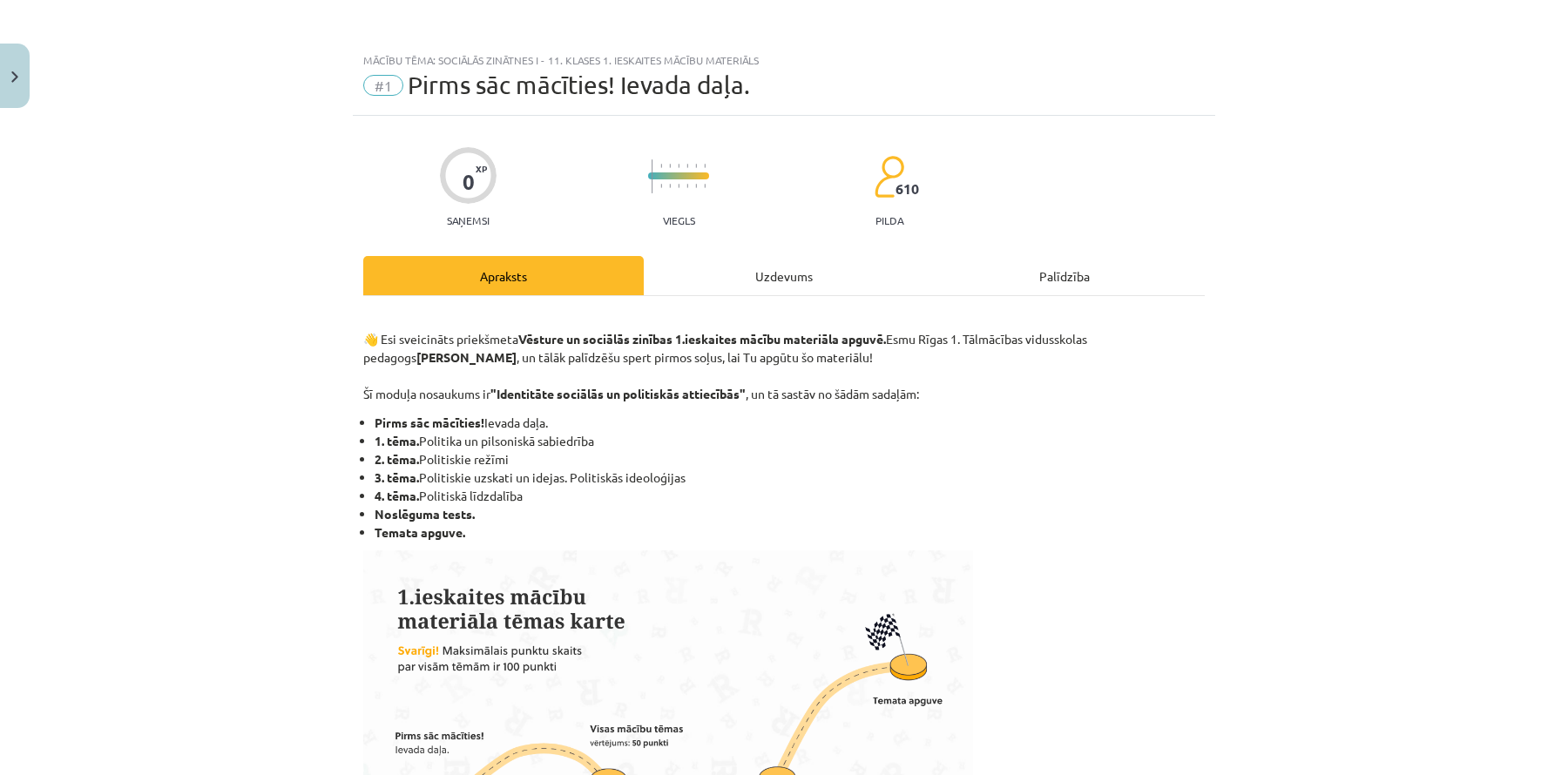
click at [783, 280] on div "Uzdevums" at bounding box center [784, 276] width 280 height 40
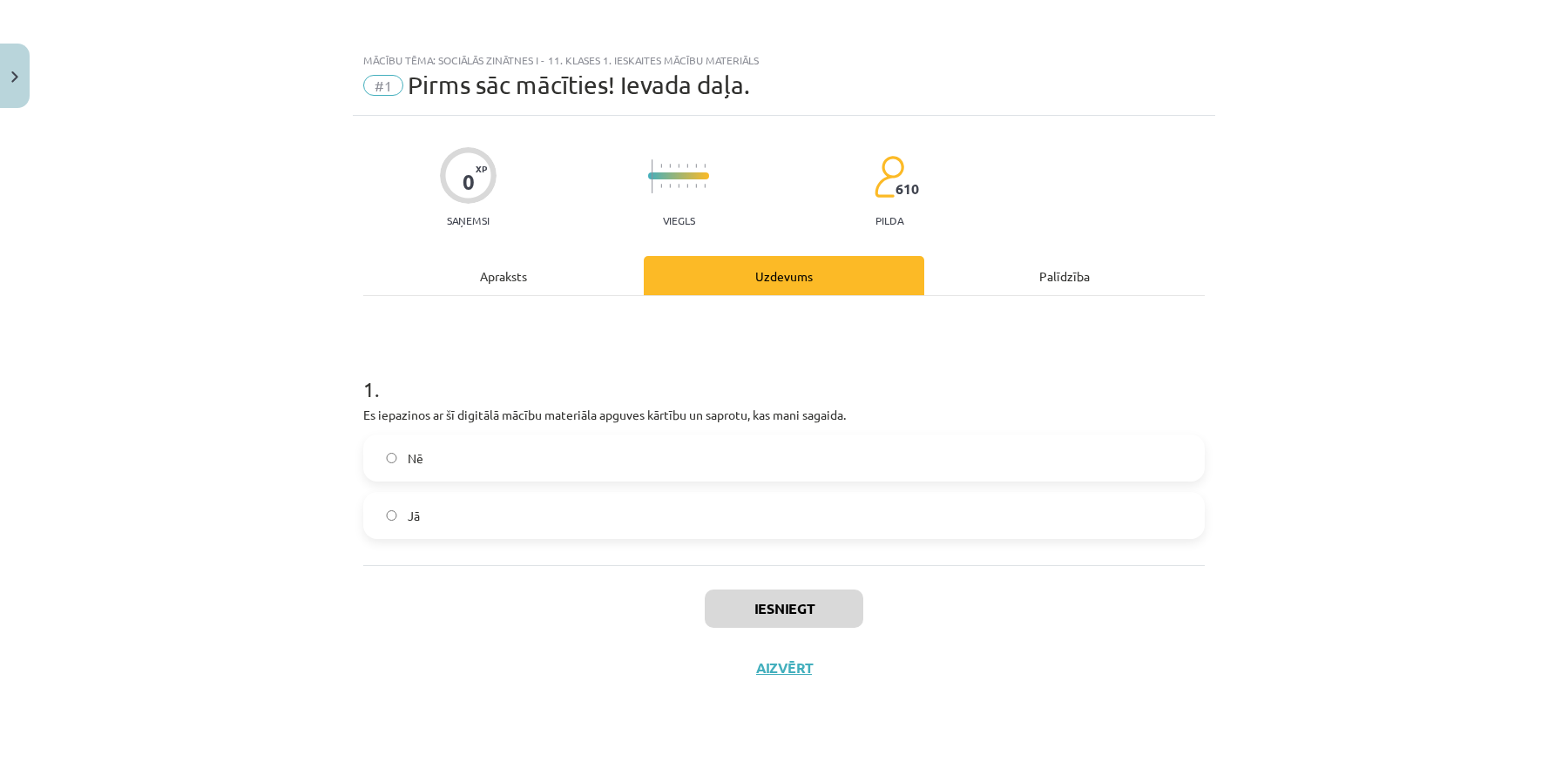
click at [413, 509] on span "Jā" at bounding box center [413, 516] width 12 height 18
click at [580, 280] on div "Apraksts" at bounding box center [504, 276] width 280 height 40
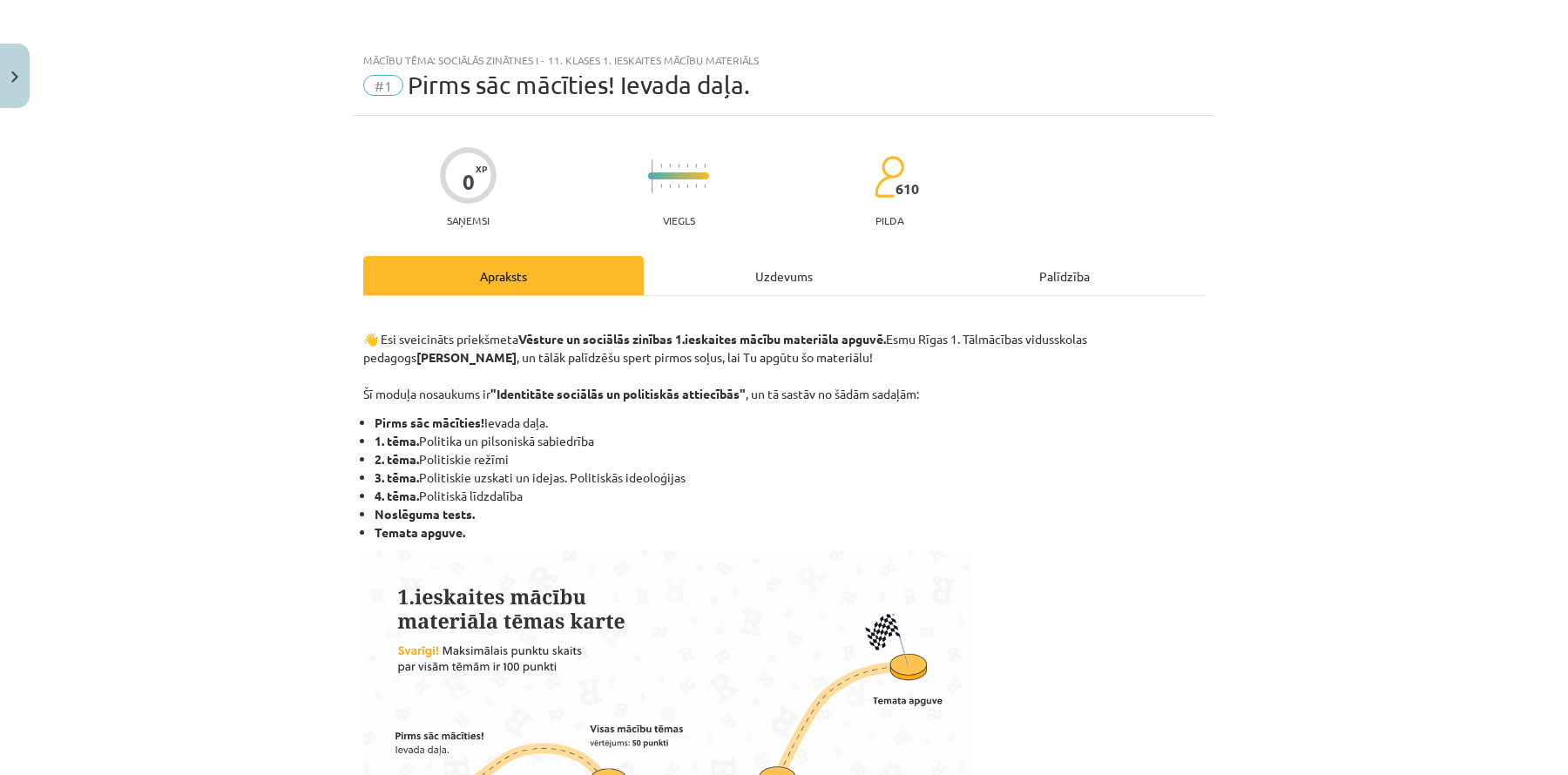
click at [793, 287] on div "Uzdevums" at bounding box center [784, 276] width 280 height 40
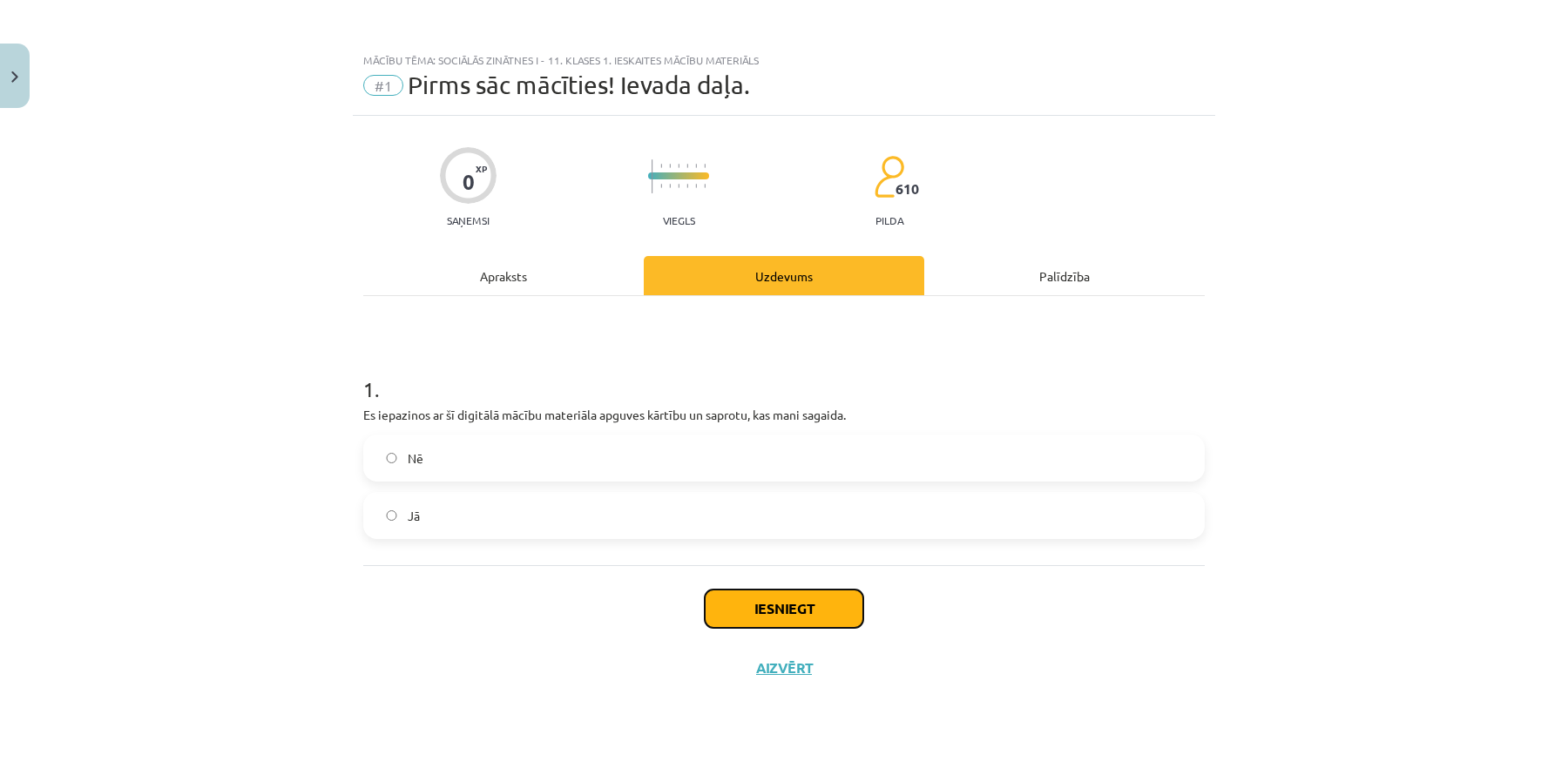
click at [815, 619] on button "Iesniegt" at bounding box center [784, 609] width 159 height 39
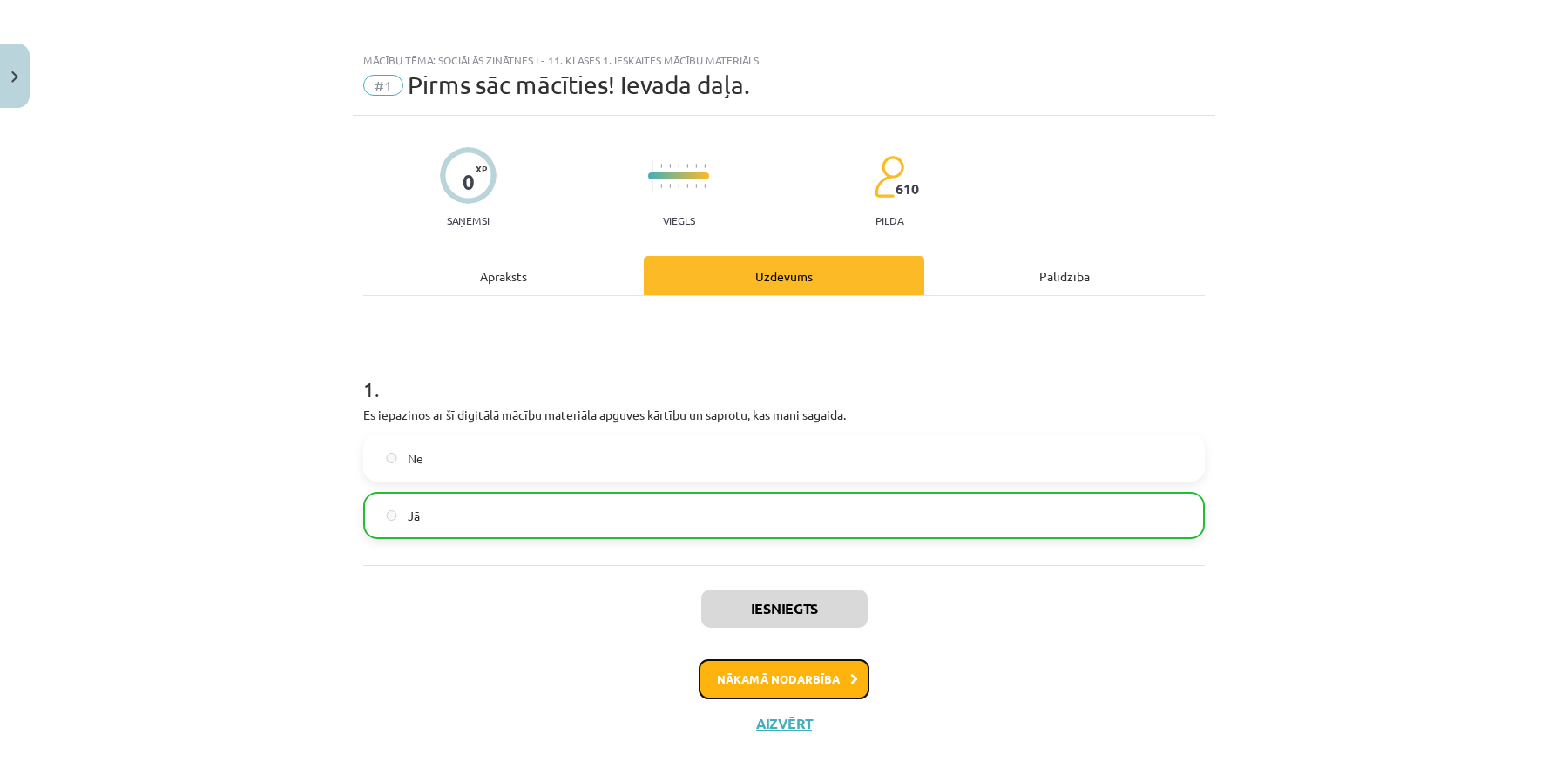
click at [767, 691] on button "Nākamā nodarbība" at bounding box center [784, 679] width 170 height 40
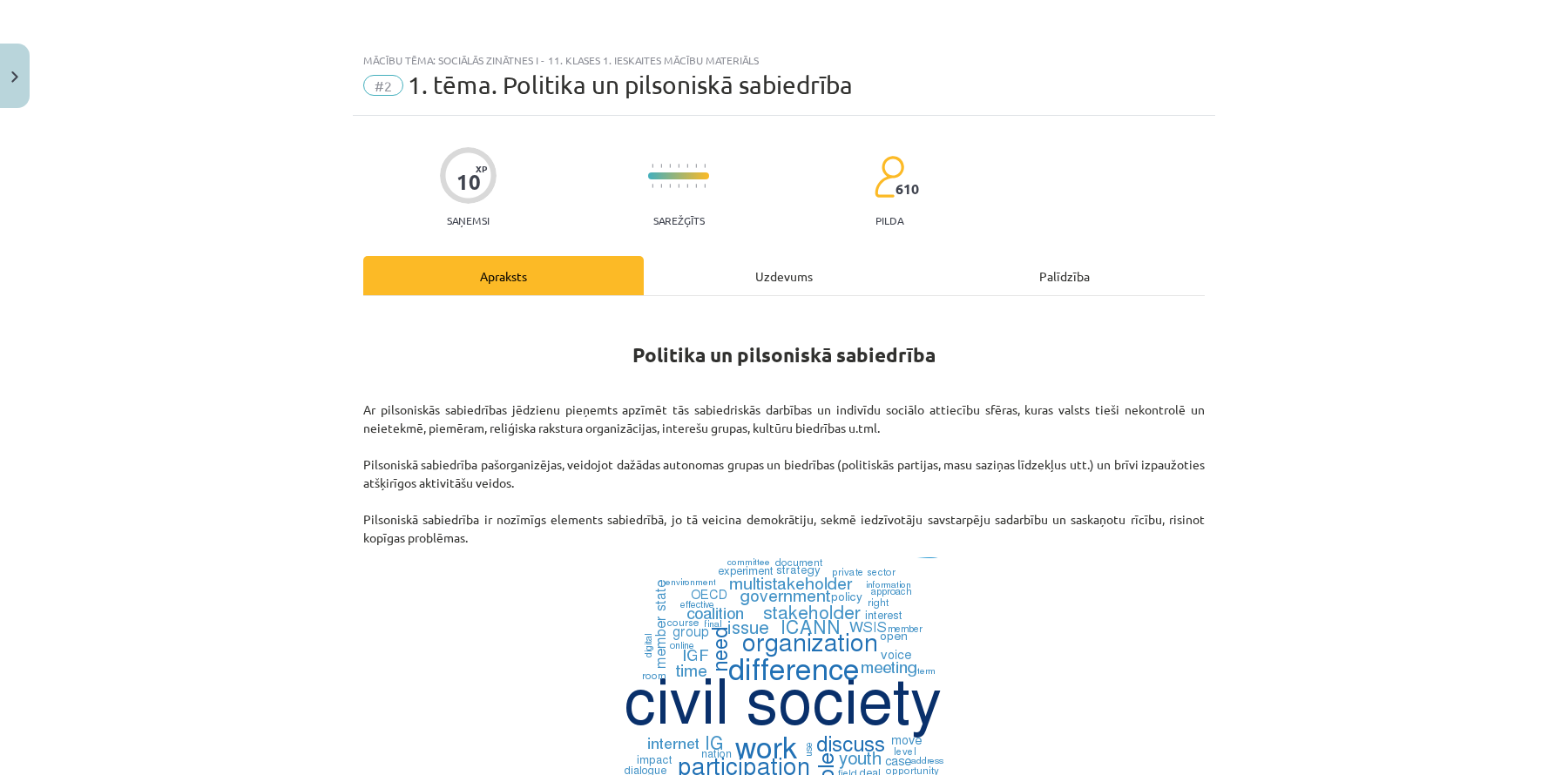
click at [785, 274] on div "Uzdevums" at bounding box center [784, 276] width 280 height 40
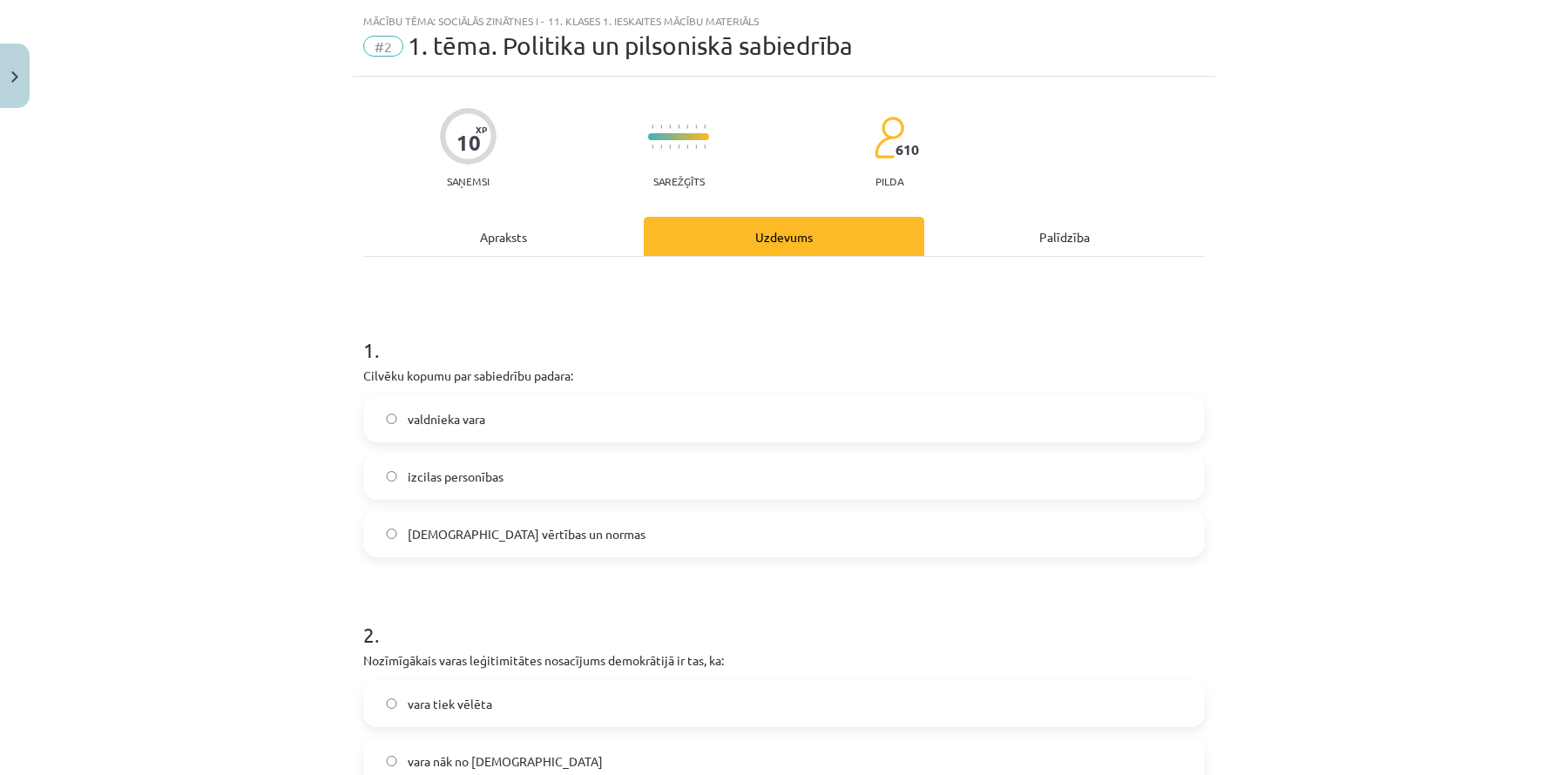
scroll to position [44, 0]
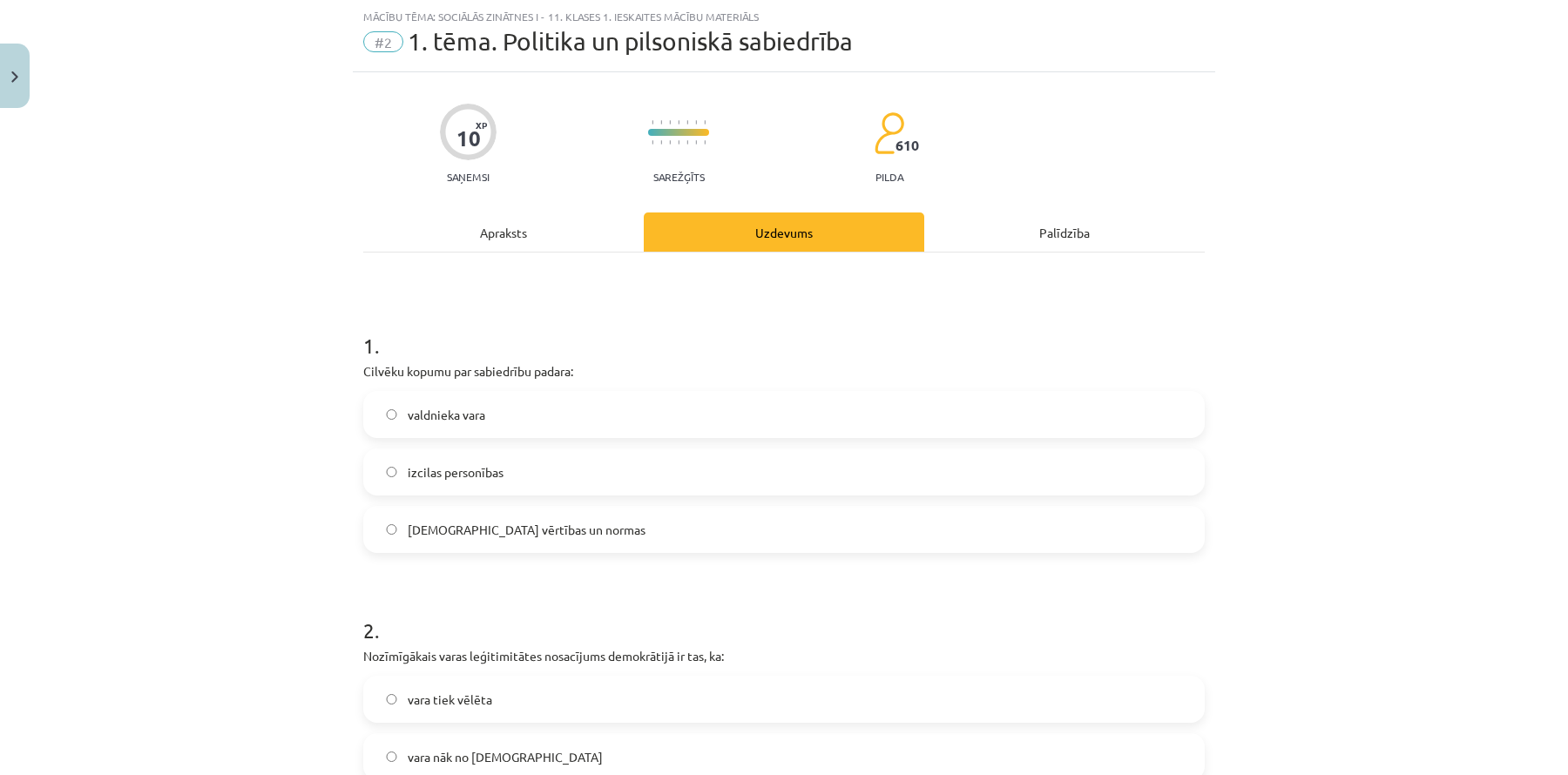
click at [495, 533] on span "kopīgās vērtības un normas" at bounding box center [526, 530] width 238 height 18
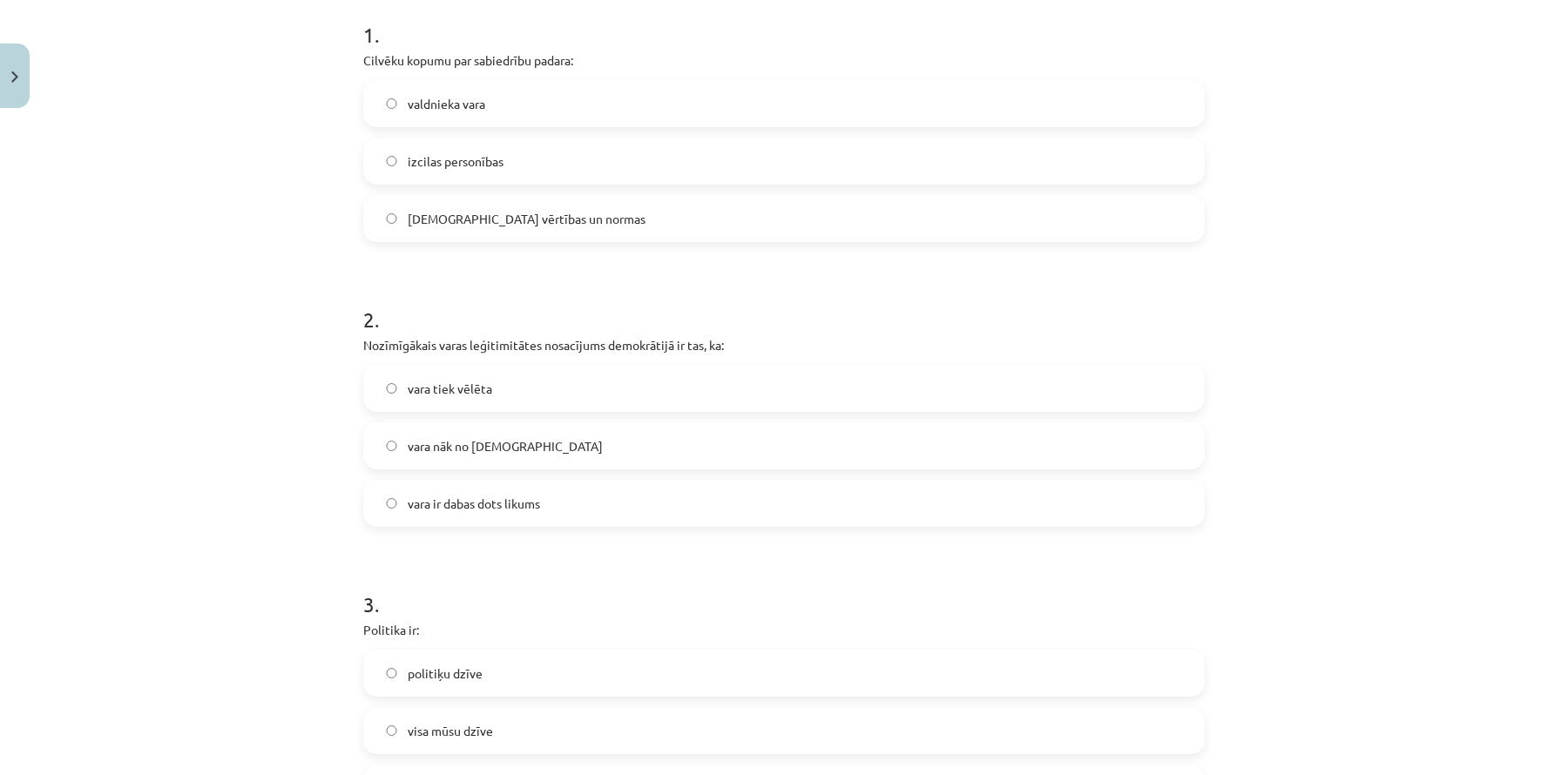
scroll to position [372, 0]
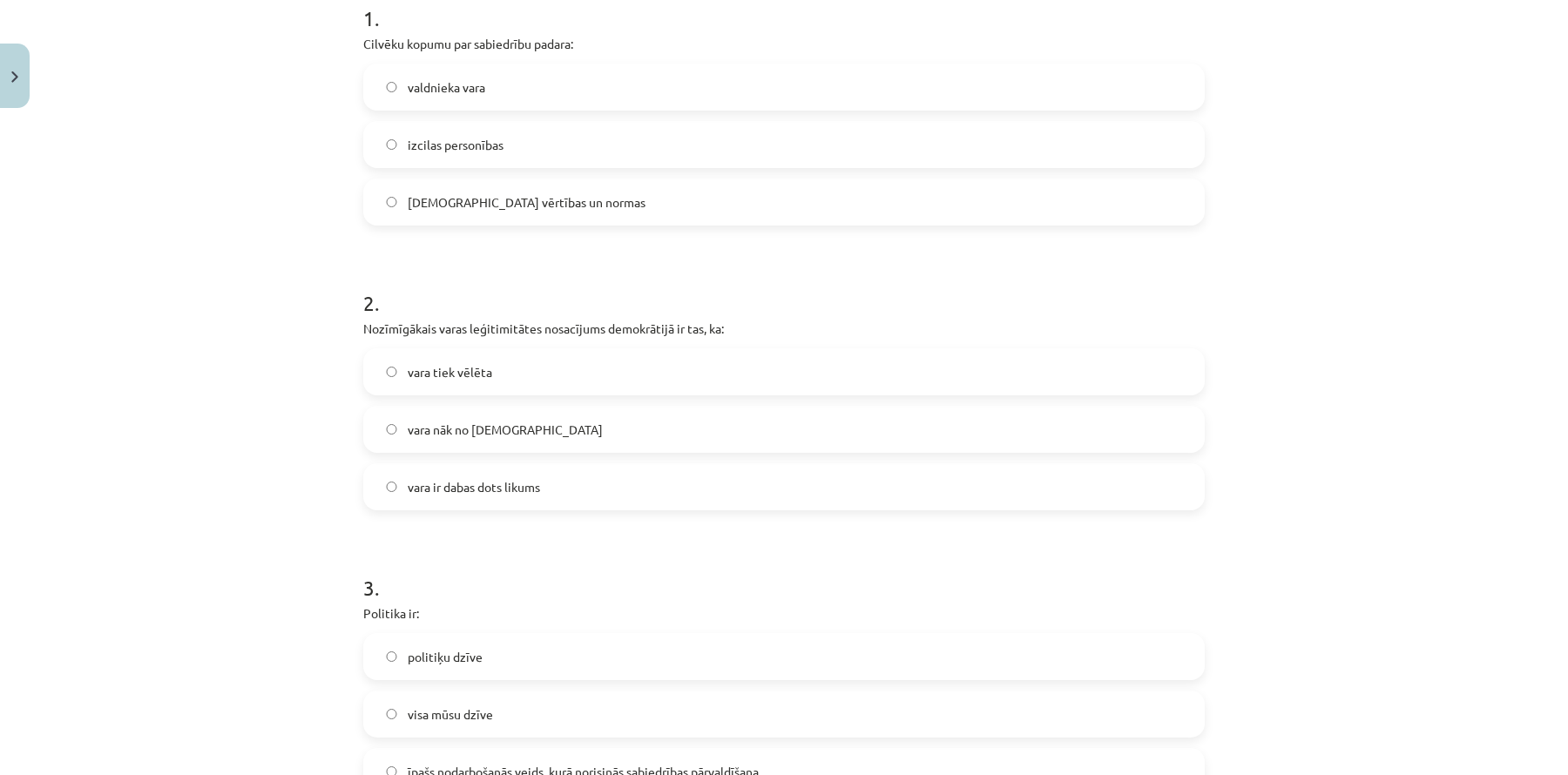
click at [585, 363] on label "vara tiek vēlēta" at bounding box center [784, 372] width 839 height 44
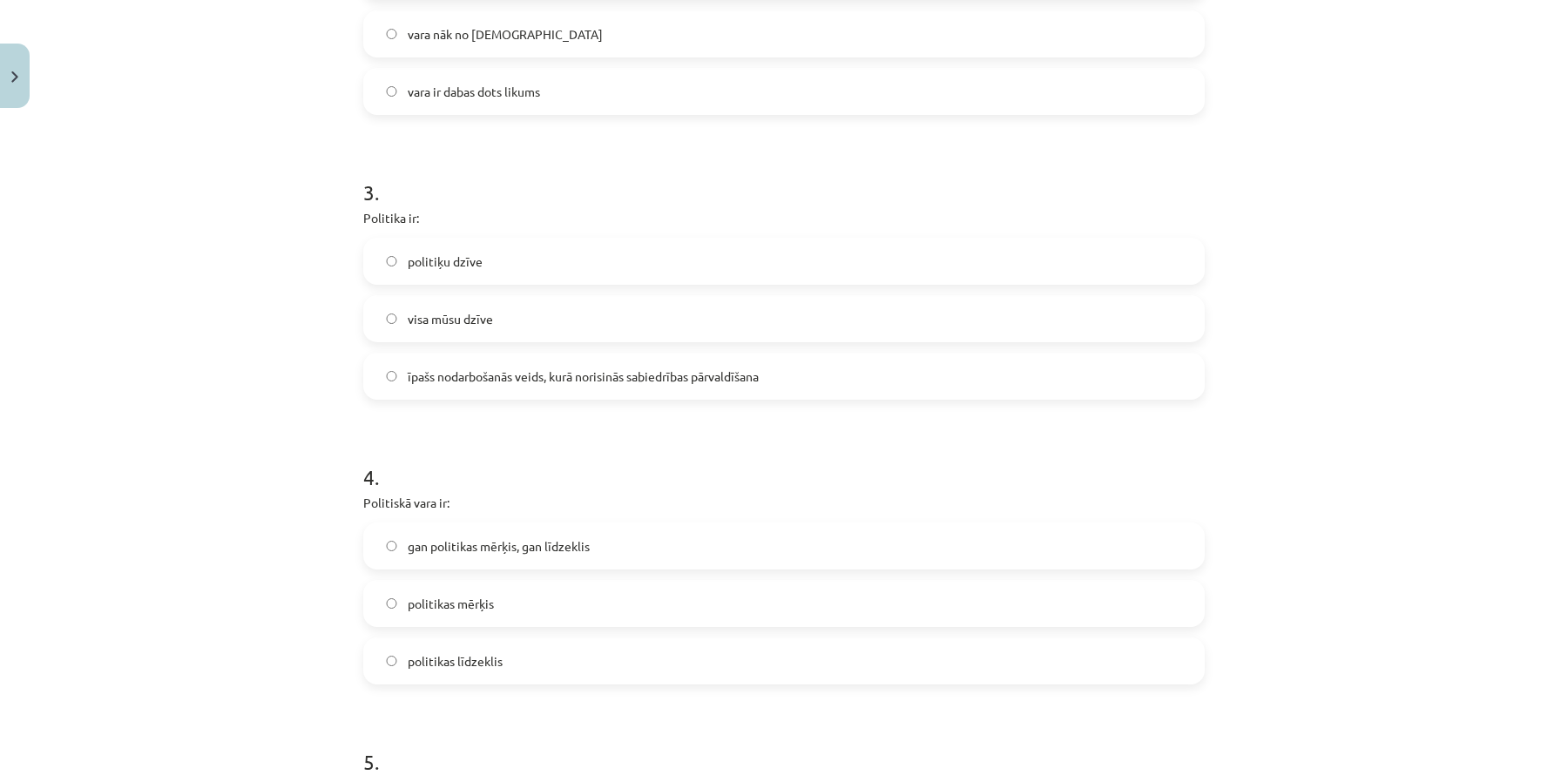
scroll to position [776, 0]
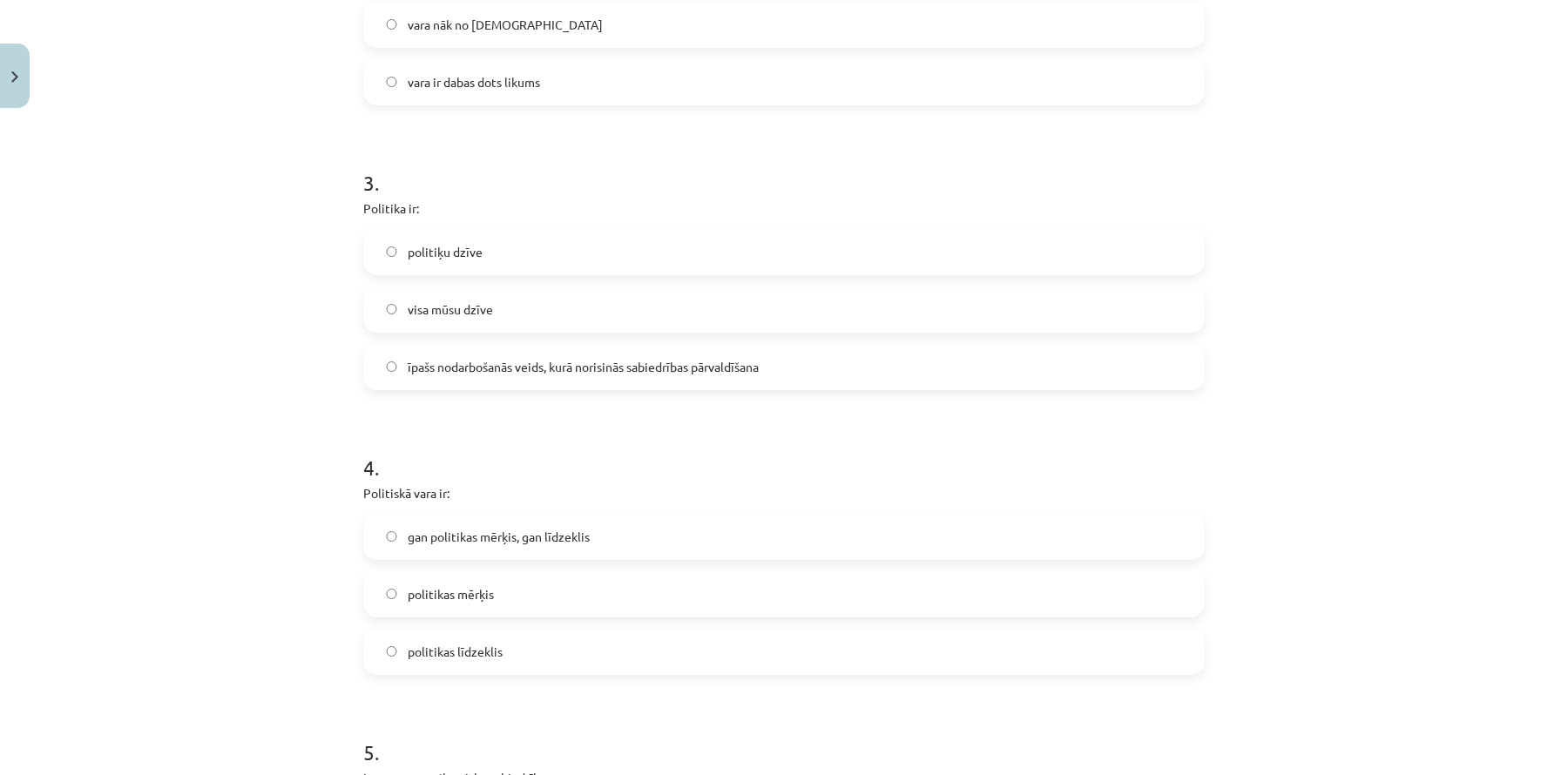
click at [562, 362] on span "īpašs nodarbošanās veids, kurā norisinās sabiedrības pārvaldīšana" at bounding box center [583, 367] width 351 height 18
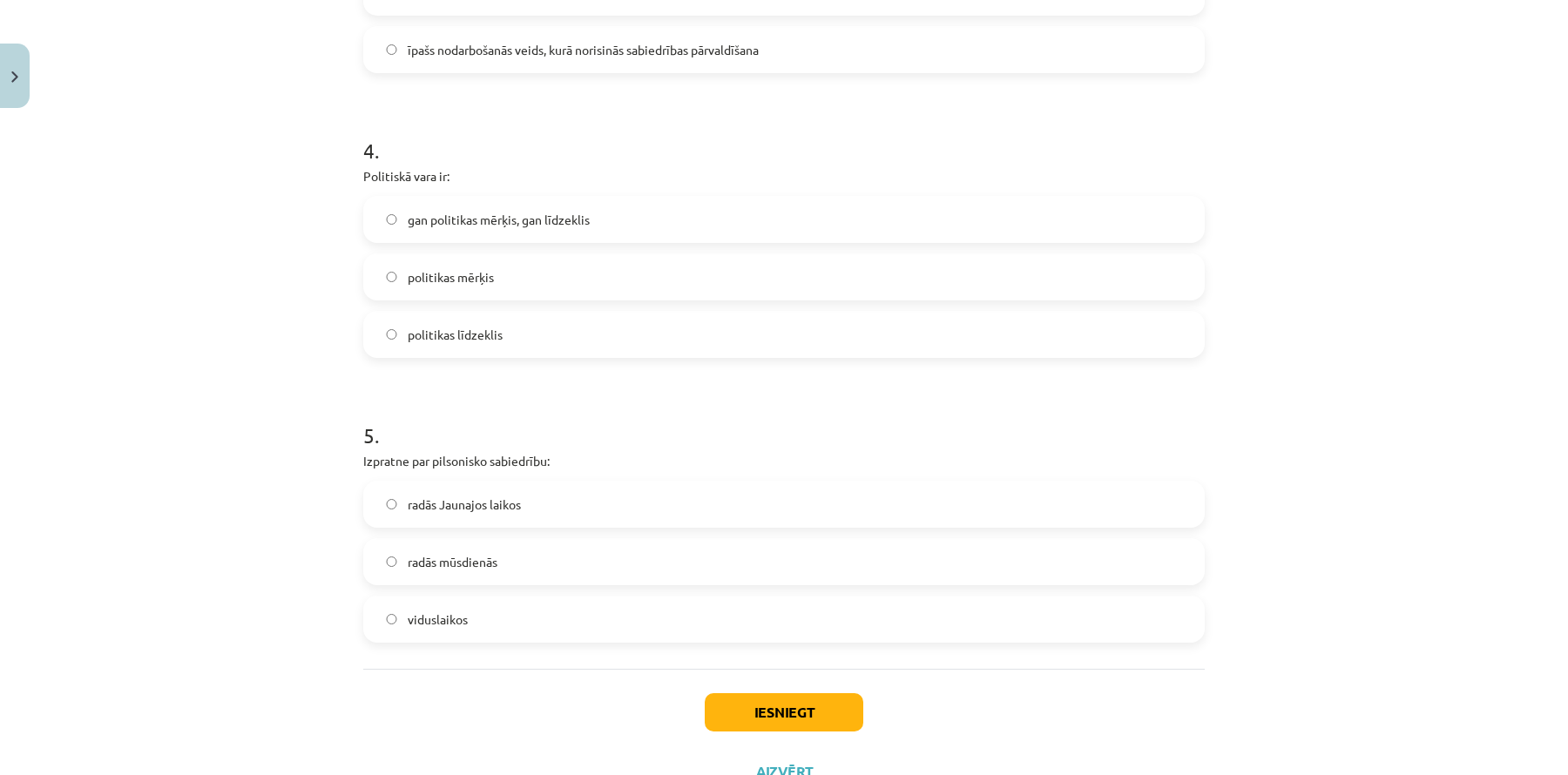
scroll to position [1094, 0]
click at [671, 213] on label "gan politikas mērķis, gan līdzeklis" at bounding box center [784, 219] width 839 height 44
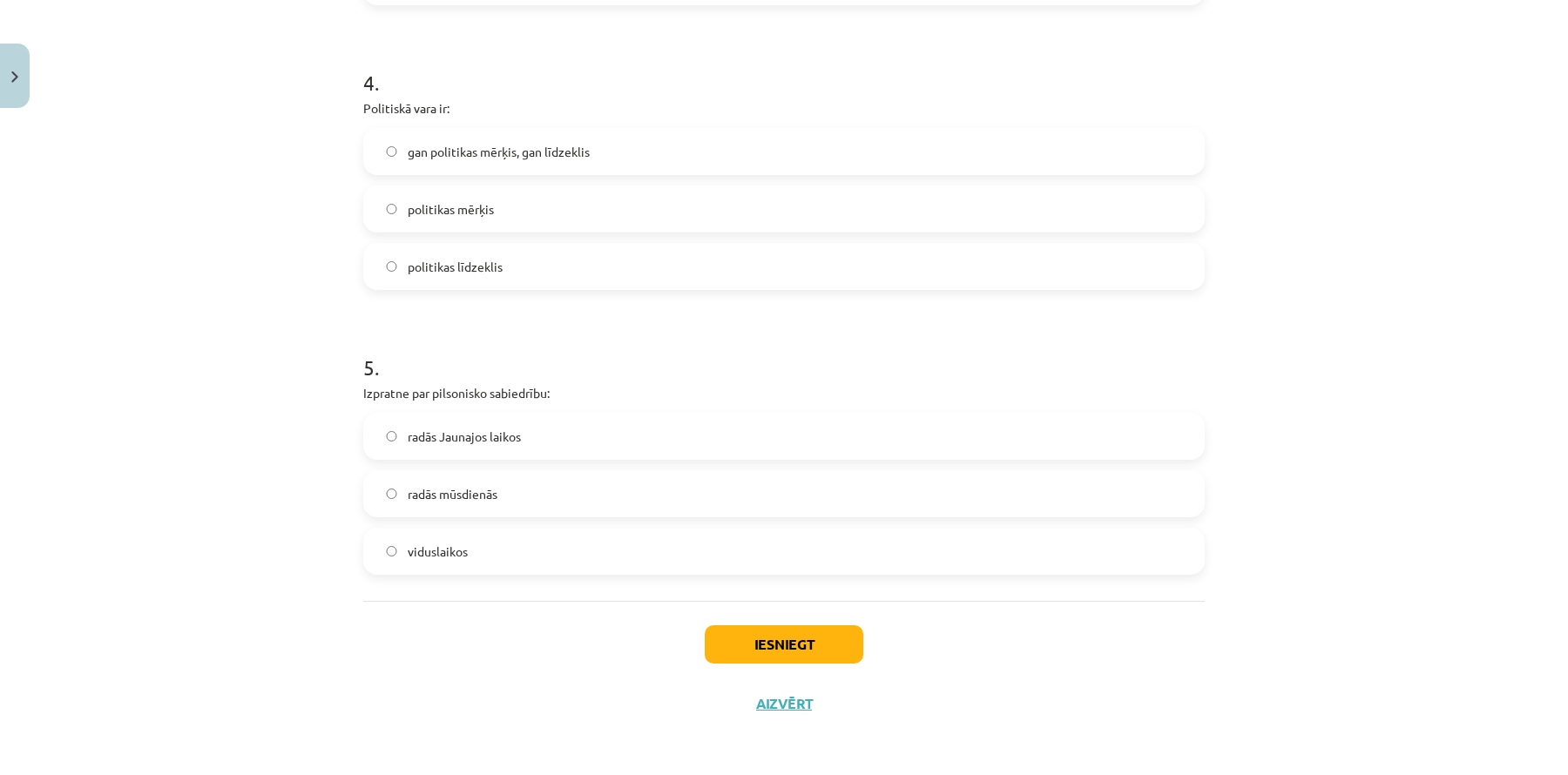
click at [511, 494] on label "radās mūsdienās" at bounding box center [784, 494] width 839 height 44
click at [778, 642] on button "Iesniegt" at bounding box center [784, 644] width 159 height 39
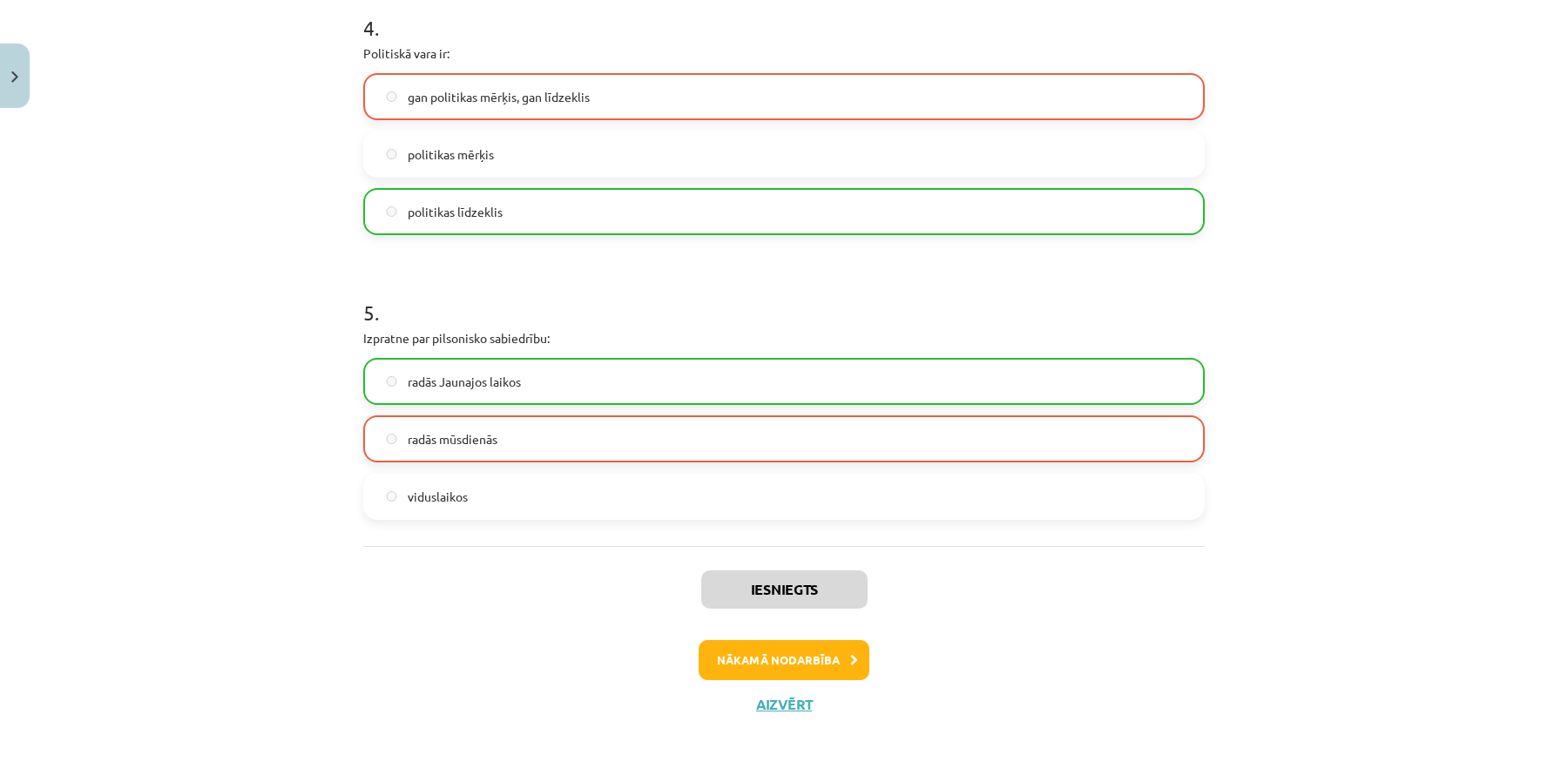
scroll to position [1215, 0]
click at [741, 660] on button "Nākamā nodarbība" at bounding box center [784, 661] width 170 height 40
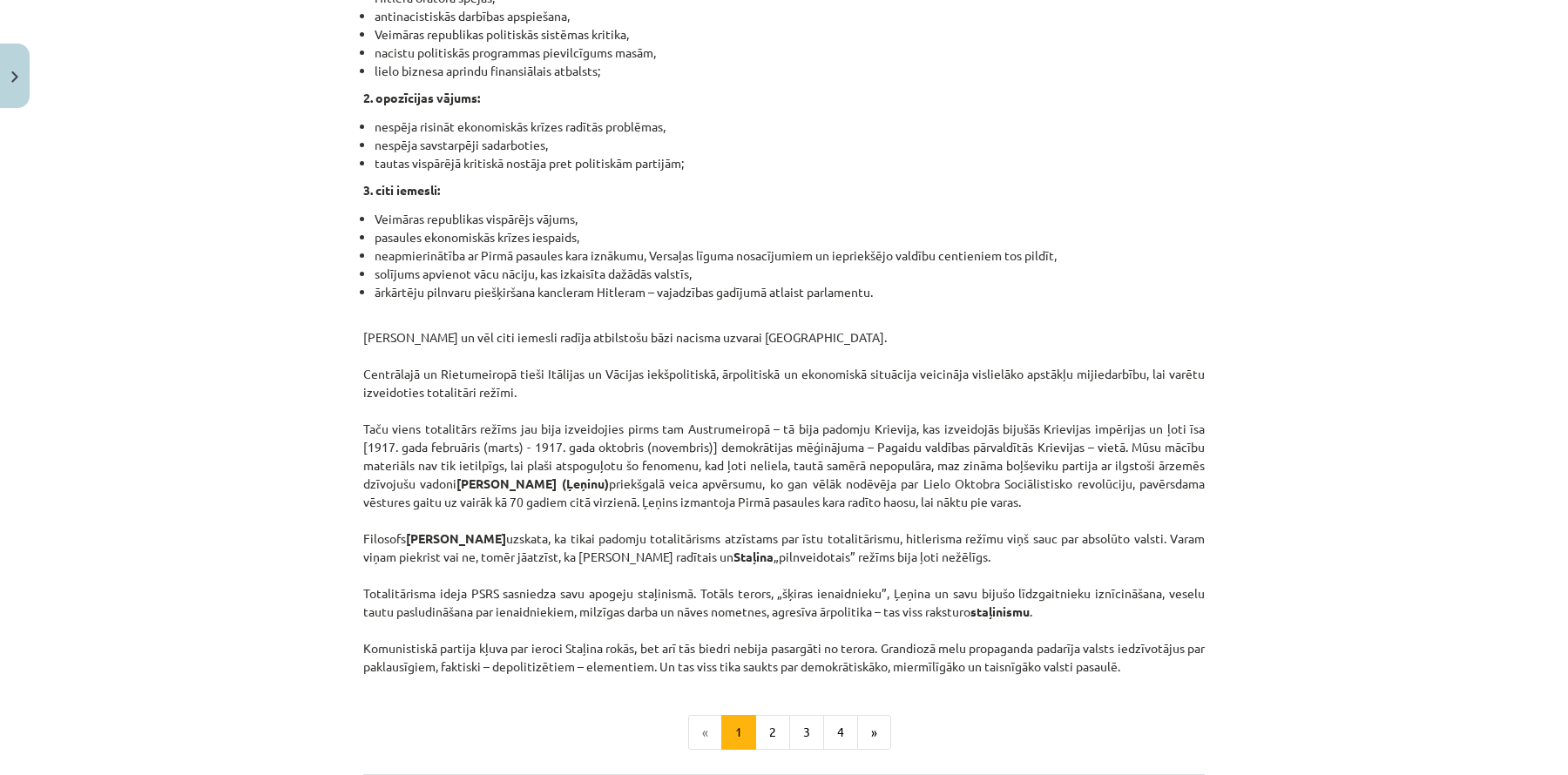
scroll to position [4259, 0]
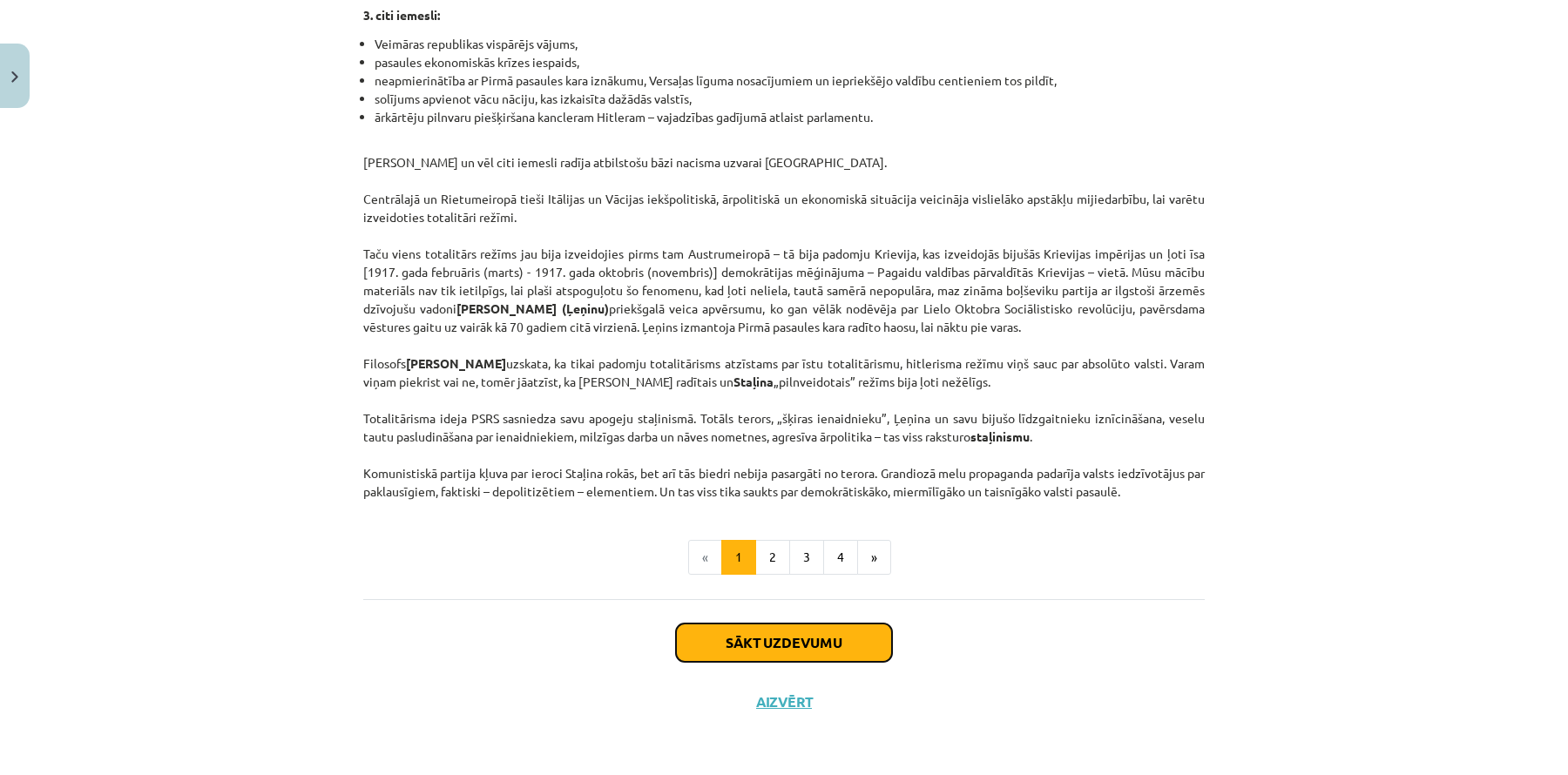
click at [776, 639] on button "Sākt uzdevumu" at bounding box center [784, 642] width 216 height 39
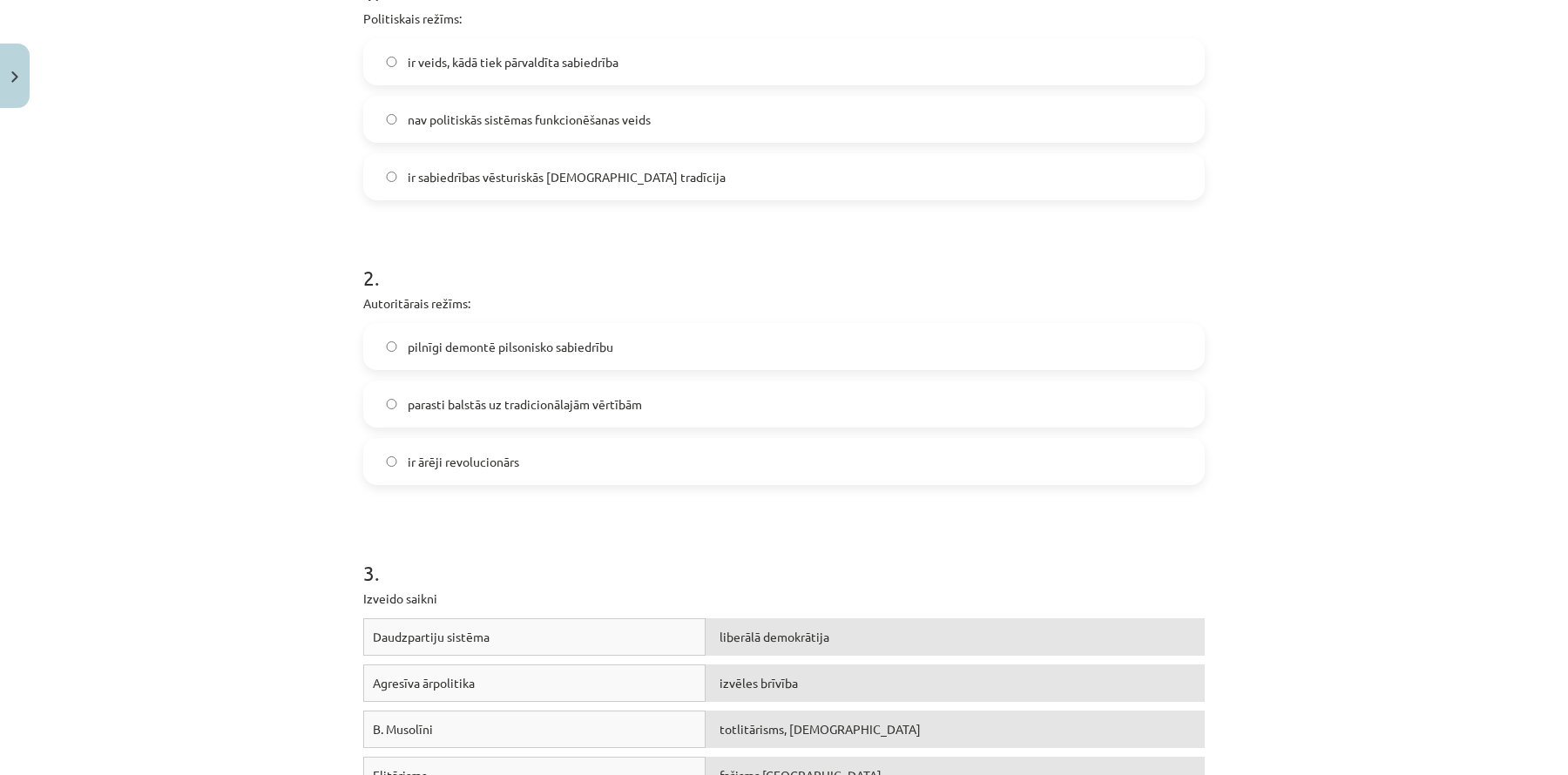
scroll to position [397, 0]
click at [717, 54] on label "ir veids, kādā tiek pārvaldīta sabiedrība" at bounding box center [784, 61] width 839 height 44
click at [629, 407] on span "parasti balstās uz tradicionālajām vērtībām" at bounding box center [524, 403] width 234 height 18
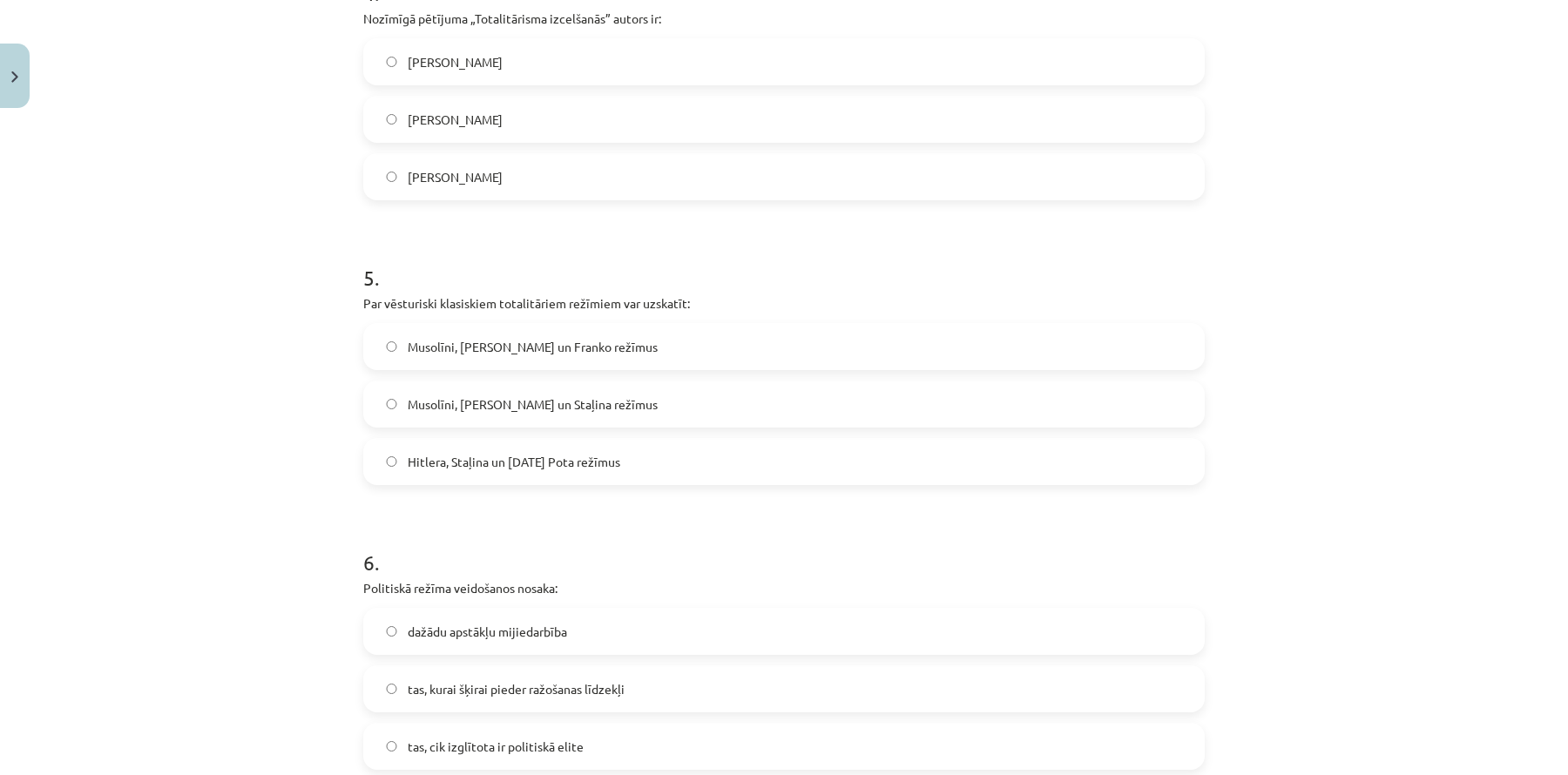
scroll to position [1355, 0]
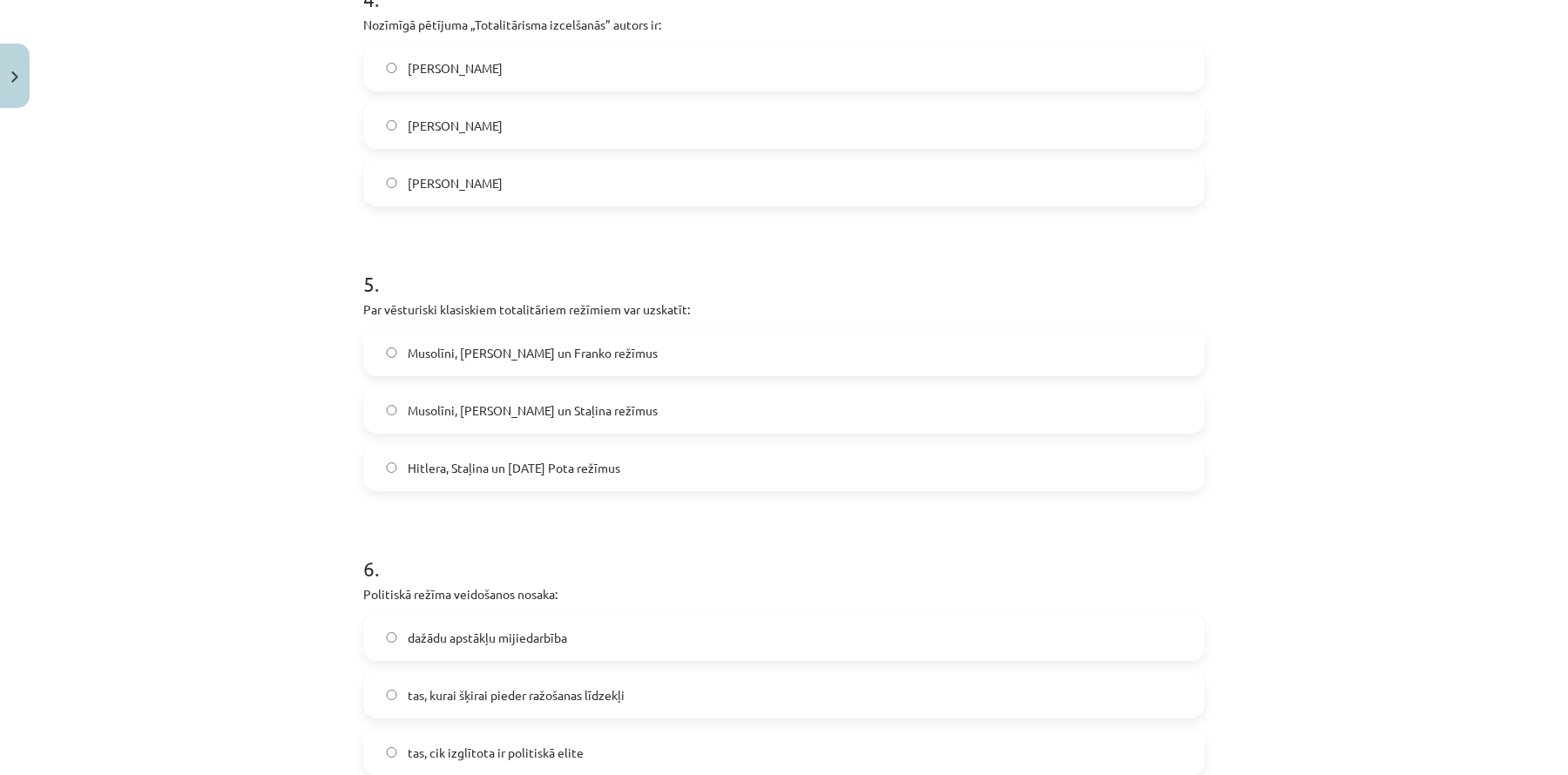
click at [739, 183] on label "Hanna Ārendte" at bounding box center [784, 183] width 839 height 44
click at [606, 404] on label "Musolīni, Hitlera un Staļina režīmus" at bounding box center [784, 410] width 839 height 44
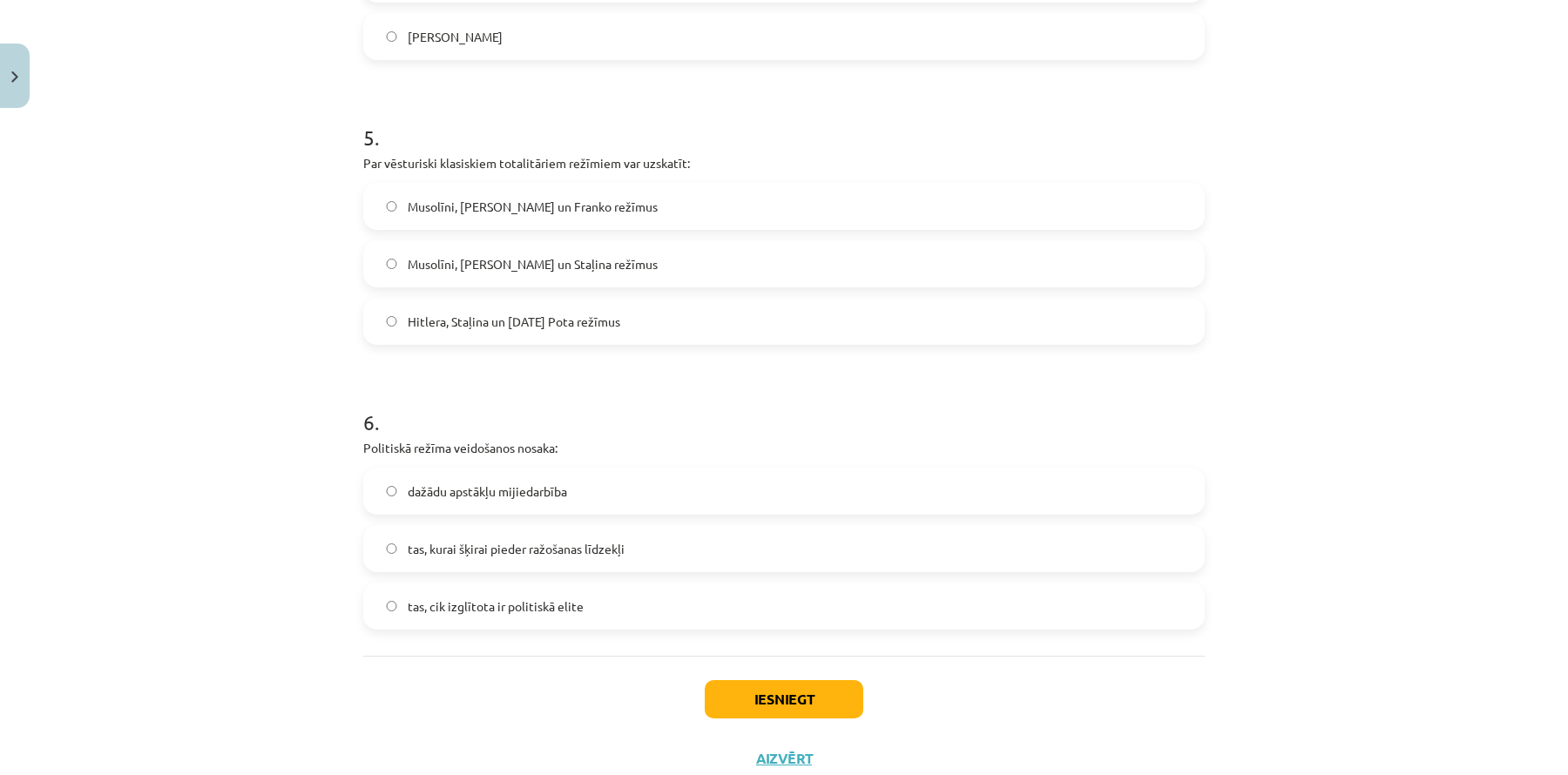
scroll to position [1556, 0]
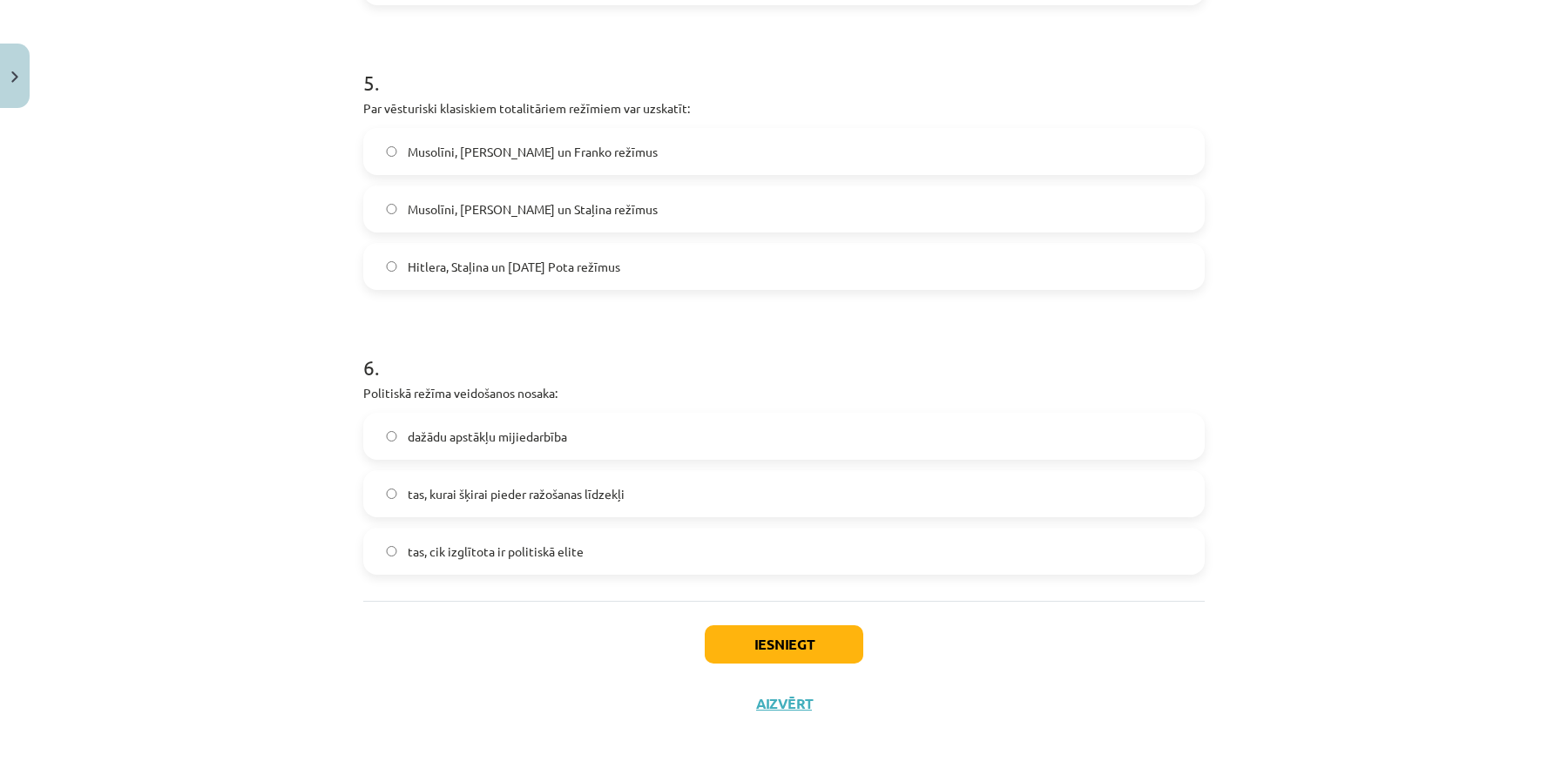
click at [559, 436] on span "dažādu apstākļu mijiedarbība" at bounding box center [487, 437] width 160 height 18
click at [731, 638] on button "Iesniegt" at bounding box center [784, 644] width 159 height 39
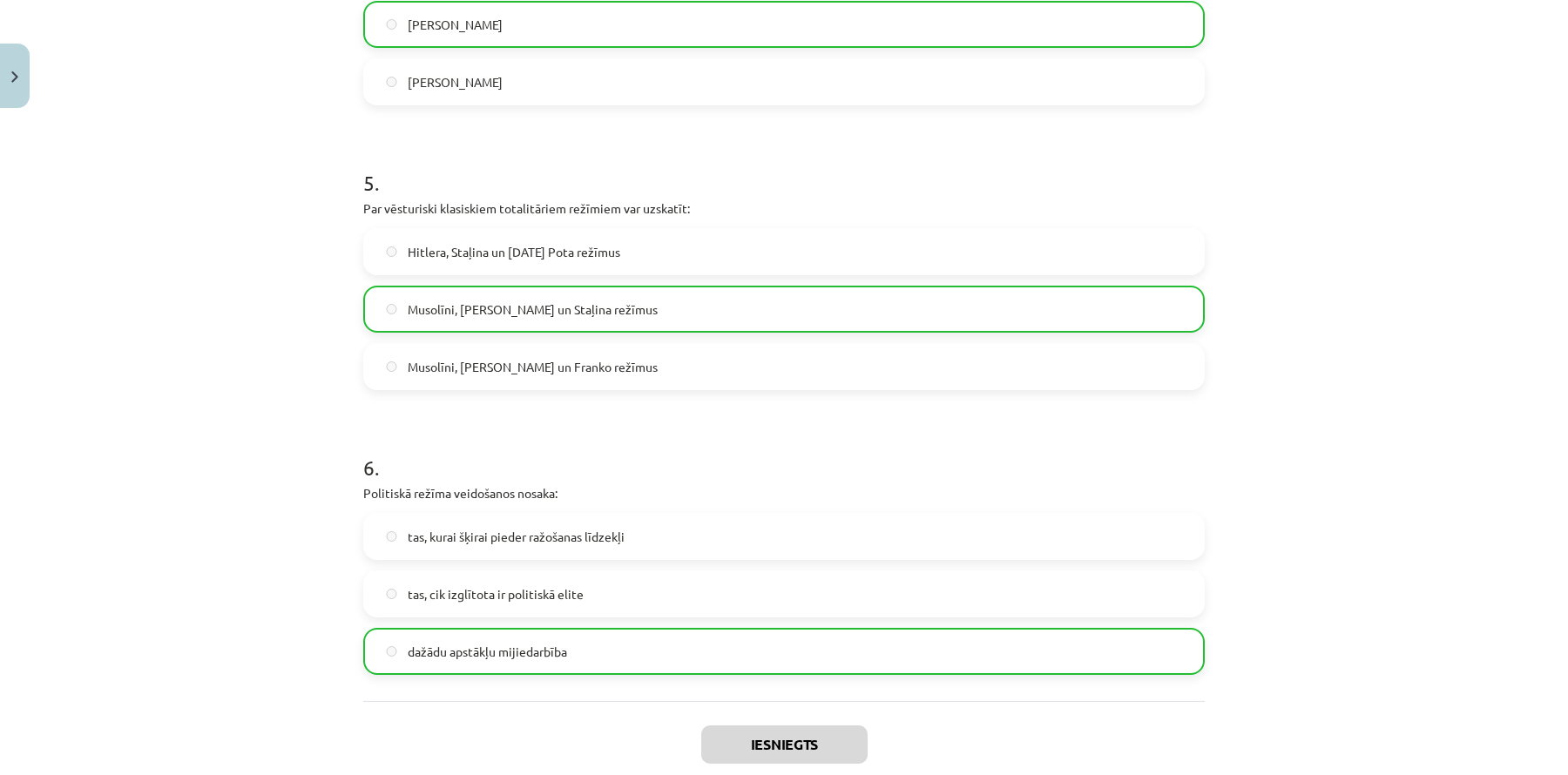
scroll to position [1610, 0]
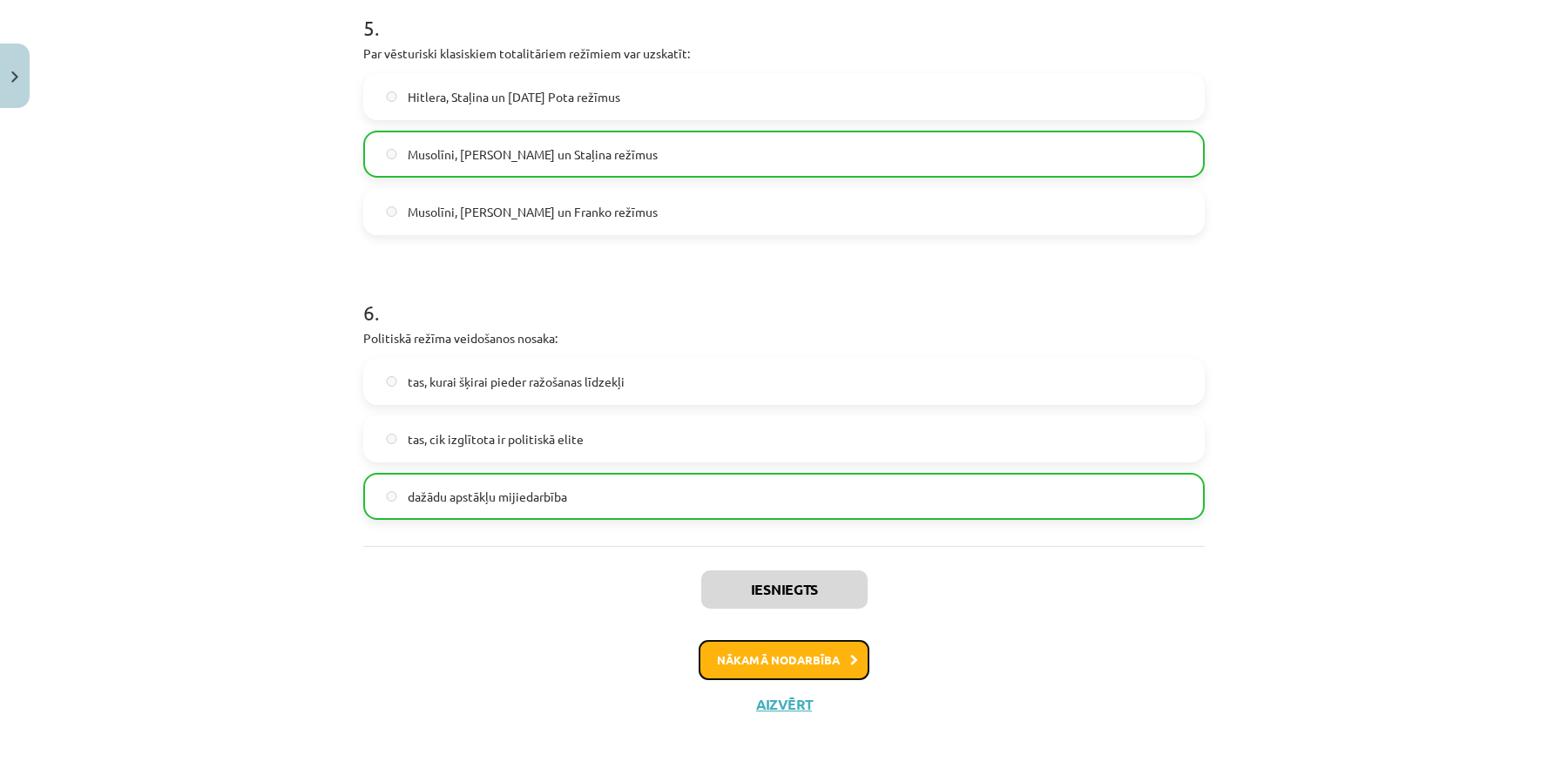
click at [826, 660] on button "Nākamā nodarbība" at bounding box center [784, 660] width 170 height 40
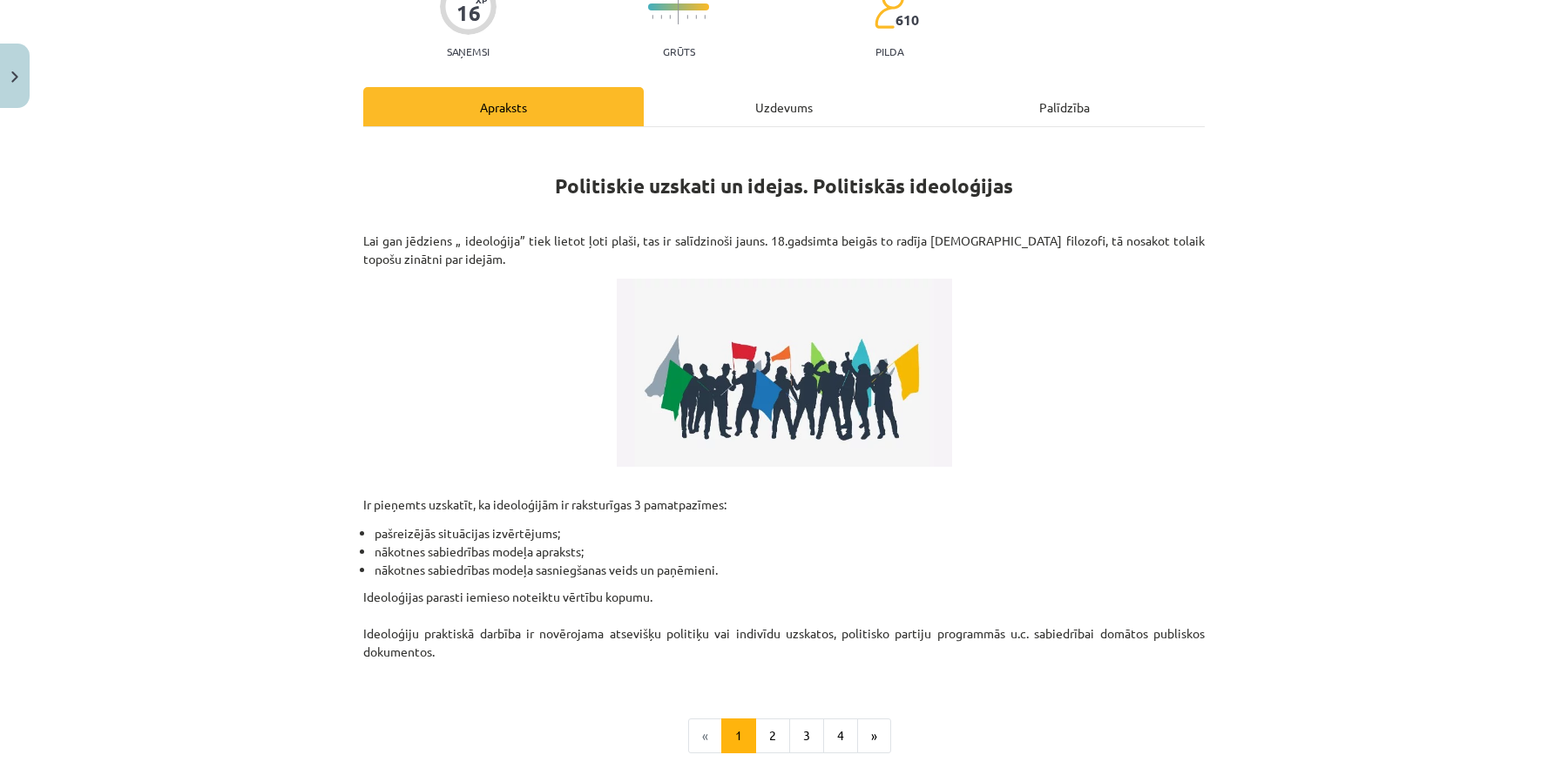
scroll to position [0, 0]
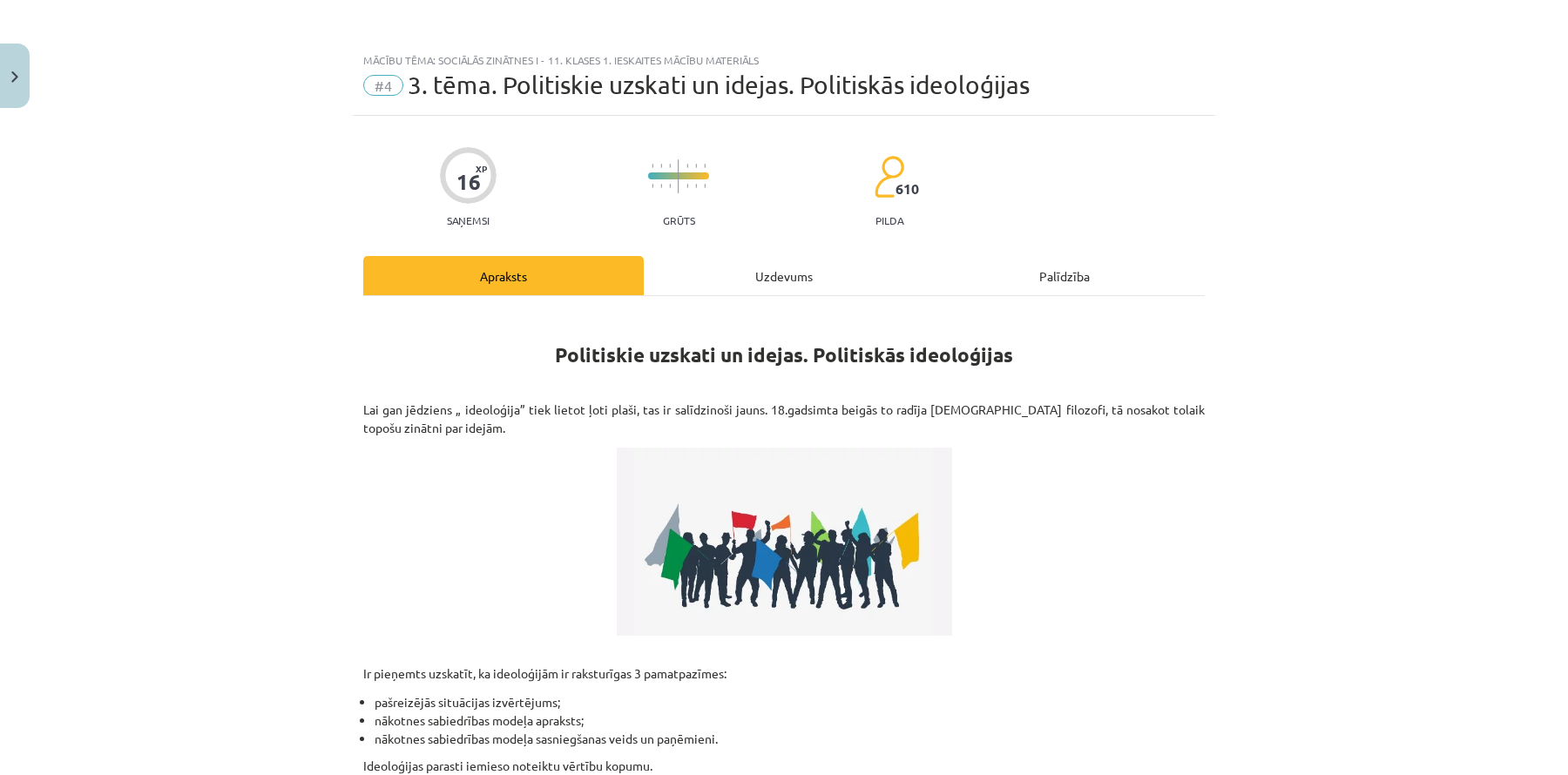
click at [753, 288] on div "Uzdevums" at bounding box center [784, 276] width 280 height 40
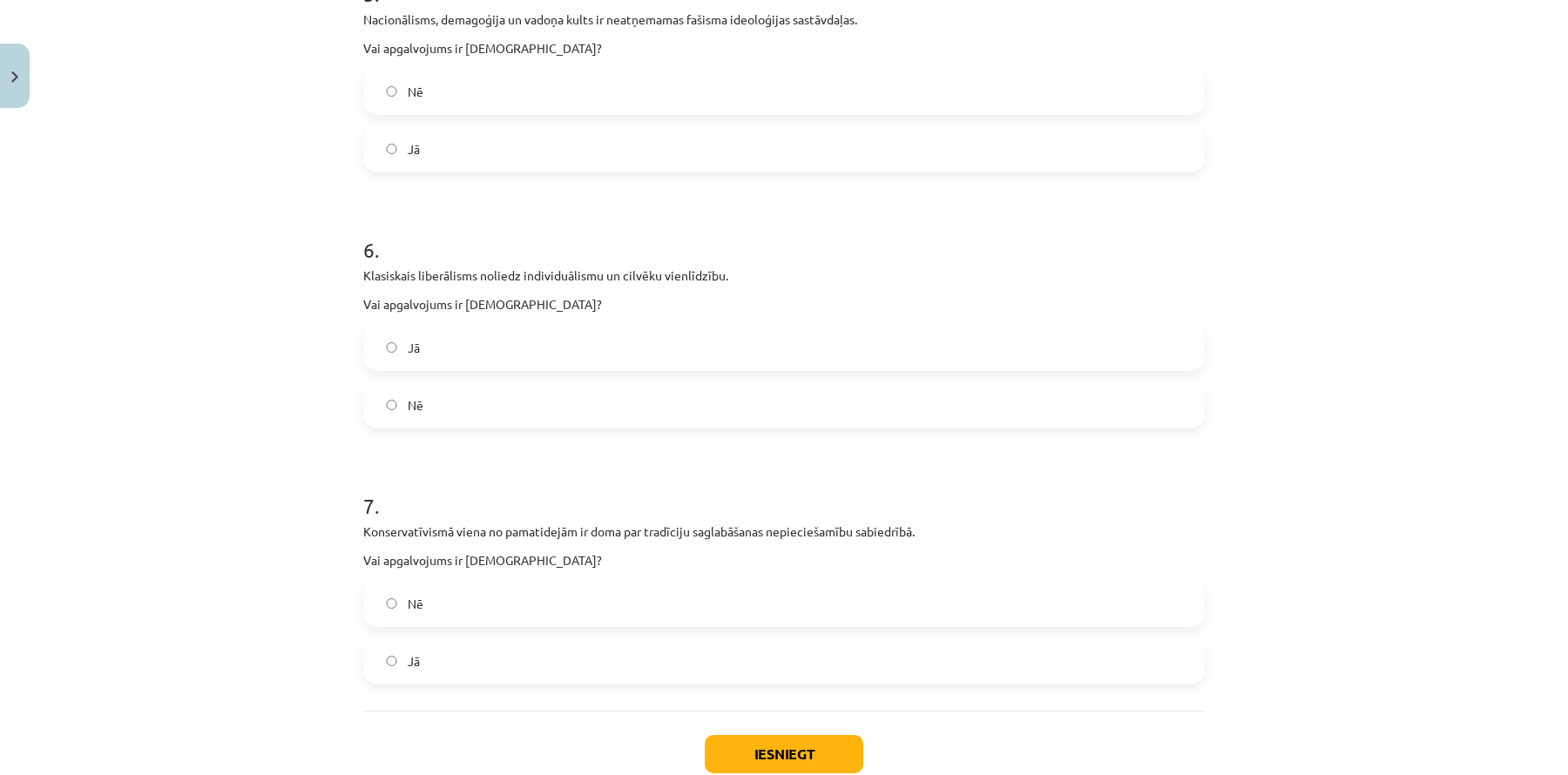
scroll to position [1676, 0]
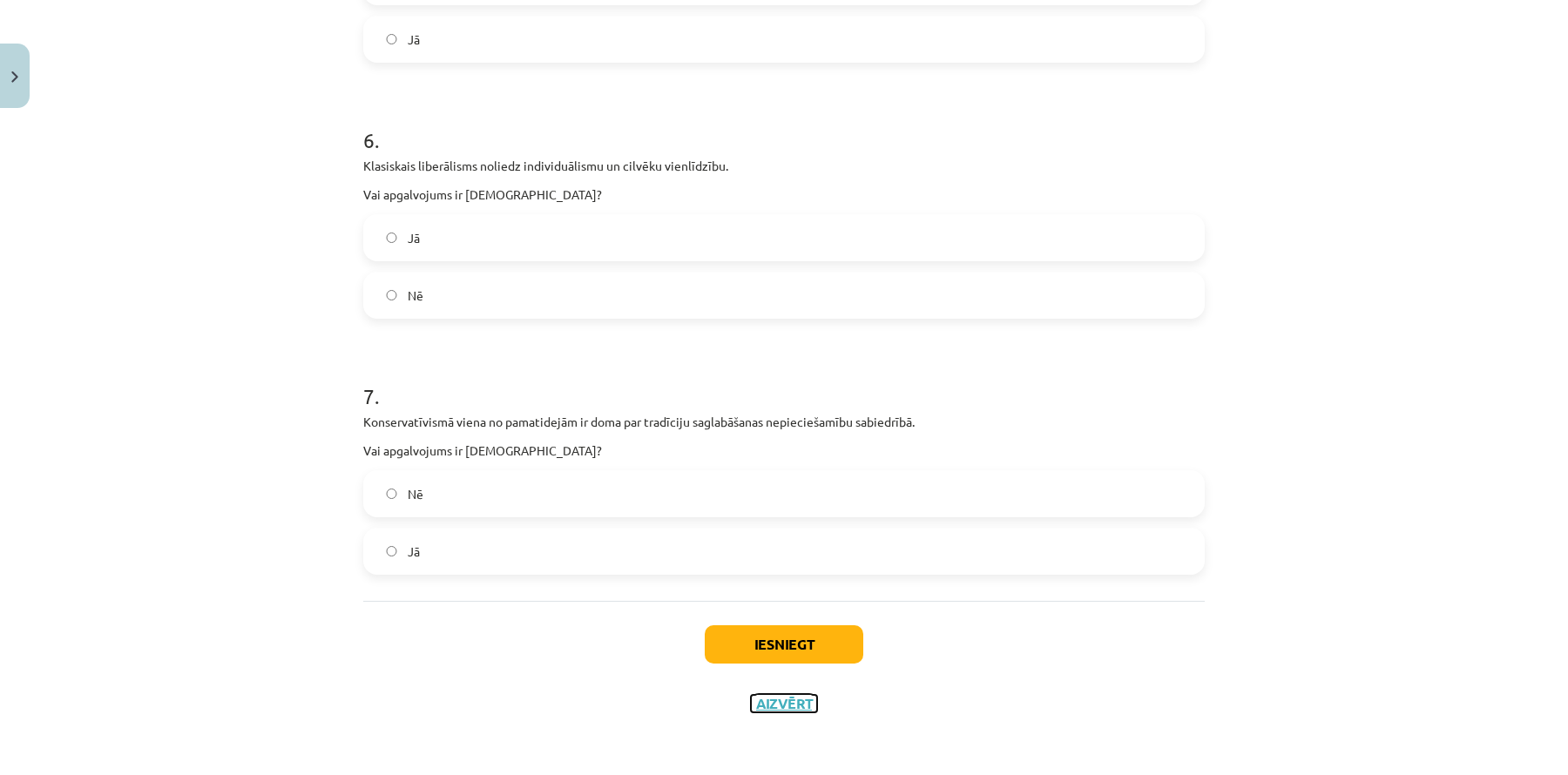
click at [804, 703] on button "Aizvērt" at bounding box center [784, 705] width 66 height 18
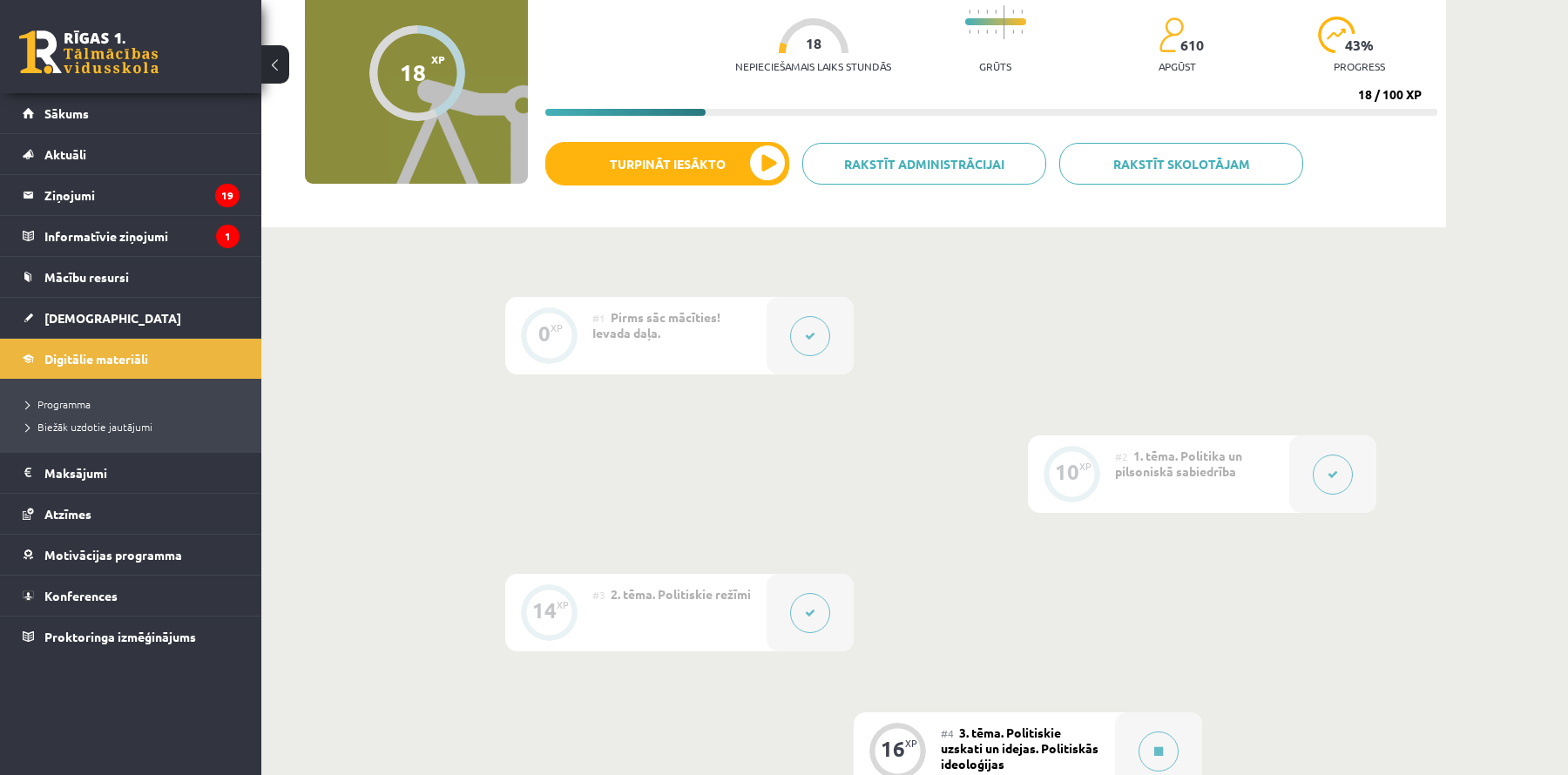
scroll to position [170, 0]
click at [1015, 724] on div "#4 3. tēma. Politiskie uzskati un idejas. Politiskās ideoloģijas" at bounding box center [1028, 753] width 174 height 77
click at [1159, 739] on button at bounding box center [1159, 753] width 40 height 40
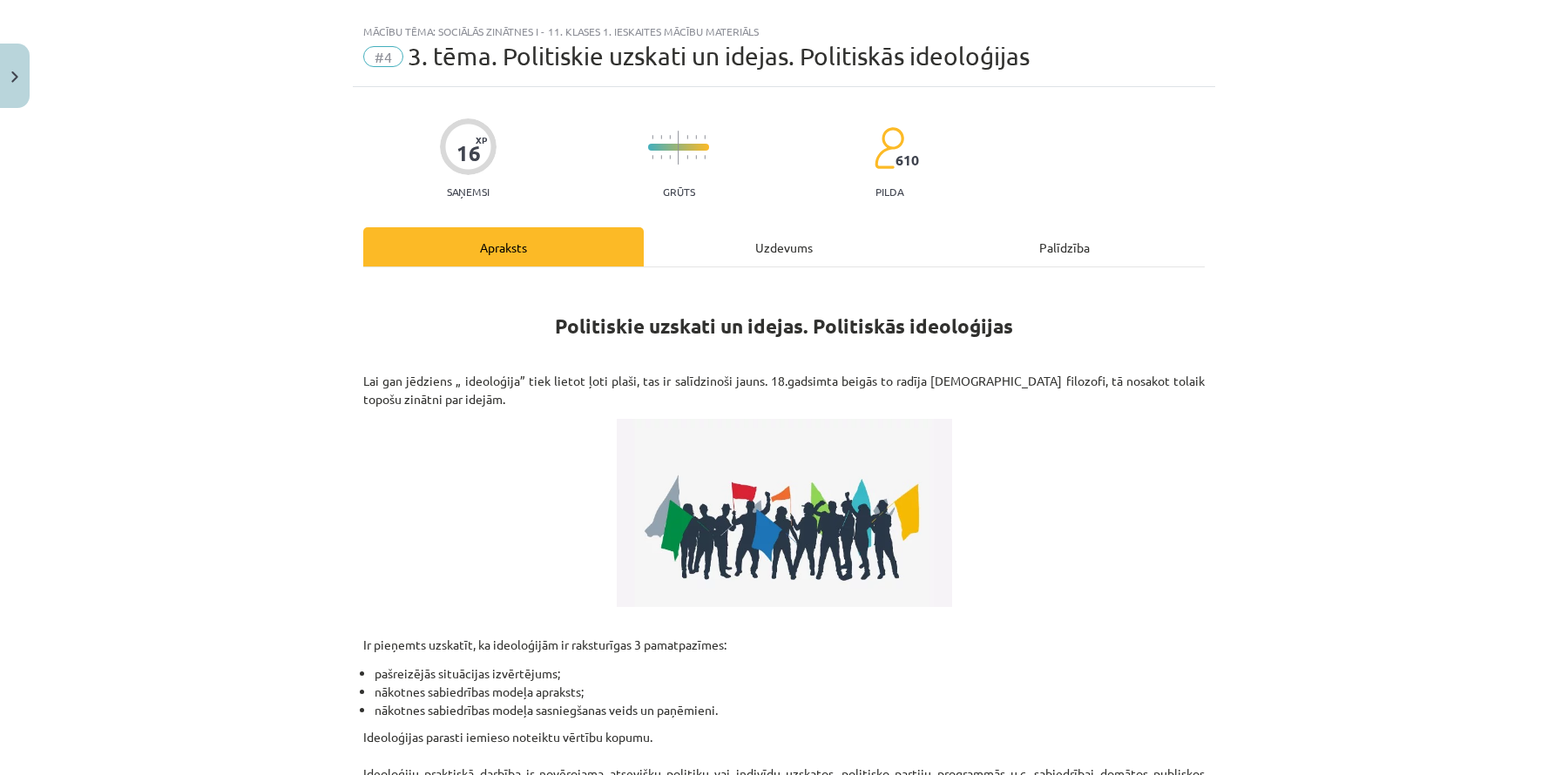
click at [779, 244] on div "Uzdevums" at bounding box center [784, 247] width 280 height 40
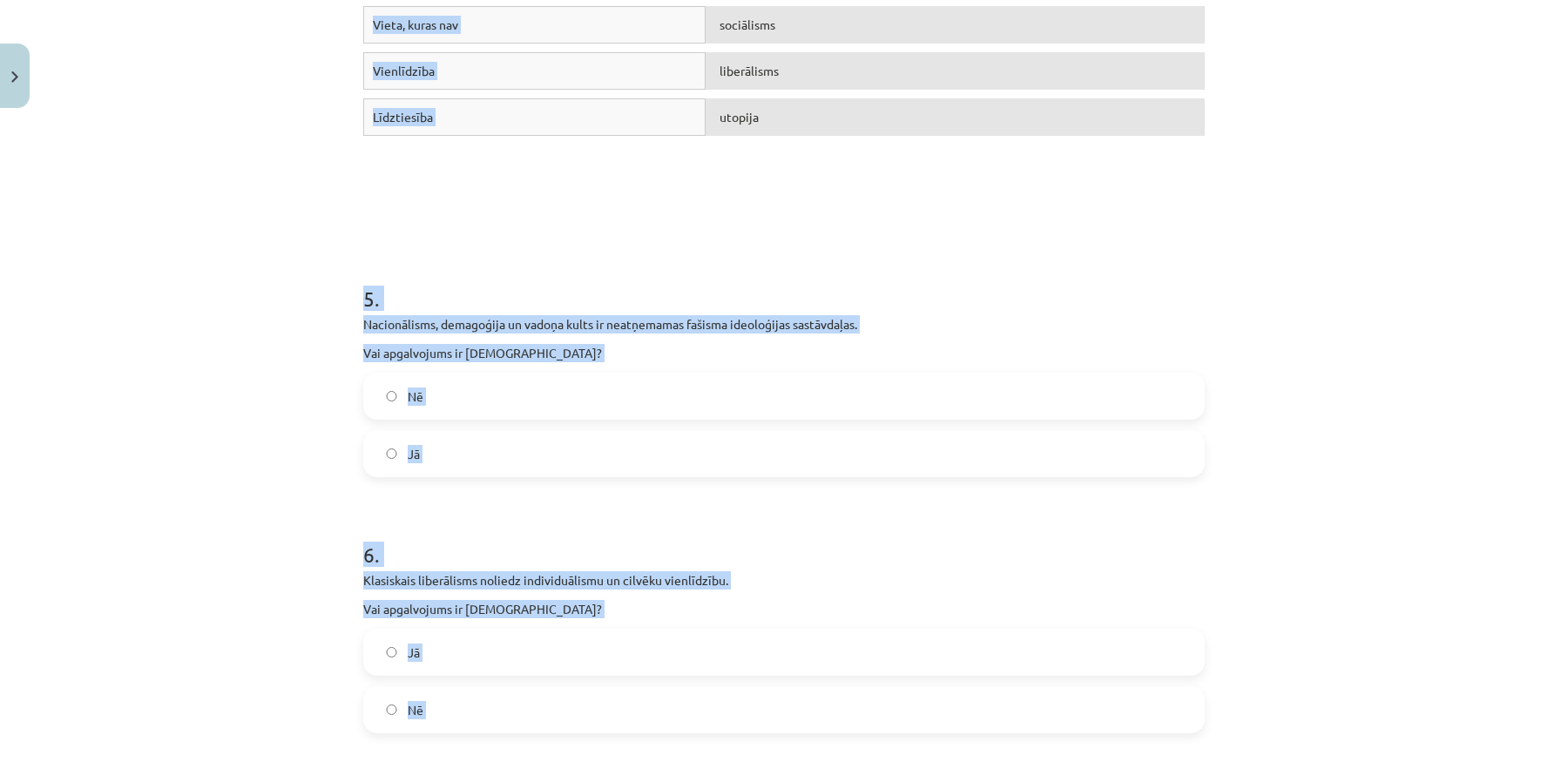
scroll to position [1290, 0]
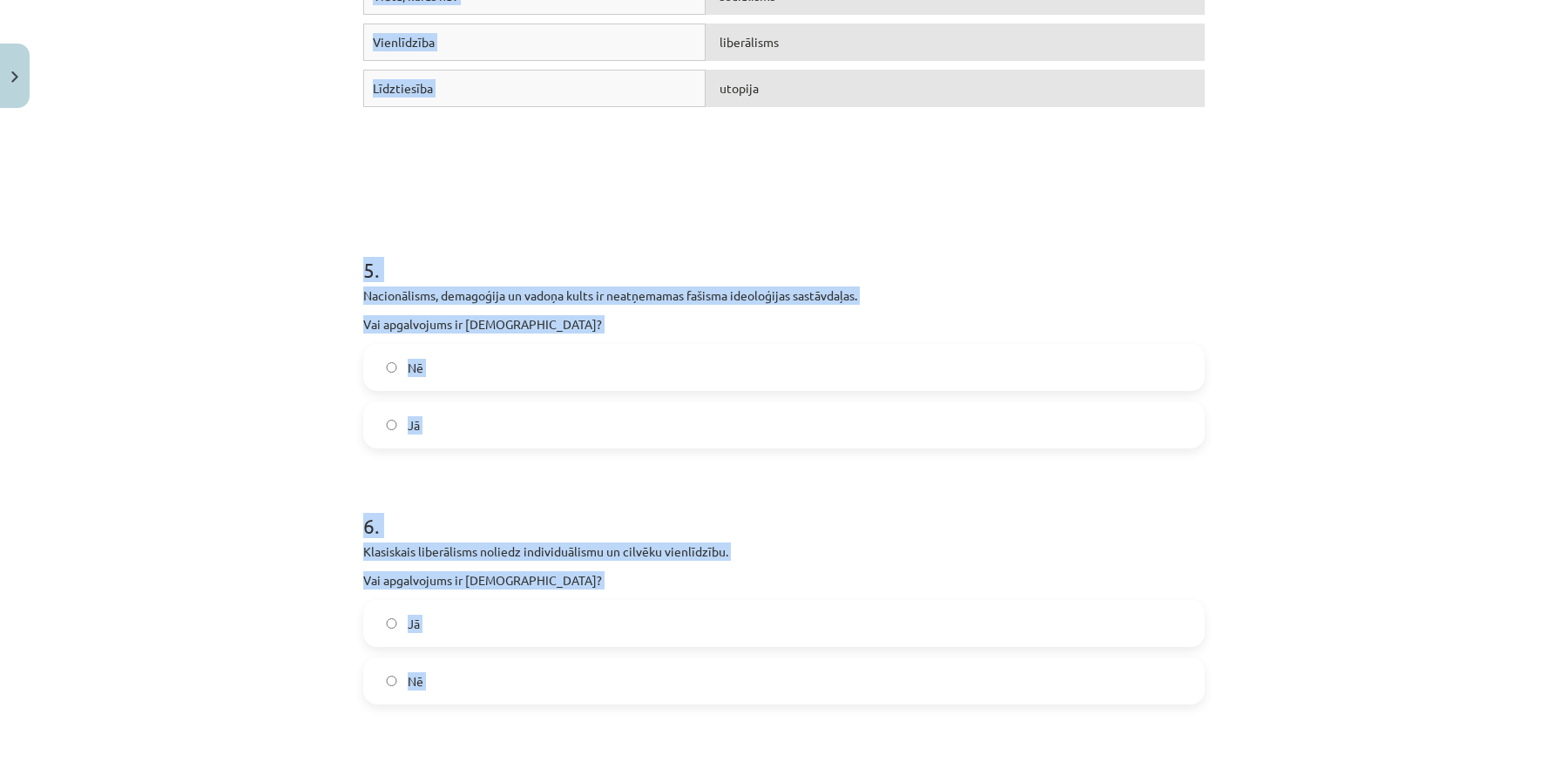
drag, startPoint x: 350, startPoint y: 146, endPoint x: 789, endPoint y: 707, distance: 712.3
click at [789, 707] on div "Mācību tēma: Sociālās zinātnes i - 11. klases 1. ieskaites mācību materiāls #4 …" at bounding box center [784, 388] width 1568 height 775
copy form "1 . Komunism pamatā ir mācība par bežšķiru sabiedrību. Vai apgalvojums ir parei…"
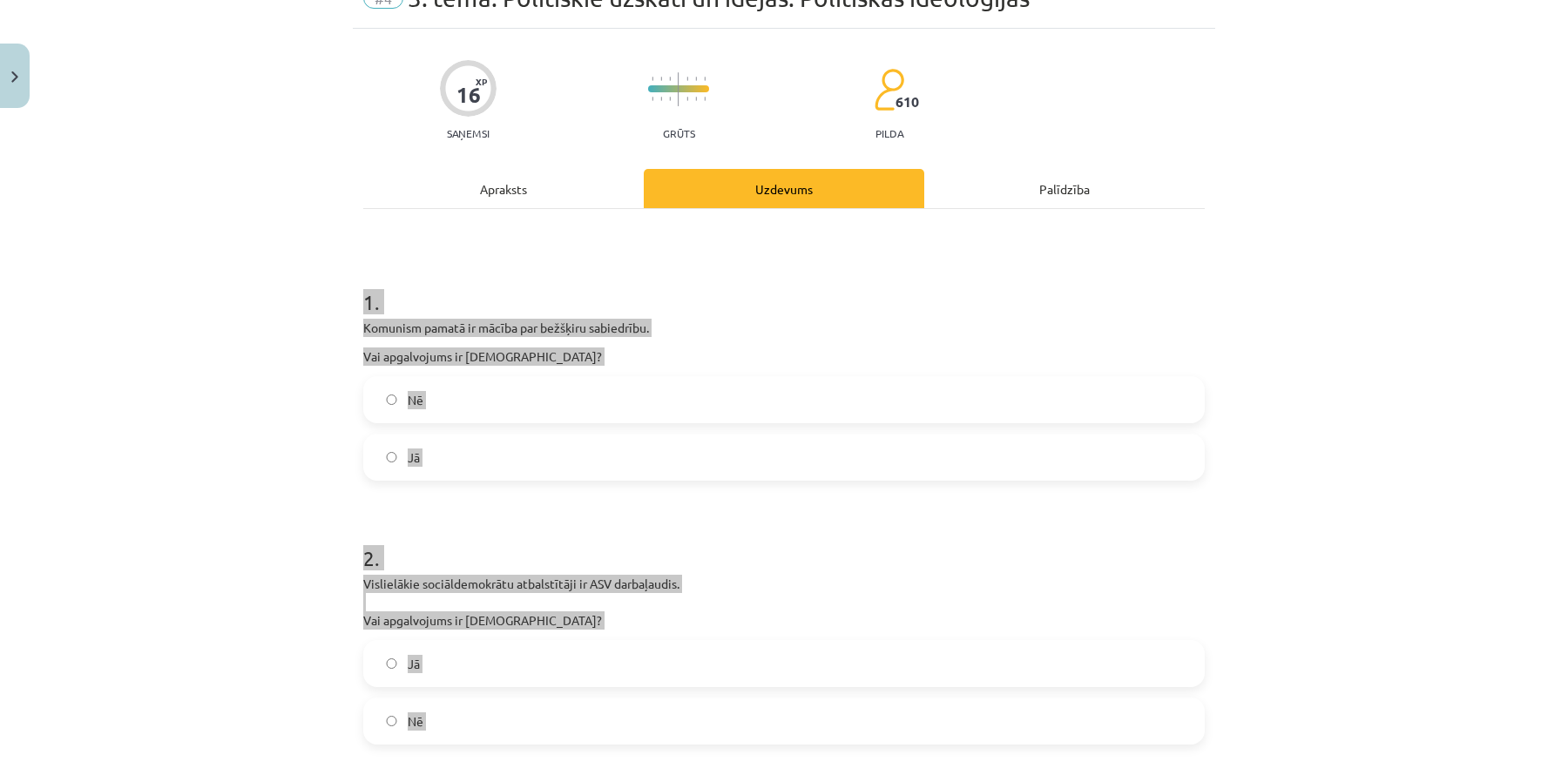
scroll to position [0, 0]
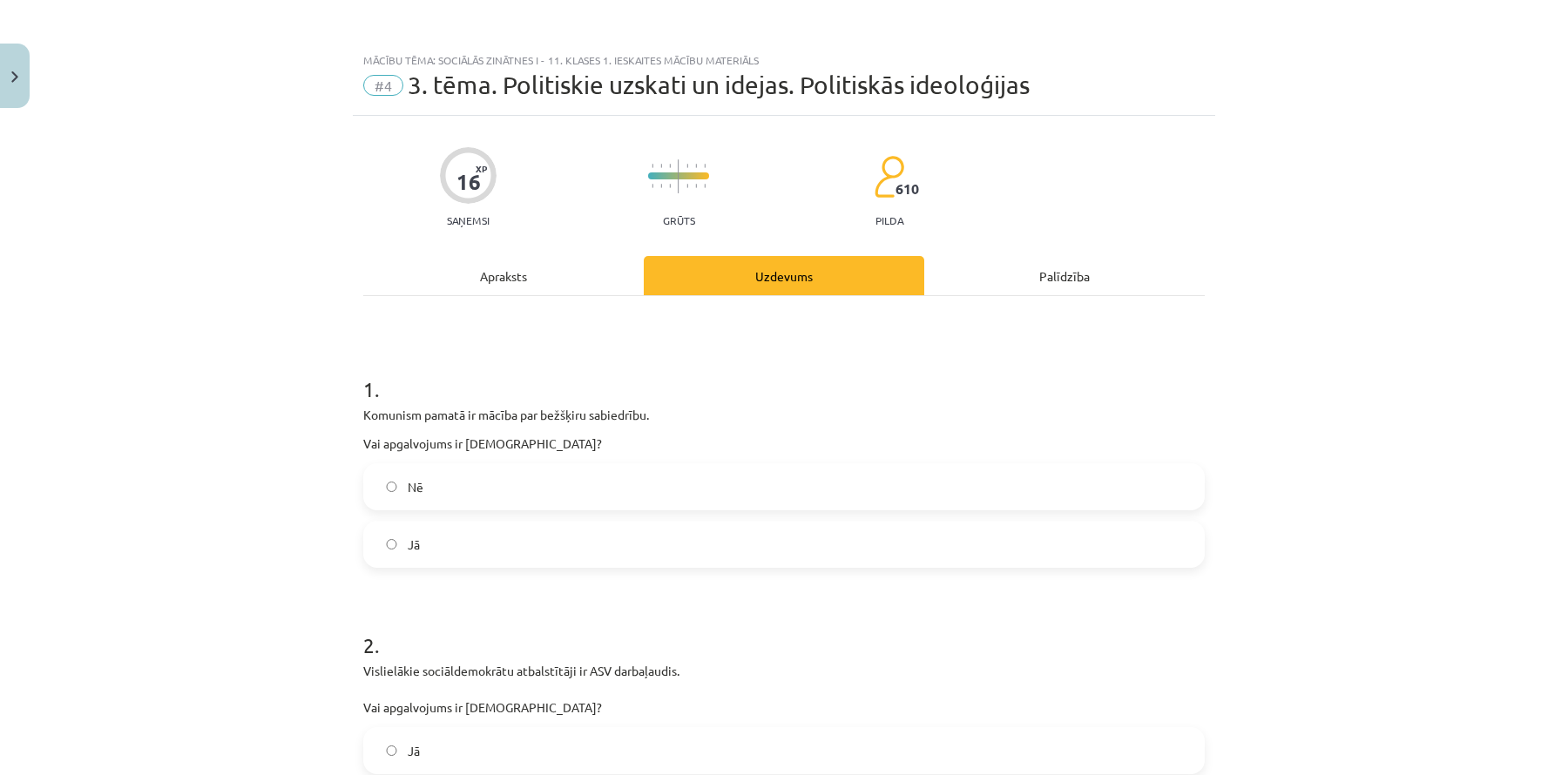
click at [339, 277] on div "Mācību tēma: Sociālās zinātnes i - 11. klases 1. ieskaites mācību materiāls #4 …" at bounding box center [784, 388] width 1568 height 775
click at [410, 536] on span "Jā" at bounding box center [413, 545] width 12 height 18
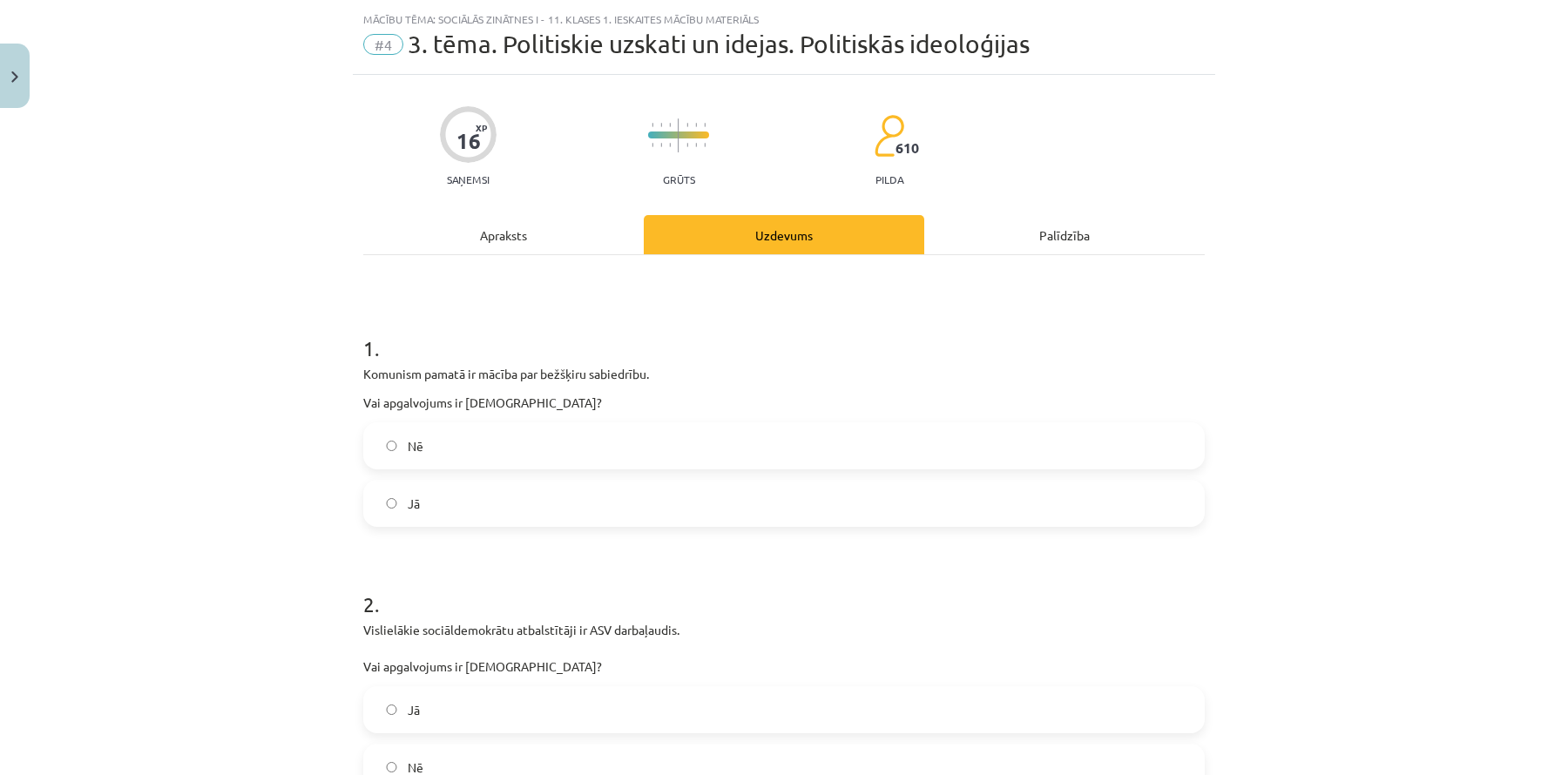
scroll to position [66, 0]
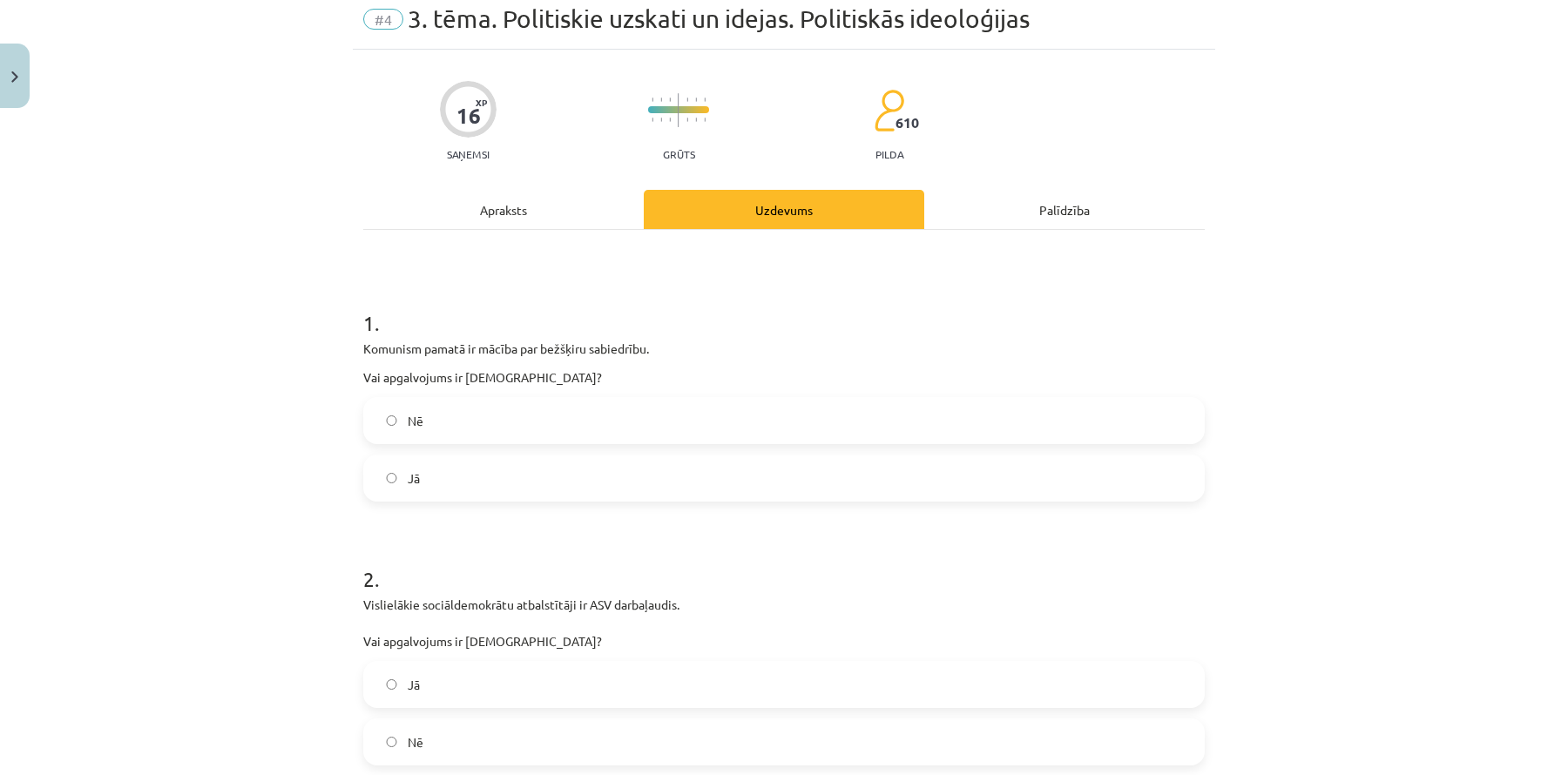
click at [445, 739] on label "Nē" at bounding box center [784, 742] width 839 height 44
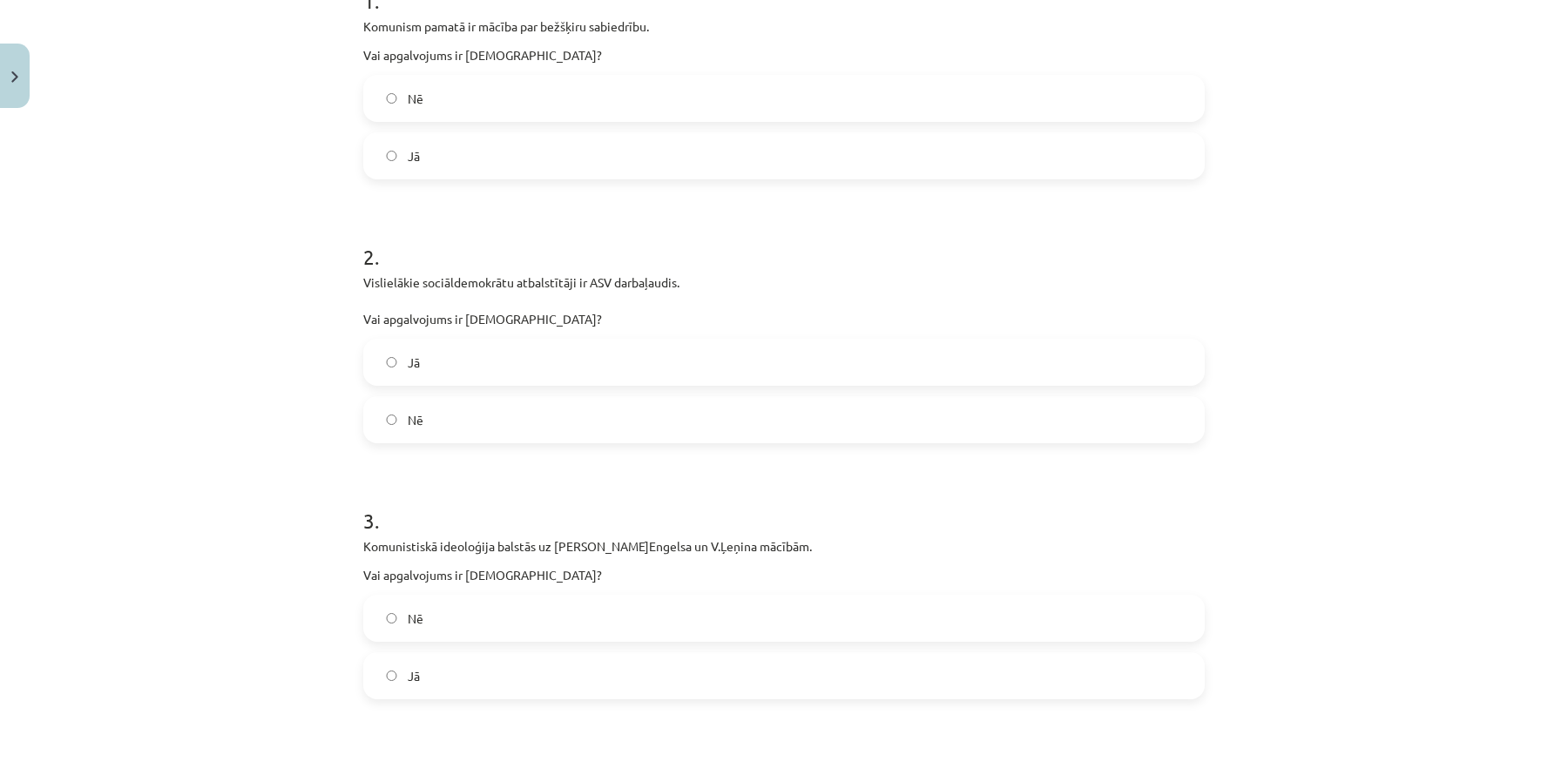
scroll to position [411, 0]
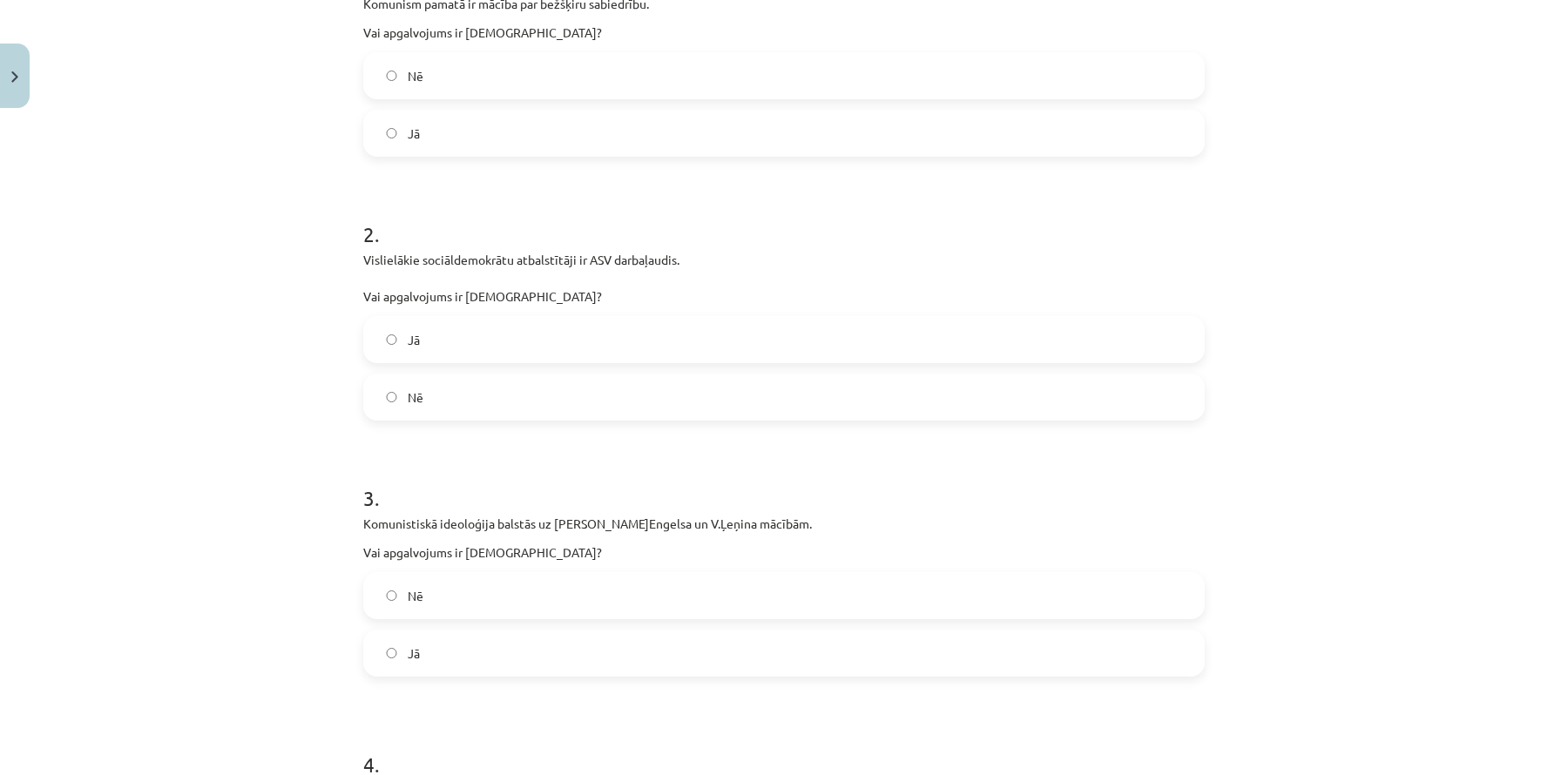
click at [438, 655] on label "Jā" at bounding box center [784, 653] width 839 height 44
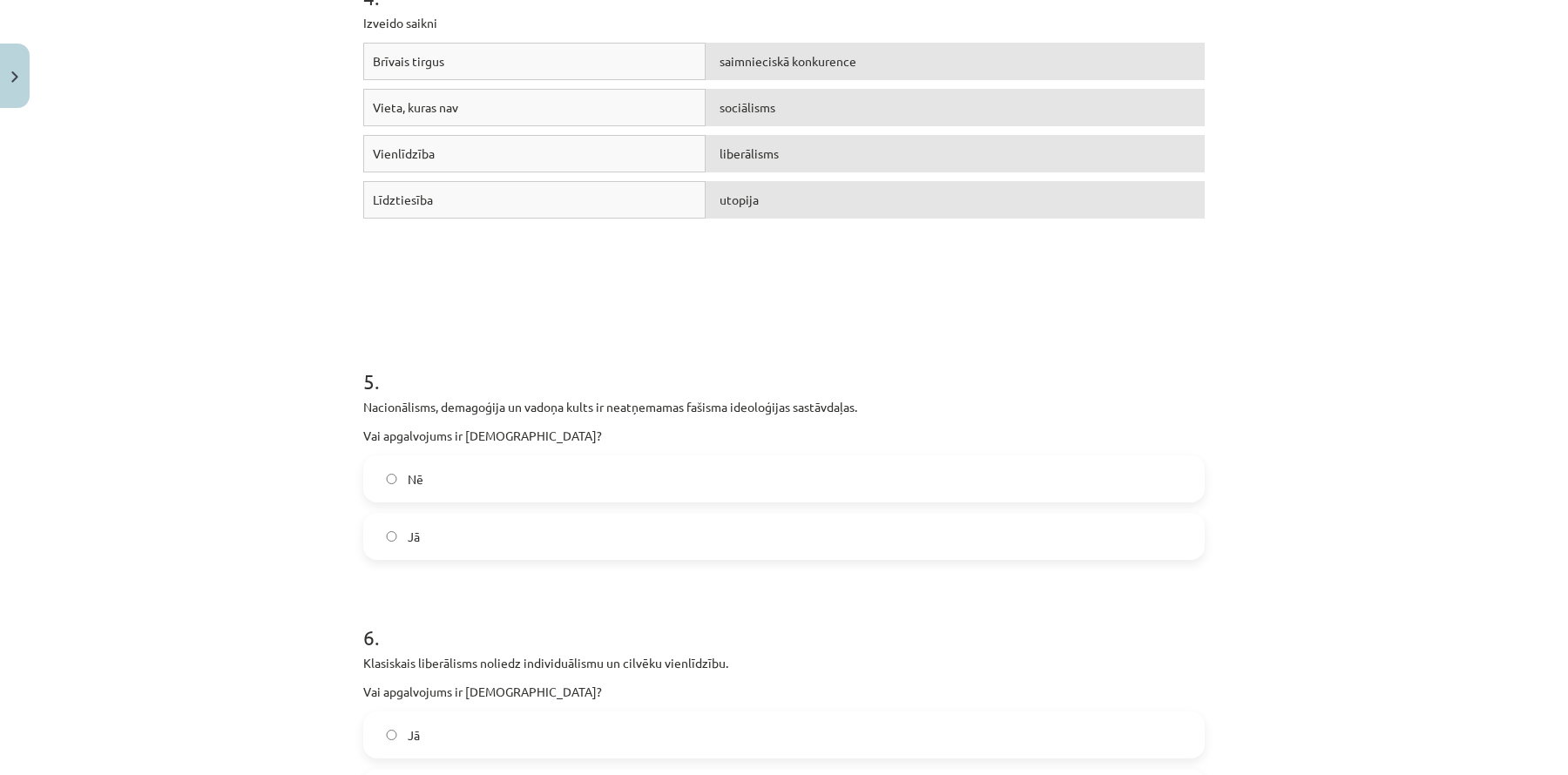
scroll to position [1187, 0]
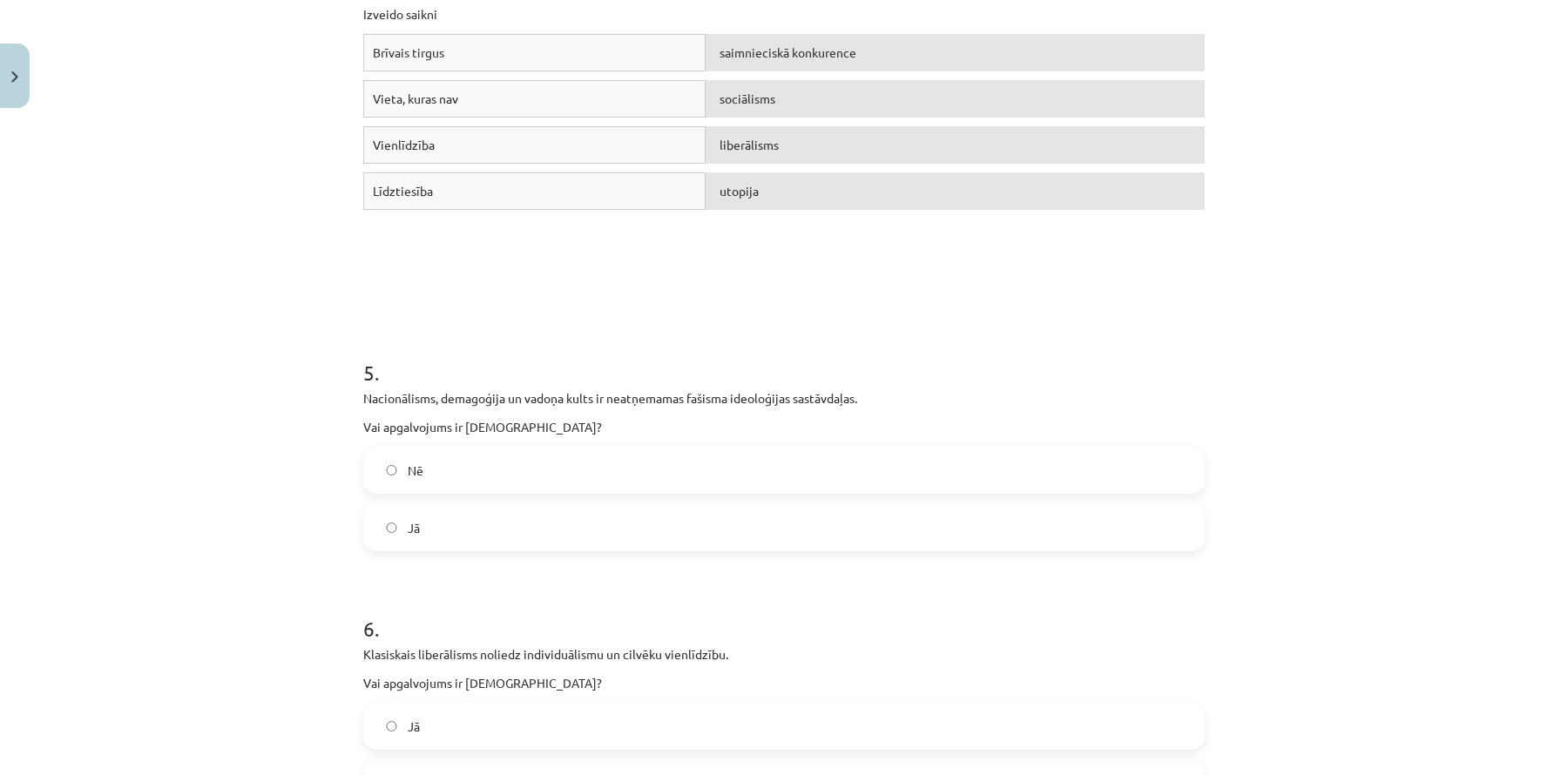
click at [458, 528] on label "Jā" at bounding box center [784, 528] width 839 height 44
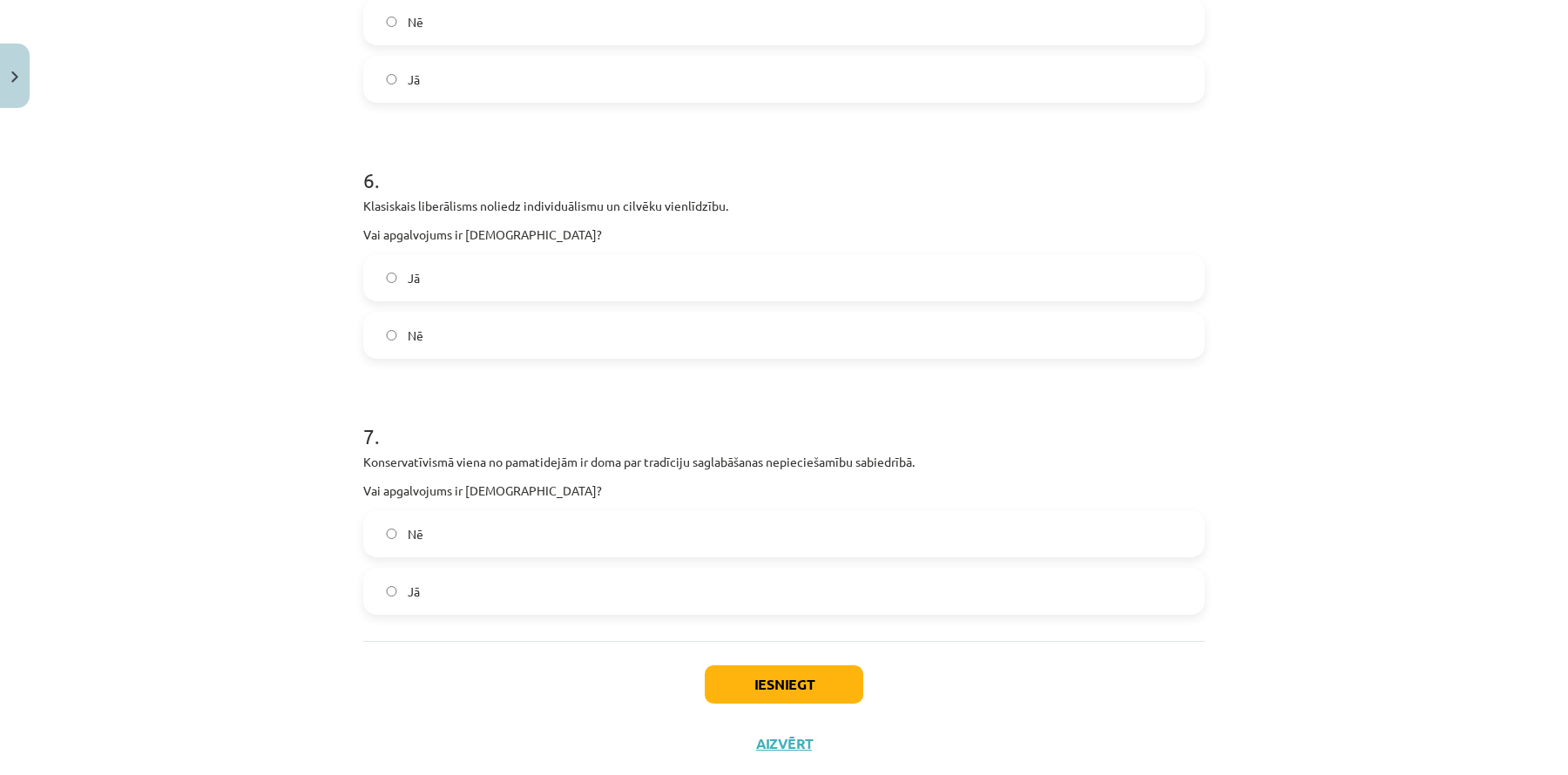
scroll to position [1638, 0]
click at [588, 341] on label "Nē" at bounding box center [784, 334] width 839 height 44
click at [435, 607] on label "Jā" at bounding box center [784, 590] width 839 height 44
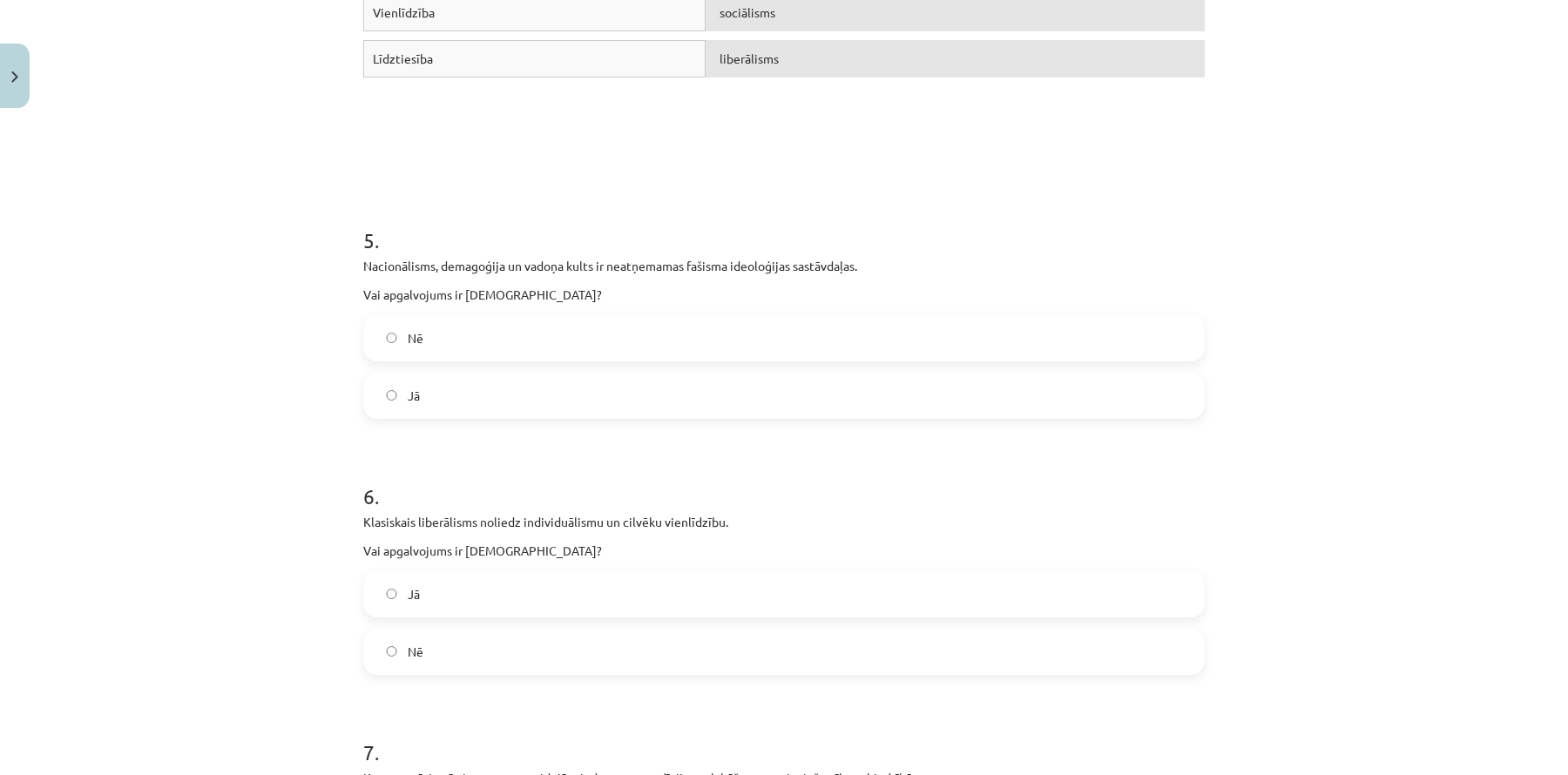
scroll to position [1676, 0]
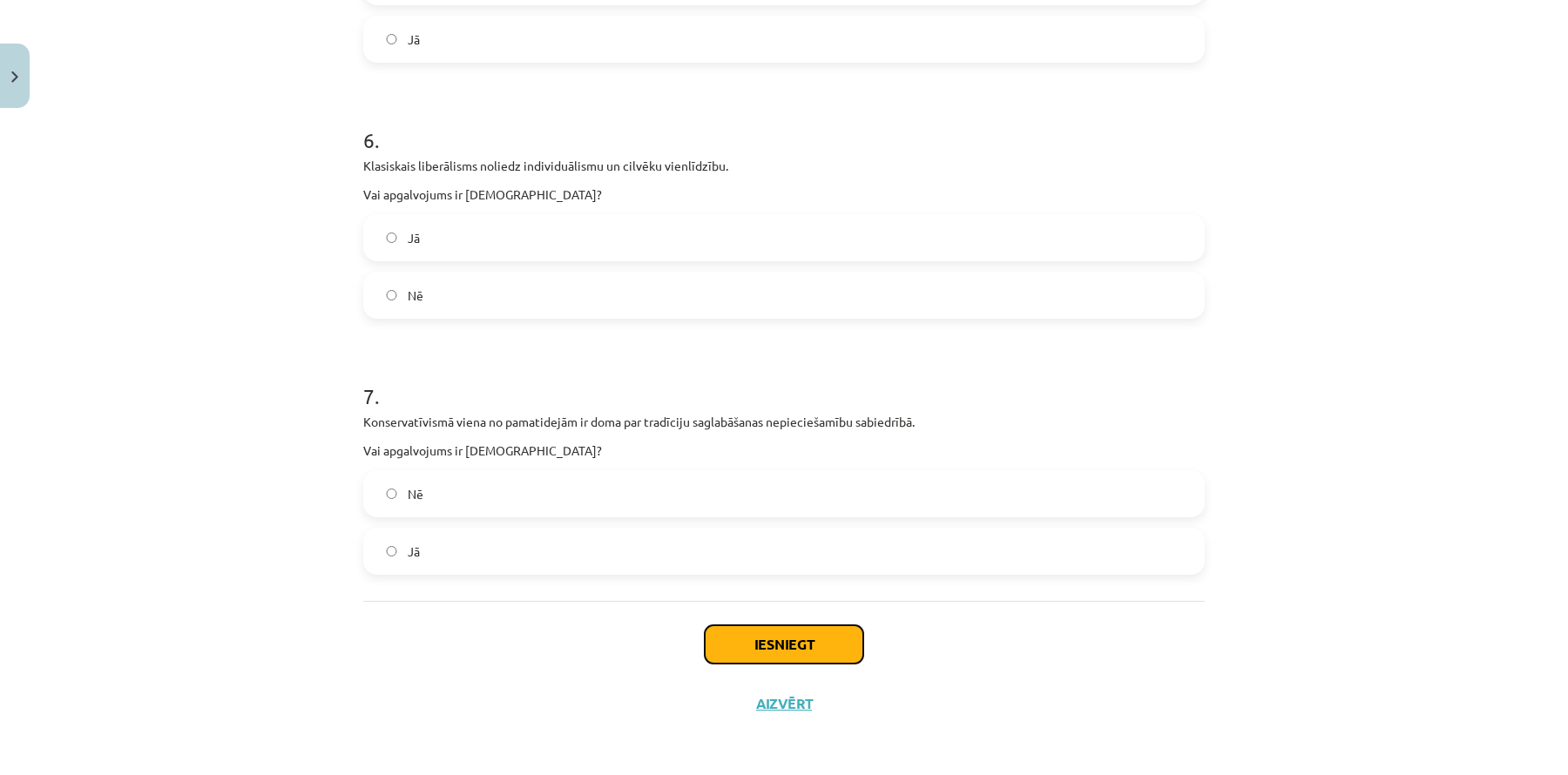
click at [753, 640] on button "Iesniegt" at bounding box center [784, 644] width 159 height 39
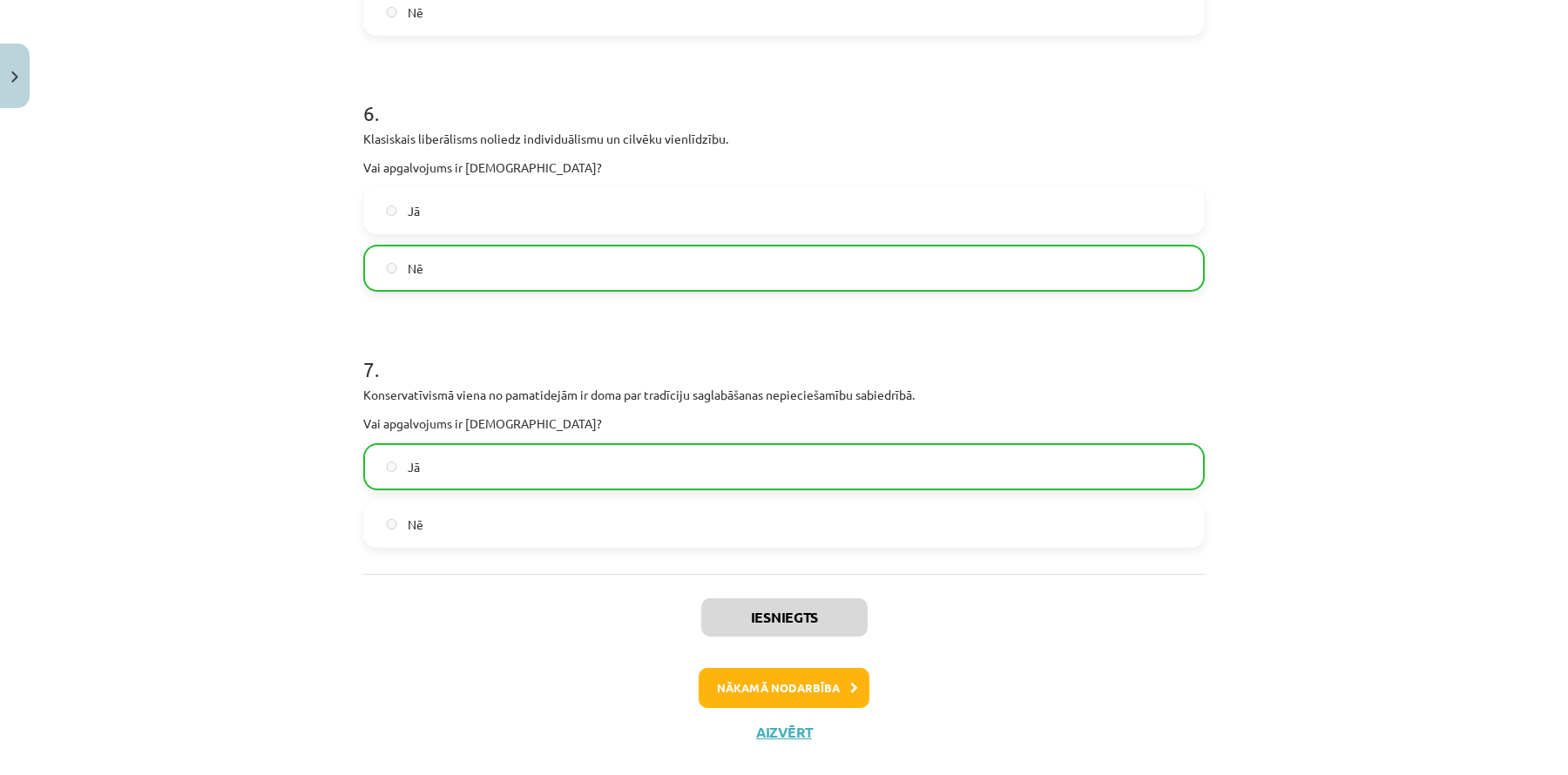
scroll to position [1731, 0]
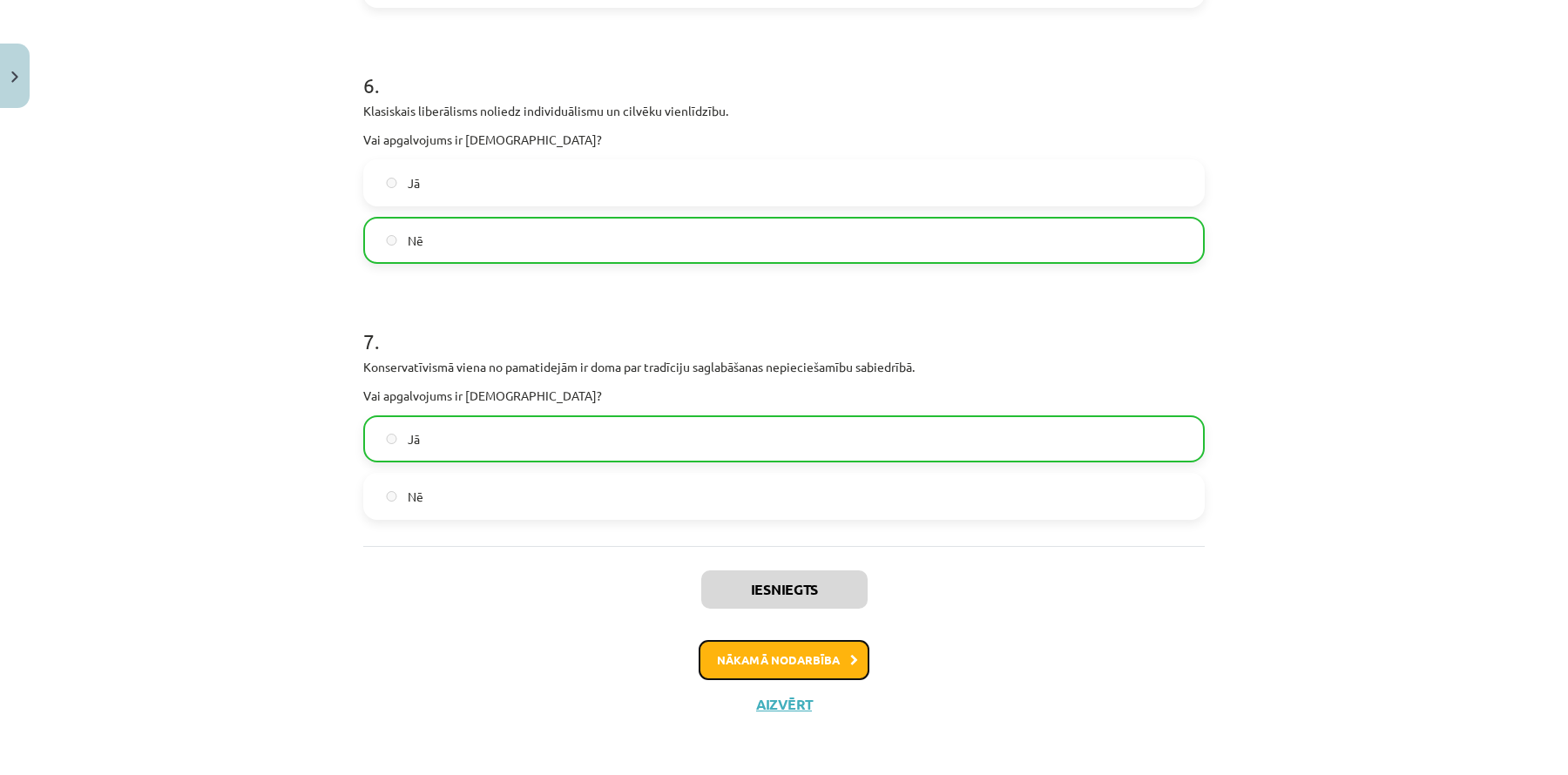
click at [782, 652] on button "Nākamā nodarbība" at bounding box center [784, 660] width 170 height 40
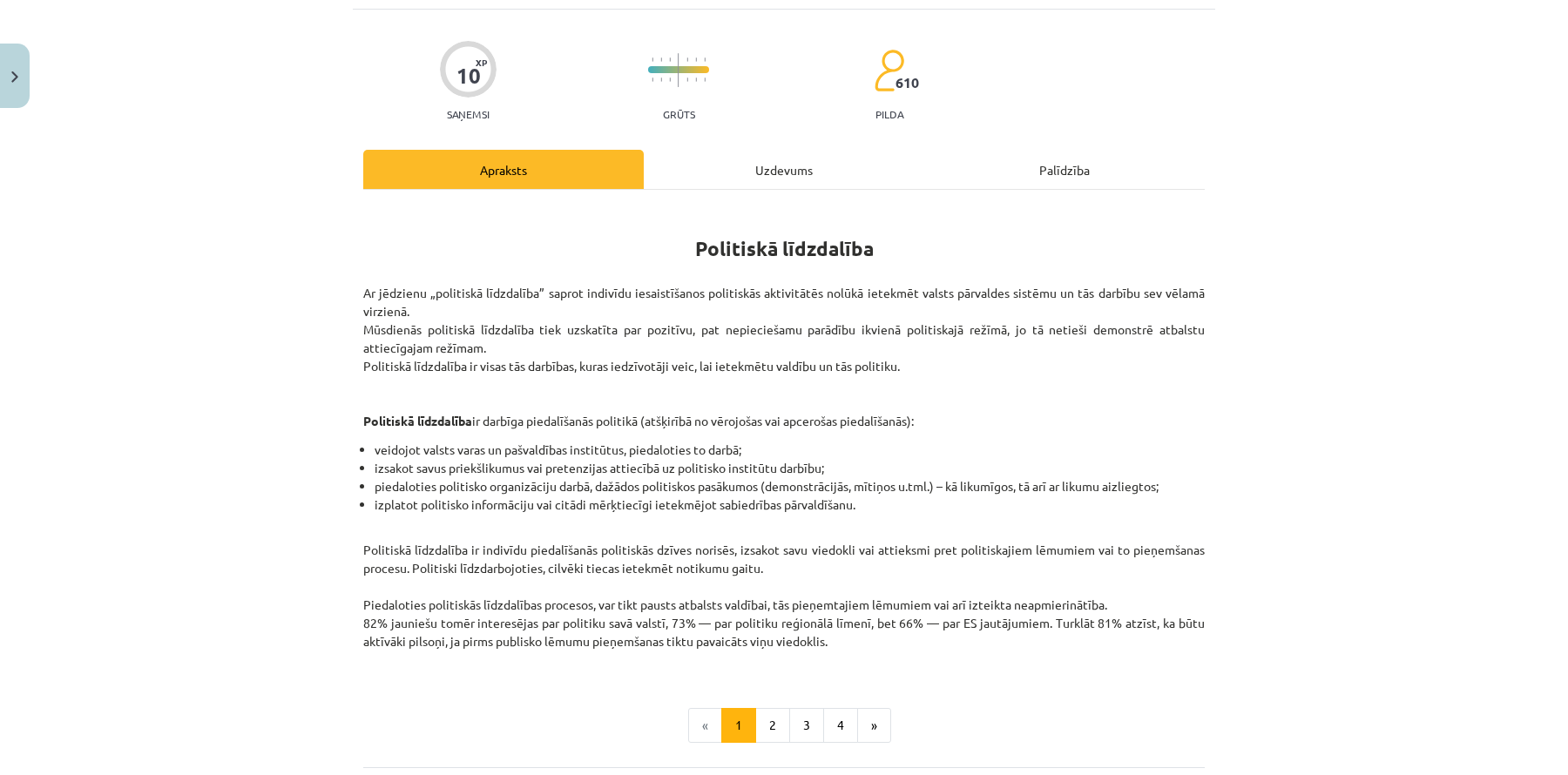
scroll to position [44, 0]
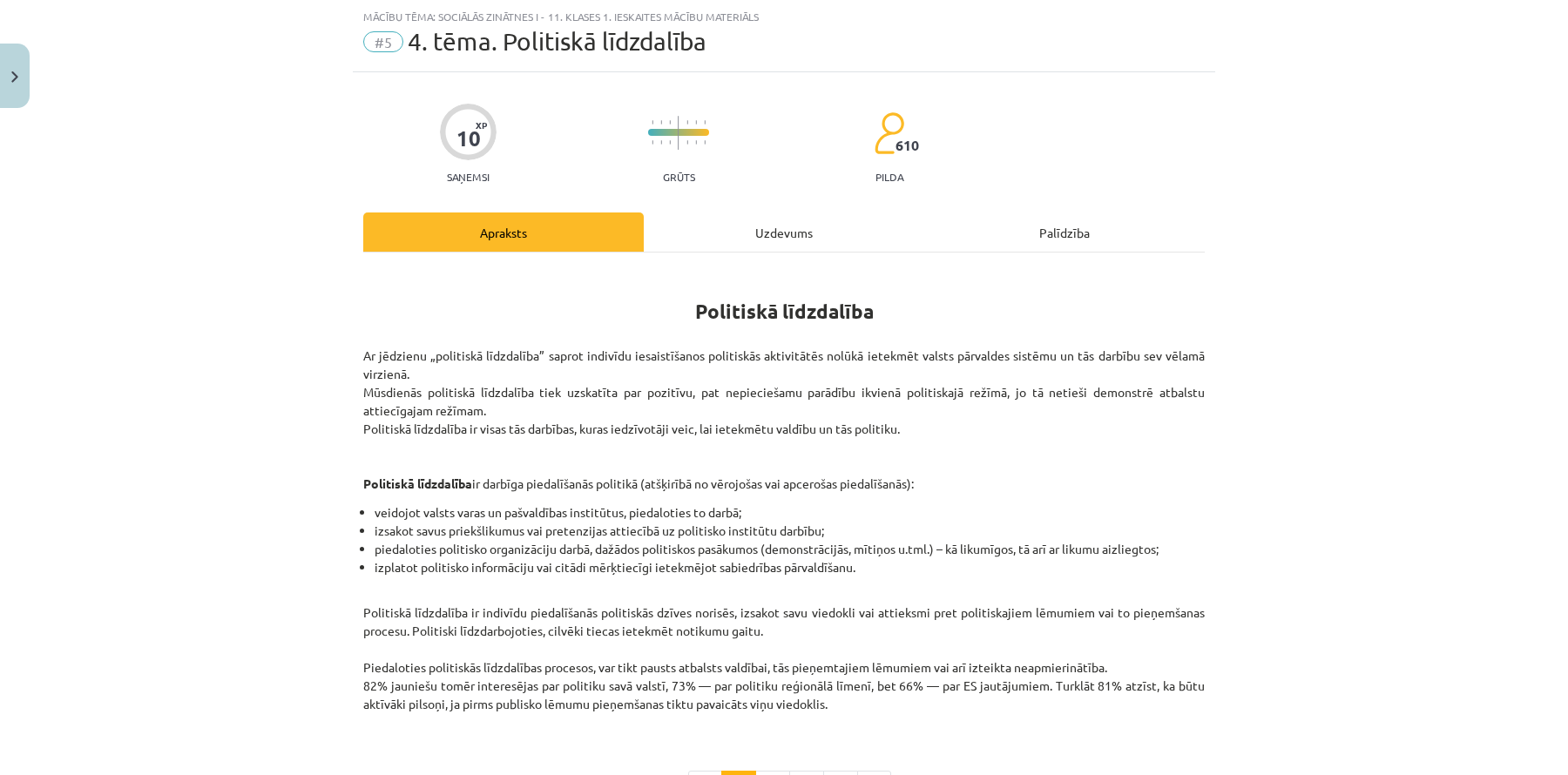
click at [794, 225] on div "Uzdevums" at bounding box center [784, 233] width 280 height 40
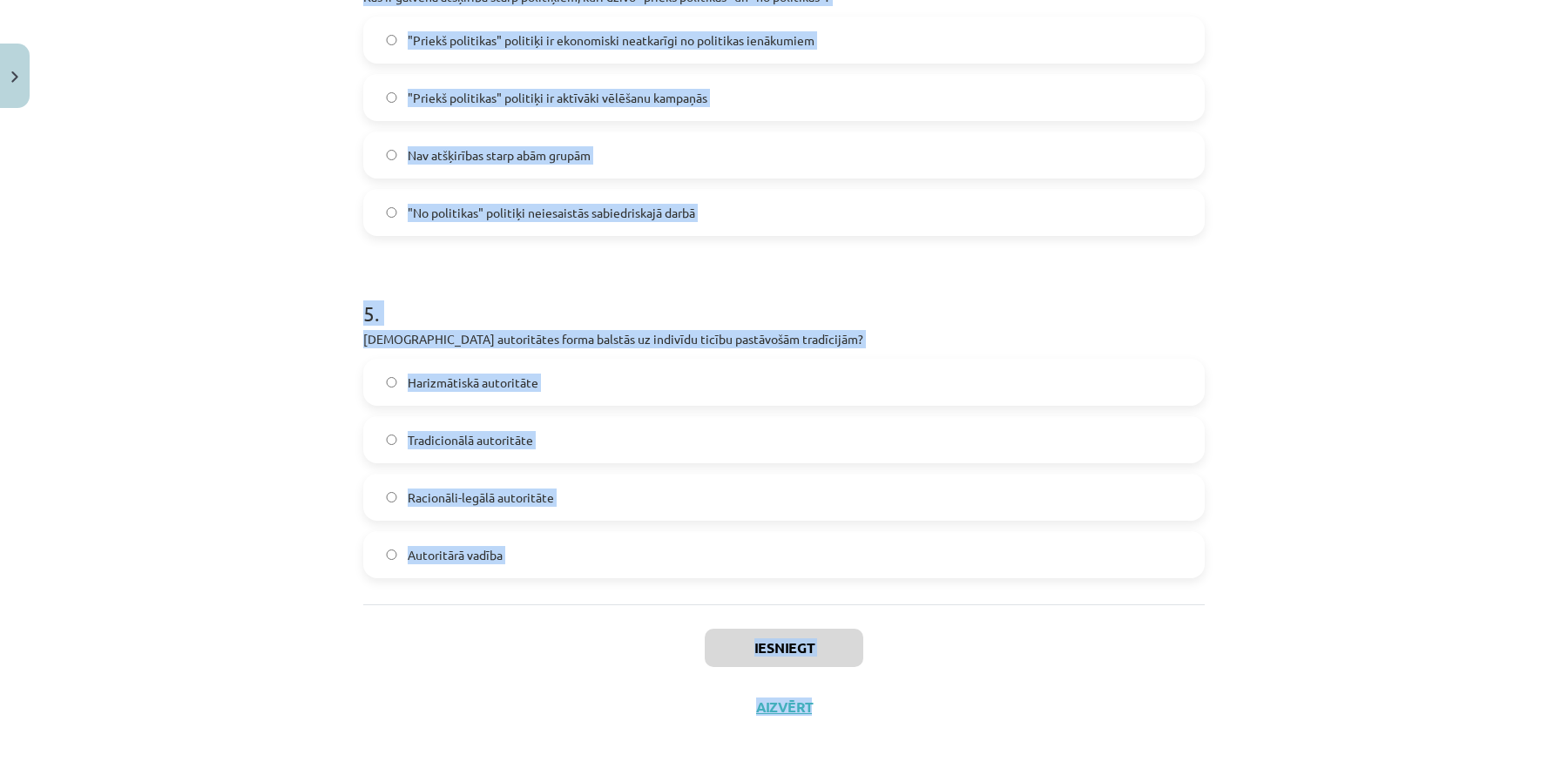
scroll to position [1449, 0]
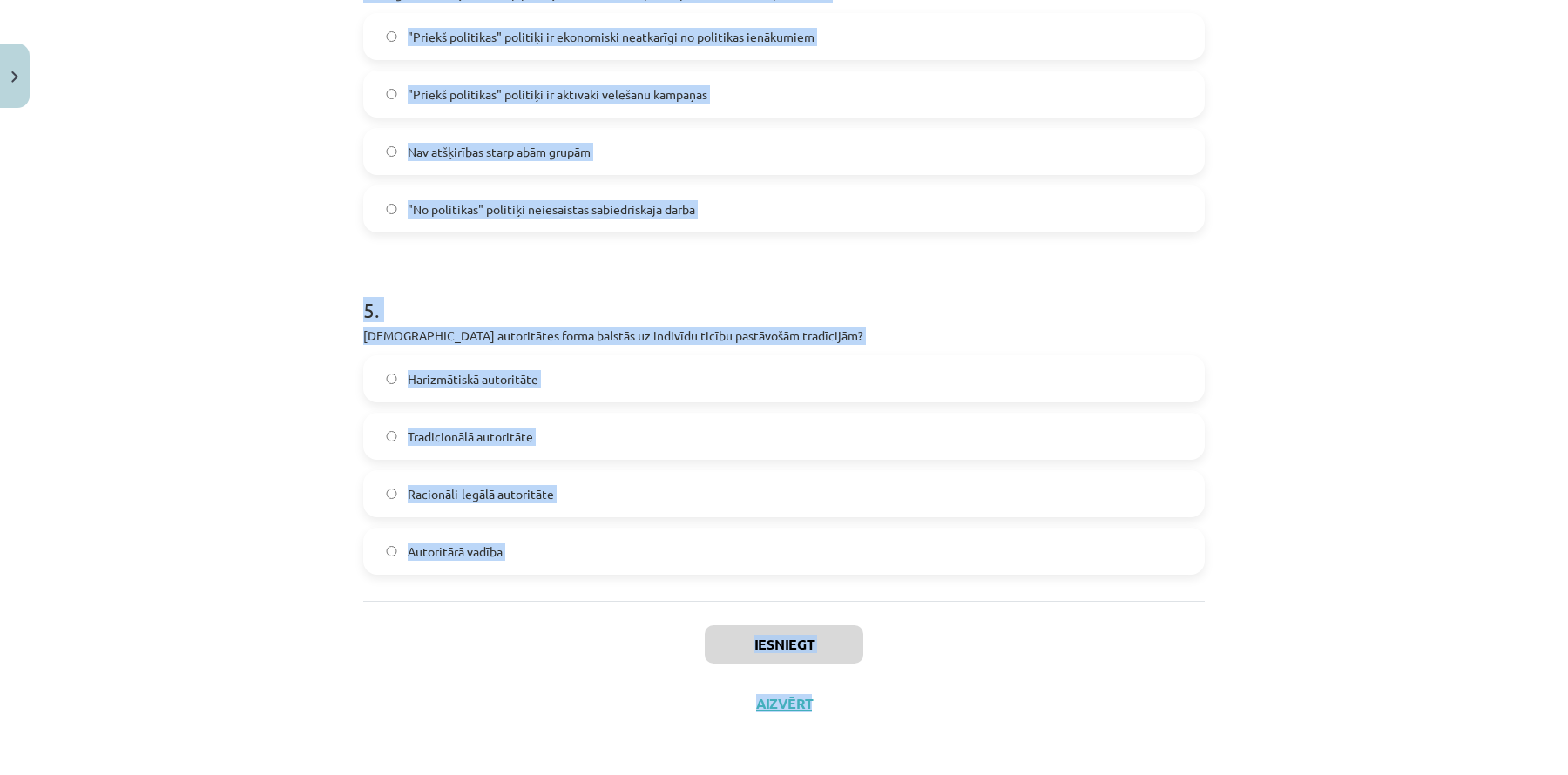
drag, startPoint x: 351, startPoint y: 106, endPoint x: 638, endPoint y: 737, distance: 693.2
click at [638, 738] on div "Mācību tēma: Sociālās zinātnes i - 11. klases 1. ieskaites mācību materiāls #5 …" at bounding box center [784, 388] width 1568 height 775
copy div "Kāds ir viens no nekonvencionālās politiskās līdzdalības piemēriem? Darbība pol…"
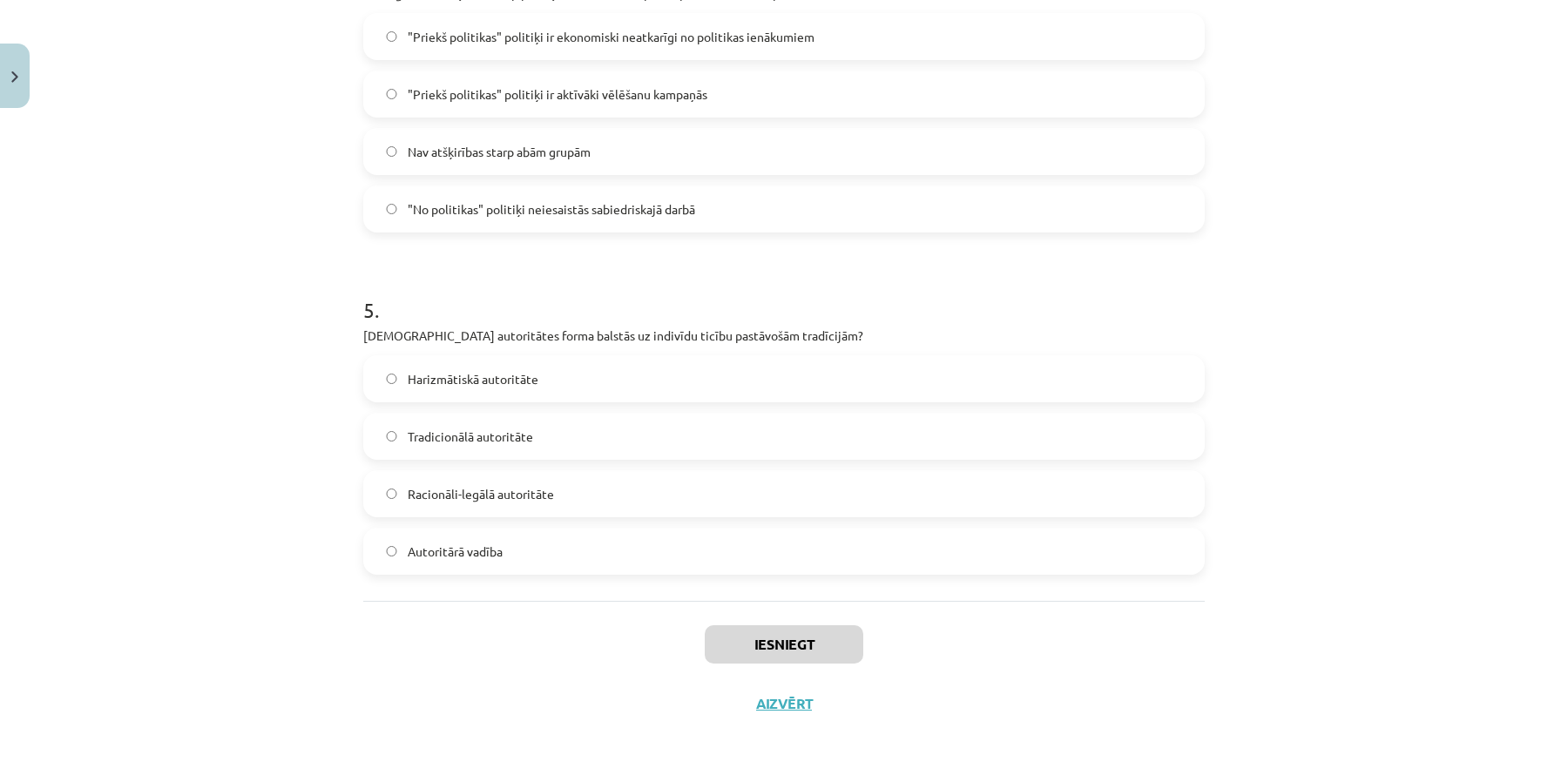
click at [230, 447] on div "Mācību tēma: Sociālās zinātnes i - 11. klases 1. ieskaites mācību materiāls #5 …" at bounding box center [784, 388] width 1568 height 775
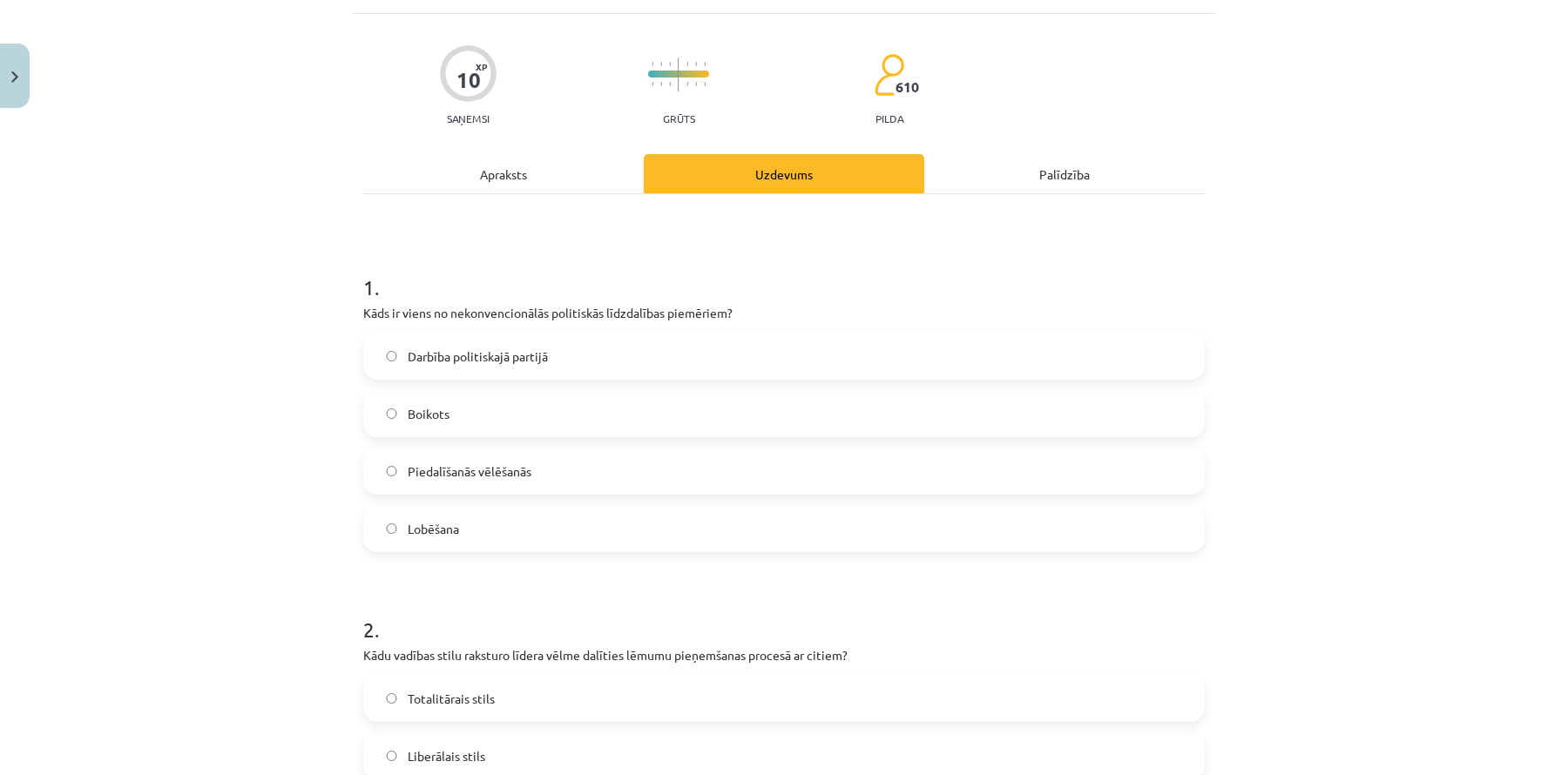
scroll to position [0, 0]
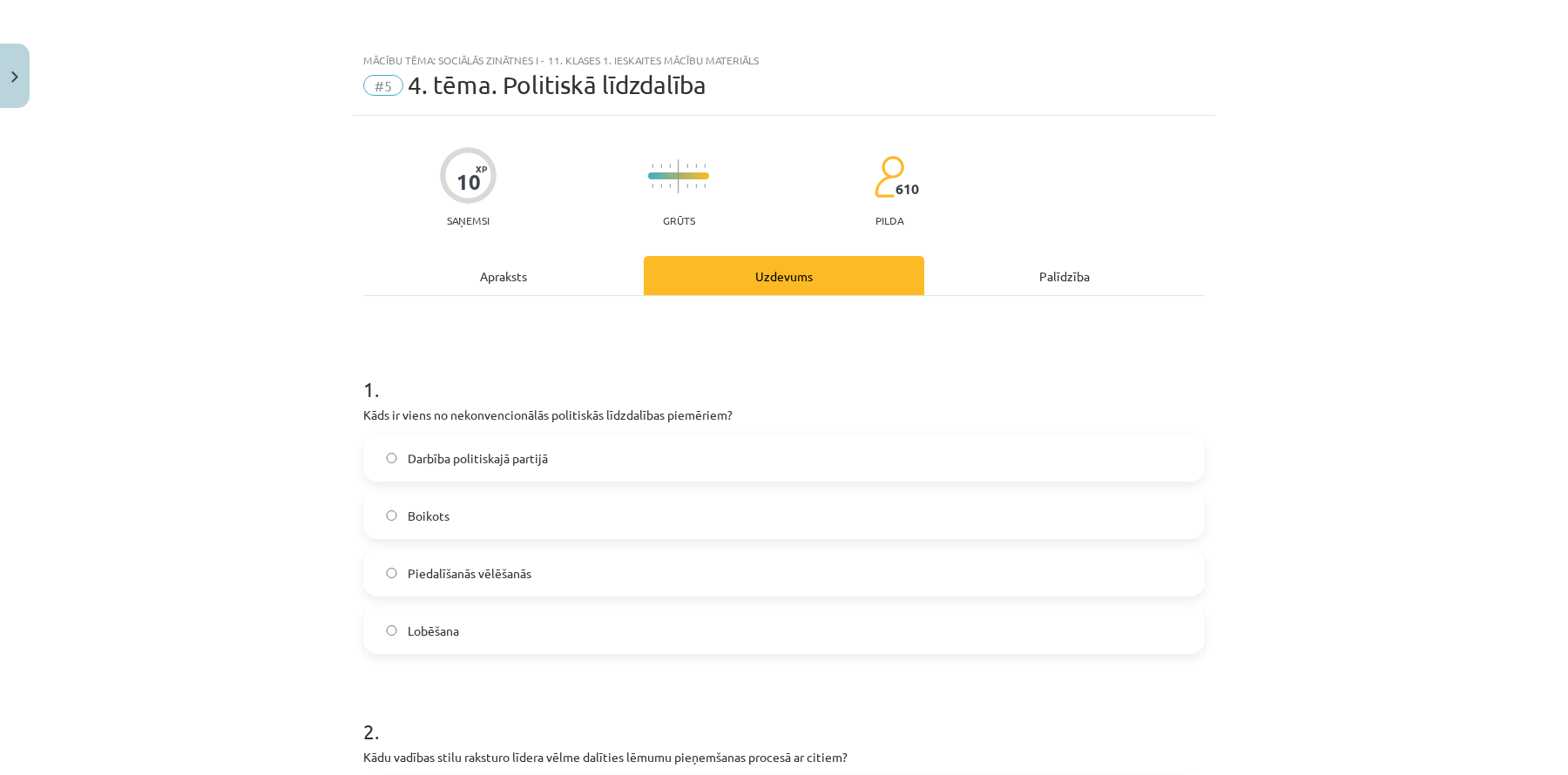
click at [416, 516] on span "Boikots" at bounding box center [428, 516] width 42 height 18
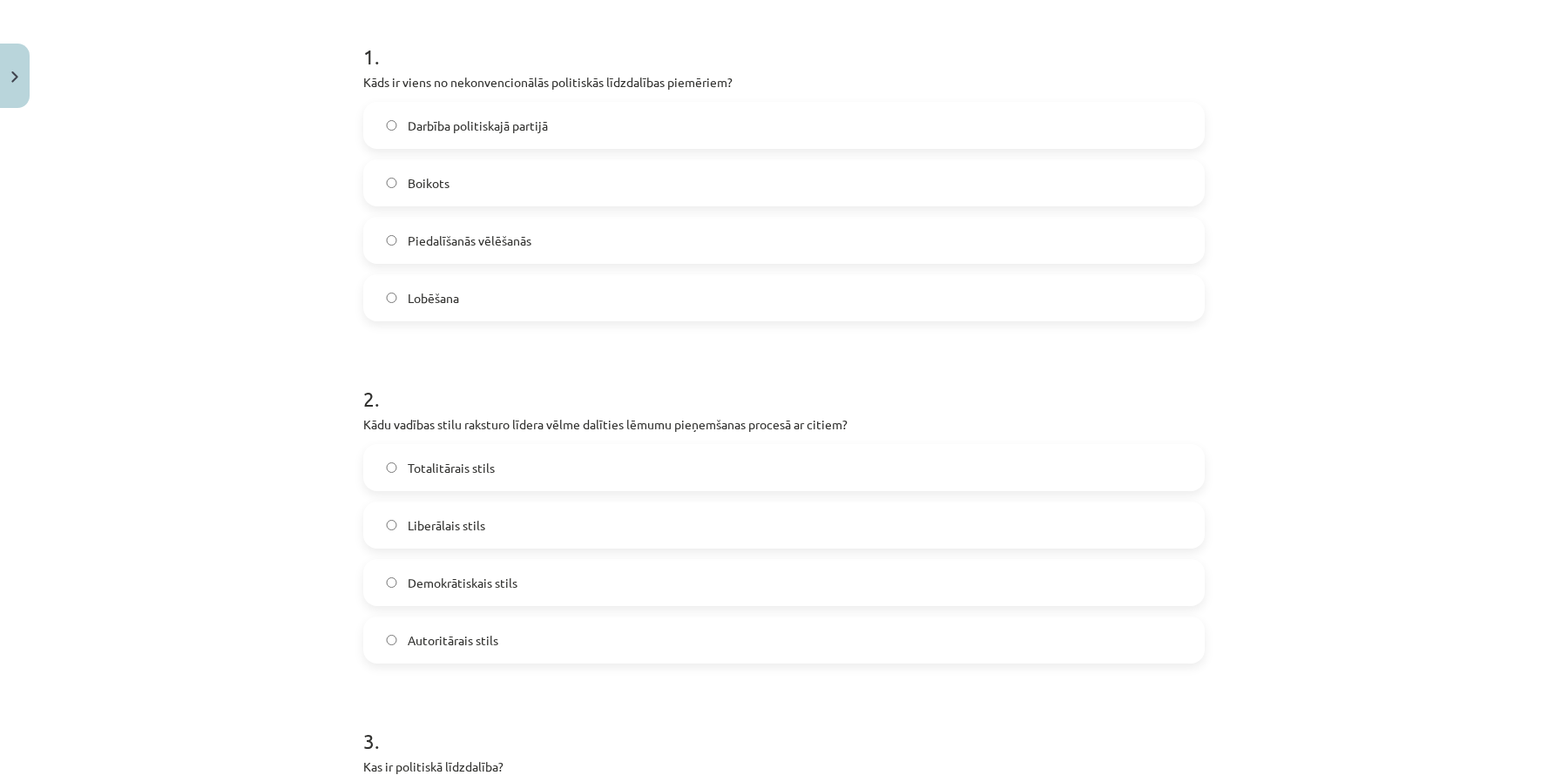
scroll to position [334, 0]
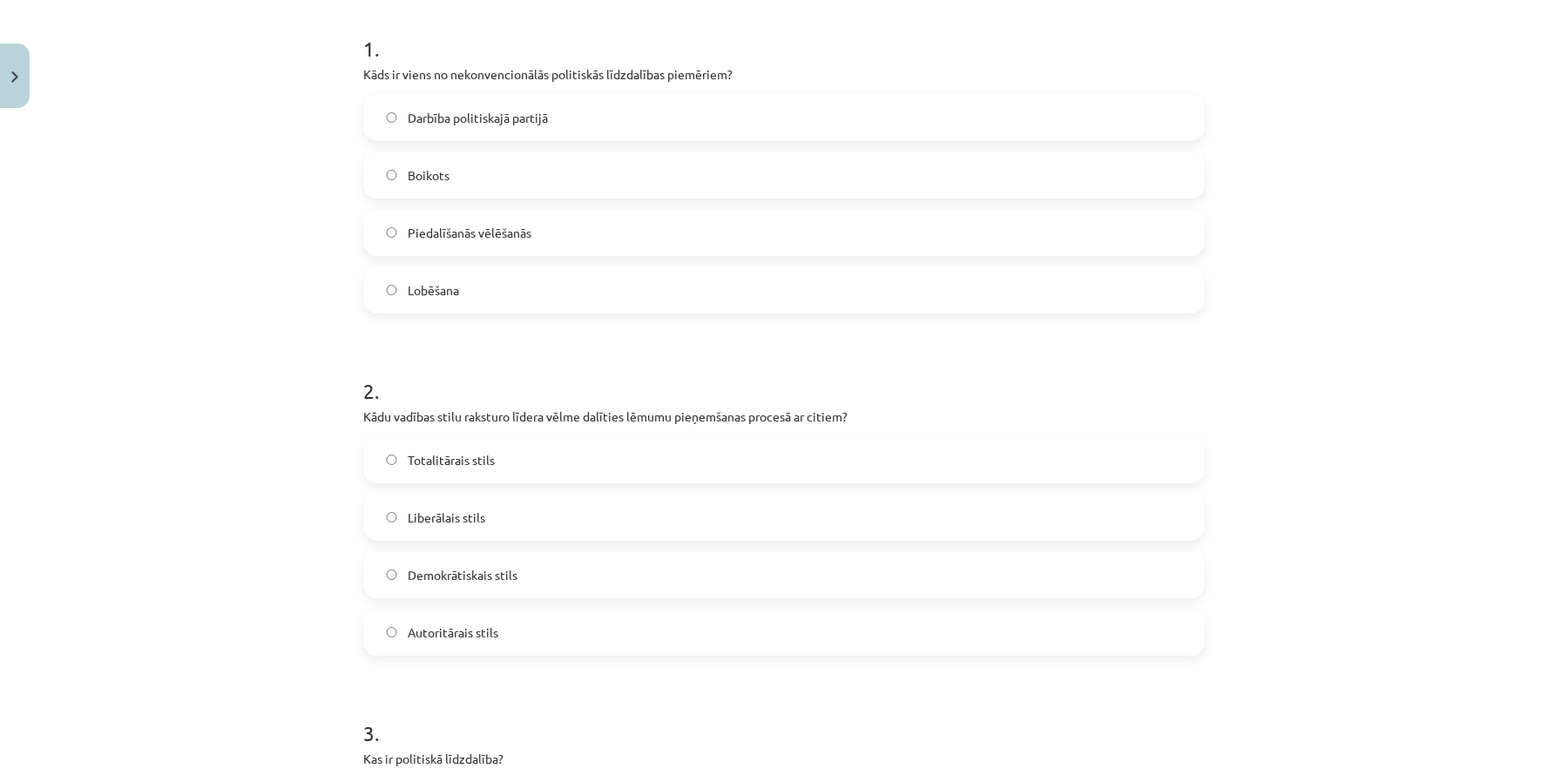
click at [434, 591] on label "Demokrātiskais stils" at bounding box center [784, 575] width 839 height 44
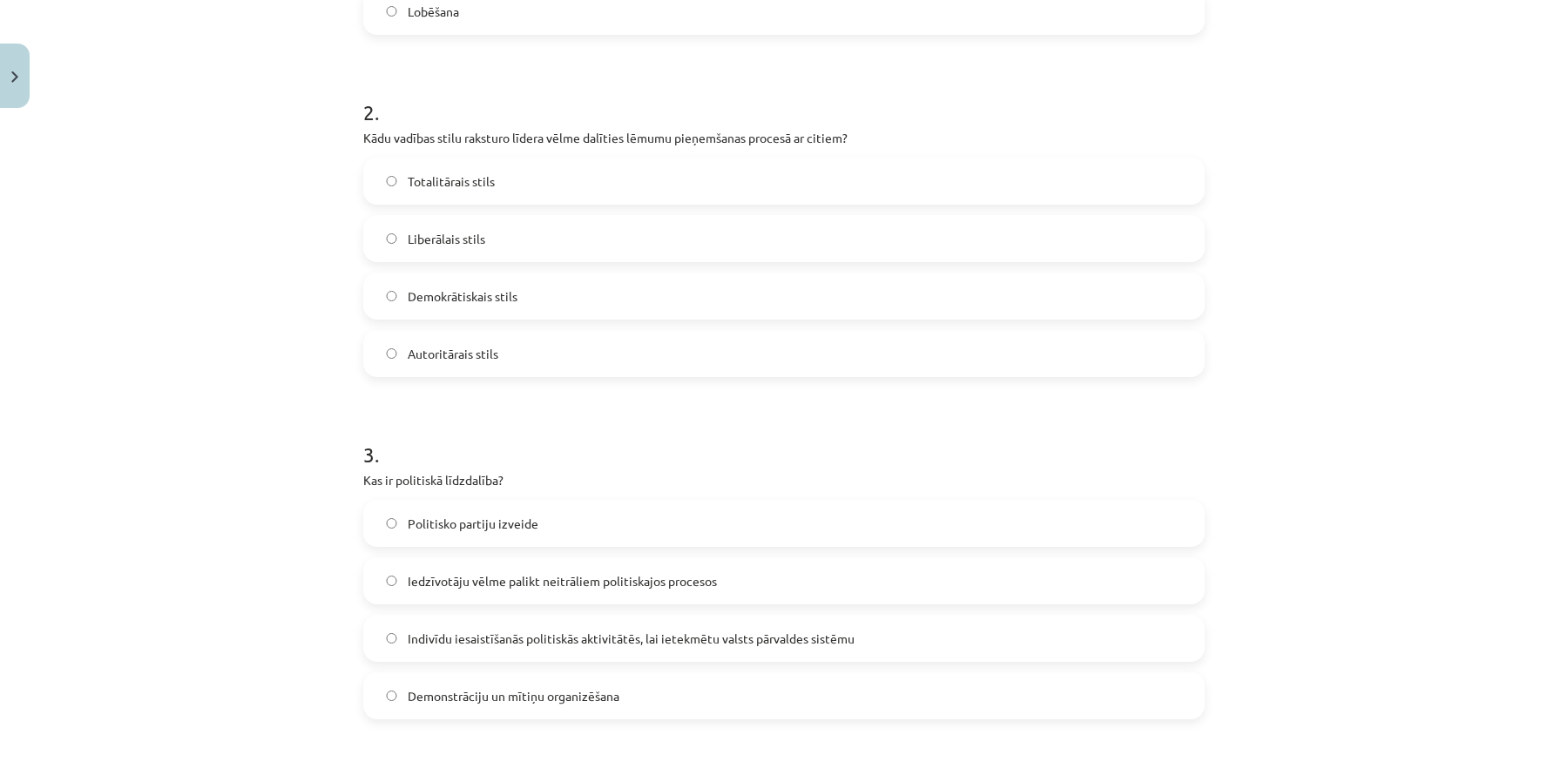
scroll to position [690, 0]
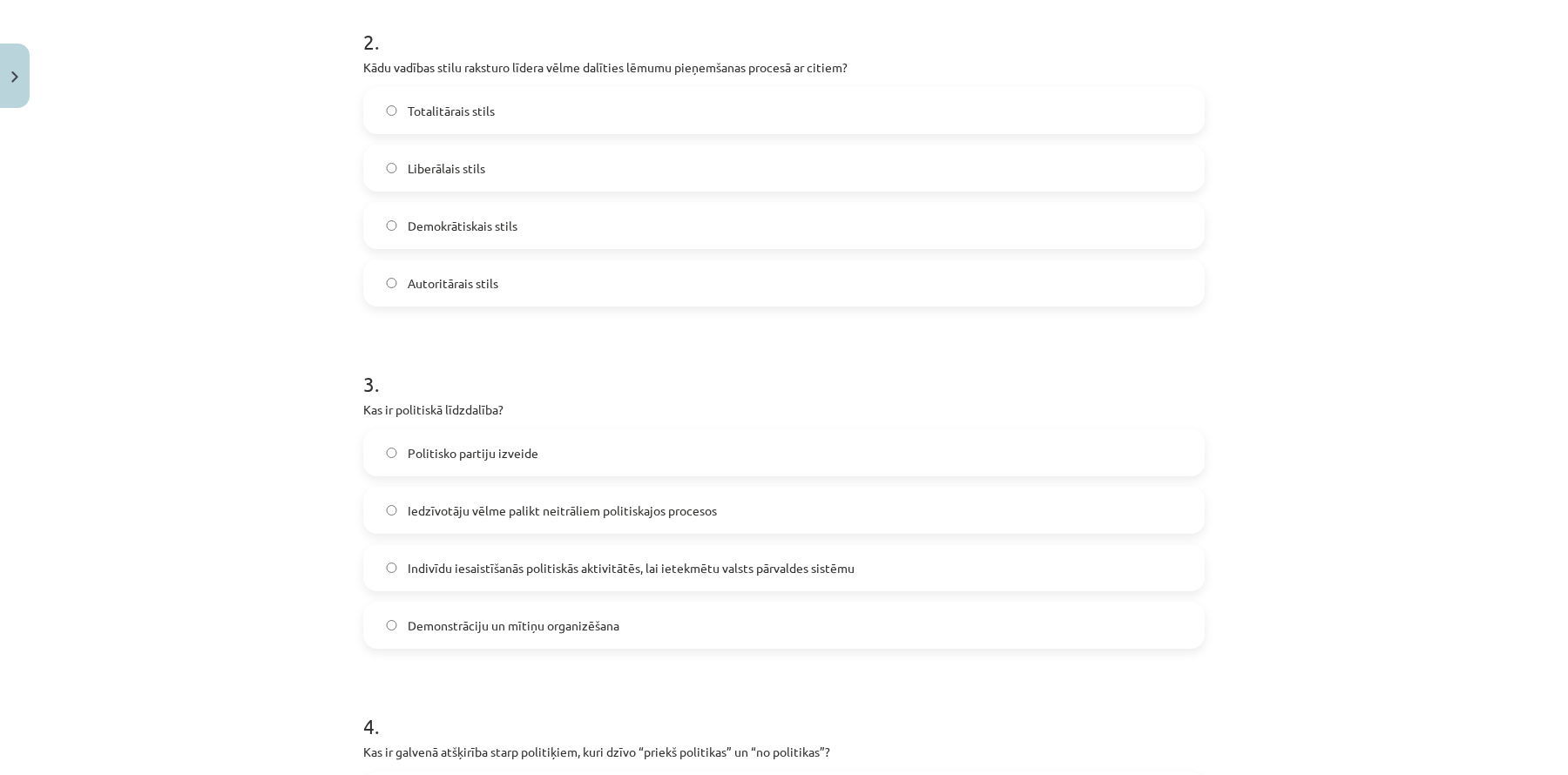
click at [440, 566] on span "Indivīdu iesaistīšanās politiskās aktivitātēs, lai ietekmētu valsts pārvaldes s…" at bounding box center [630, 568] width 447 height 18
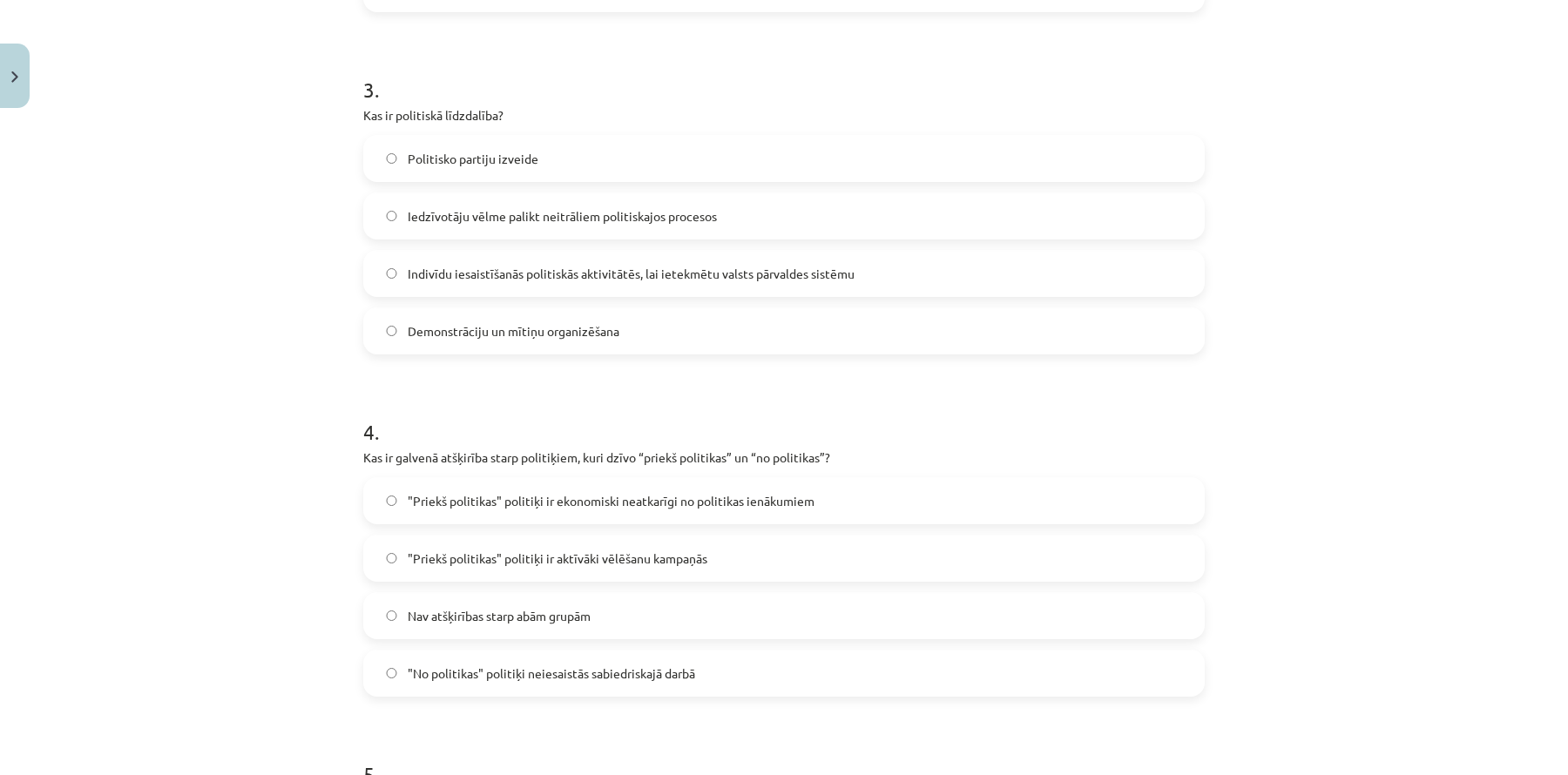
scroll to position [985, 0]
click at [752, 498] on span ""Priekš politikas" politiķi ir ekonomiski neatkarīgi no politikas ienākumiem" at bounding box center [611, 500] width 407 height 18
click at [676, 556] on span ""Priekš politikas" politiķi ir aktīvāki vēlēšanu kampaņās" at bounding box center [557, 558] width 299 height 18
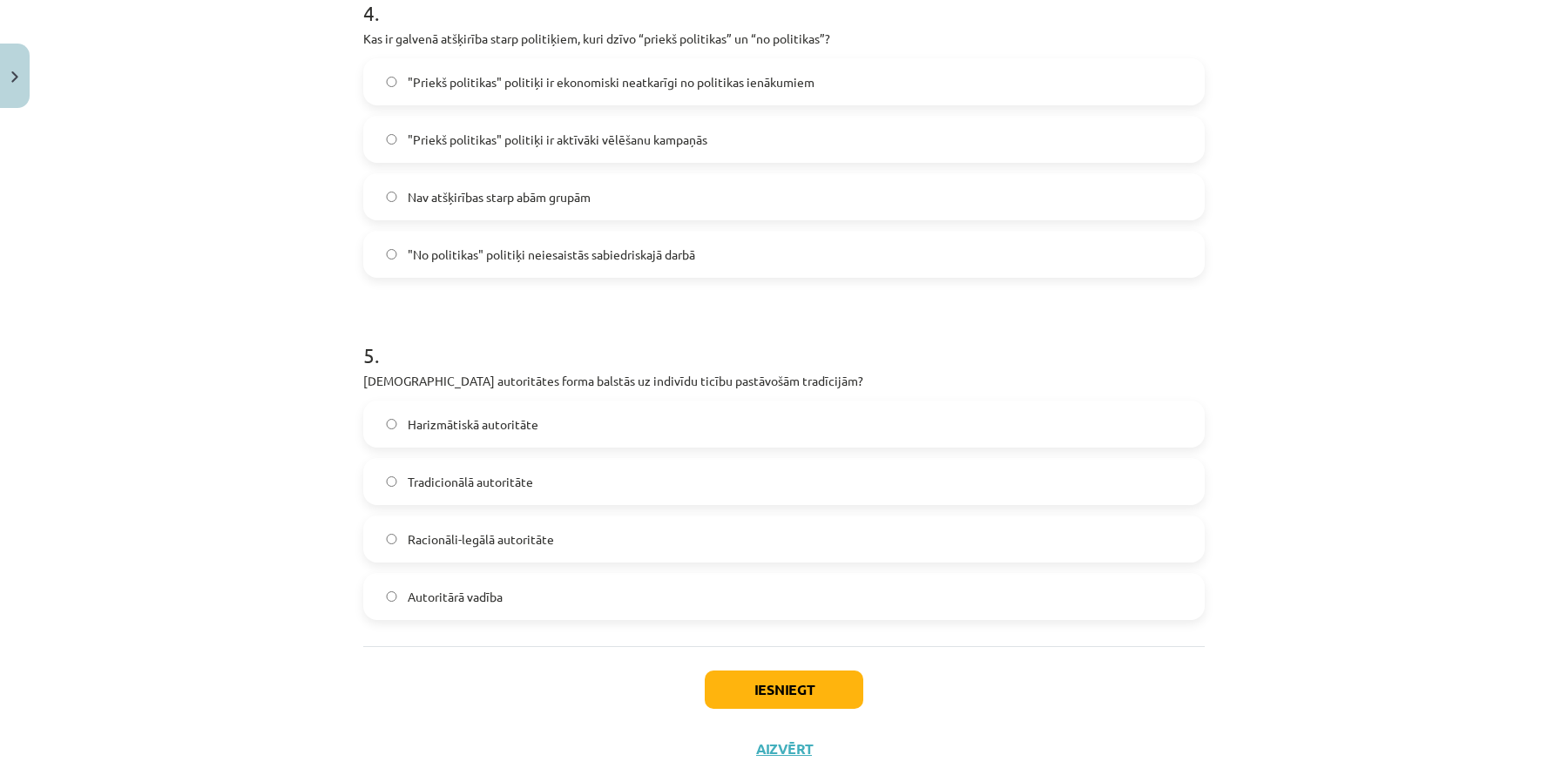
scroll to position [1449, 0]
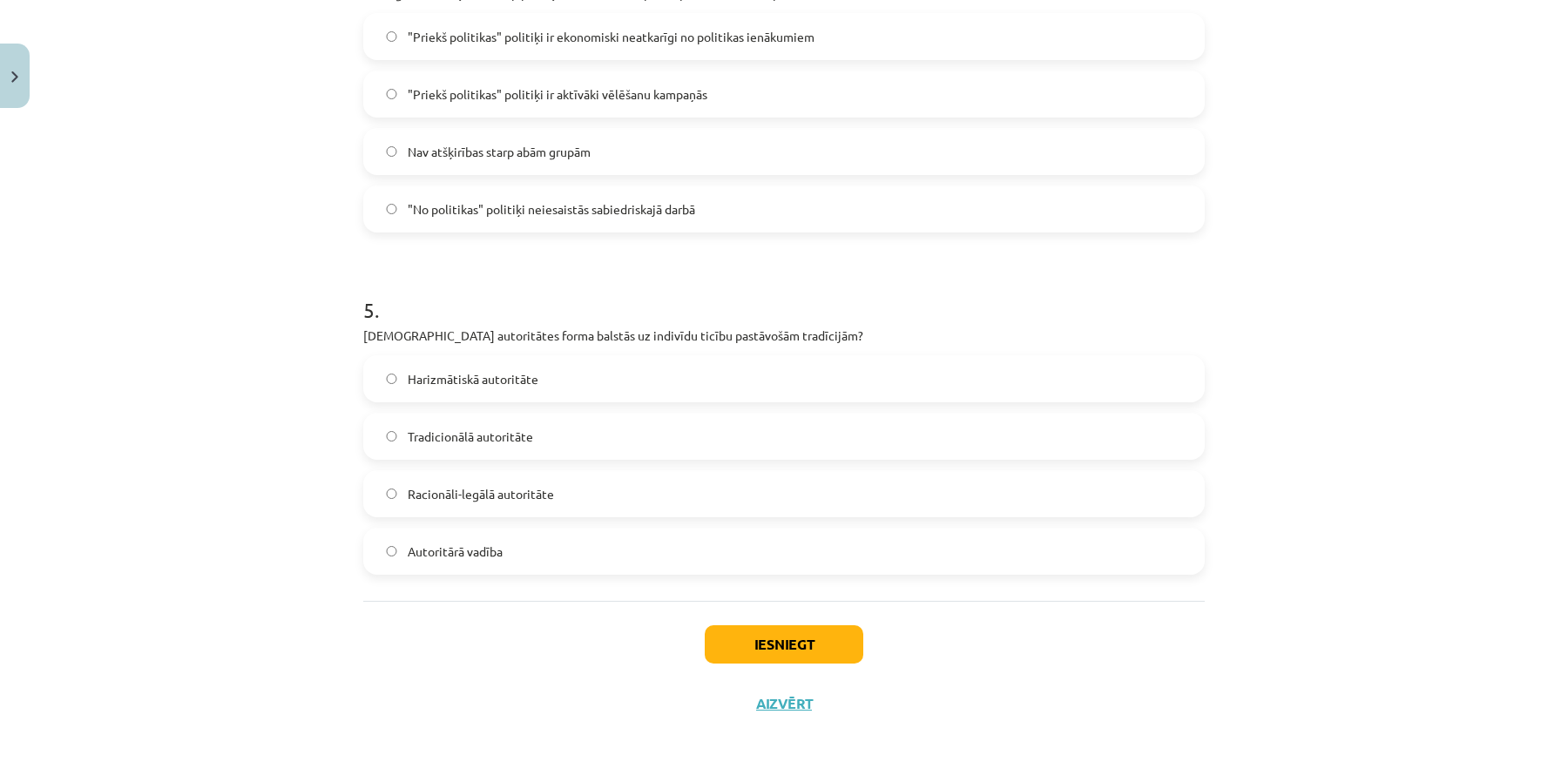
click at [539, 421] on label "Tradicionālā autoritāte" at bounding box center [784, 436] width 839 height 44
click at [758, 649] on button "Iesniegt" at bounding box center [784, 644] width 159 height 39
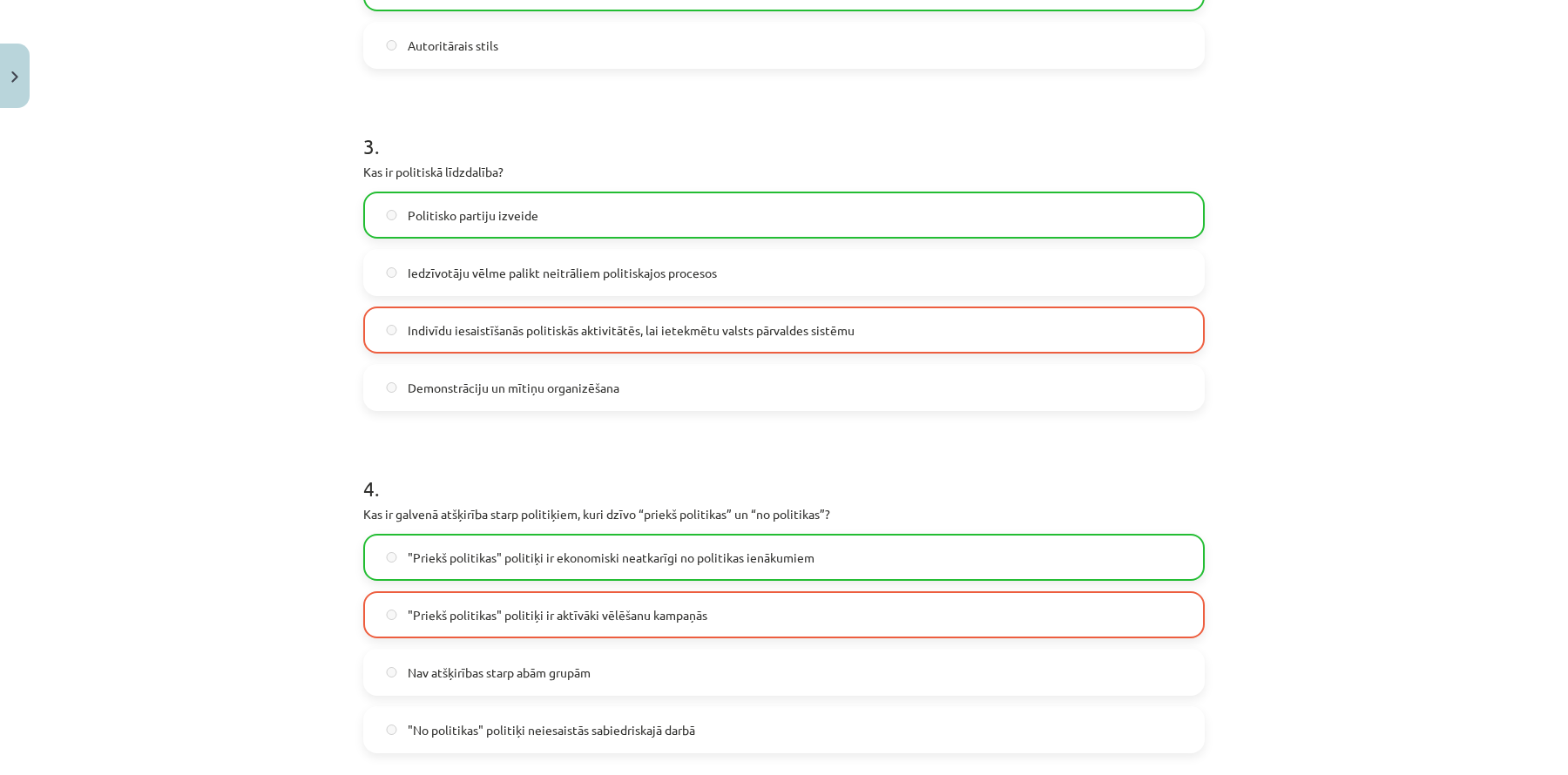
scroll to position [1503, 0]
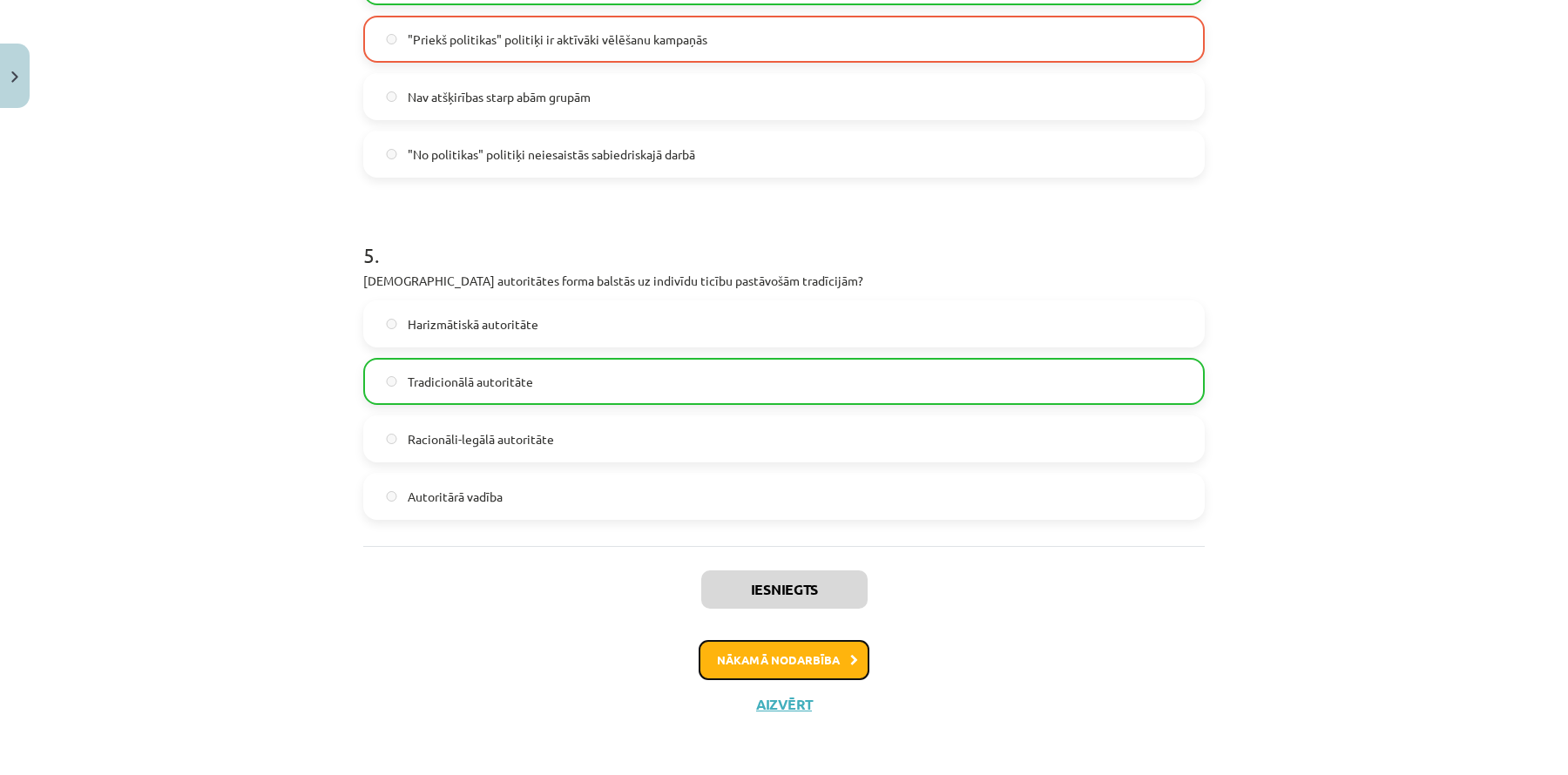
click at [758, 648] on button "Nākamā nodarbība" at bounding box center [784, 660] width 170 height 40
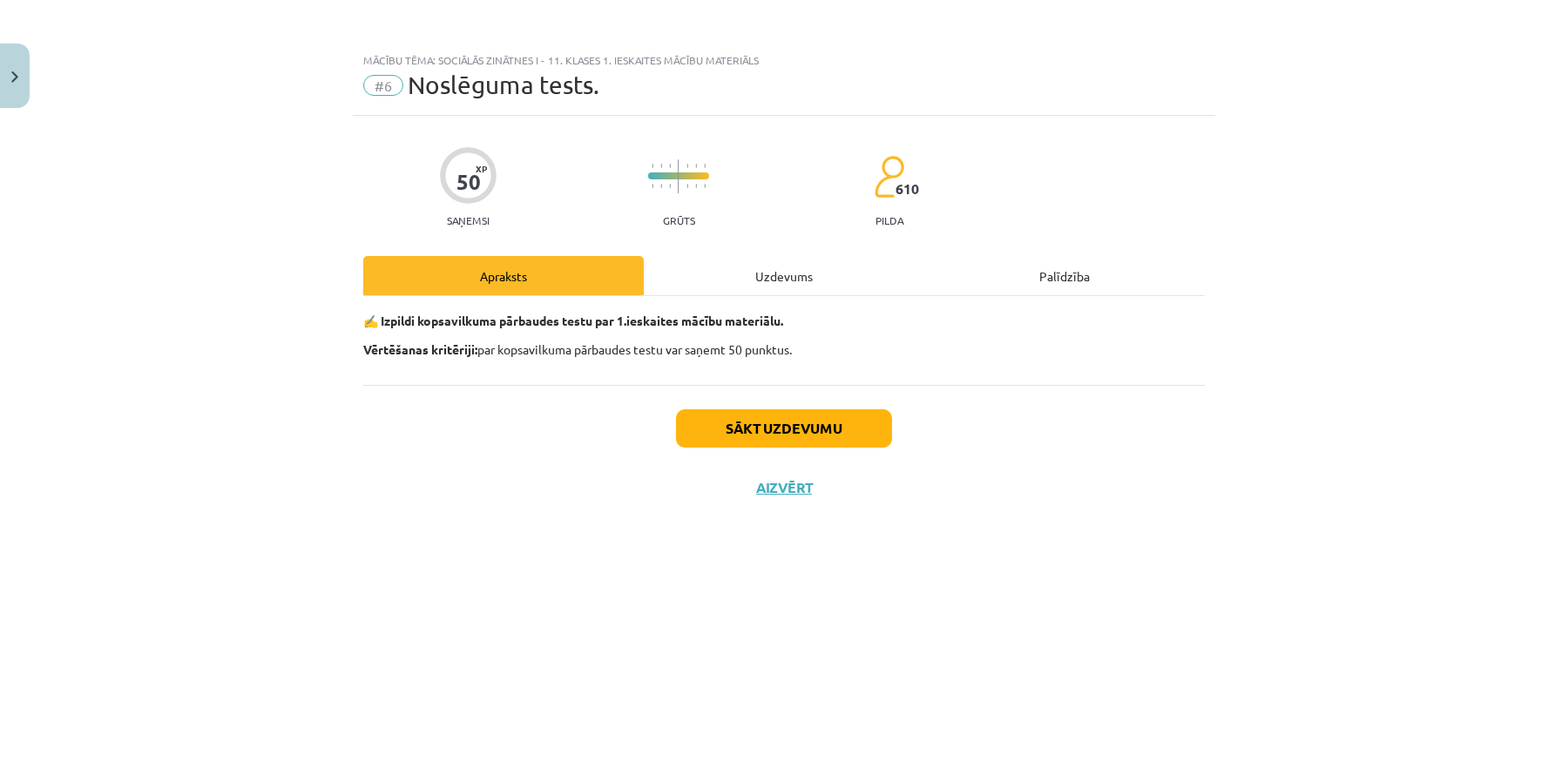
scroll to position [0, 0]
click at [737, 425] on button "Sākt uzdevumu" at bounding box center [784, 428] width 216 height 39
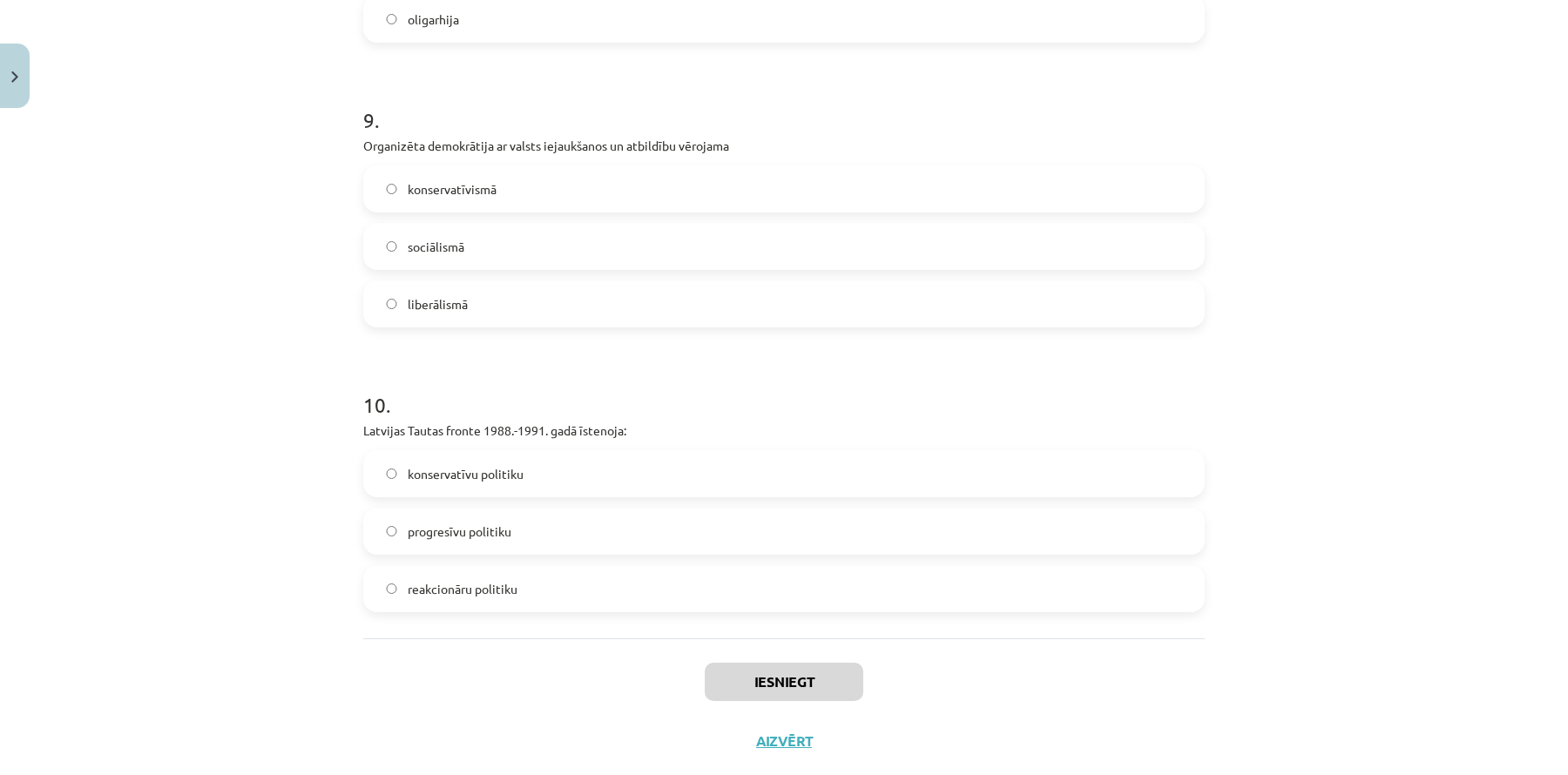
scroll to position [2586, 0]
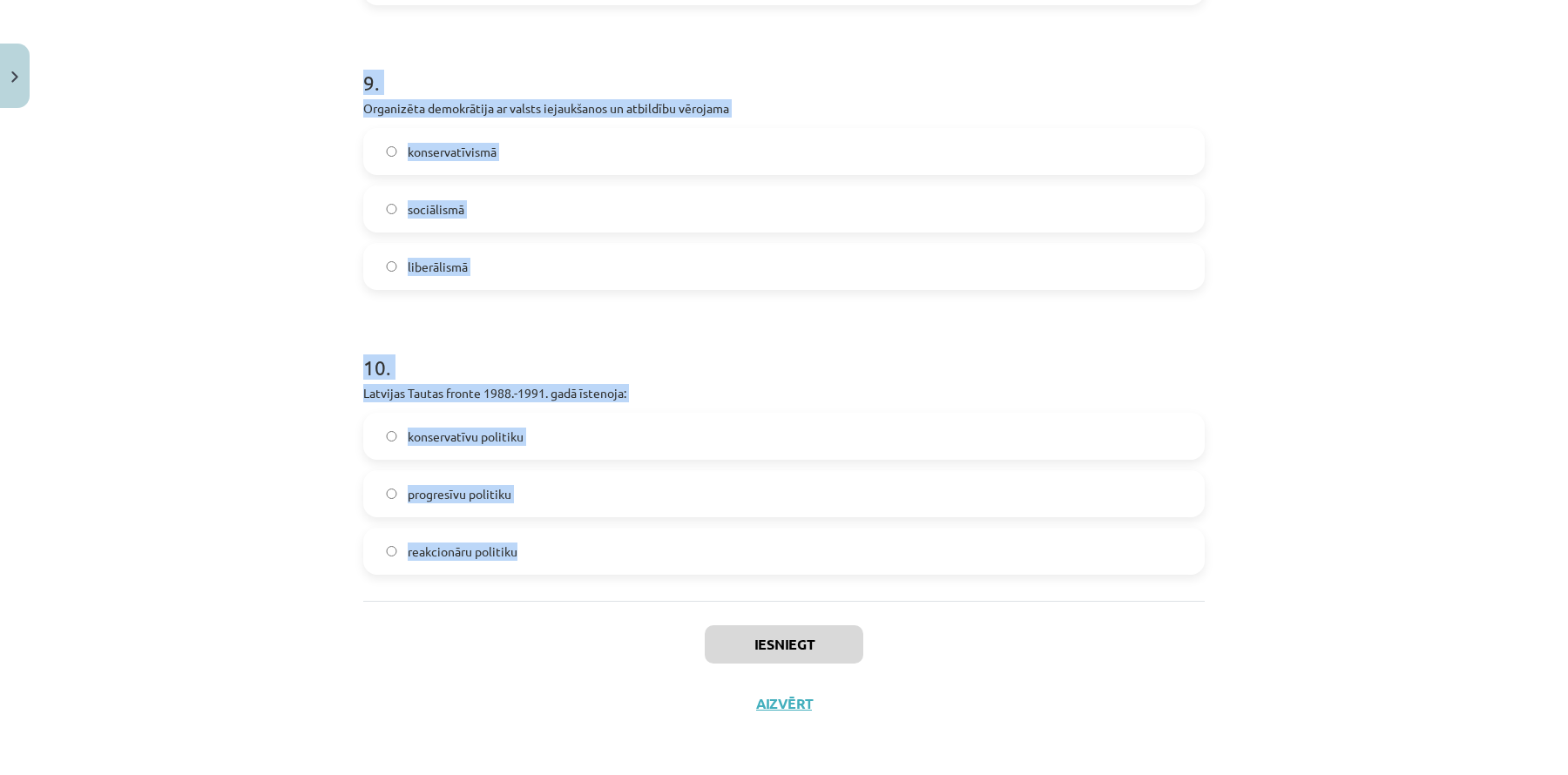
drag, startPoint x: 322, startPoint y: 390, endPoint x: 700, endPoint y: 572, distance: 419.5
click at [700, 572] on div "Mācību tēma: Sociālās zinātnes i - 11. klases 1. ieskaites mācību materiāls #6 …" at bounding box center [784, 388] width 1568 height 775
copy form "1 . Elitārai demokrātijai raksturīgie apstākļi ir sociālisms teokrātija liberāl…"
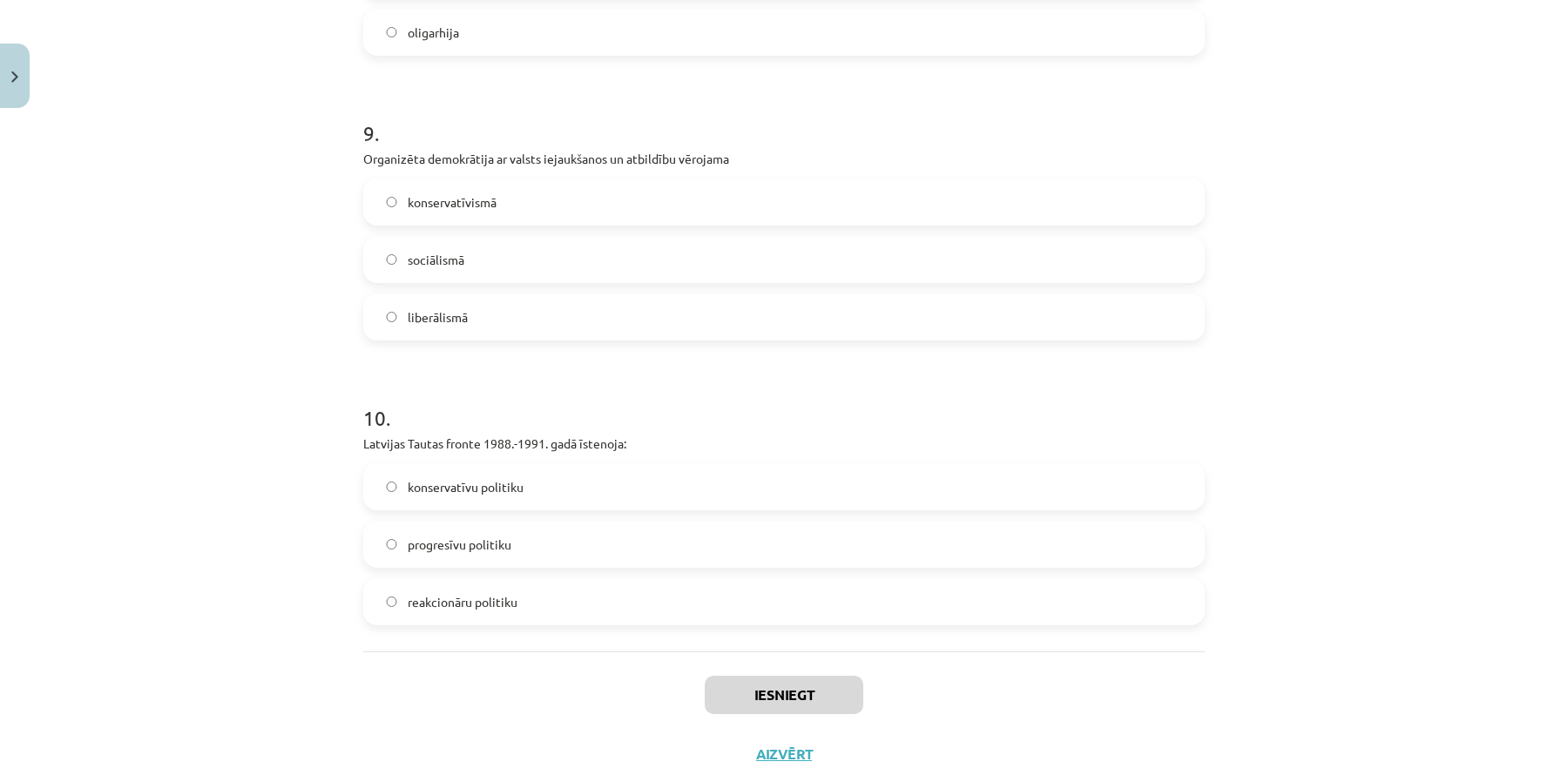
click at [220, 146] on div "Mācību tēma: Sociālās zinātnes i - 11. klases 1. ieskaites mācību materiāls #6 …" at bounding box center [784, 388] width 1568 height 775
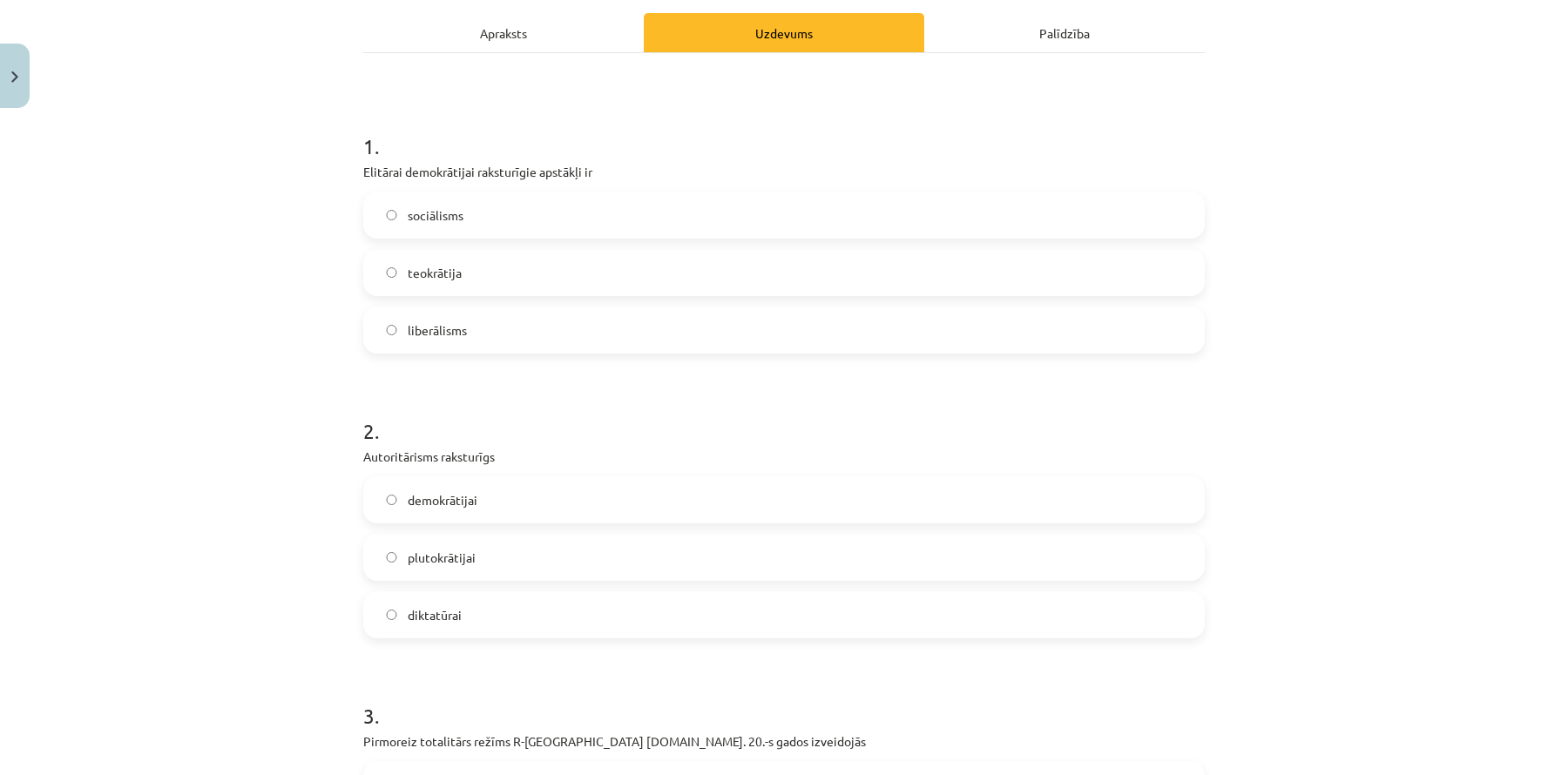
scroll to position [0, 0]
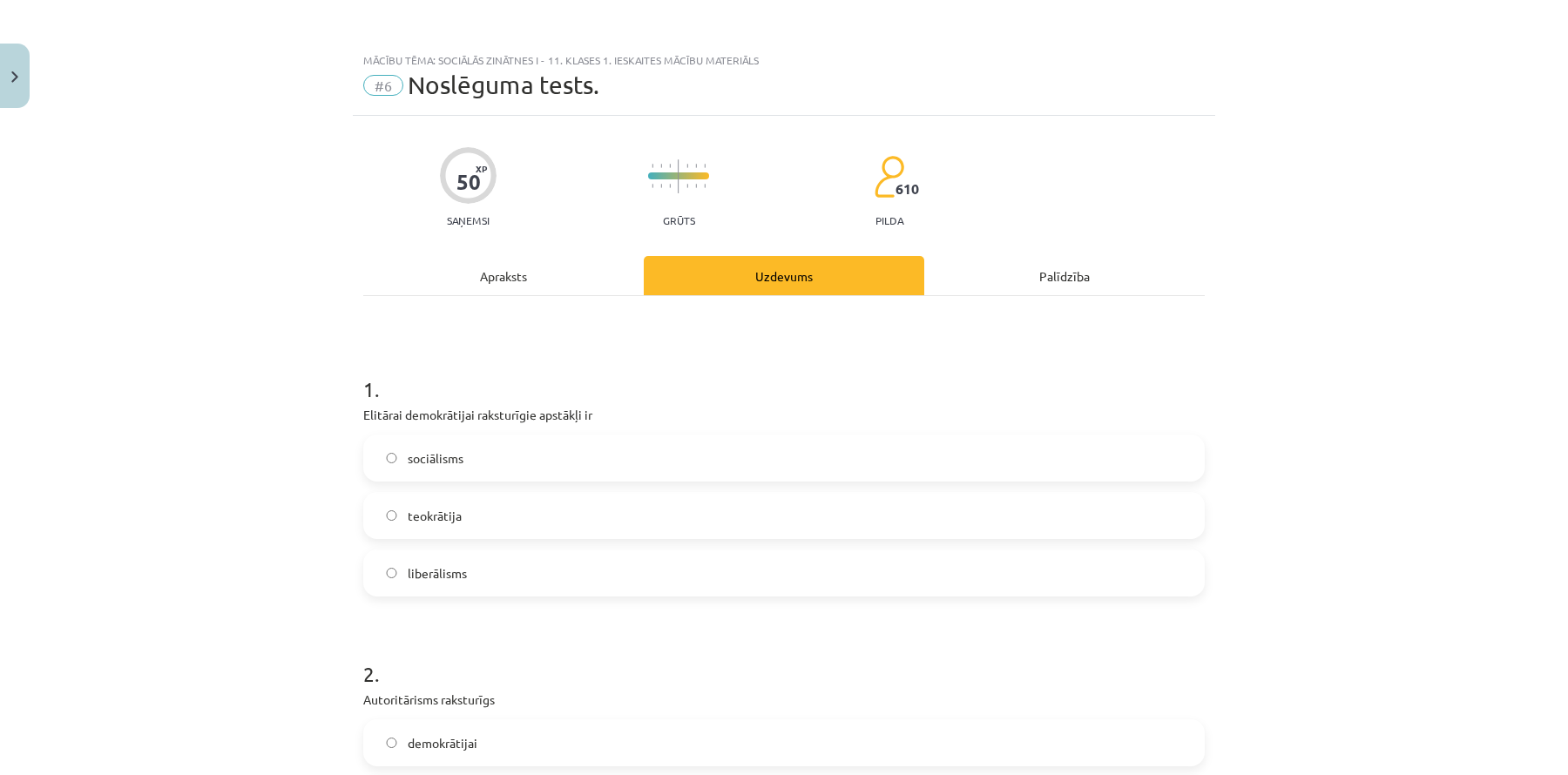
click at [429, 567] on span "liberālisms" at bounding box center [437, 574] width 59 height 18
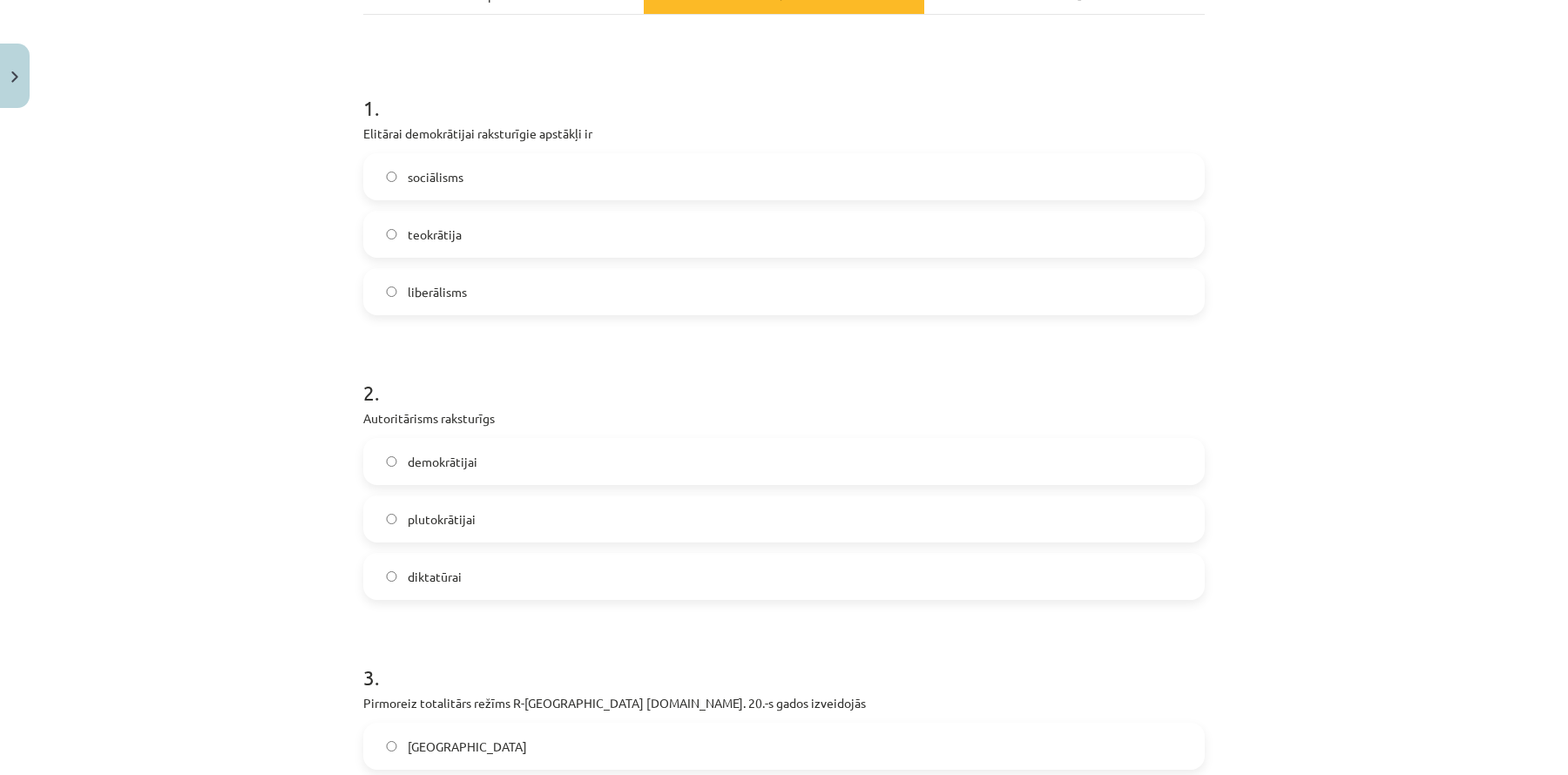
scroll to position [284, 0]
click at [472, 462] on span "demokrātijai" at bounding box center [442, 459] width 69 height 18
click at [466, 584] on label "diktatūrai" at bounding box center [784, 573] width 839 height 44
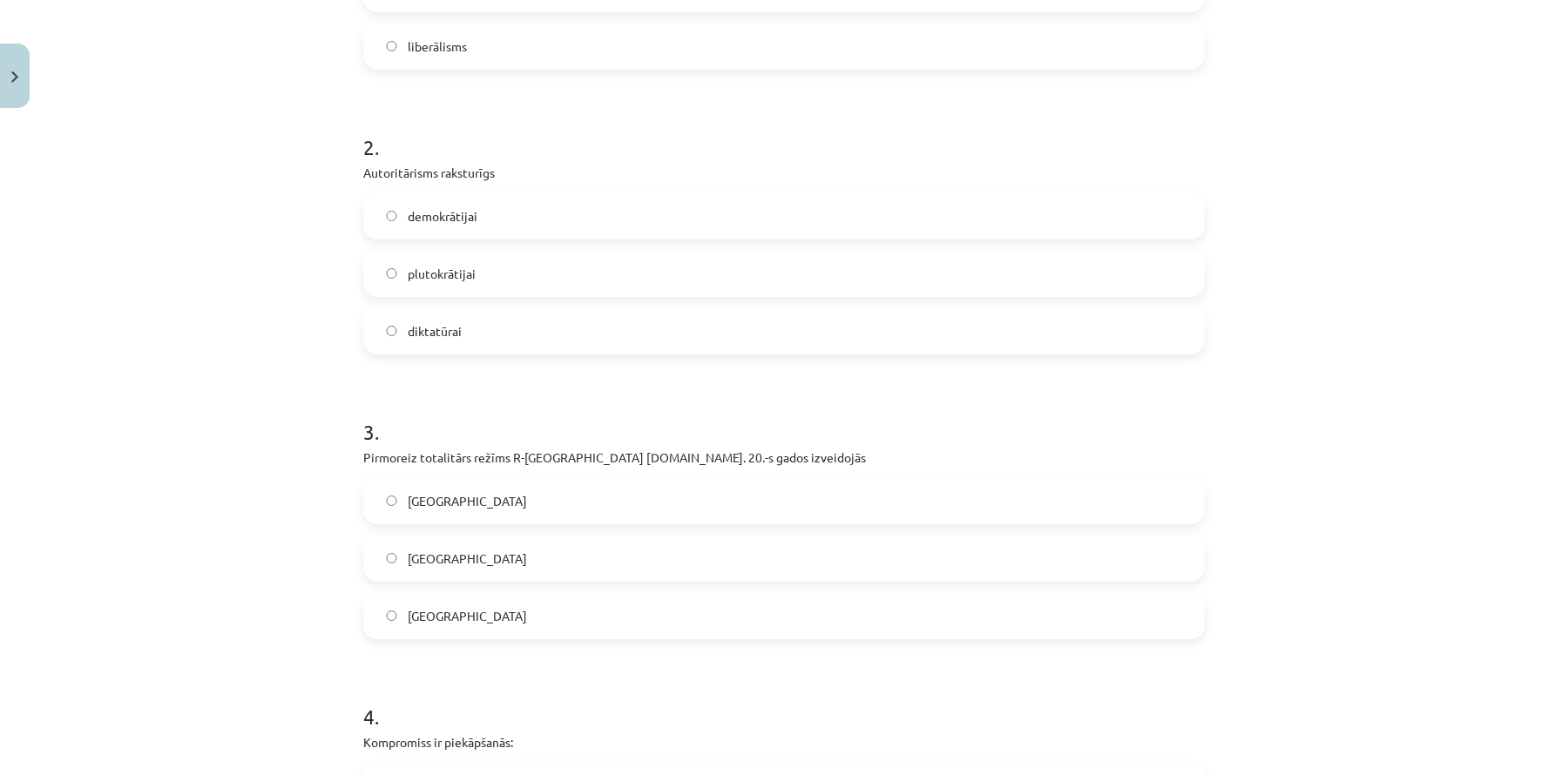
scroll to position [625, 0]
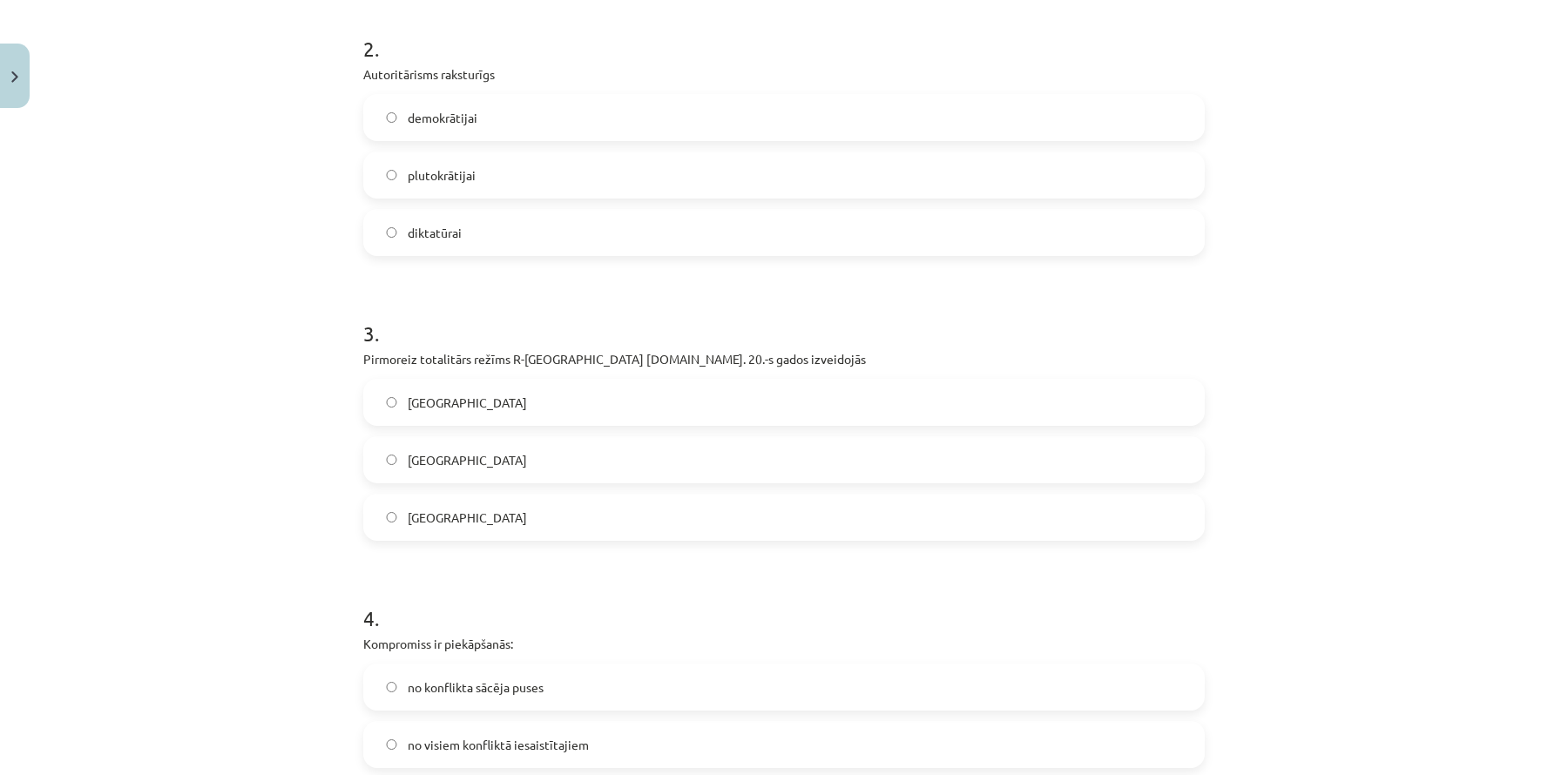
click at [494, 438] on label "Itālijā" at bounding box center [784, 460] width 839 height 44
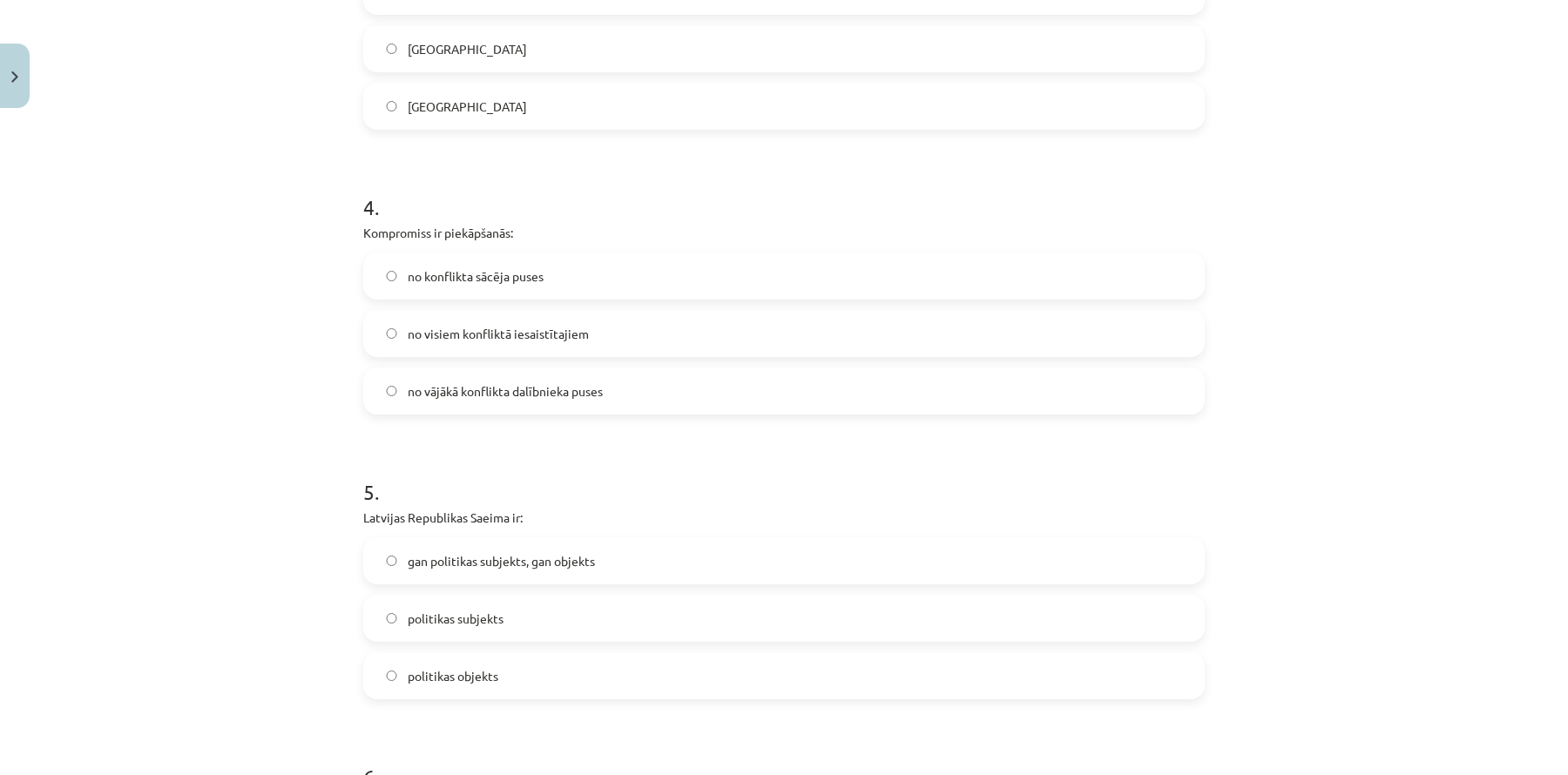
scroll to position [1044, 0]
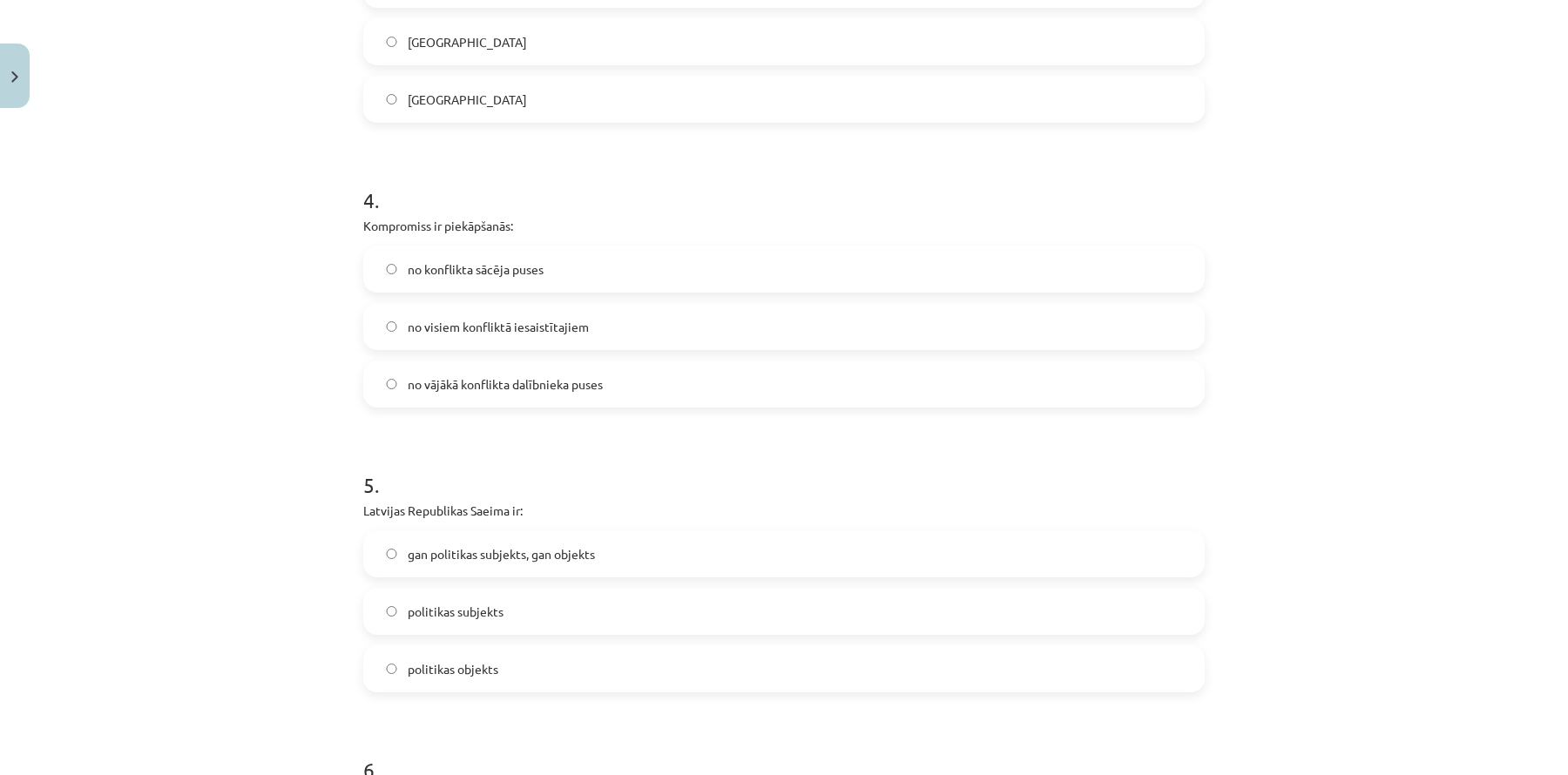
click at [588, 321] on span "no visiem konfliktā iesaistītajiem" at bounding box center [498, 327] width 181 height 18
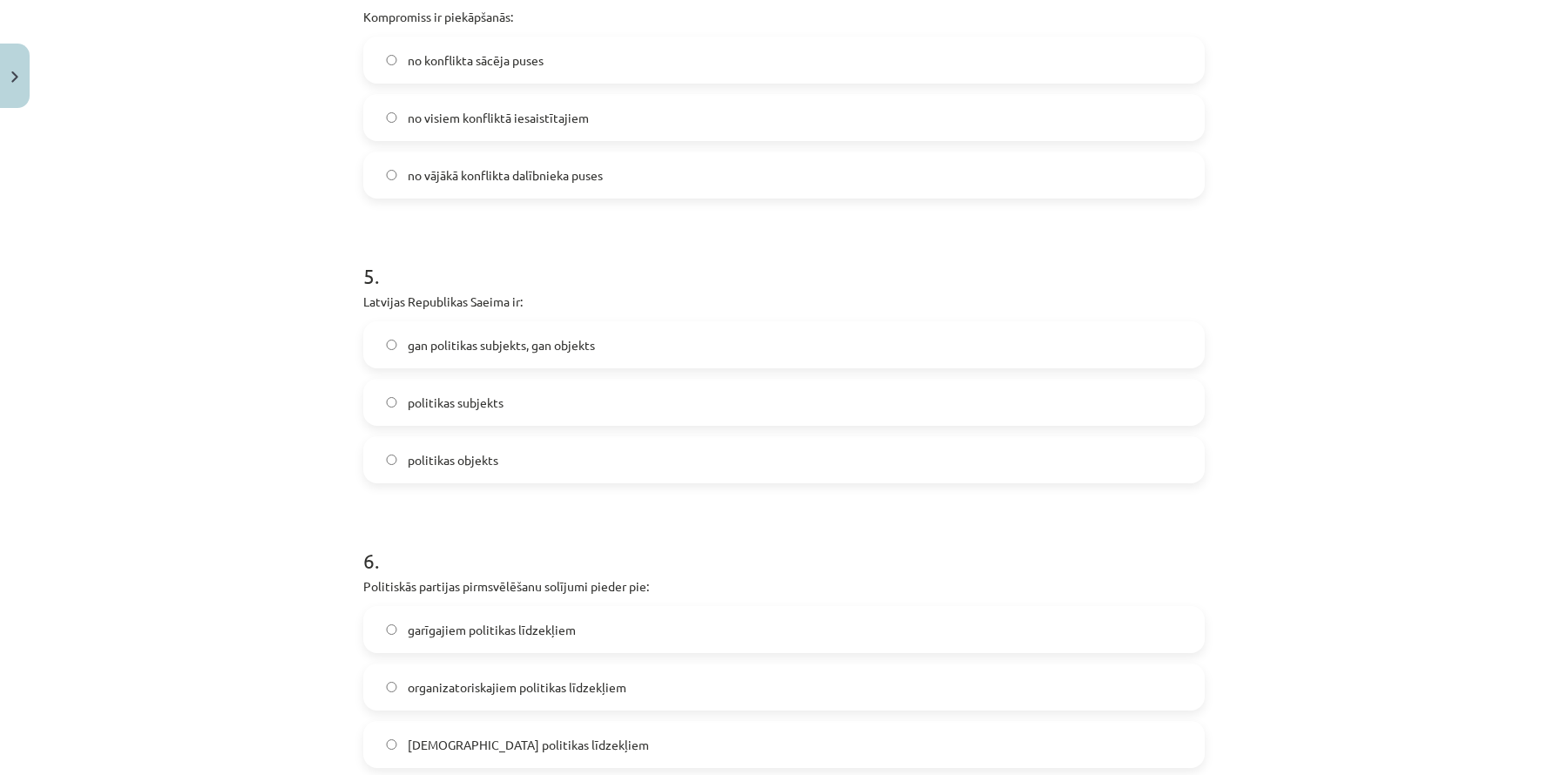
scroll to position [1258, 0]
click at [508, 400] on label "politikas subjekts" at bounding box center [784, 398] width 839 height 44
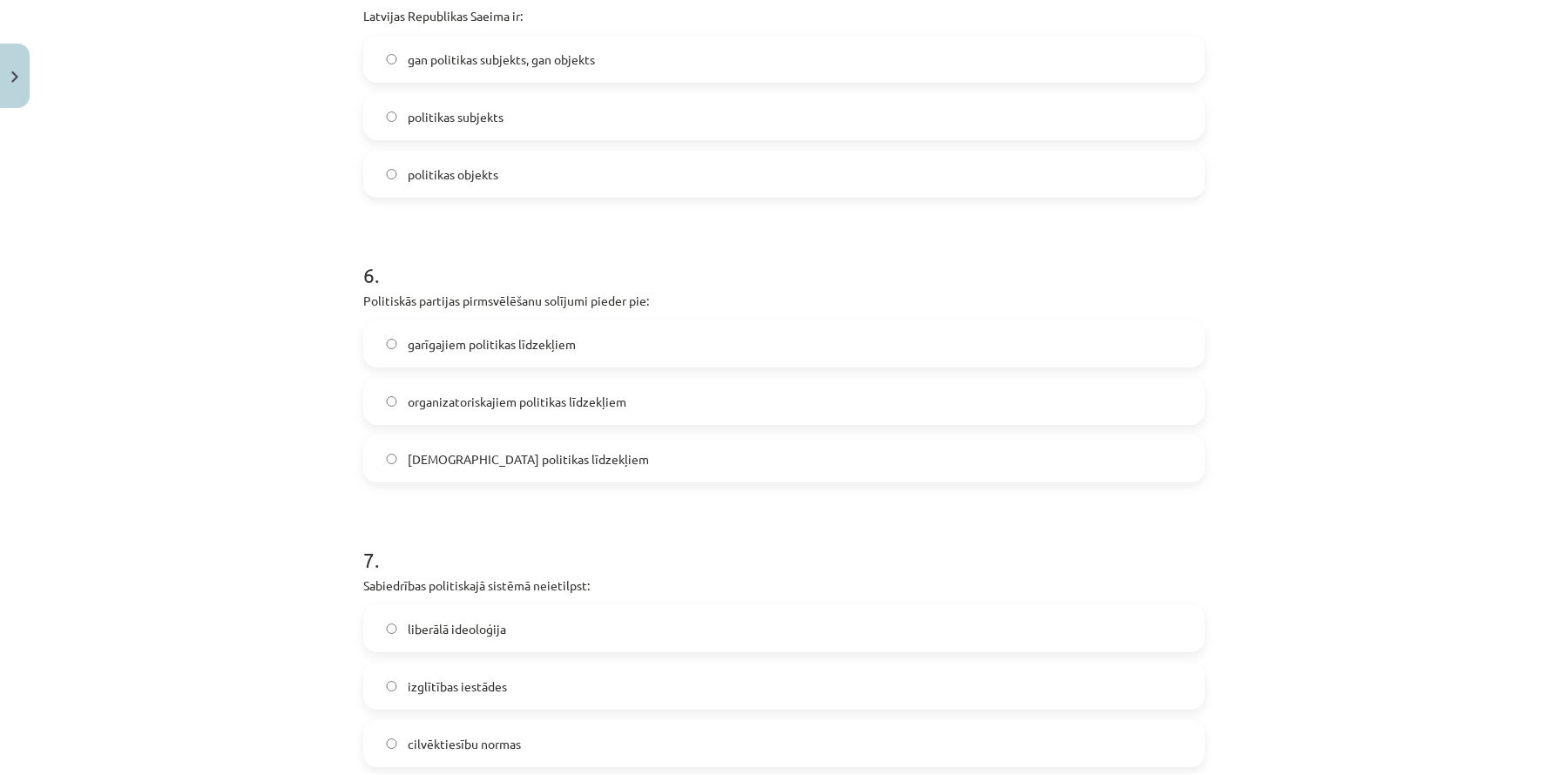
scroll to position [1564, 0]
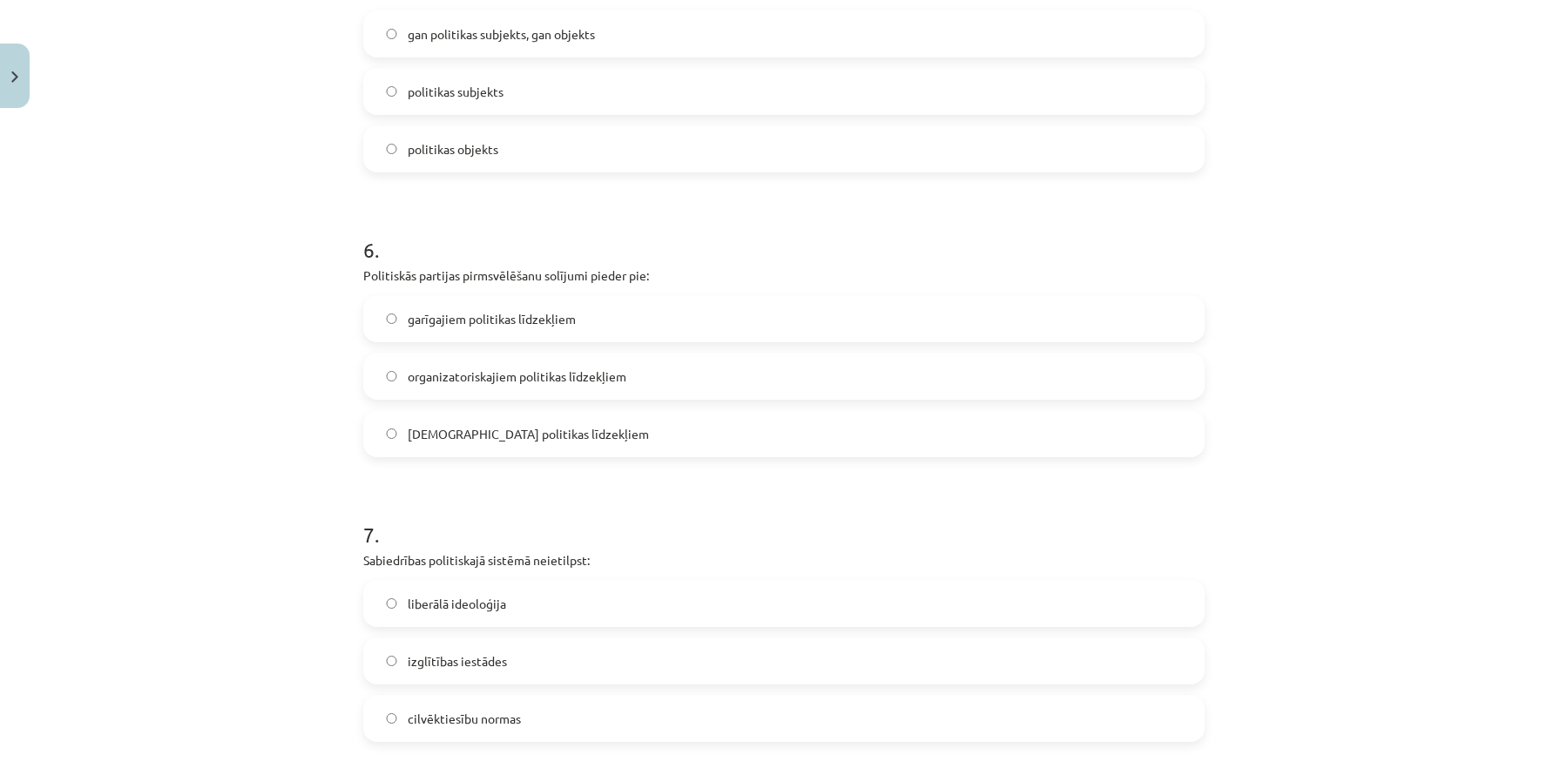
click at [493, 315] on span "garīgajiem politikas līdzekļiem" at bounding box center [492, 319] width 168 height 18
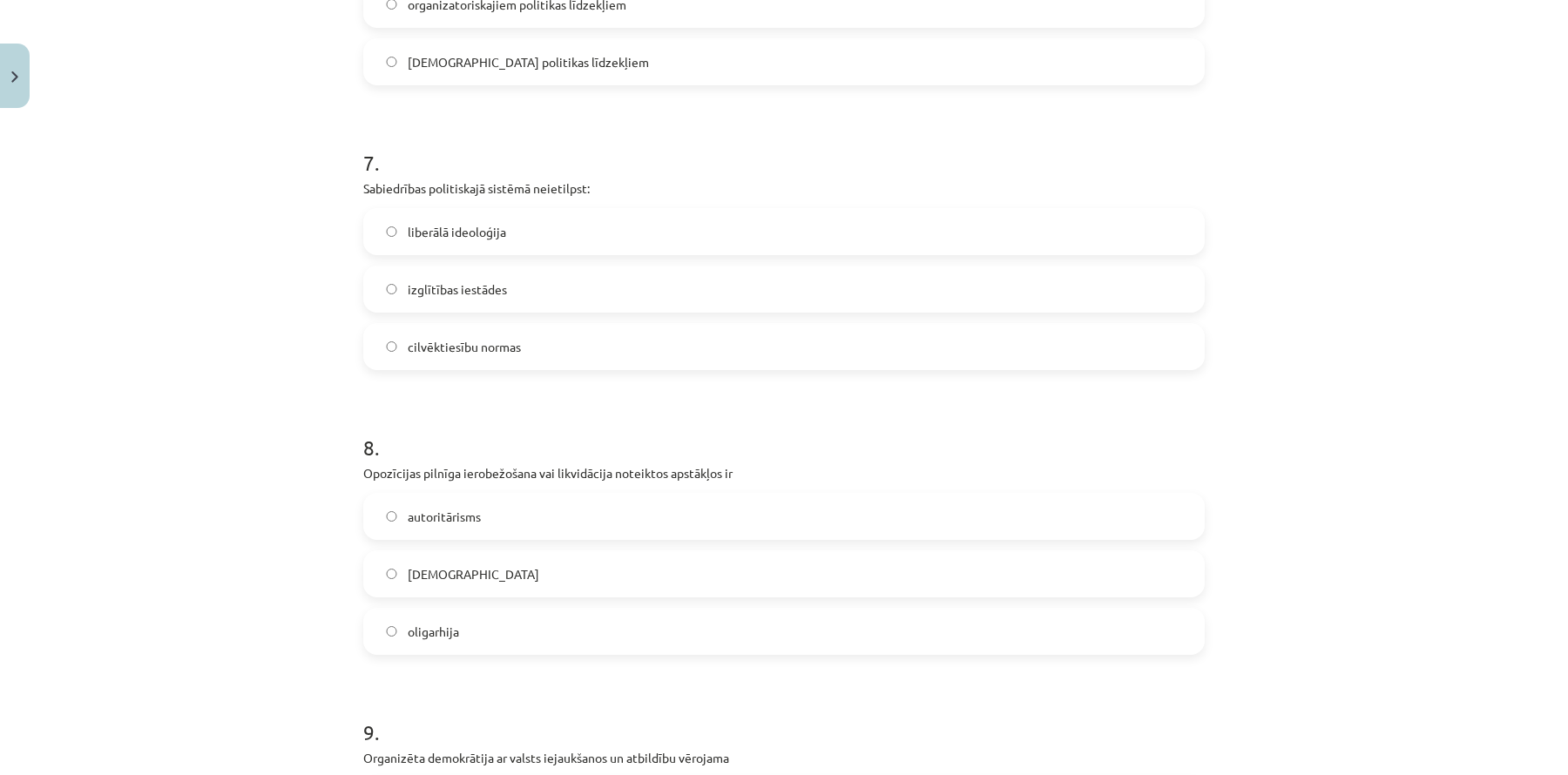
scroll to position [1937, 0]
click at [580, 291] on label "izglītības iestādes" at bounding box center [784, 288] width 839 height 44
click at [458, 582] on label "totalitārisms" at bounding box center [784, 573] width 839 height 44
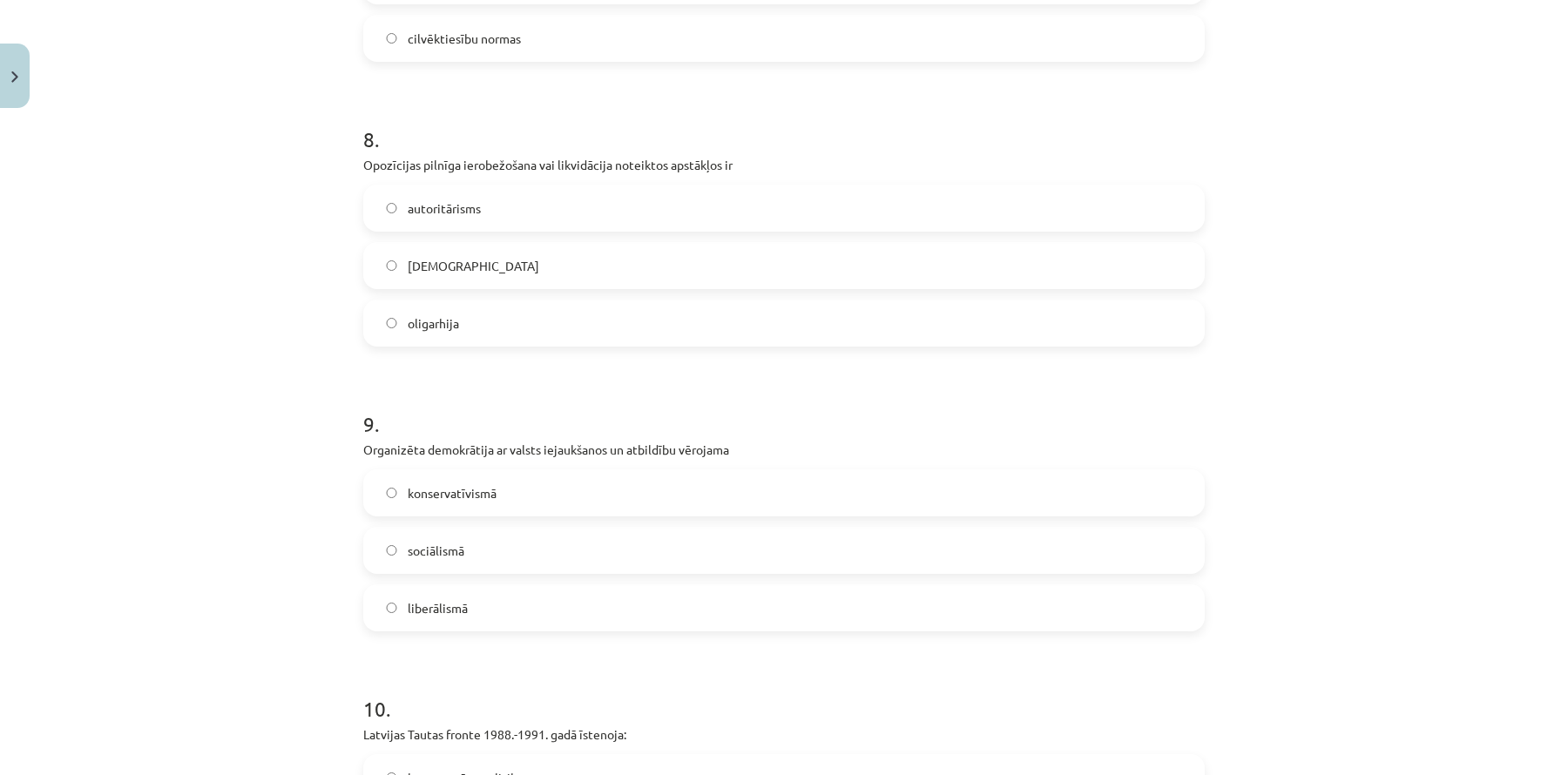
scroll to position [2260, 0]
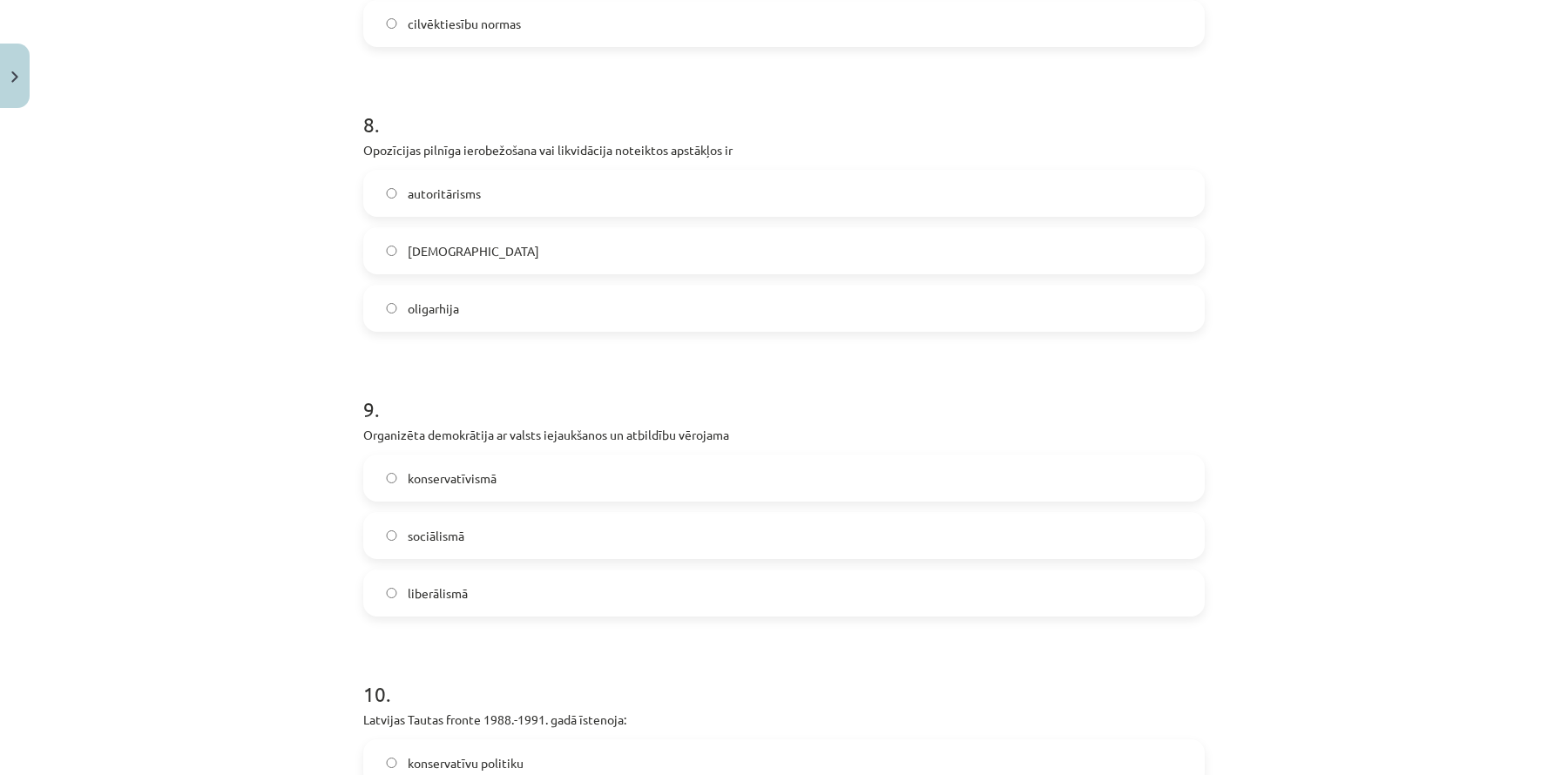
click at [487, 532] on label "sociālismā" at bounding box center [784, 536] width 839 height 44
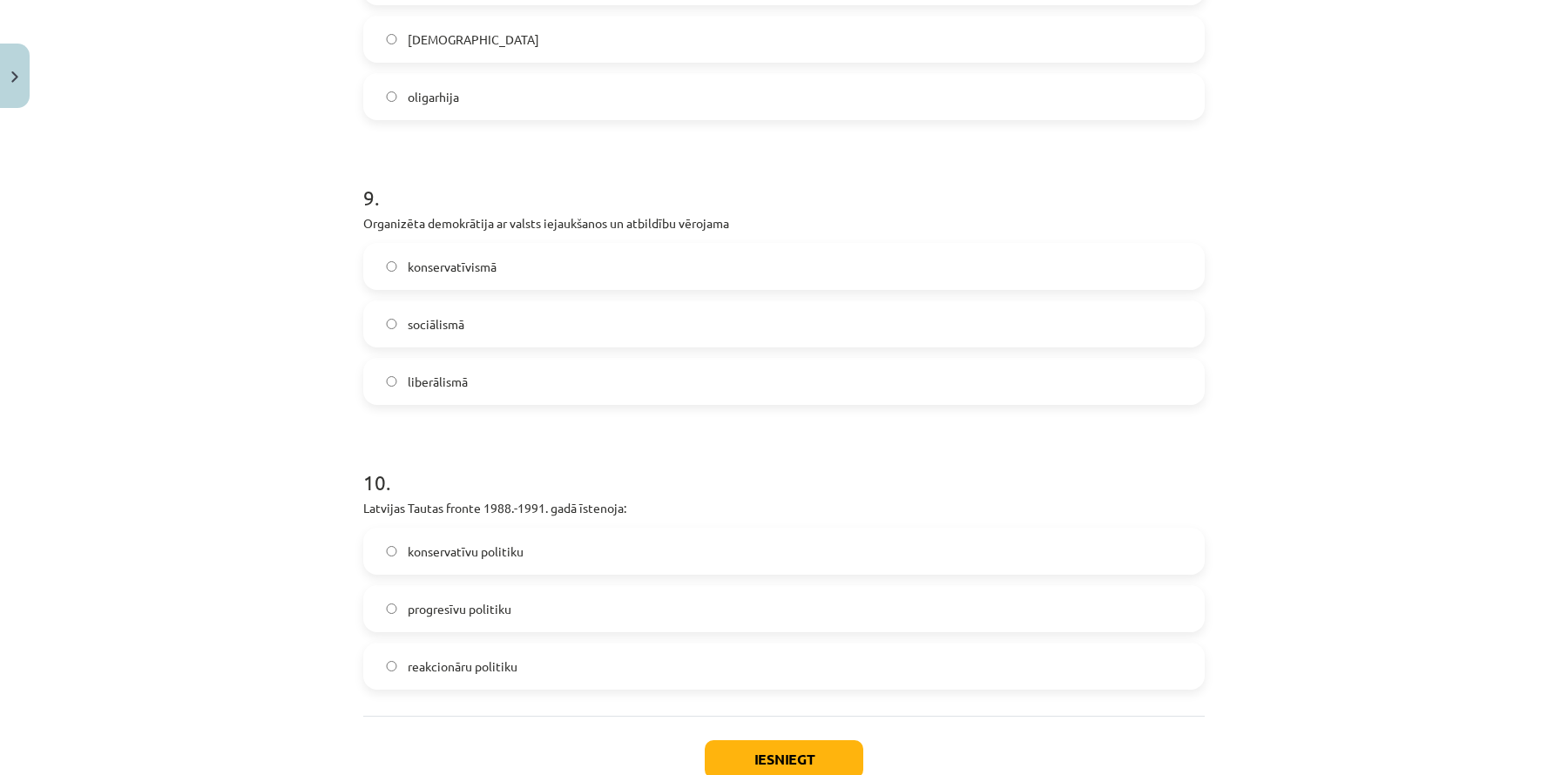
scroll to position [2540, 0]
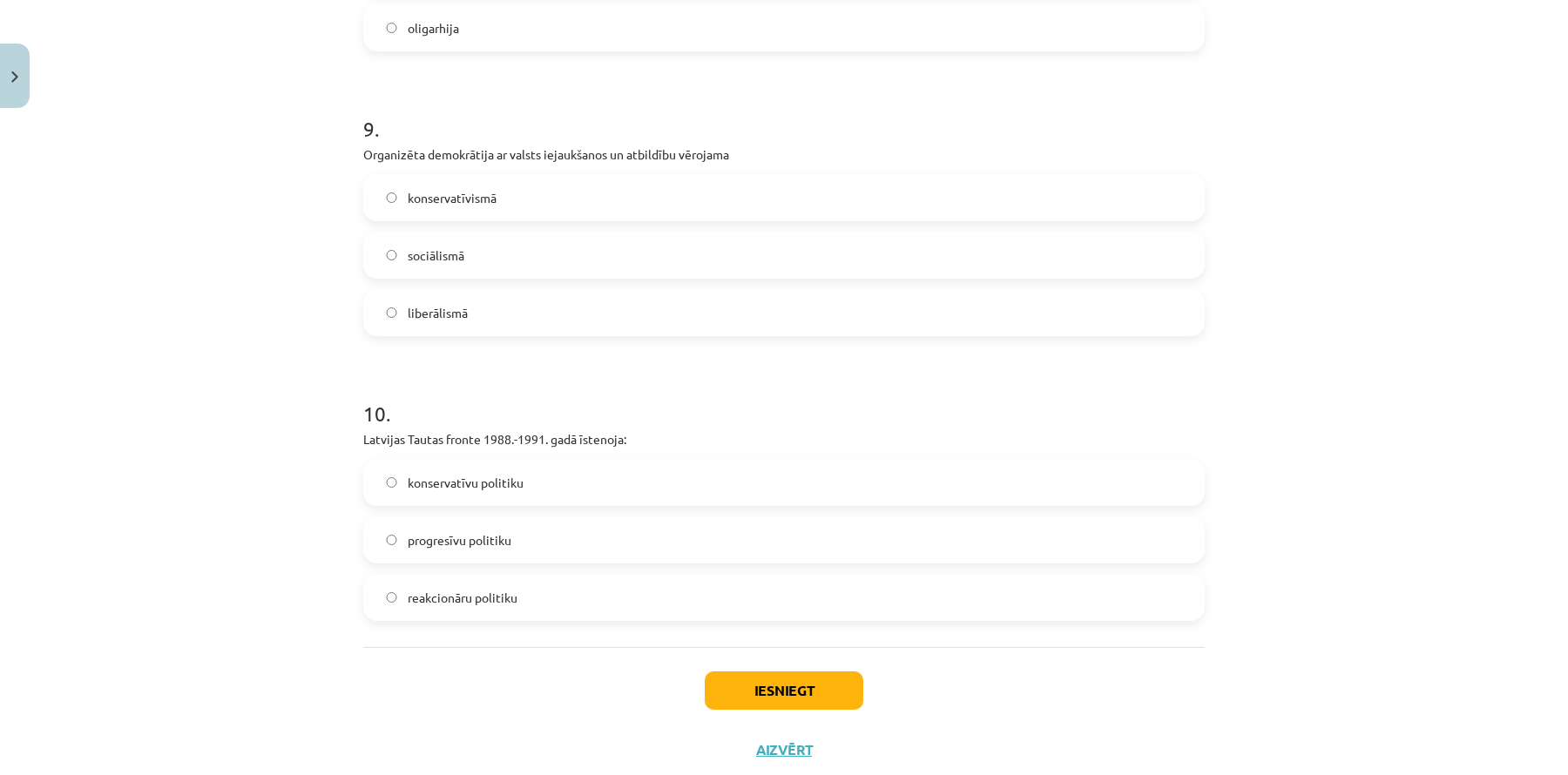
click at [474, 541] on span "progresīvu politiku" at bounding box center [459, 540] width 104 height 18
click at [750, 680] on button "Iesniegt" at bounding box center [784, 691] width 159 height 39
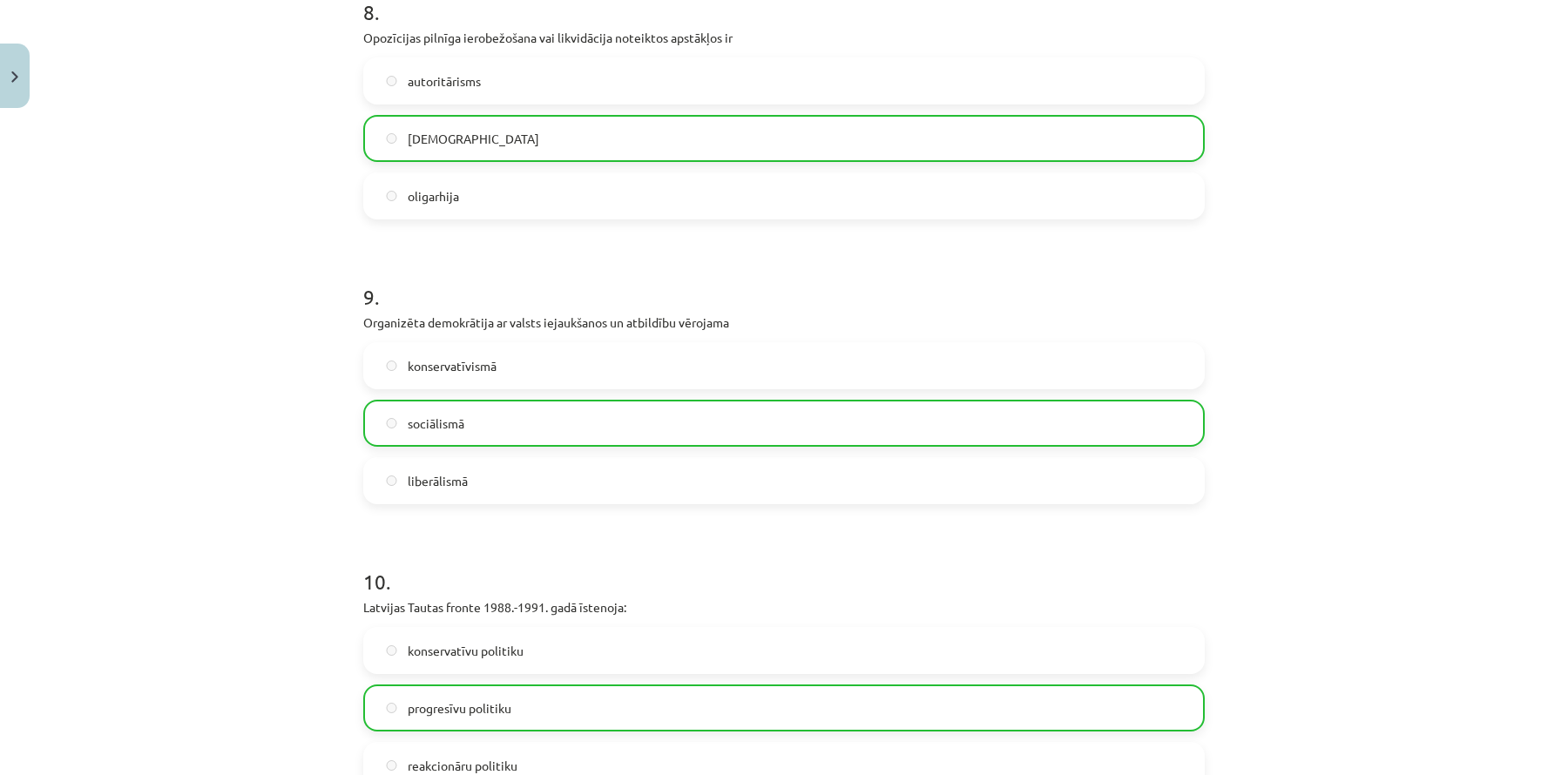
scroll to position [2641, 0]
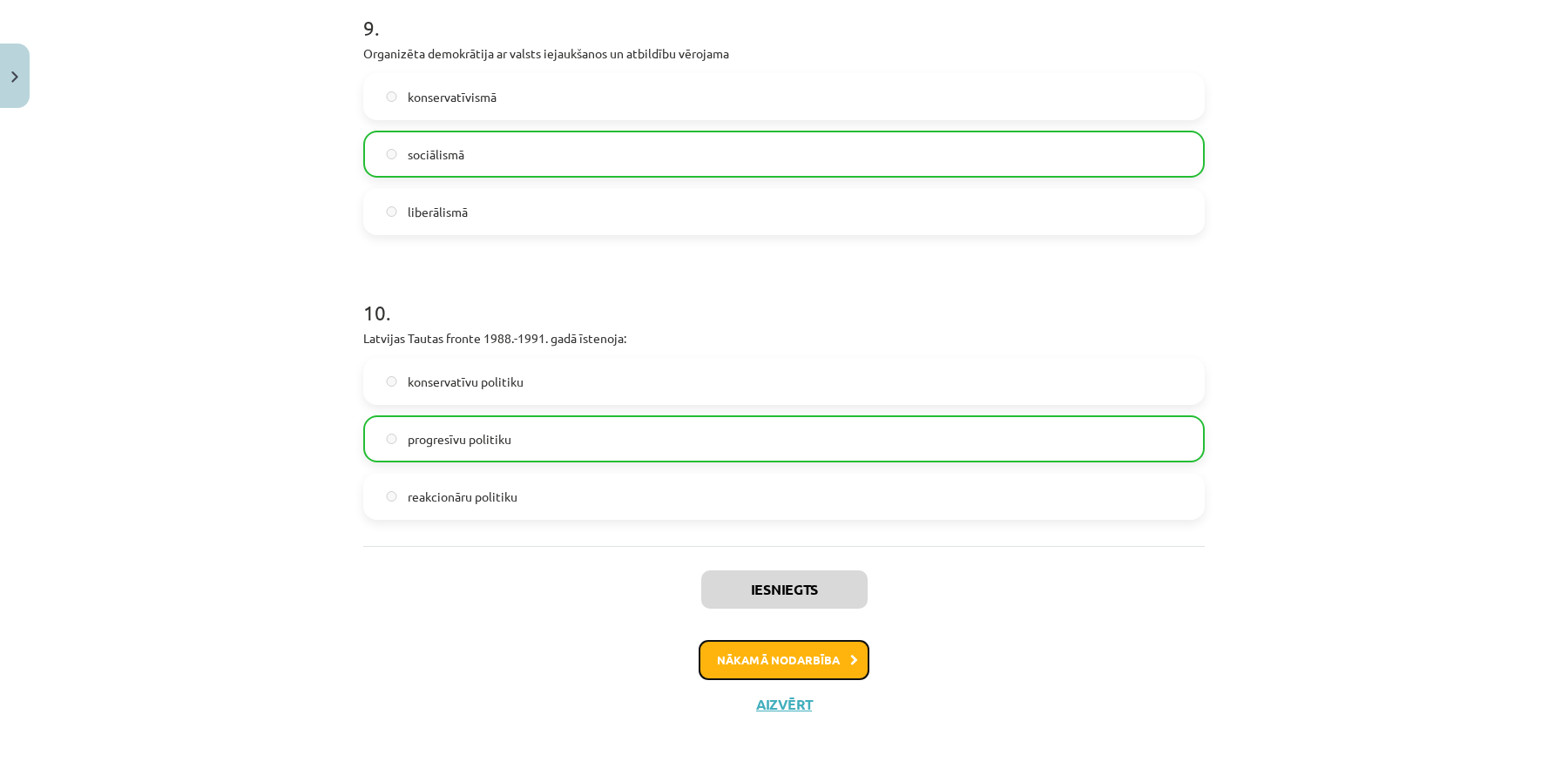
click at [802, 657] on button "Nākamā nodarbība" at bounding box center [784, 660] width 170 height 40
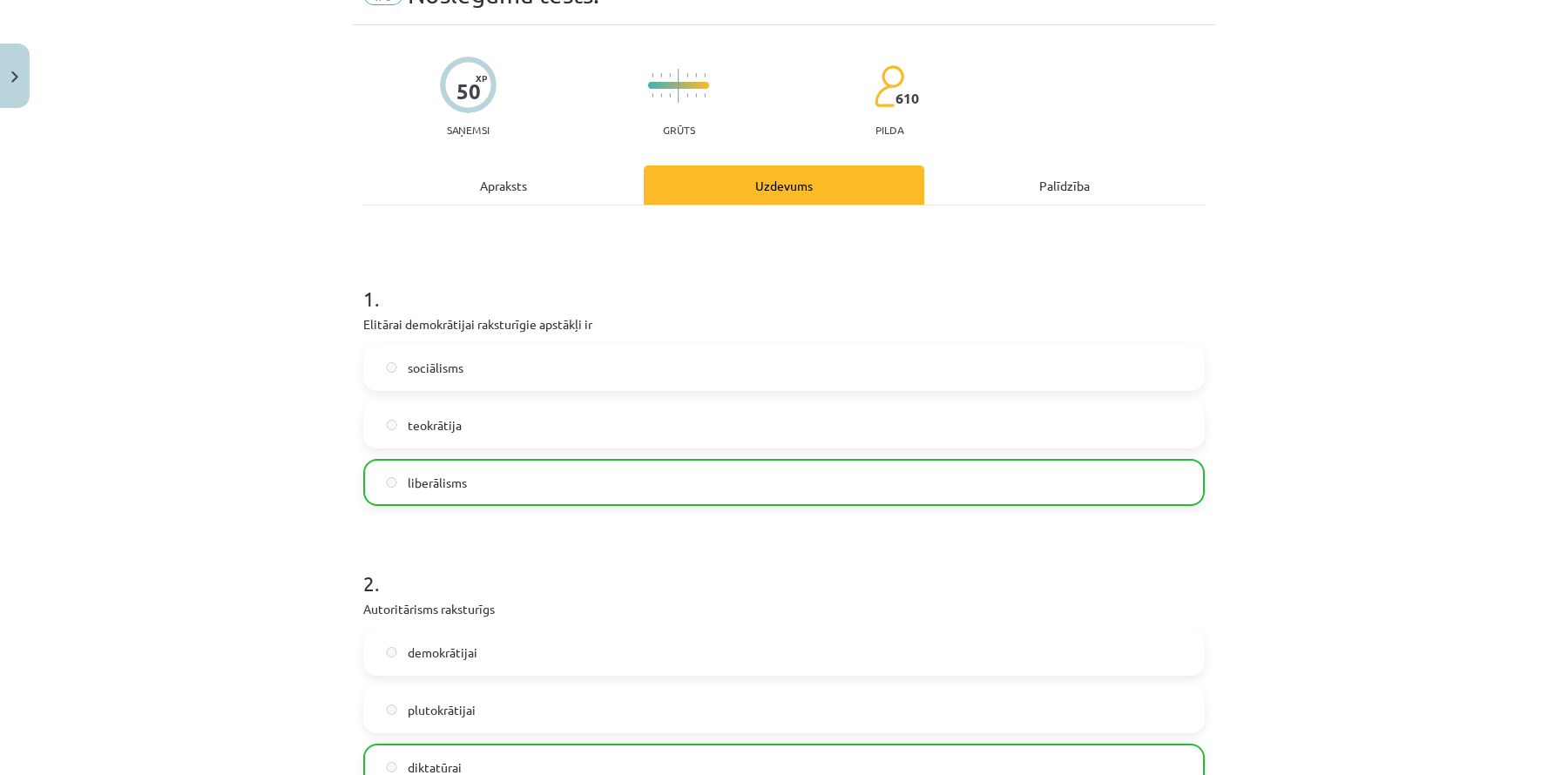
scroll to position [44, 0]
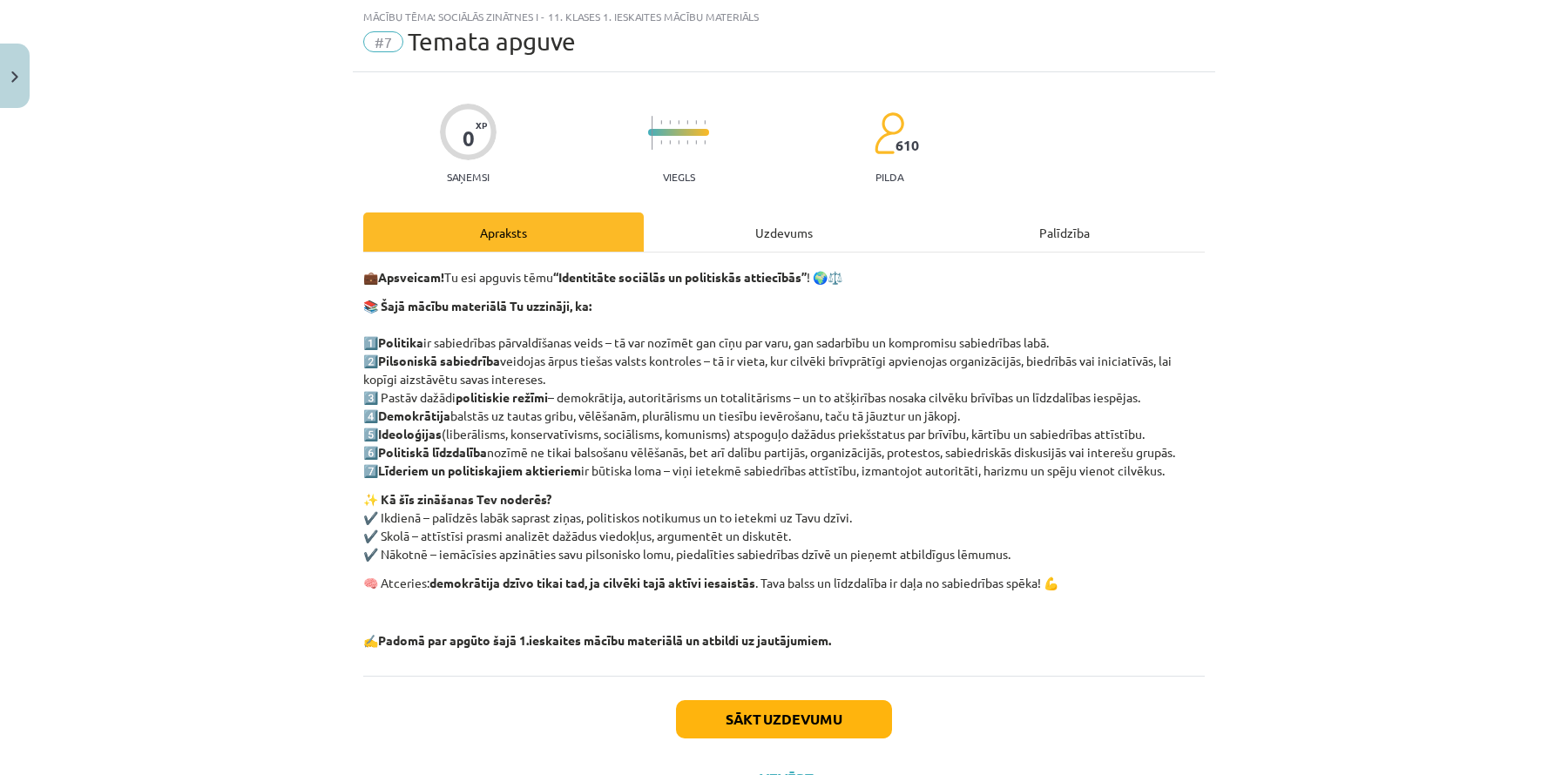
click at [791, 240] on div "Uzdevums" at bounding box center [784, 233] width 280 height 40
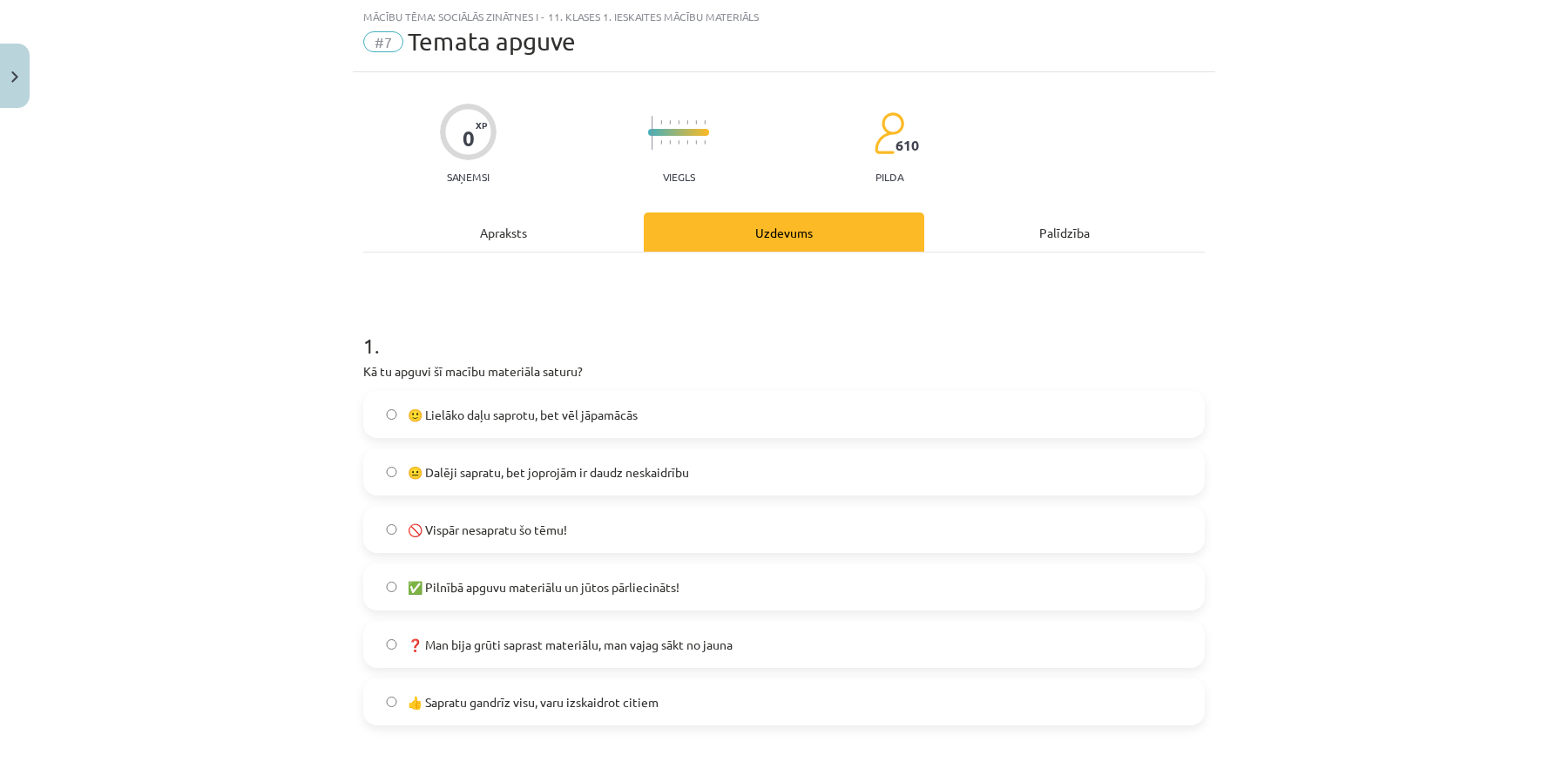
click at [637, 414] on span "🙂 Lielāko daļu saprotu, bet vēl jāpamācās" at bounding box center [522, 415] width 230 height 18
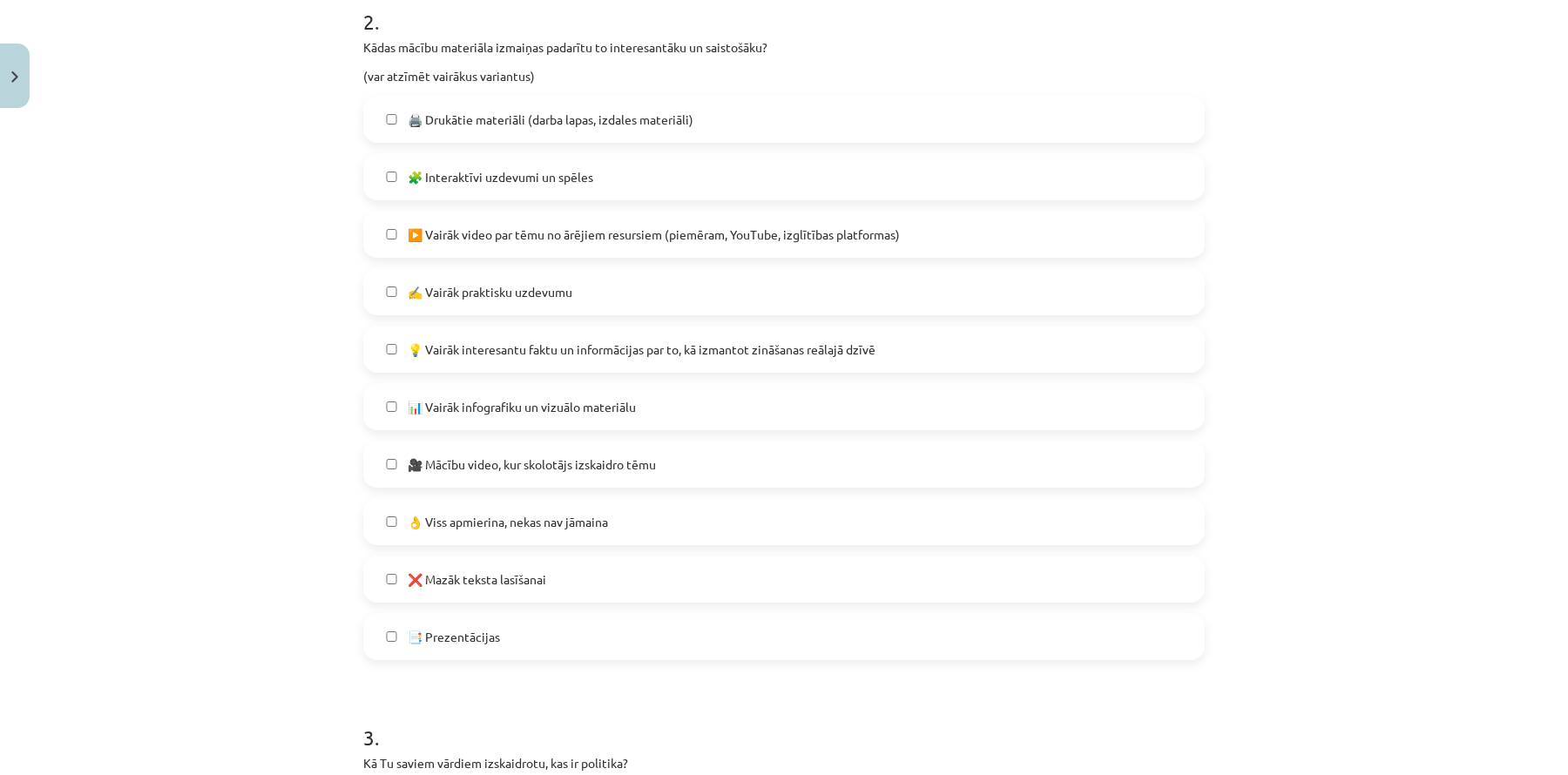
scroll to position [826, 0]
click at [608, 299] on label "✍️ Vairāk praktisku uzdevumu" at bounding box center [784, 291] width 839 height 44
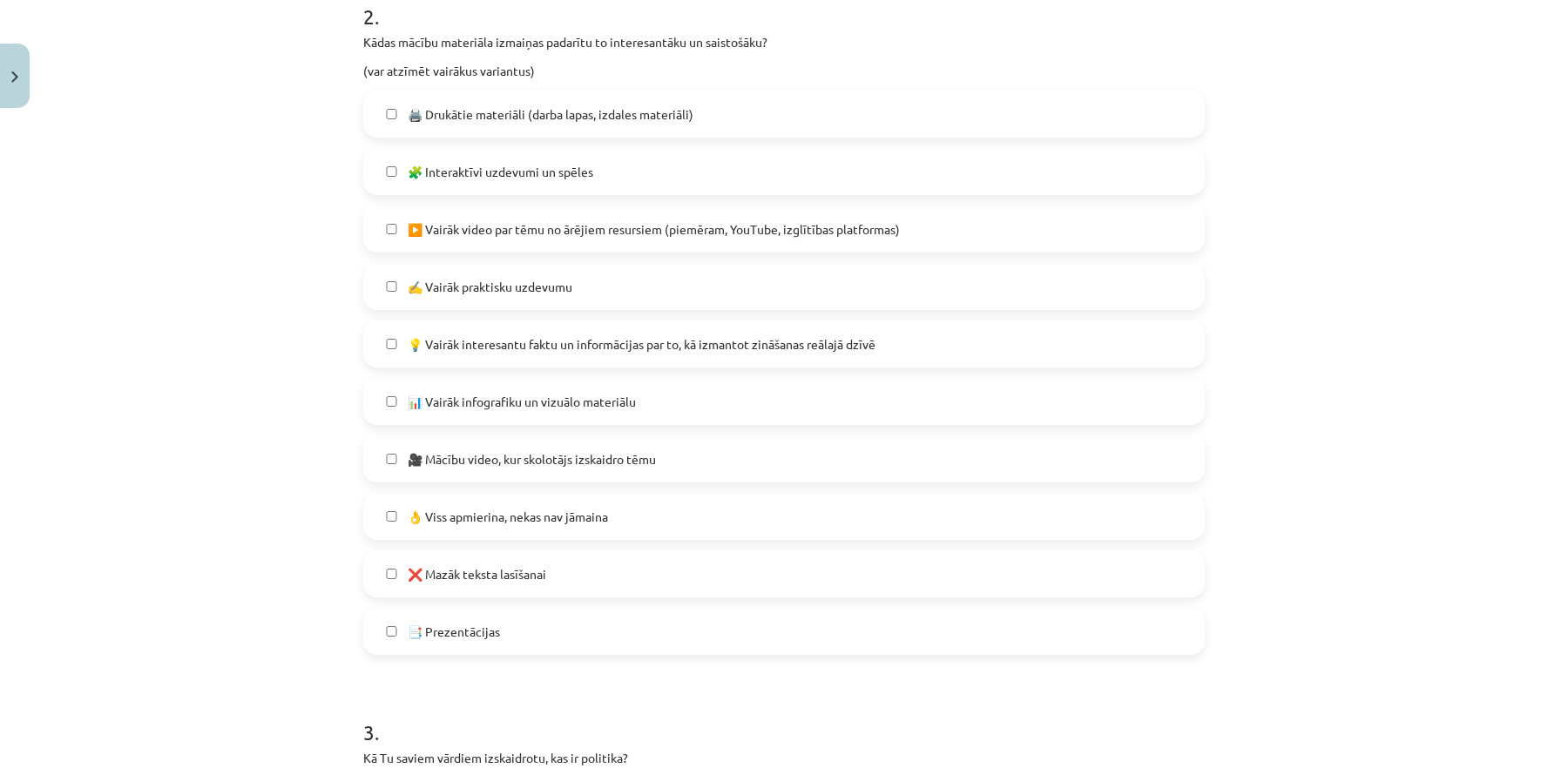
click at [608, 342] on span "💡 Vairāk interesantu faktu un informācijas par to, kā izmantot zināšanas reālaj…" at bounding box center [641, 344] width 468 height 18
click at [480, 518] on span "👌 Viss apmierina, nekas nav jāmaina" at bounding box center [507, 517] width 200 height 18
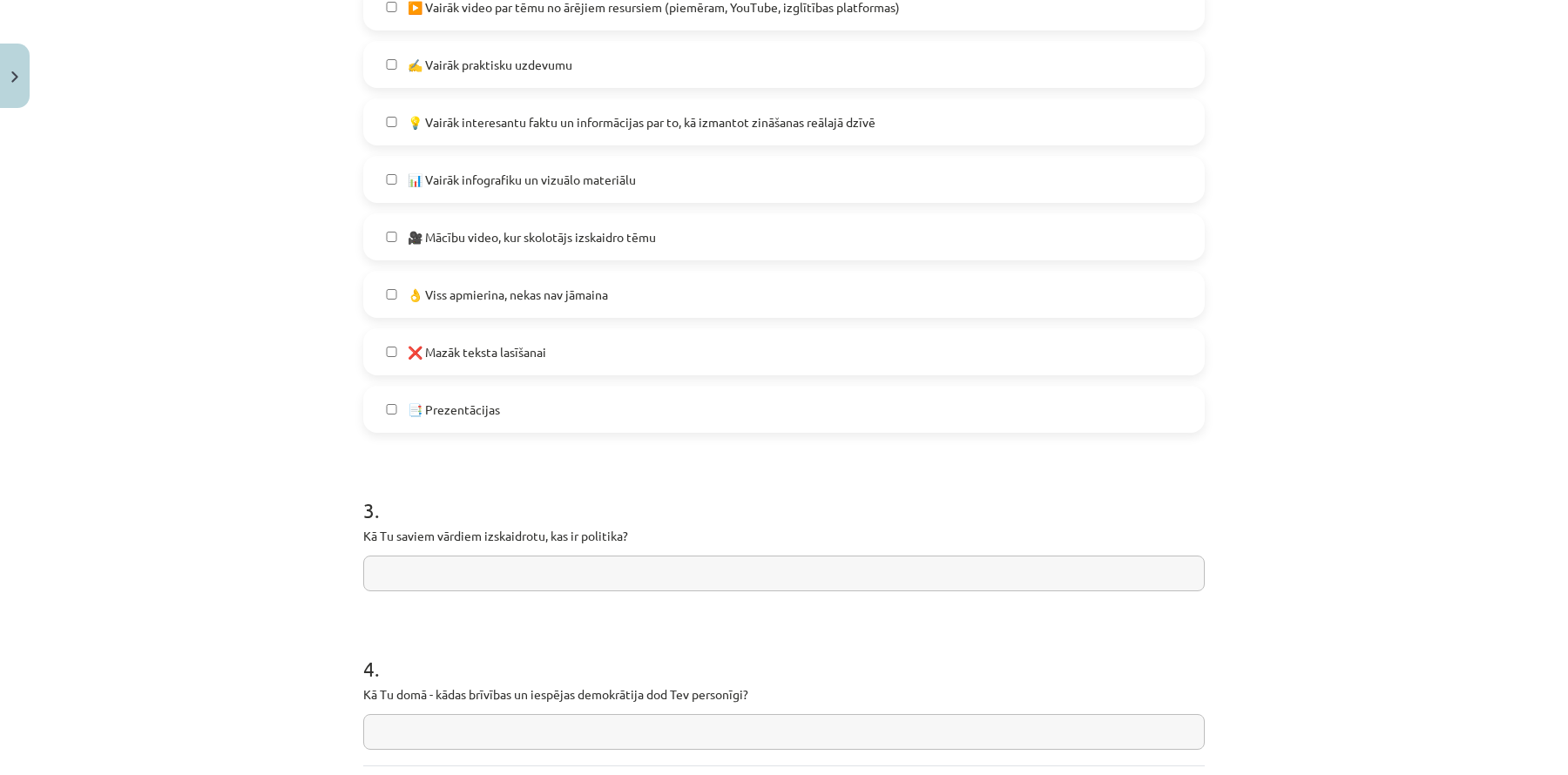
scroll to position [1061, 0]
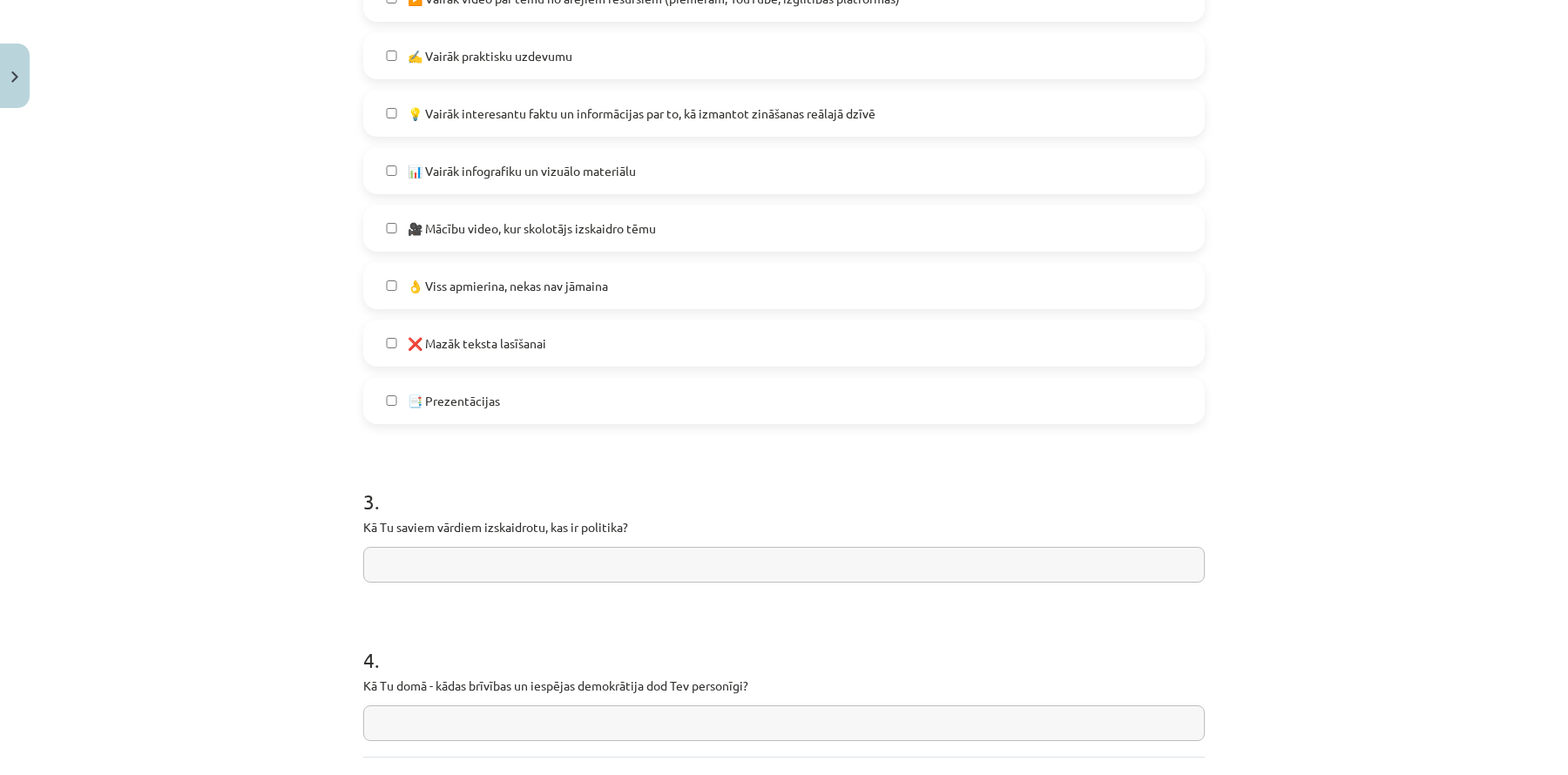
click at [632, 285] on label "👌 Viss apmierina, nekas nav jāmaina" at bounding box center [784, 285] width 839 height 44
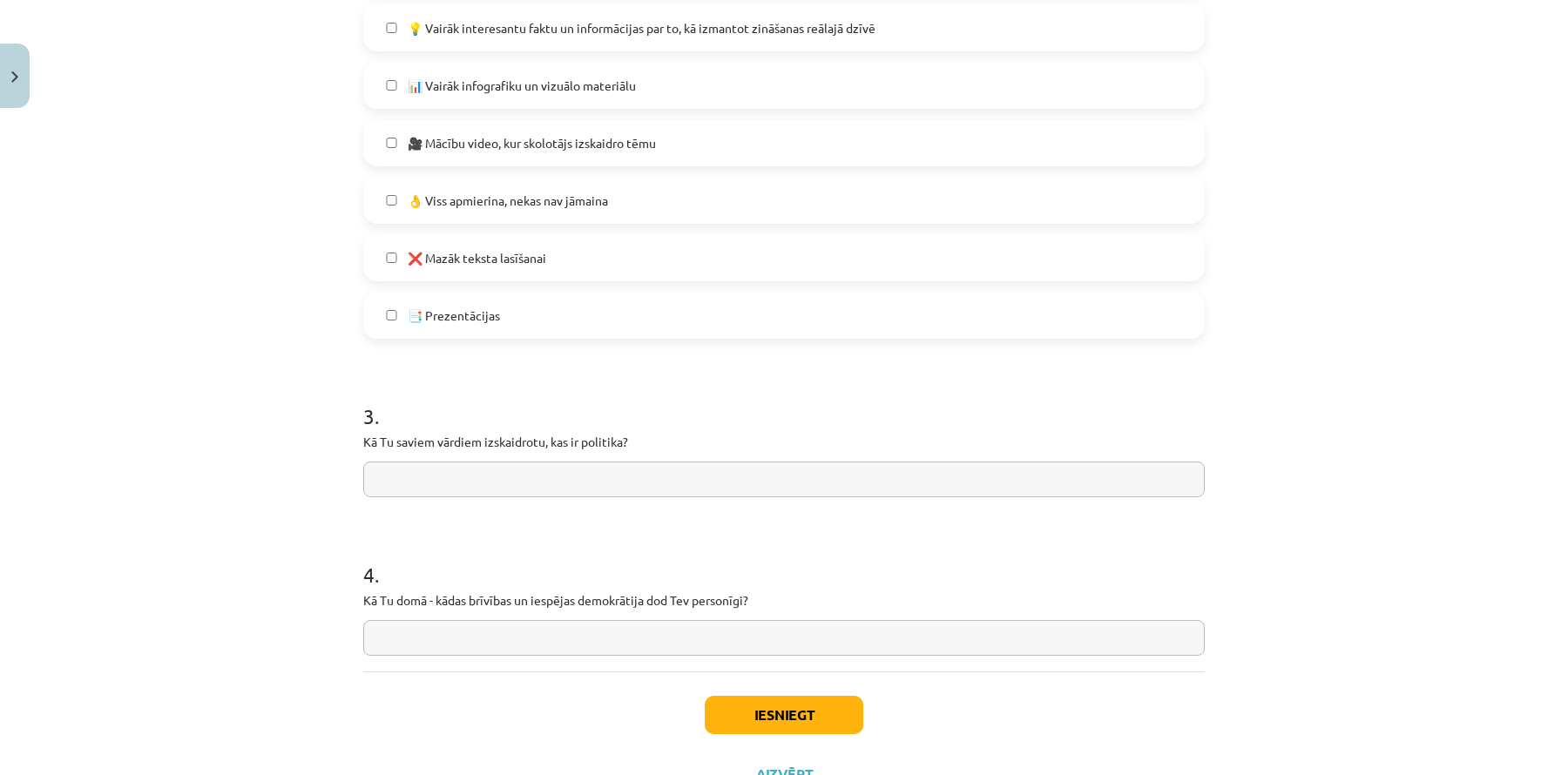
scroll to position [1217, 0]
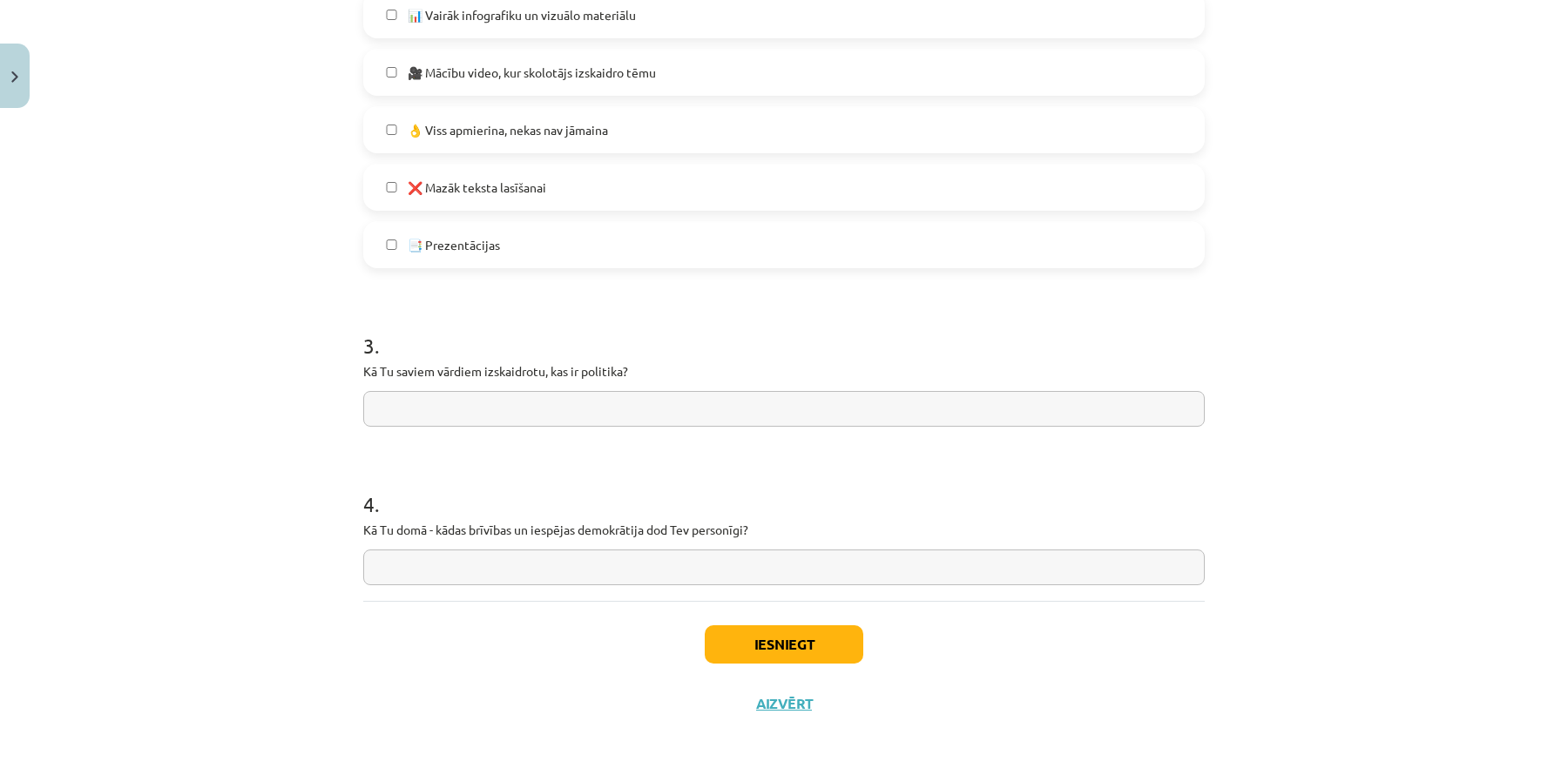
click at [631, 417] on input "text" at bounding box center [784, 409] width 841 height 36
click at [554, 414] on input "text" at bounding box center [784, 409] width 841 height 36
paste input "**********"
type input "**********"
click at [461, 572] on input "text" at bounding box center [784, 568] width 841 height 36
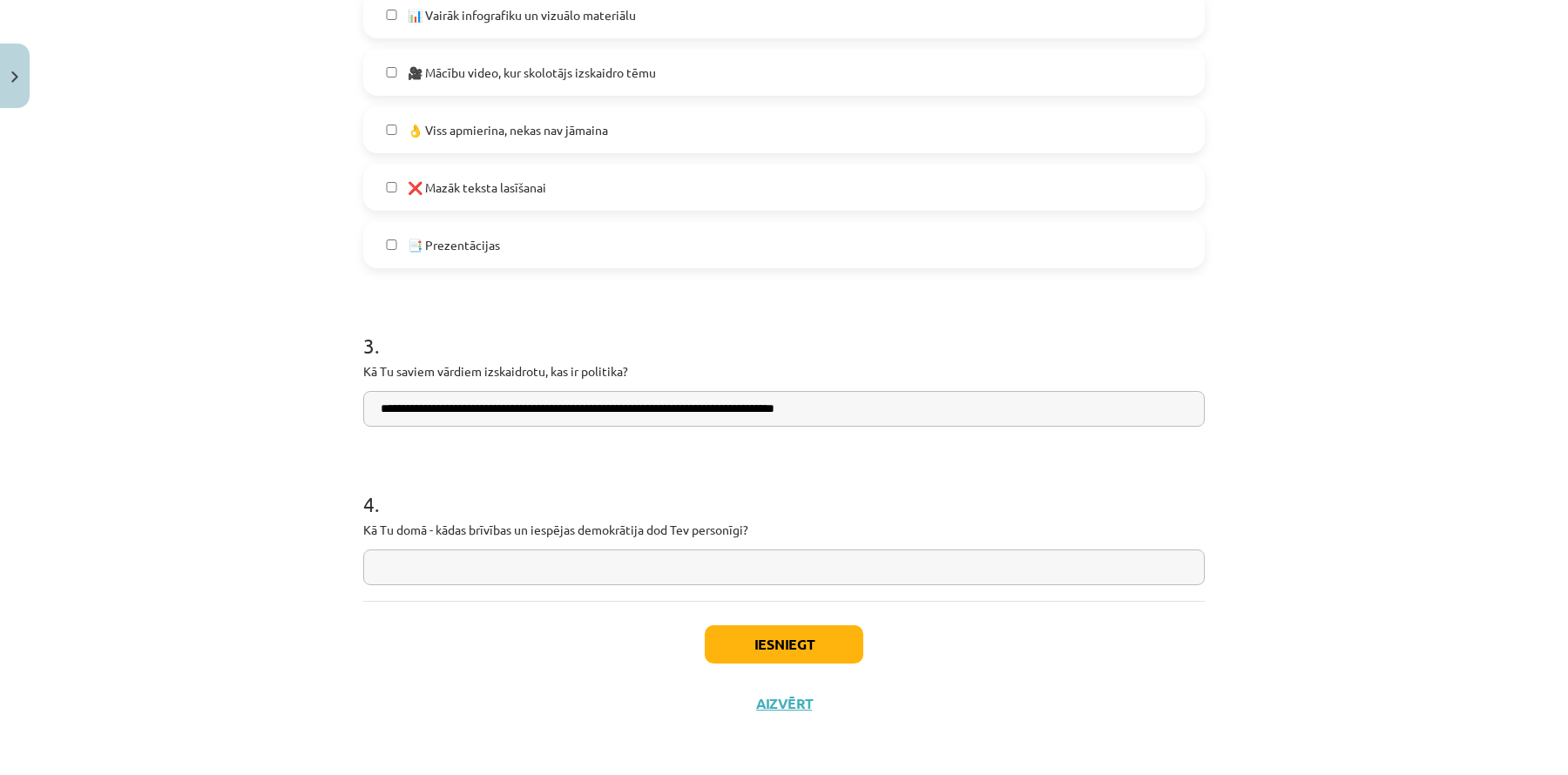
drag, startPoint x: 483, startPoint y: 553, endPoint x: 457, endPoint y: 560, distance: 26.9
click at [457, 560] on input "text" at bounding box center [784, 568] width 841 height 36
type input "**********"
click at [738, 648] on button "Iesniegt" at bounding box center [784, 644] width 159 height 39
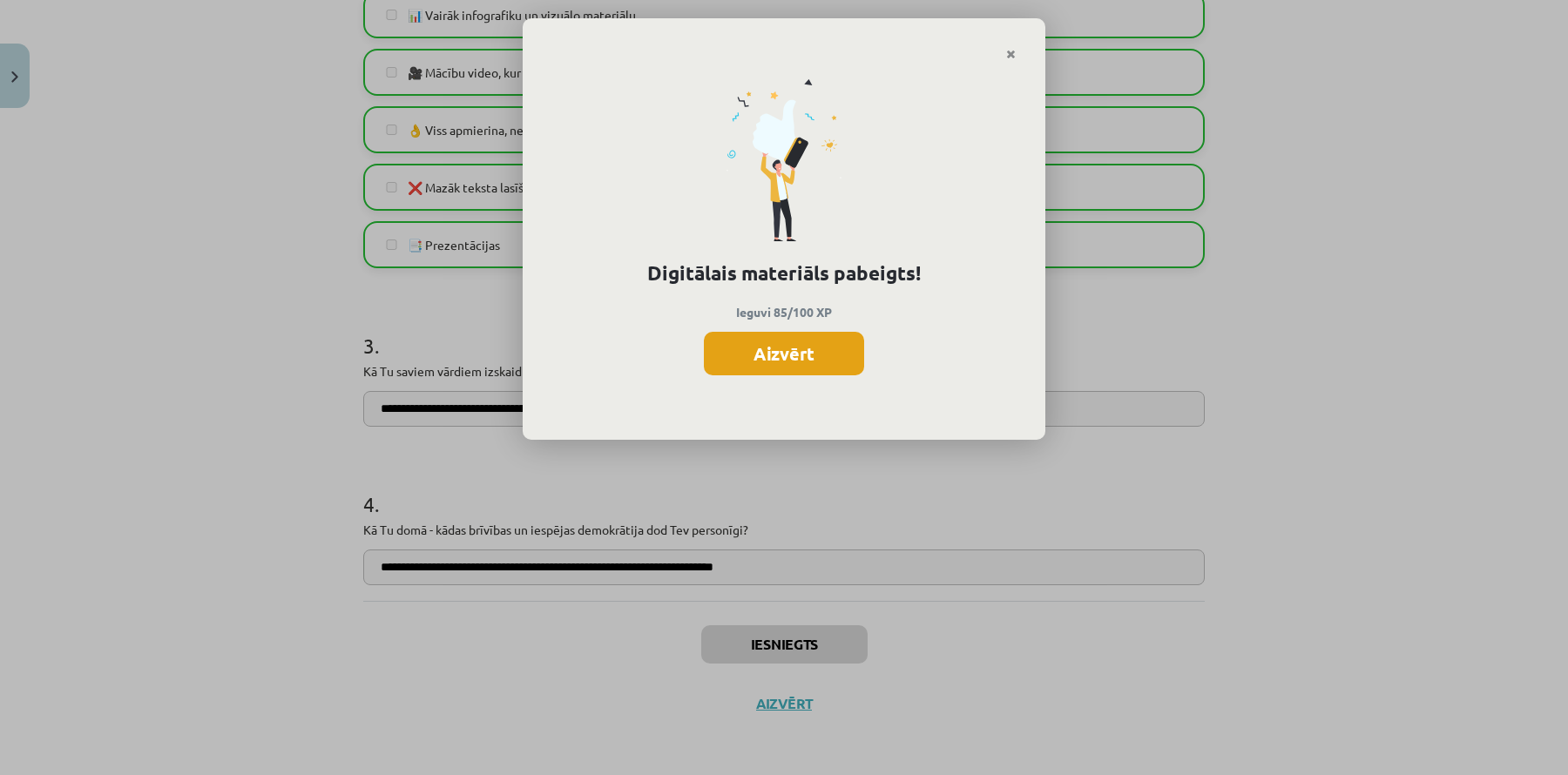
click at [790, 355] on button "Aizvērt" at bounding box center [784, 354] width 161 height 44
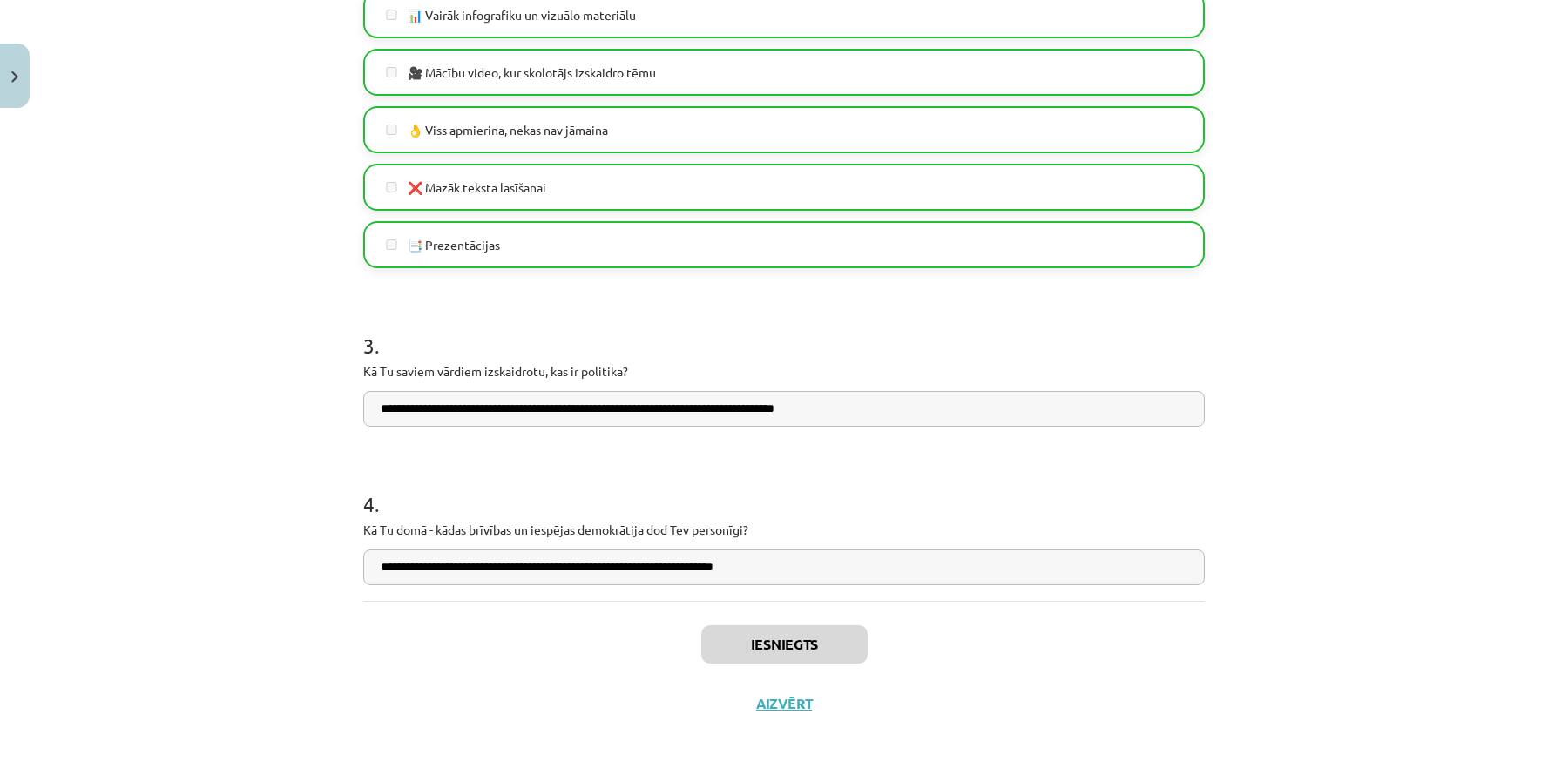
click at [765, 710] on button "Aizvērt" at bounding box center [784, 705] width 66 height 18
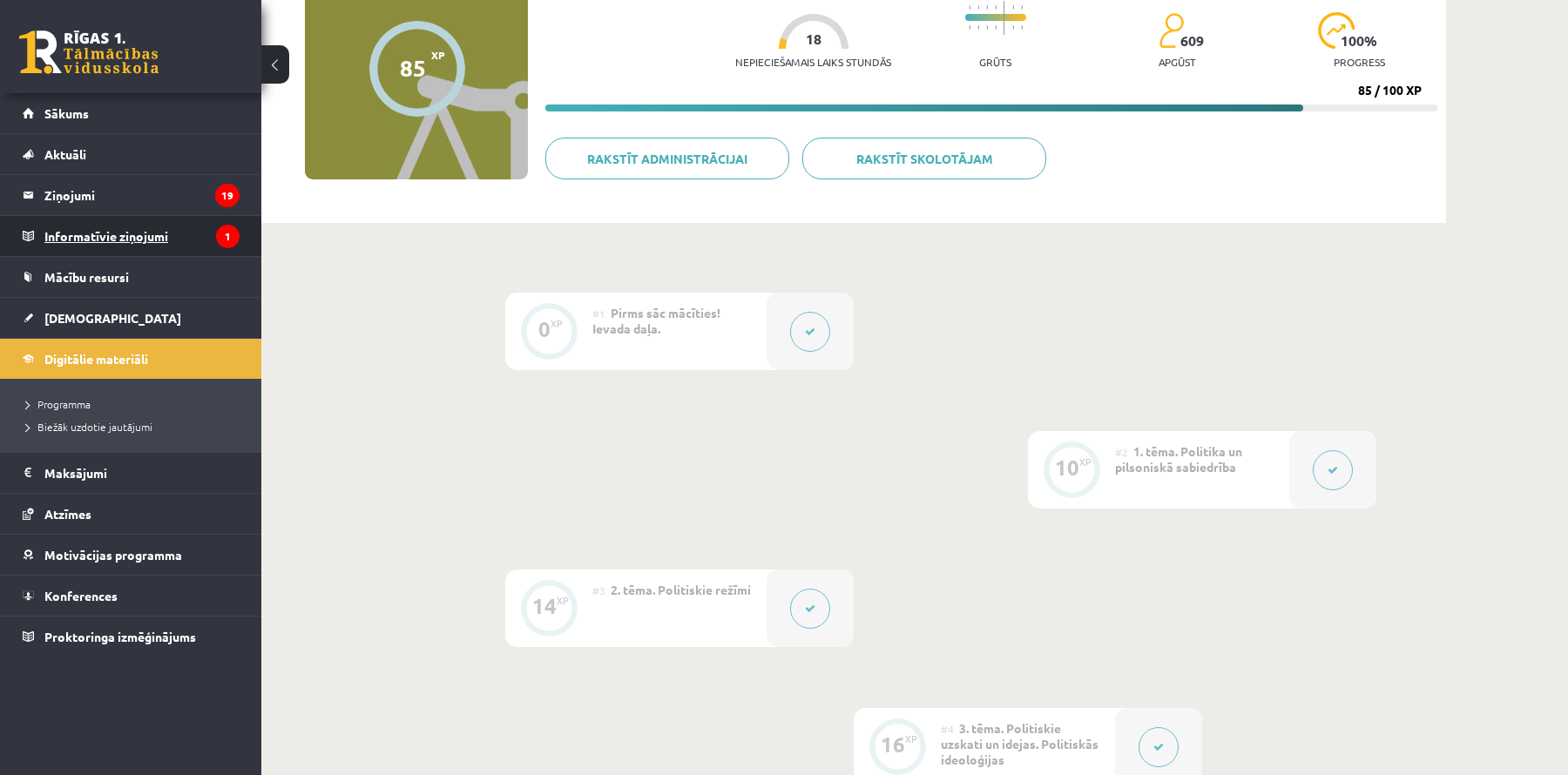
click at [120, 244] on legend "Informatīvie ziņojumi 1" at bounding box center [142, 236] width 195 height 40
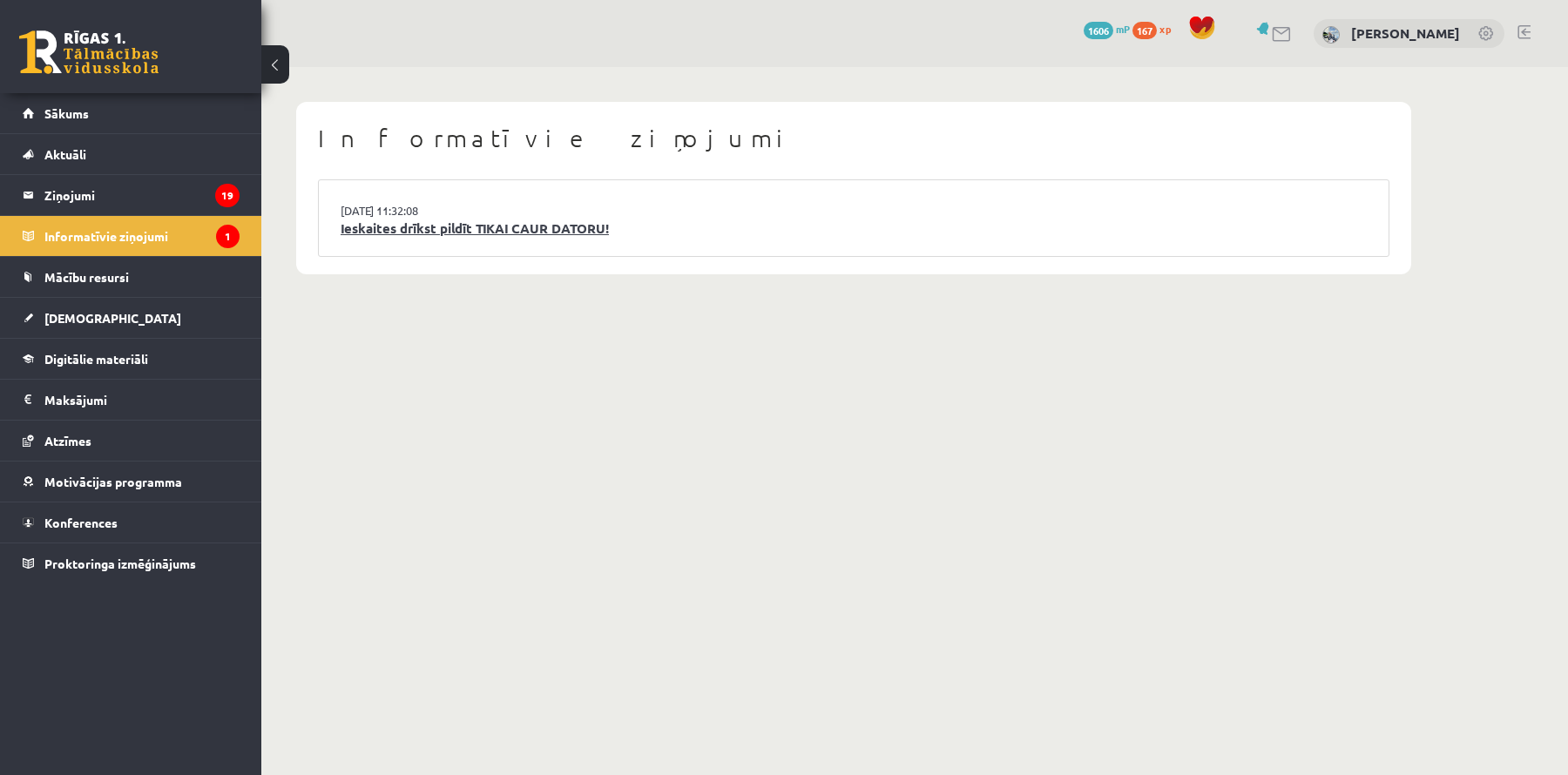
click at [374, 228] on link "Ieskaites drīkst pildīt TIKAI CAUR DATORU!" at bounding box center [854, 229] width 1027 height 20
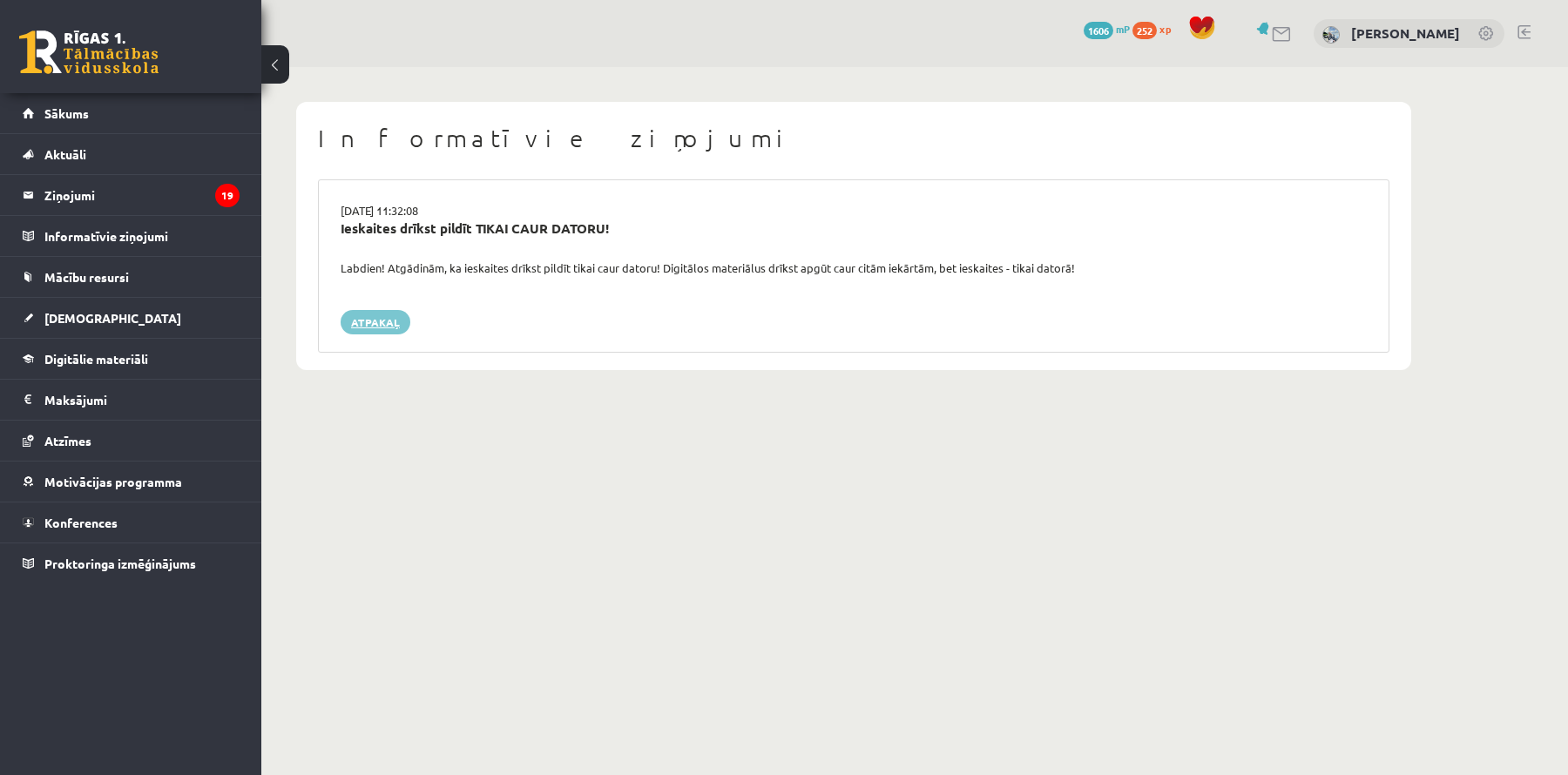
click at [349, 323] on link "Atpakaļ" at bounding box center [376, 322] width 69 height 25
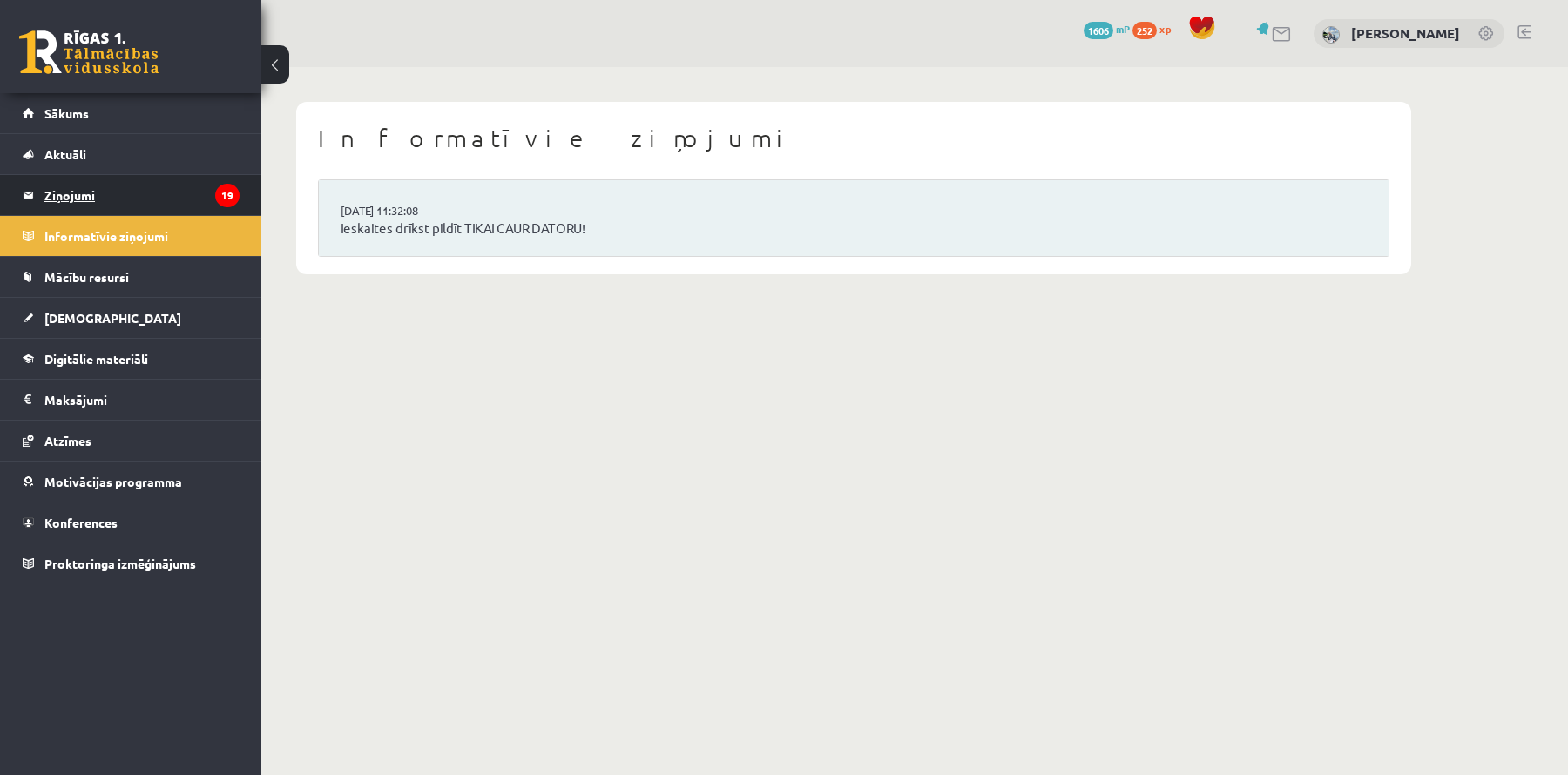
click at [179, 192] on legend "Ziņojumi 19" at bounding box center [142, 195] width 195 height 40
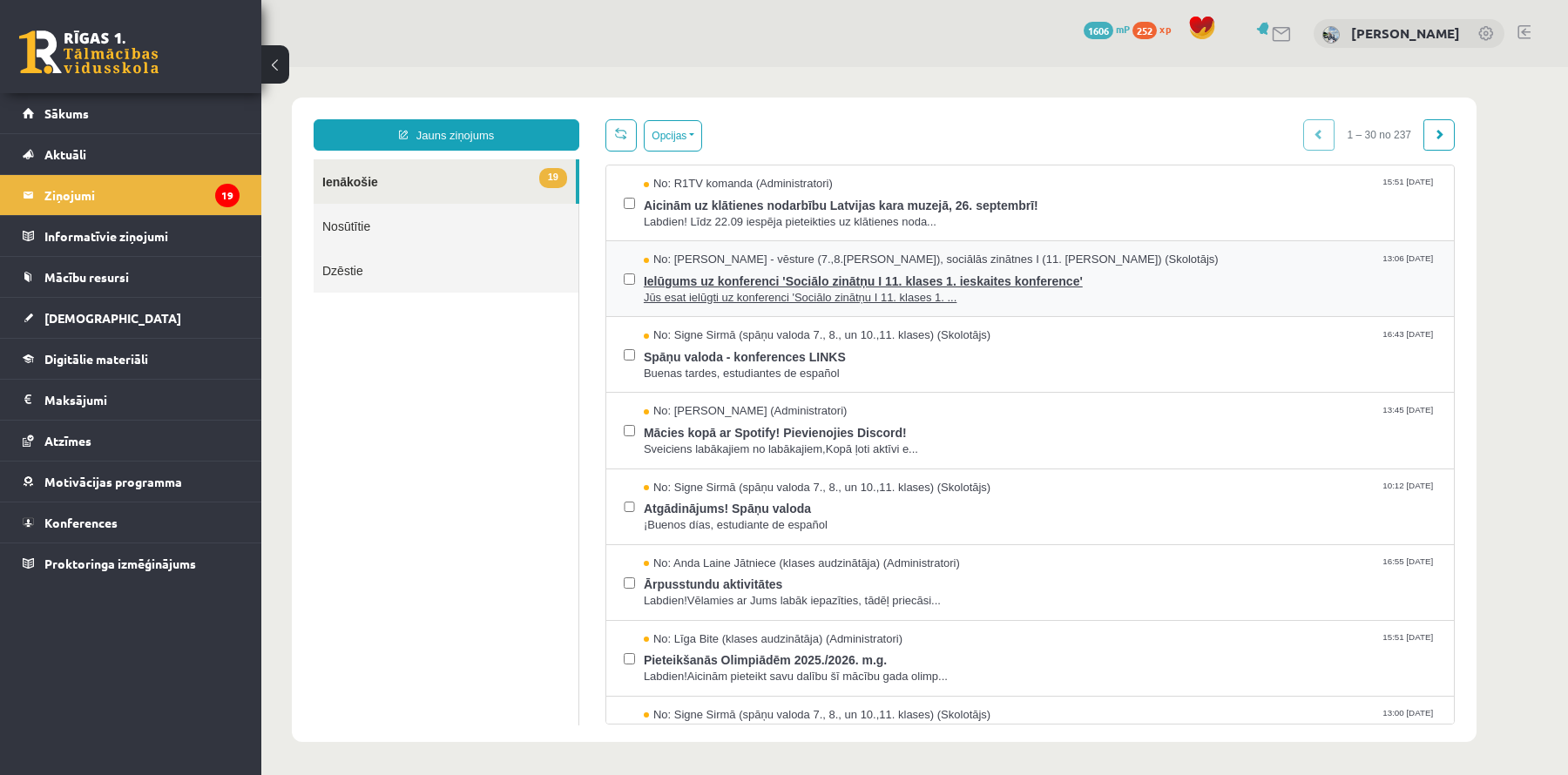
click at [686, 277] on span "Ielūgums uz konferenci 'Sociālo zinātņu I 11. klases 1. ieskaites konference'" at bounding box center [1041, 279] width 793 height 22
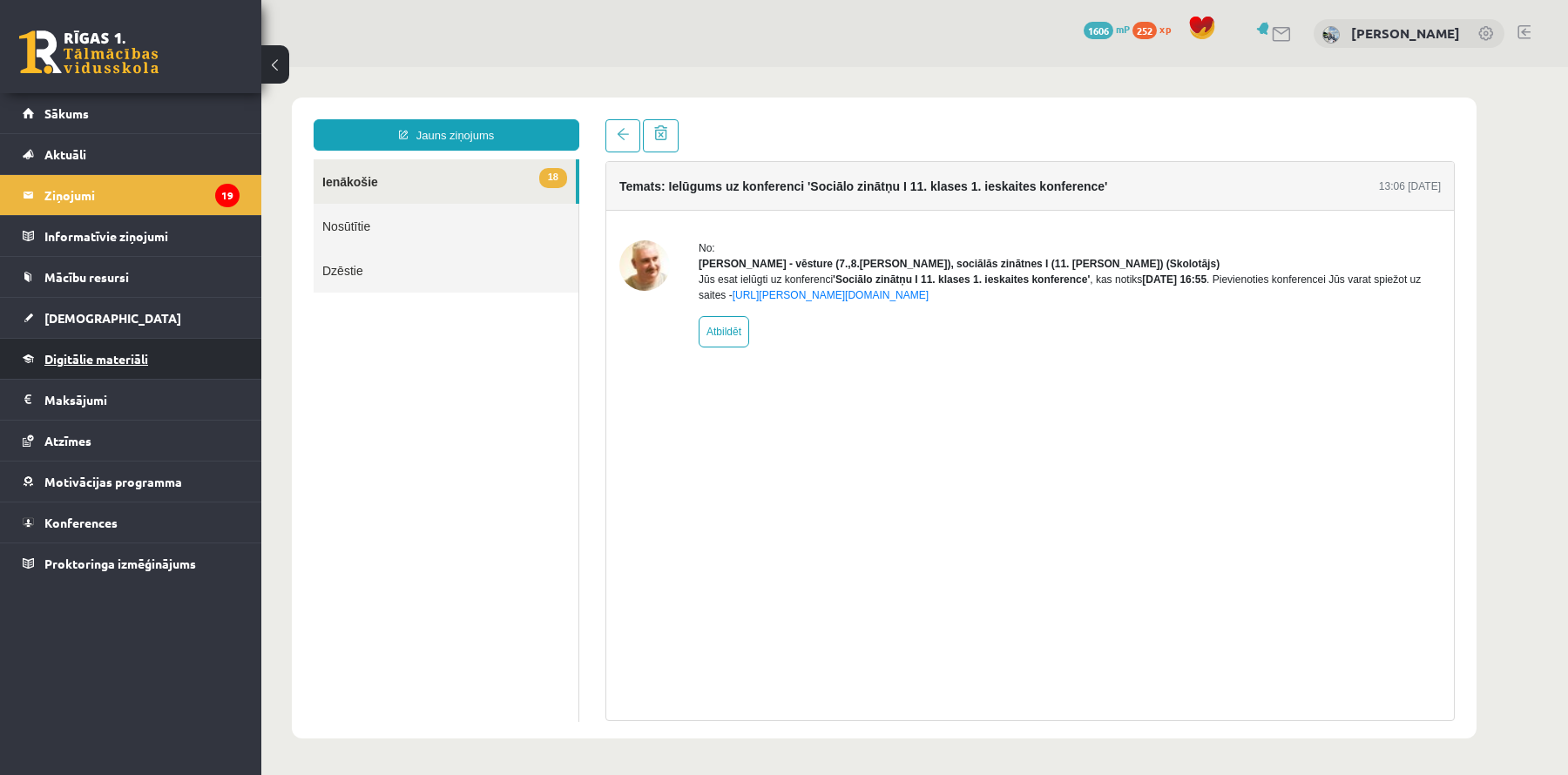
click at [126, 364] on span "Digitālie materiāli" at bounding box center [96, 359] width 104 height 16
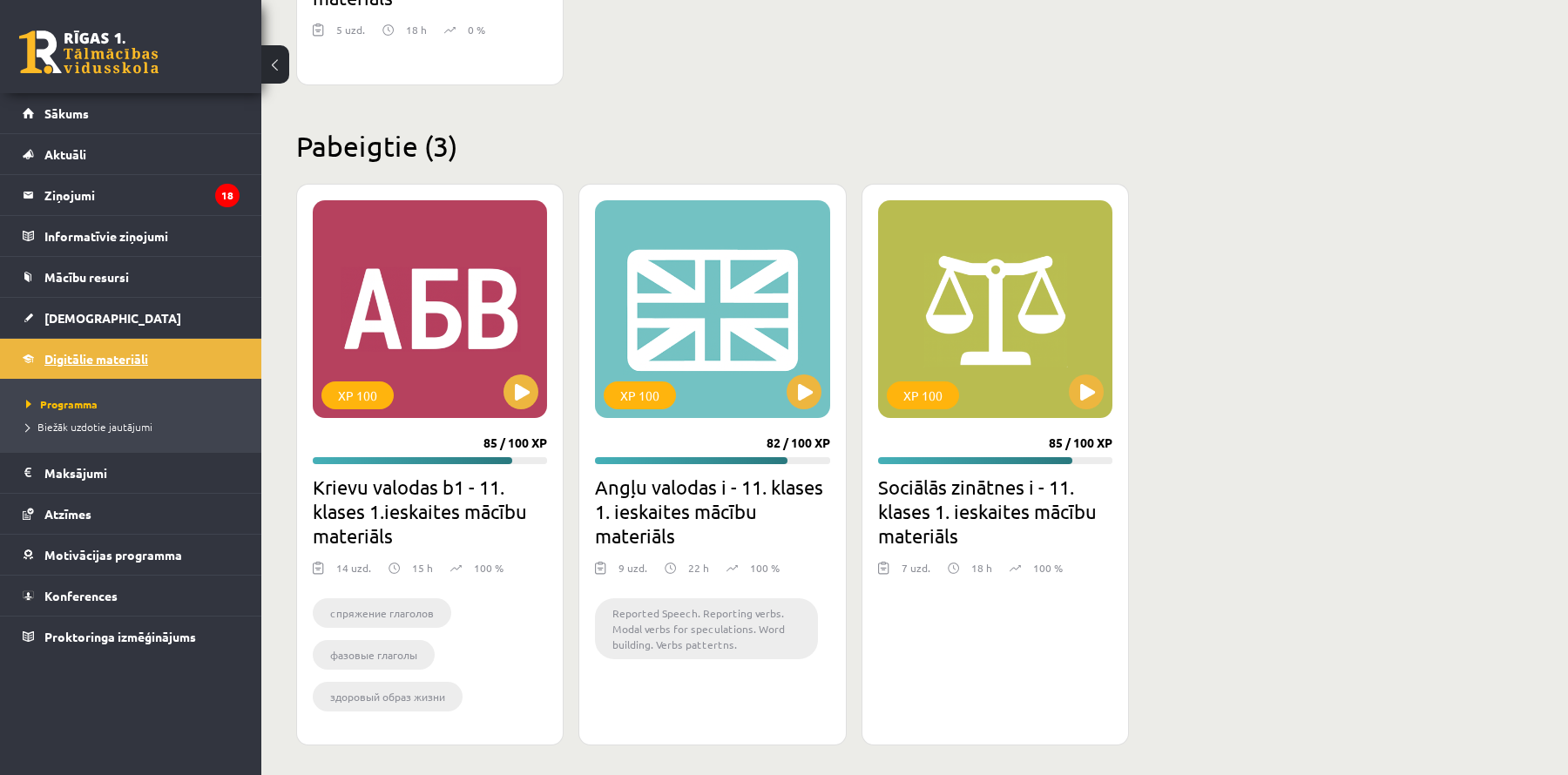
scroll to position [1957, 0]
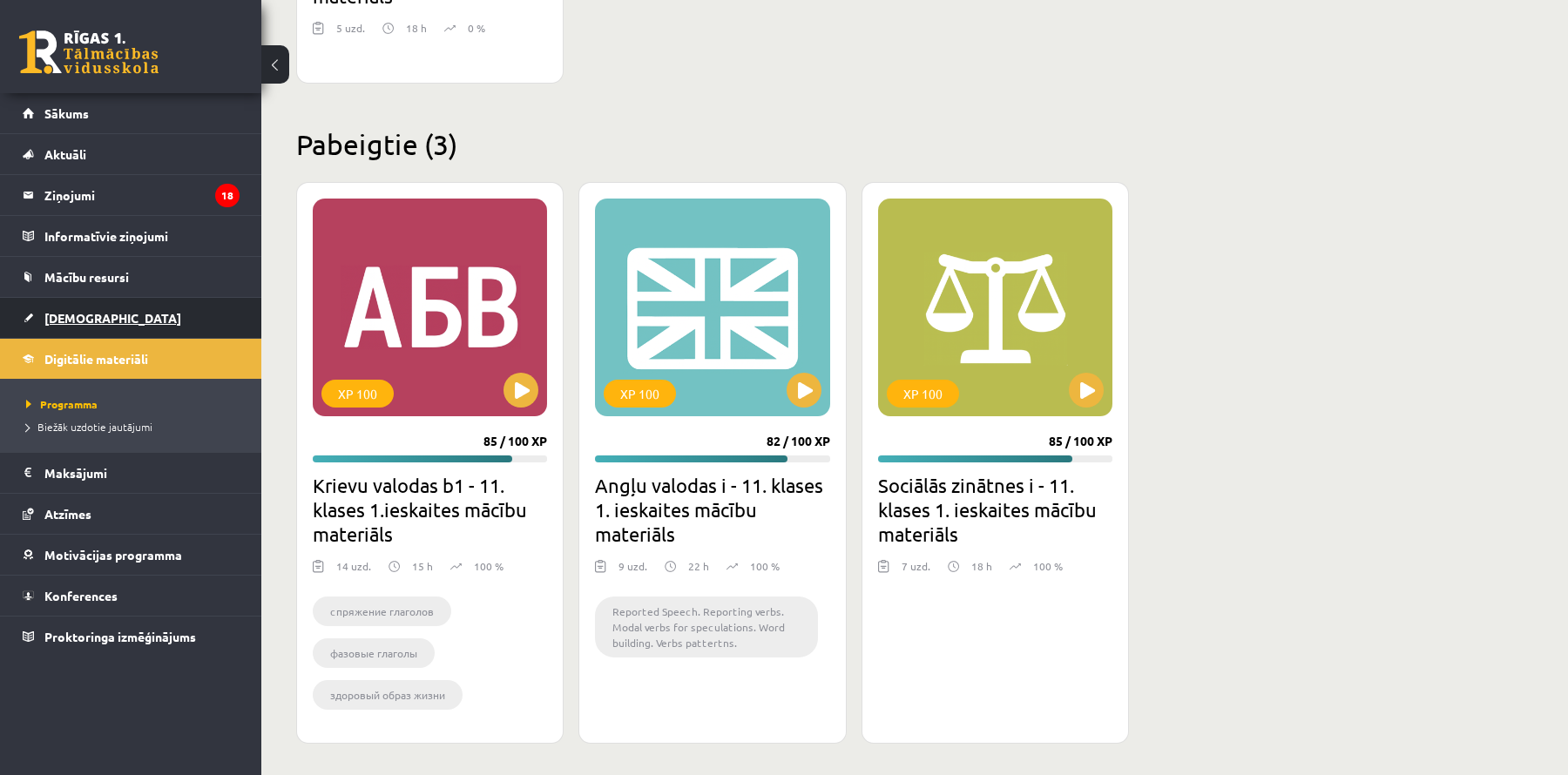
click at [114, 317] on link "[DEMOGRAPHIC_DATA]" at bounding box center [131, 318] width 217 height 40
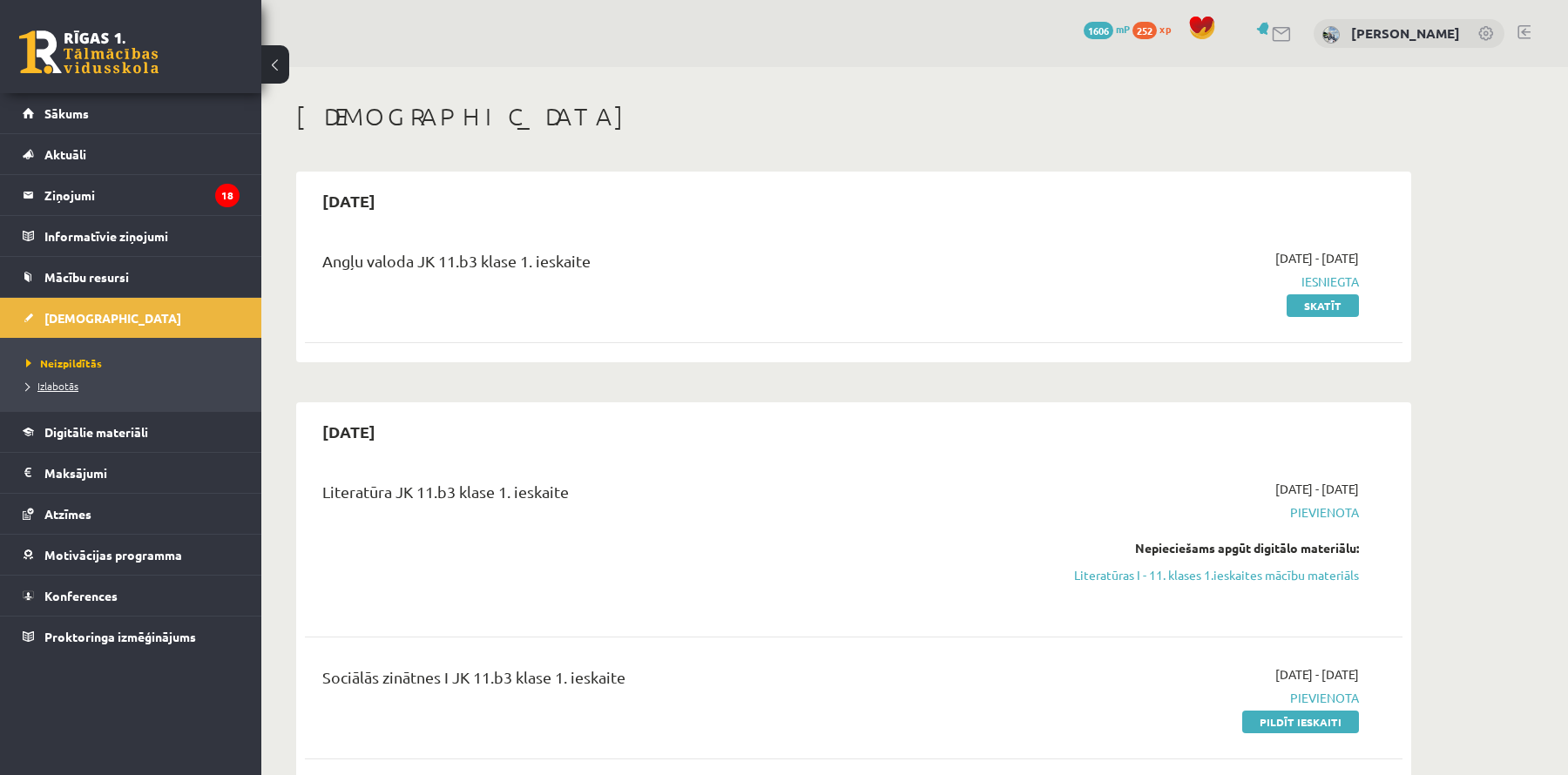
click at [75, 387] on span "Izlabotās" at bounding box center [52, 386] width 53 height 14
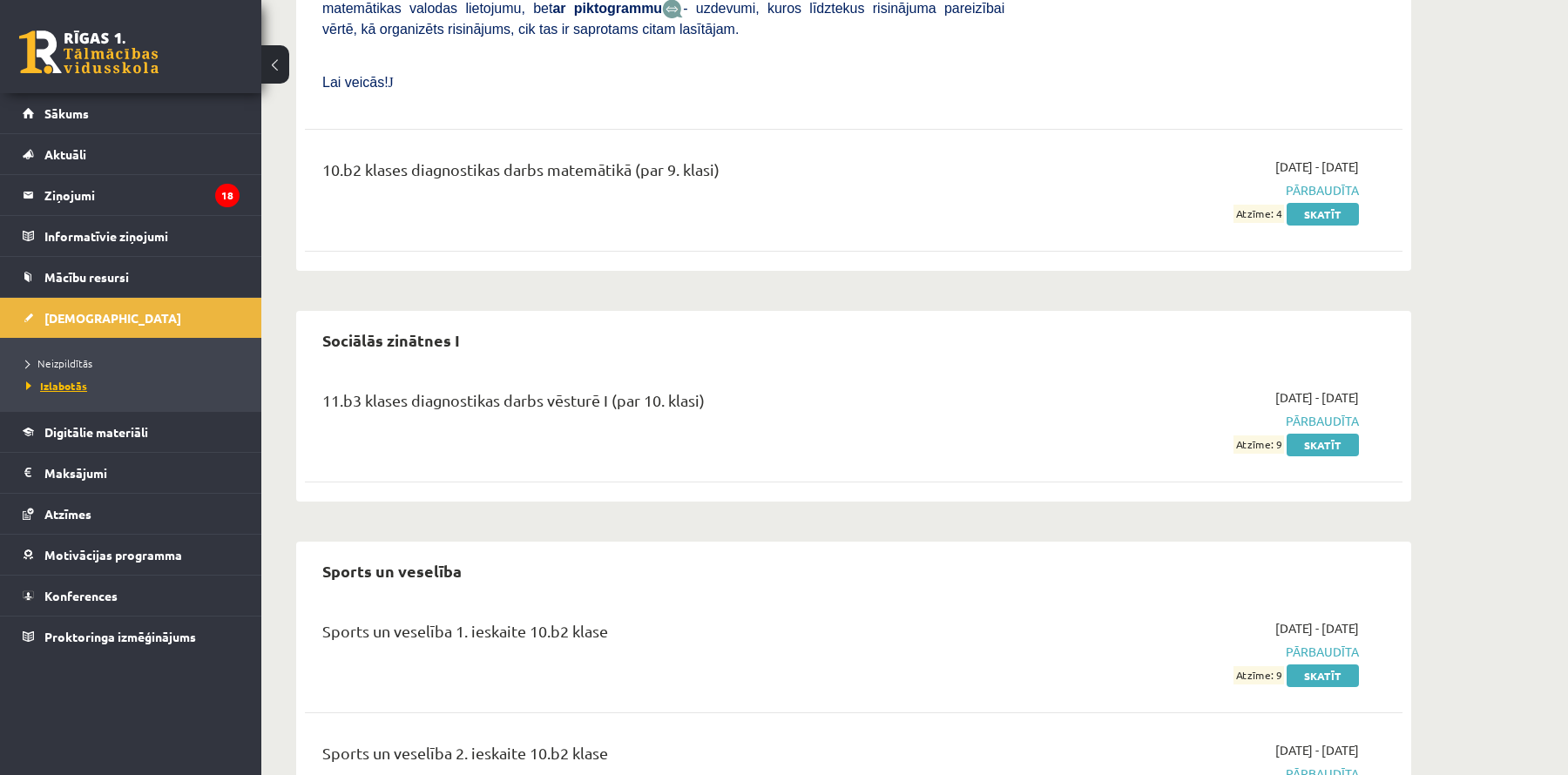
scroll to position [9496, 0]
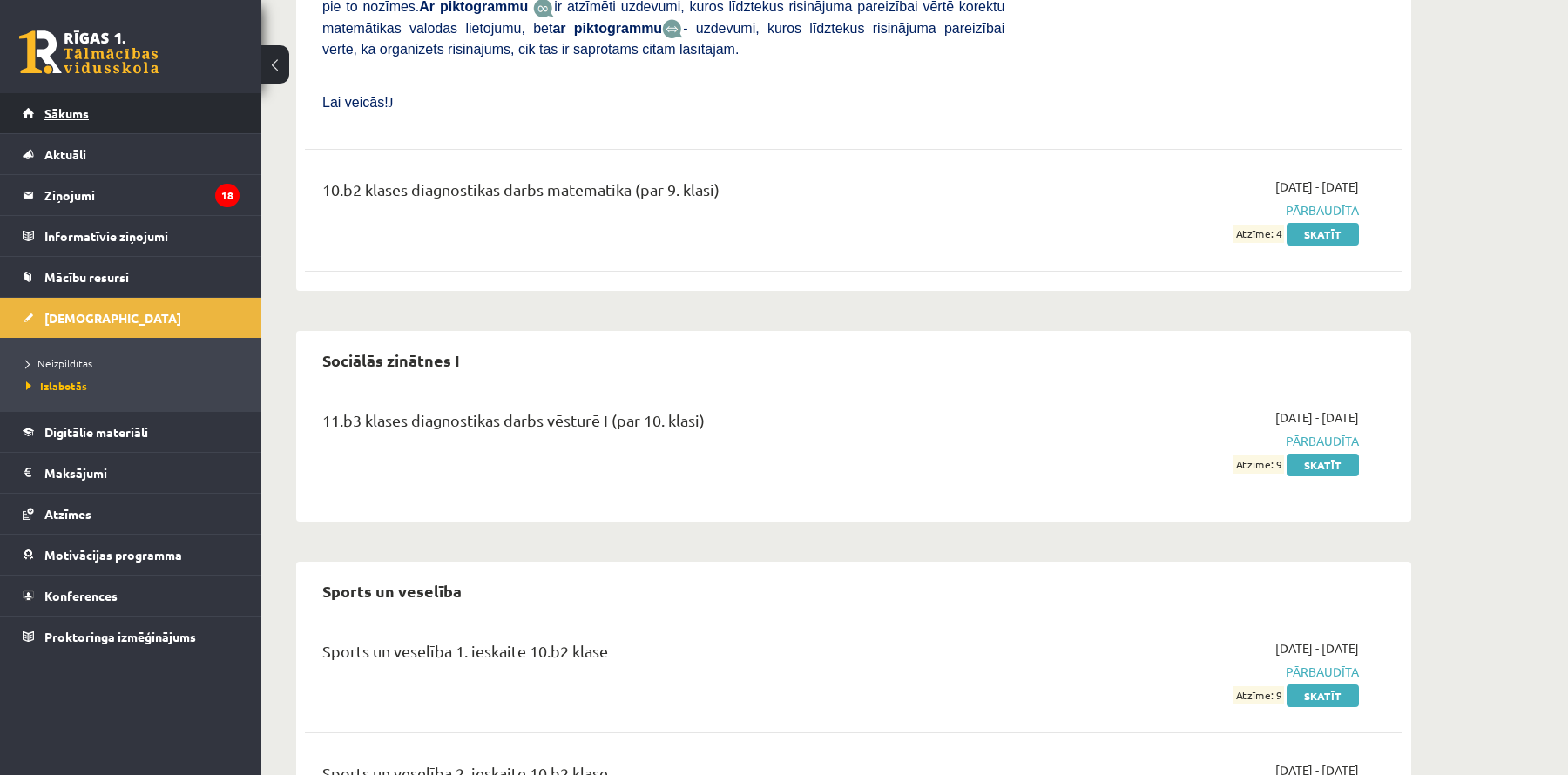
click at [141, 117] on link "Sākums" at bounding box center [131, 113] width 217 height 40
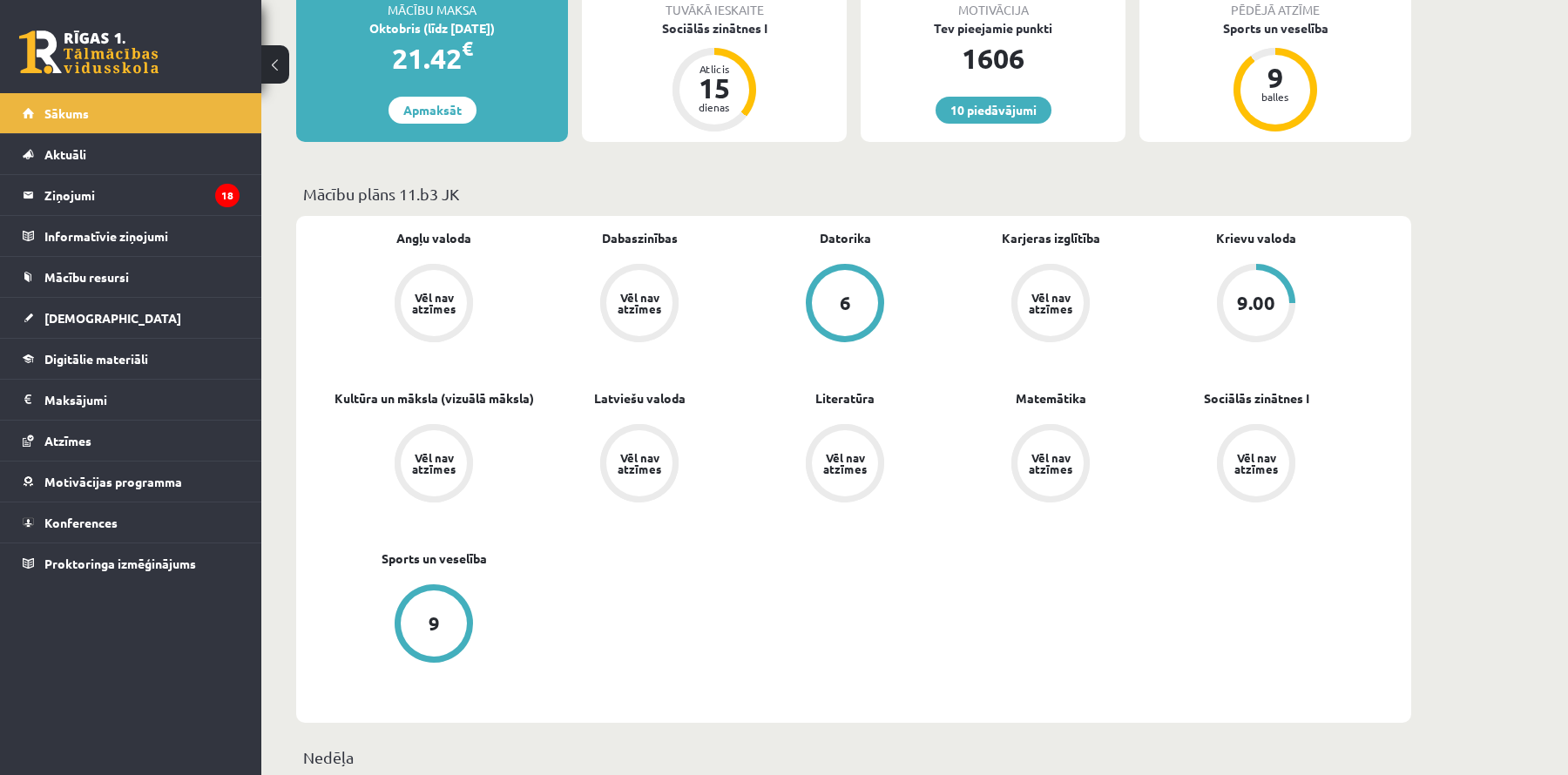
scroll to position [354, 0]
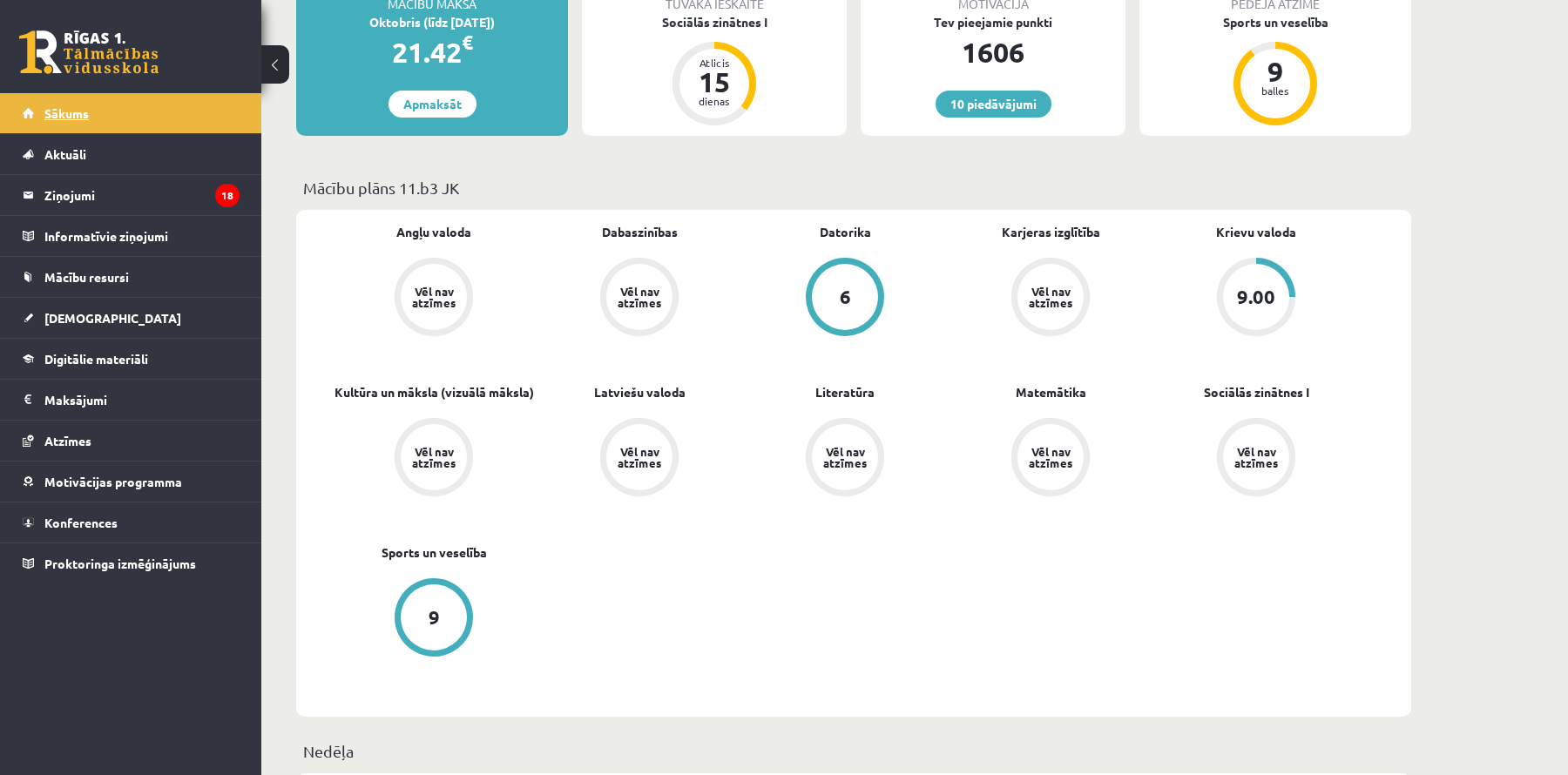
click at [154, 108] on link "Sākums" at bounding box center [131, 113] width 217 height 40
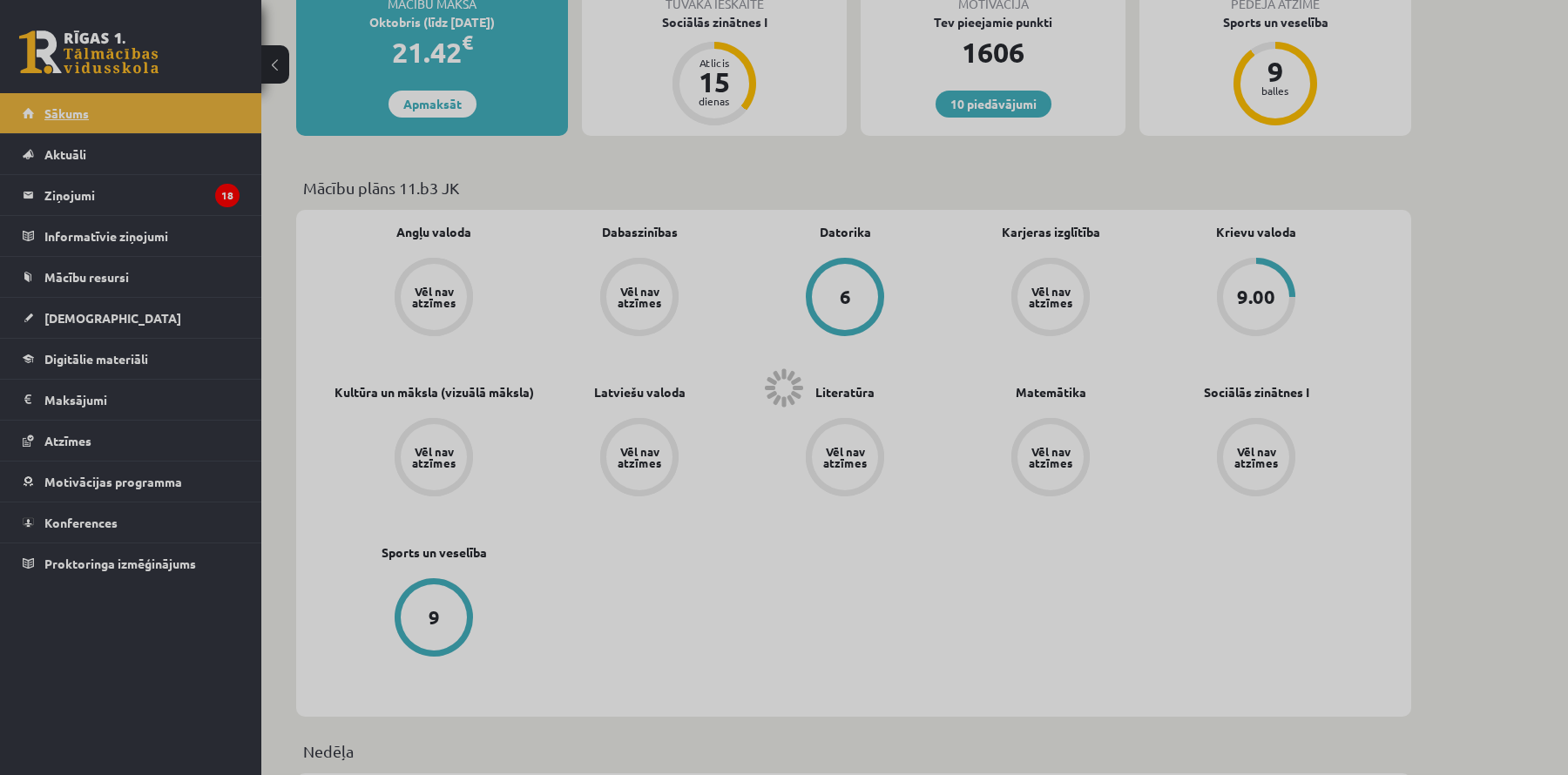
scroll to position [356, 0]
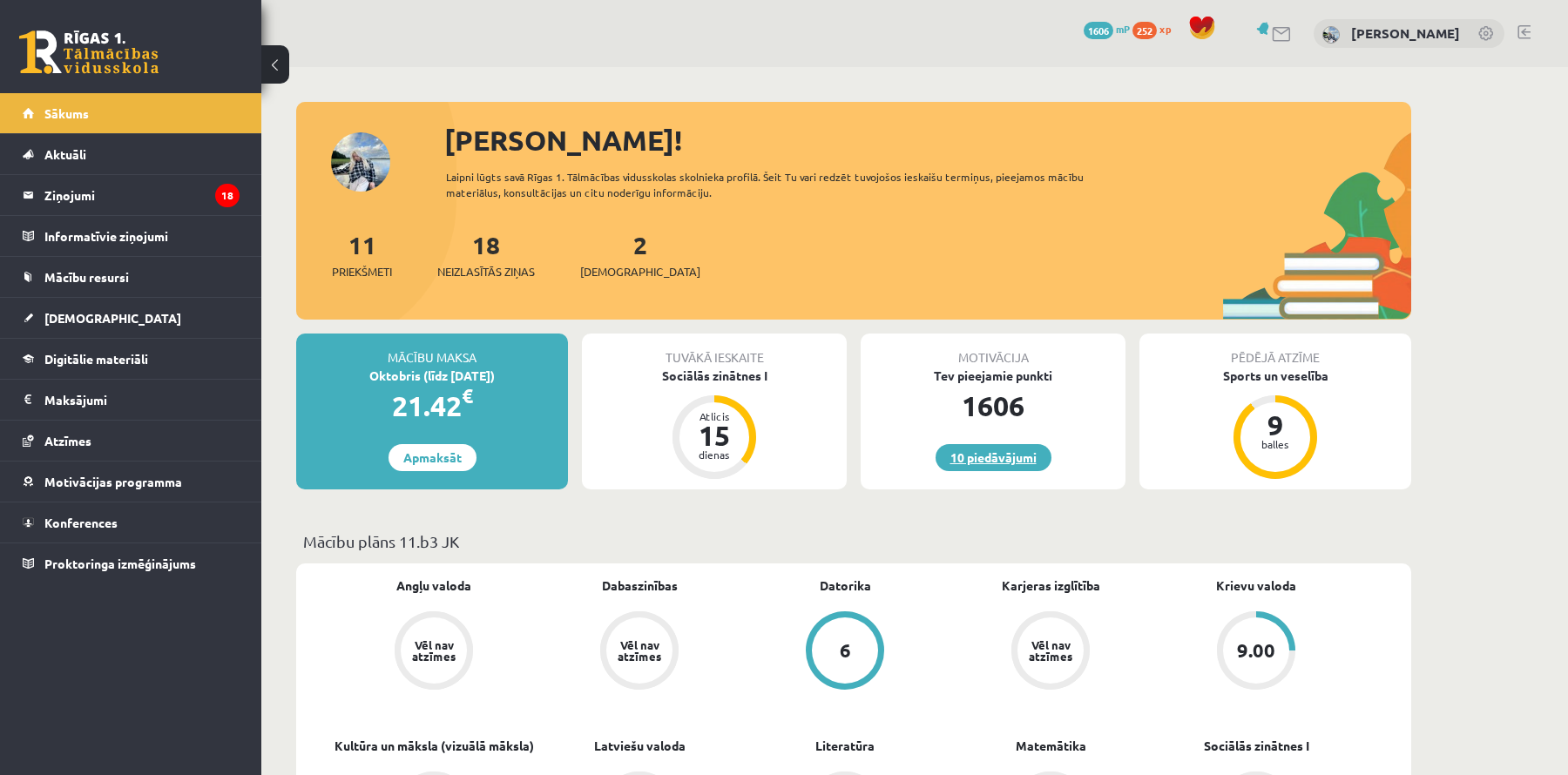
click at [963, 452] on link "10 piedāvājumi" at bounding box center [993, 457] width 116 height 27
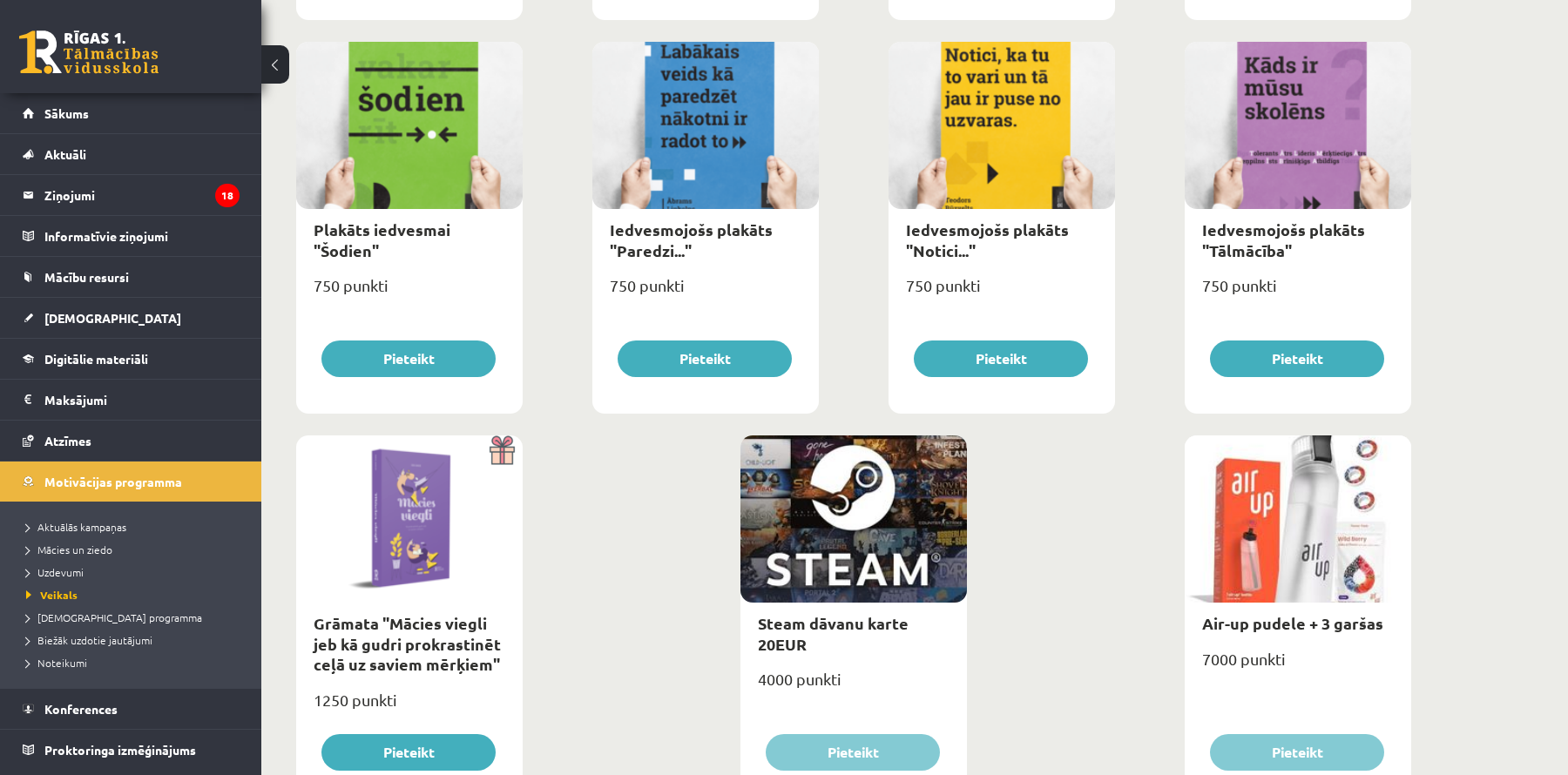
scroll to position [1901, 0]
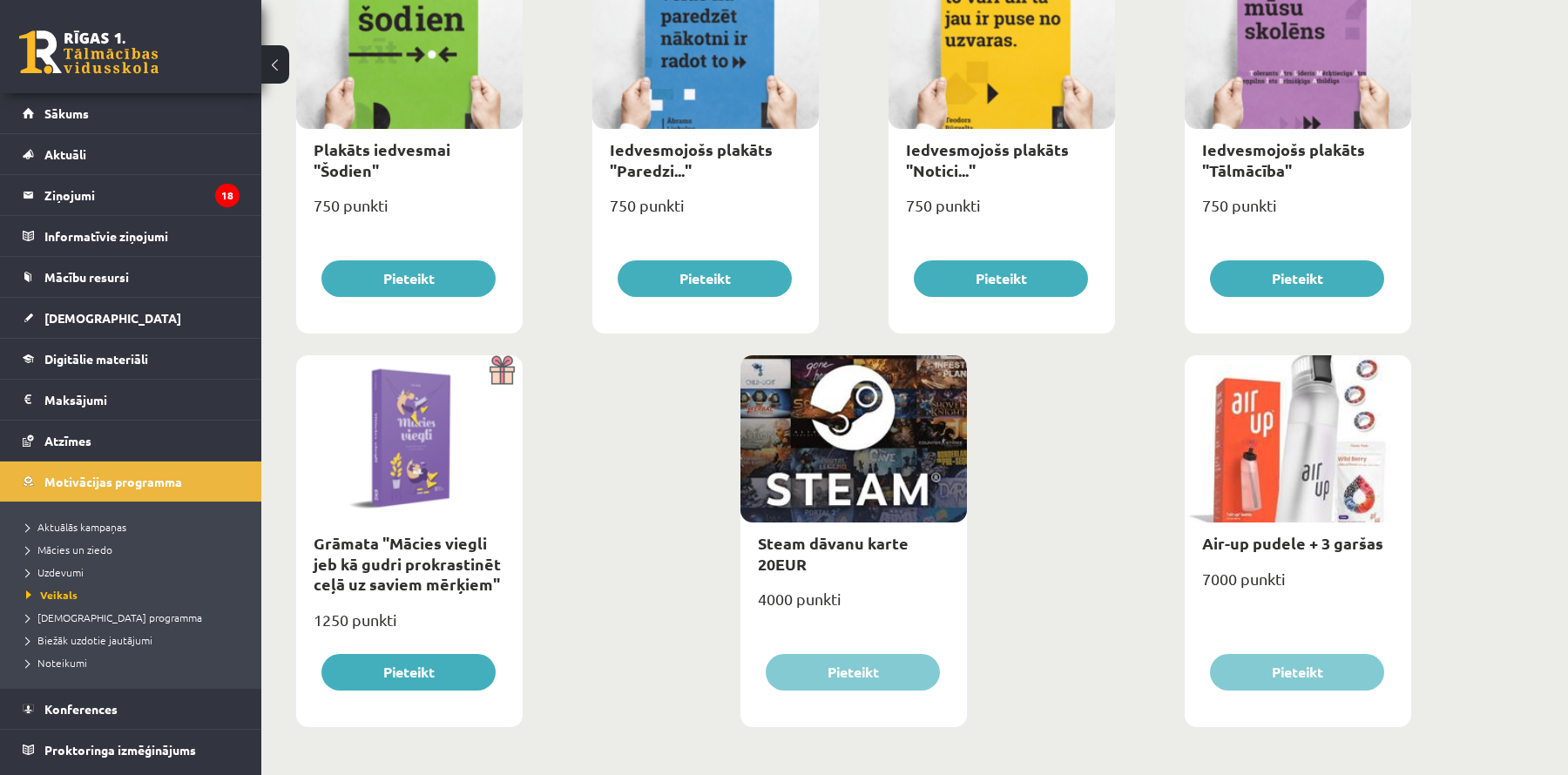
click at [1273, 443] on div at bounding box center [1298, 439] width 227 height 167
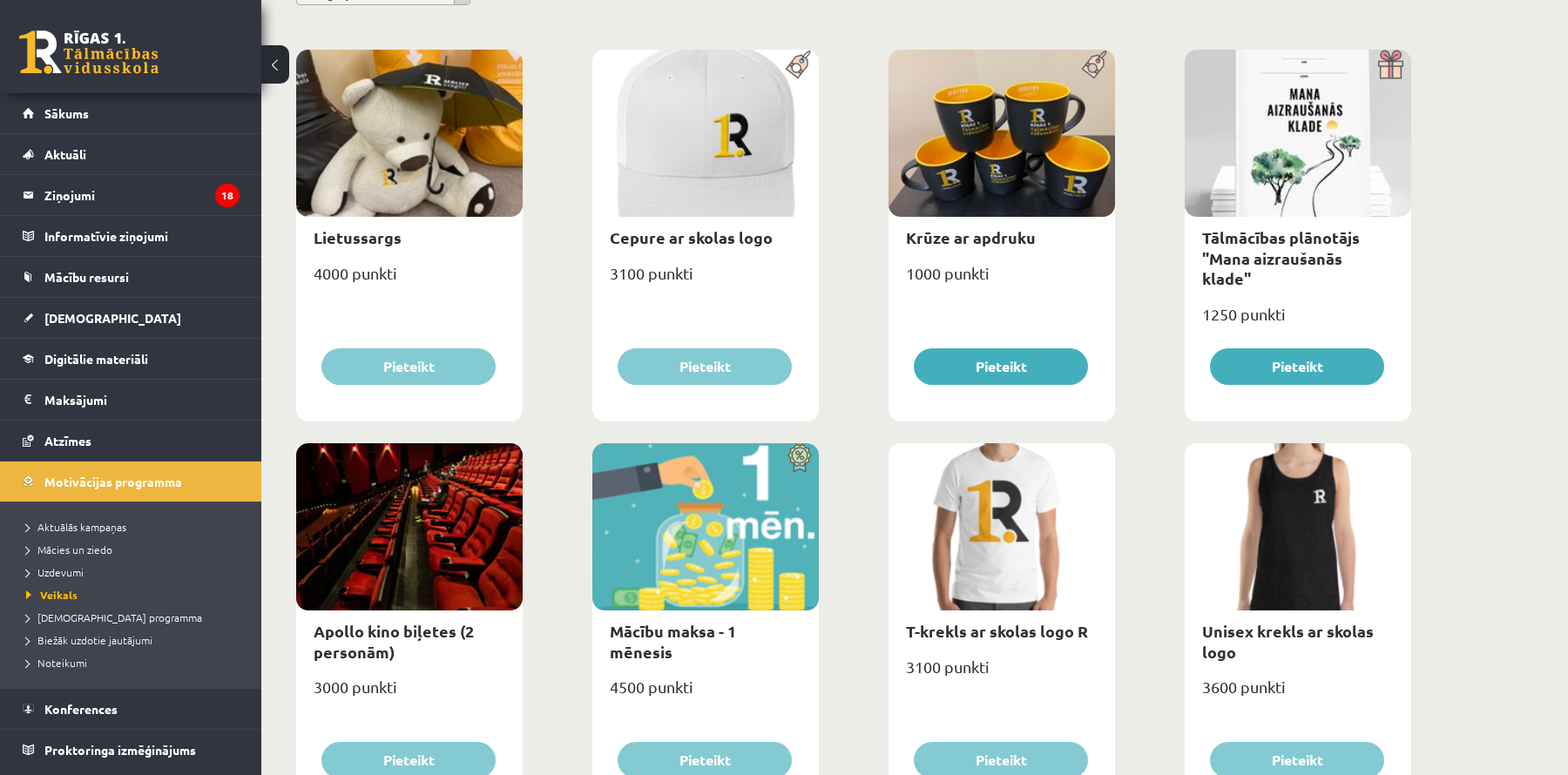
scroll to position [0, 0]
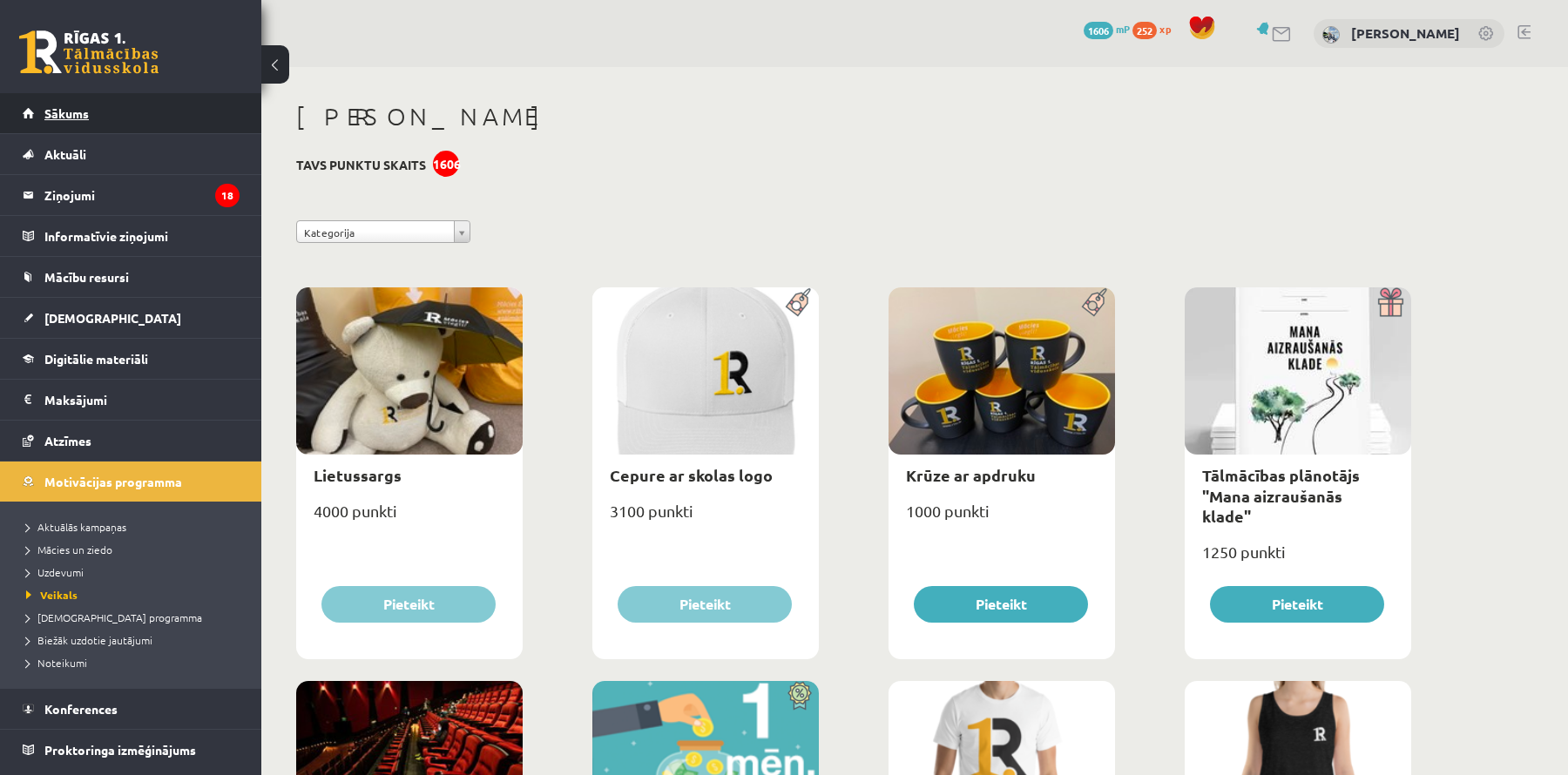
click at [228, 118] on link "Sākums" at bounding box center [131, 113] width 217 height 40
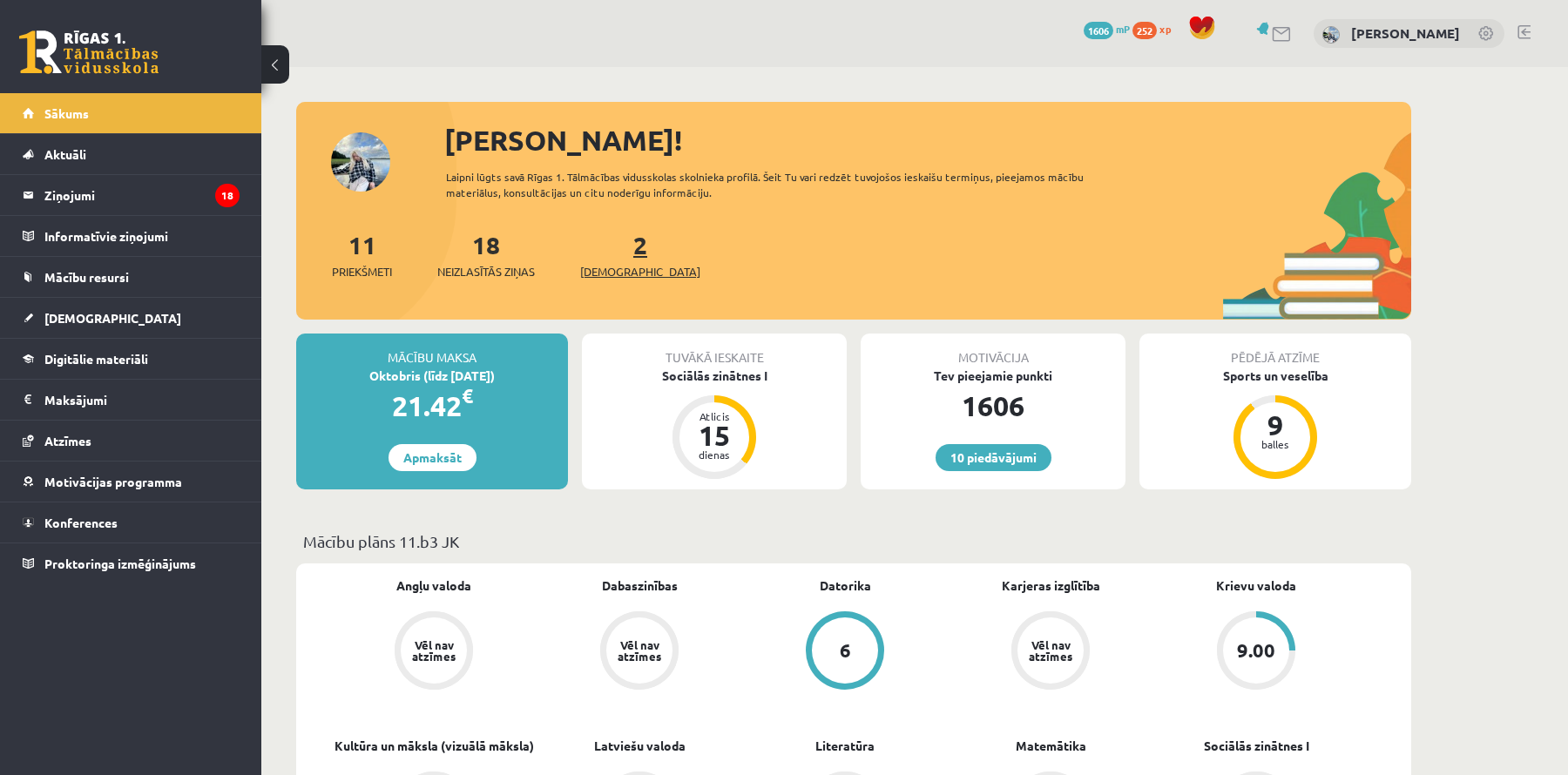
click at [618, 275] on span "[DEMOGRAPHIC_DATA]" at bounding box center [639, 272] width 120 height 18
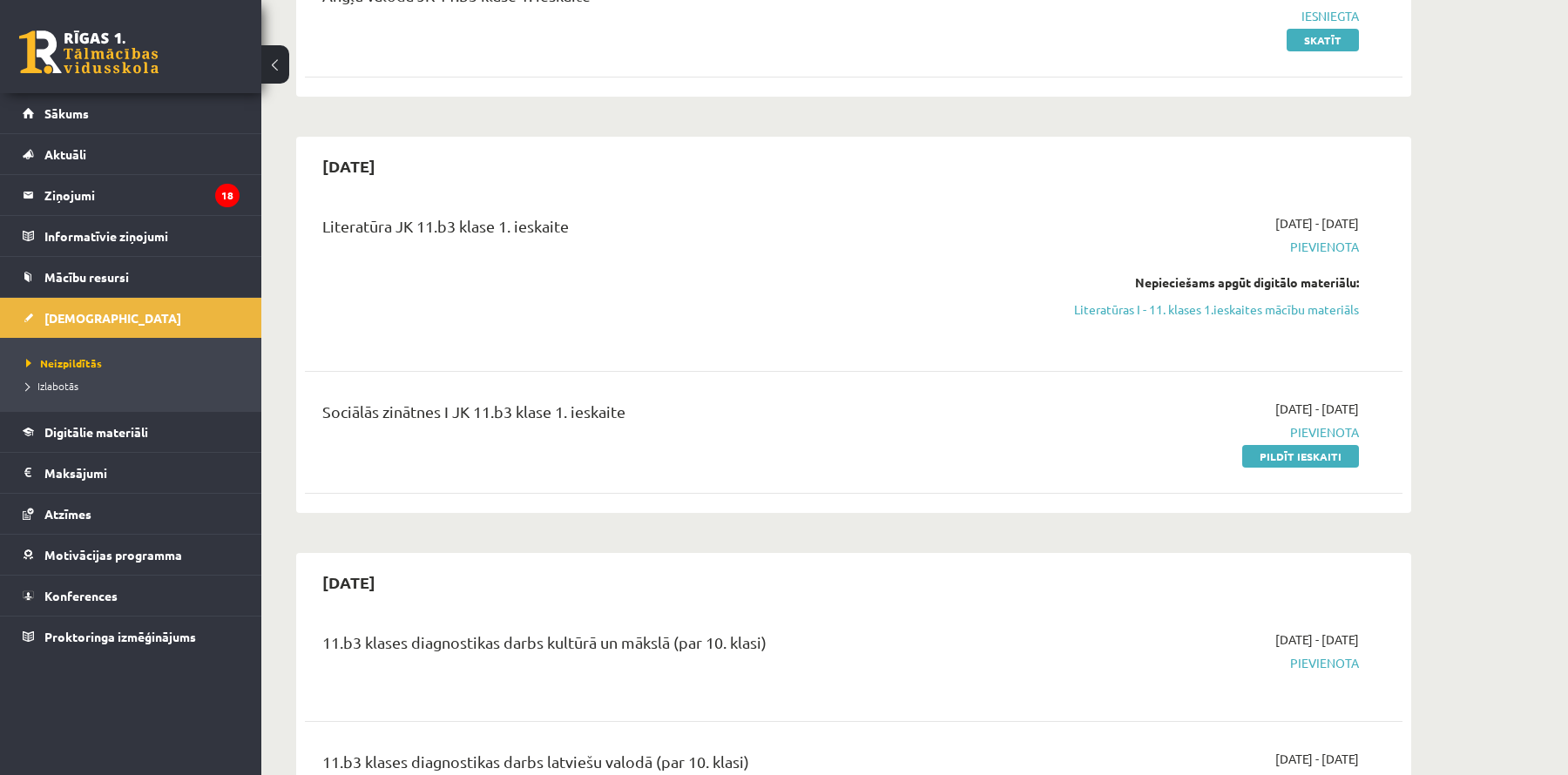
scroll to position [268, 0]
click at [1261, 457] on link "Pildīt ieskaiti" at bounding box center [1301, 454] width 117 height 23
click at [111, 108] on link "Sākums" at bounding box center [131, 113] width 217 height 40
